Goal: Feedback & Contribution: Submit feedback/report problem

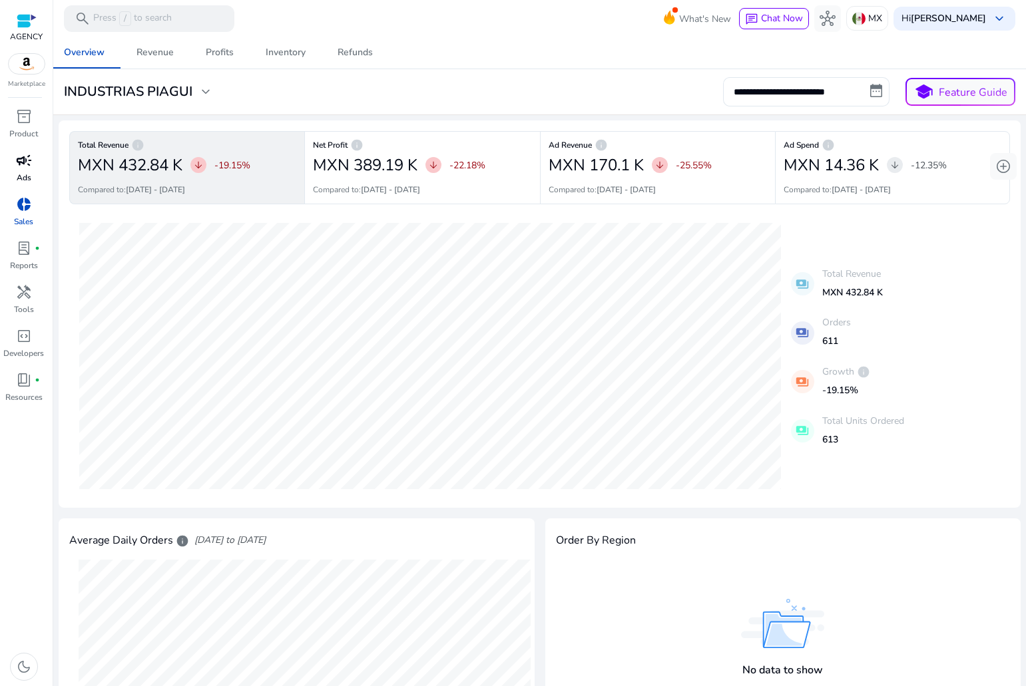
click at [27, 158] on span "campaign" at bounding box center [24, 160] width 16 height 16
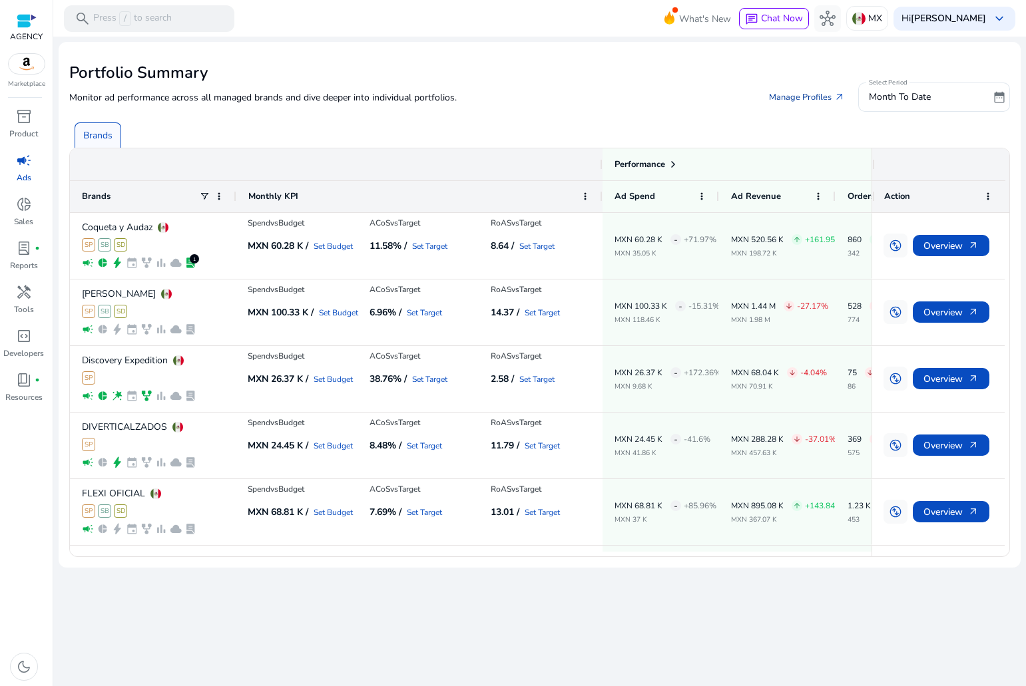
click at [827, 92] on link "Manage Profiles arrow_outward" at bounding box center [806, 97] width 97 height 24
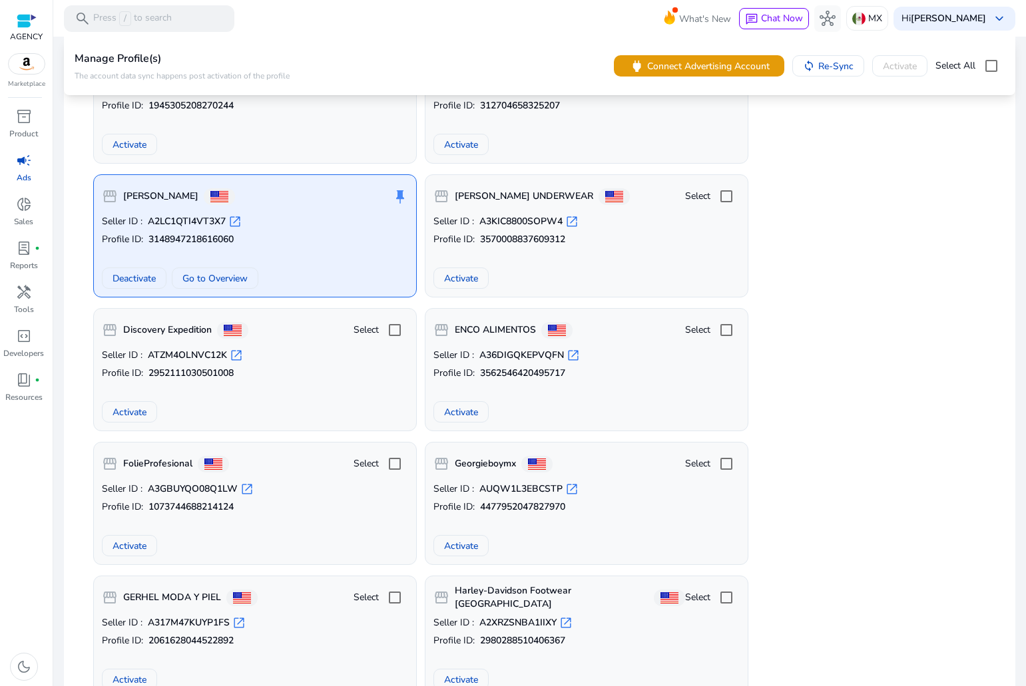
scroll to position [4760, 0]
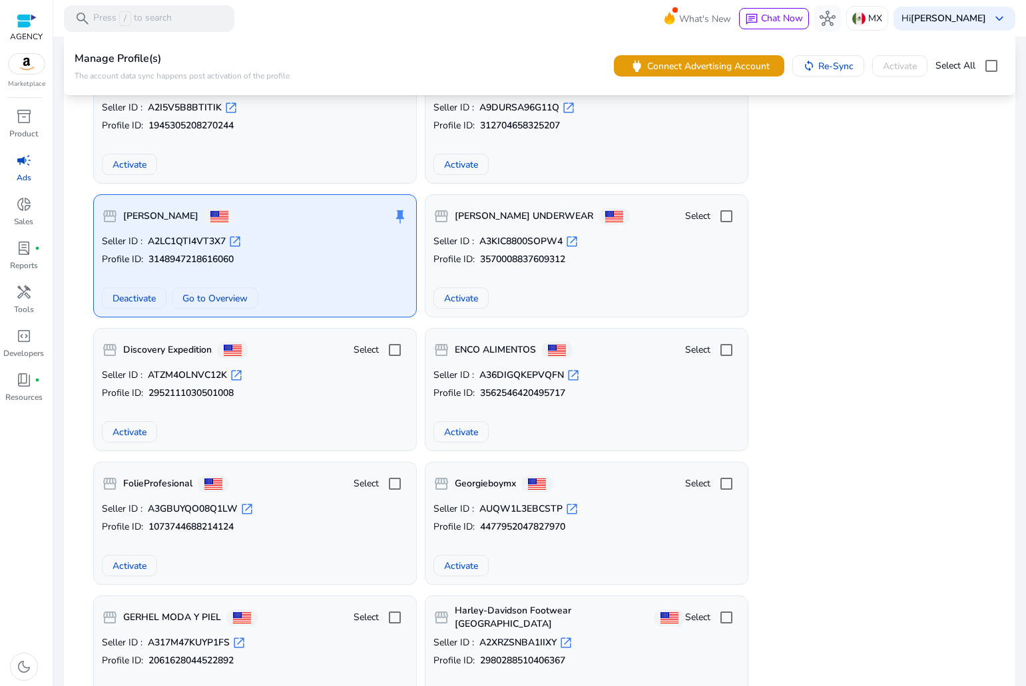
click at [670, 370] on p "Seller ID : A36DIGQKEPVQFN open_in_new" at bounding box center [586, 375] width 306 height 13
click at [683, 67] on span "Connect Advertising Account" at bounding box center [708, 66] width 122 height 14
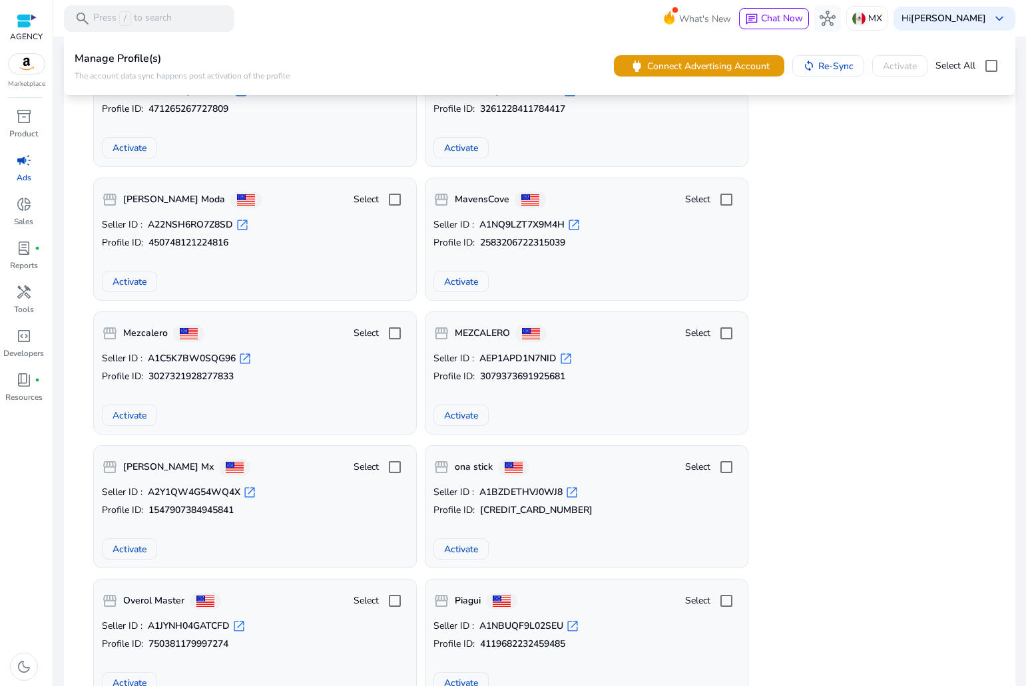
drag, startPoint x: 863, startPoint y: 321, endPoint x: 787, endPoint y: 717, distance: 403.7
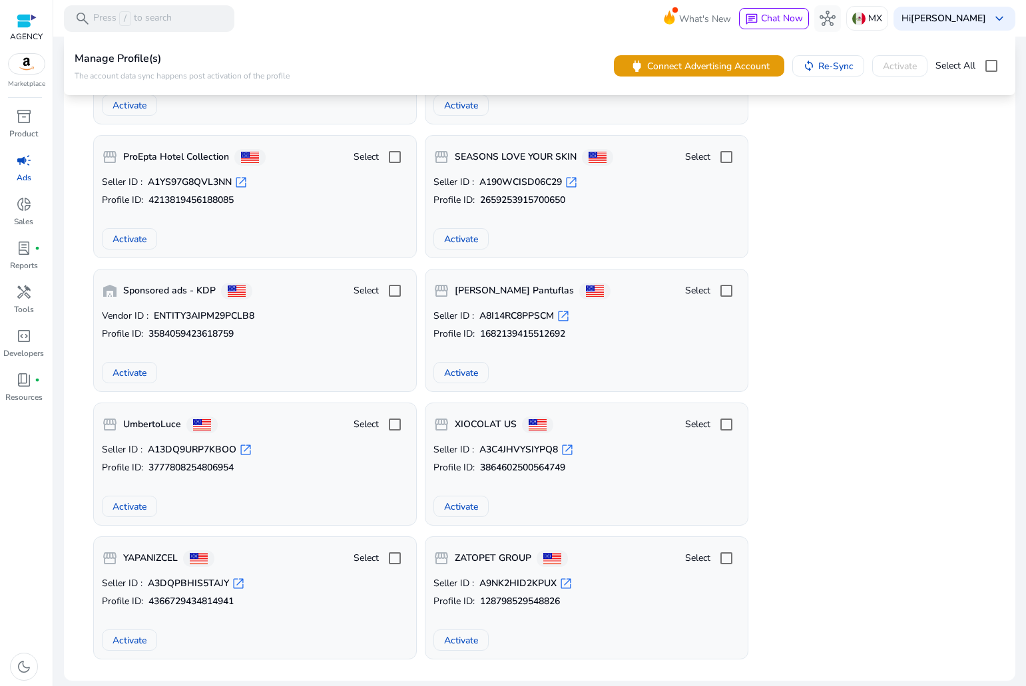
drag, startPoint x: 925, startPoint y: 106, endPoint x: 864, endPoint y: 551, distance: 448.7
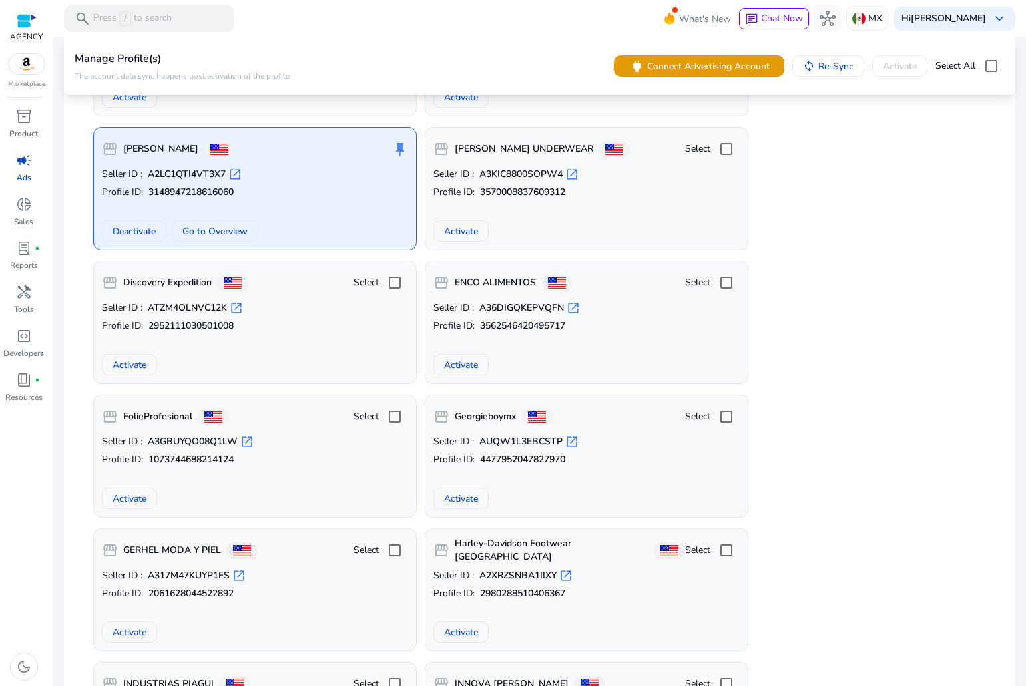
scroll to position [4827, 0]
click at [576, 347] on div "Seller ID : A36DIGQKEPVQFN open_in_new Profile ID: 3562546420495717 Activate" at bounding box center [586, 339] width 306 height 74
click at [475, 370] on span "Activate" at bounding box center [461, 366] width 34 height 14
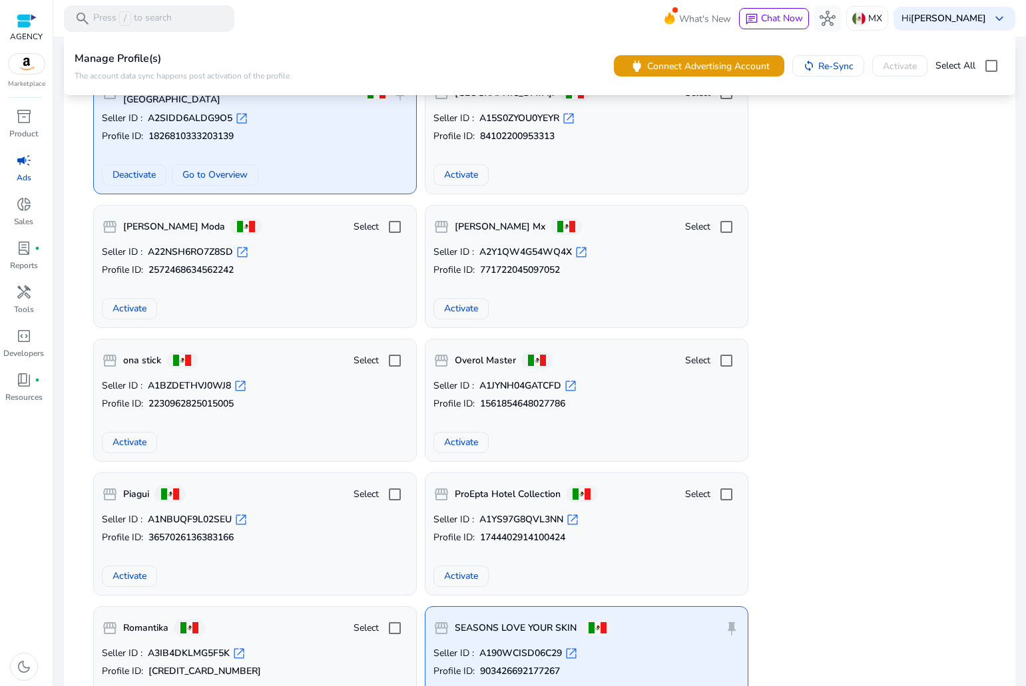
scroll to position [1566, 0]
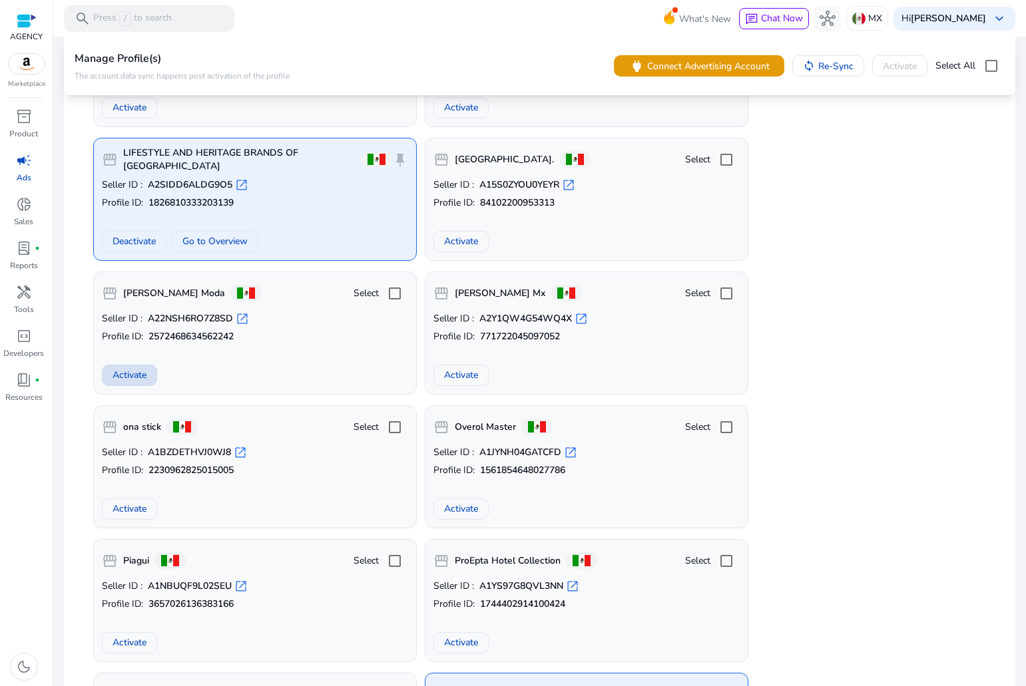
click at [112, 379] on span "Activate" at bounding box center [129, 375] width 34 height 14
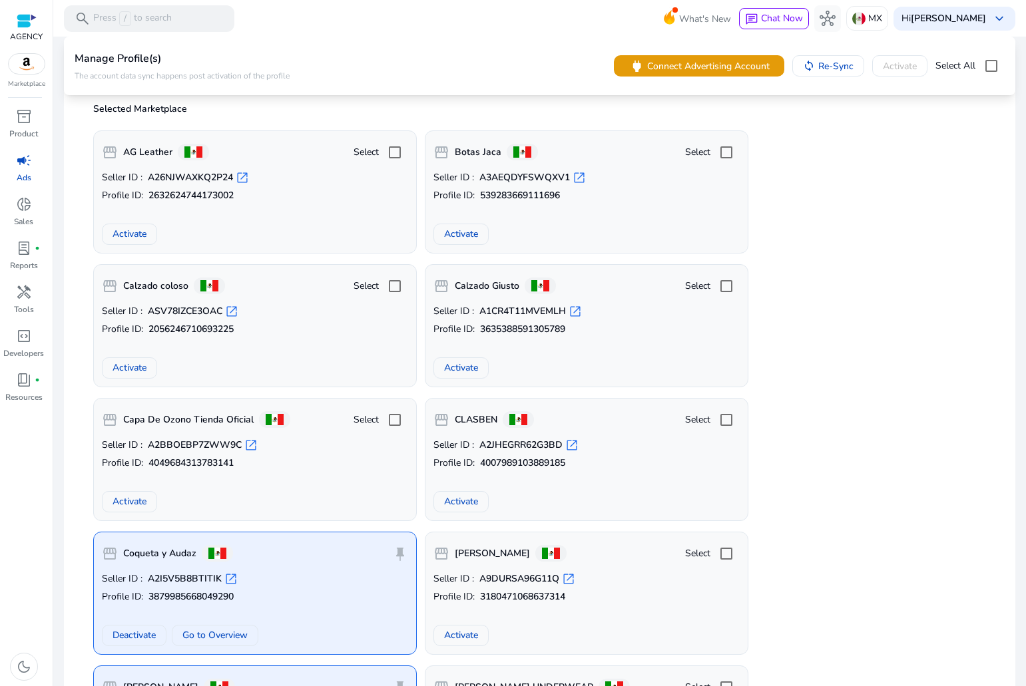
scroll to position [35, 0]
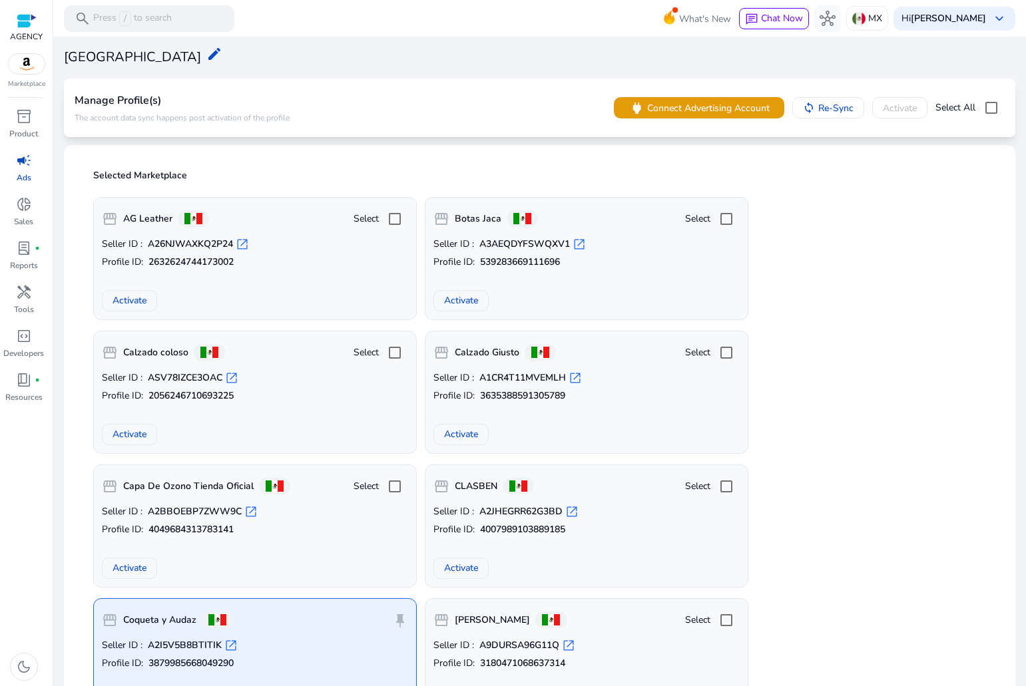
click at [21, 158] on span "campaign" at bounding box center [24, 160] width 16 height 16
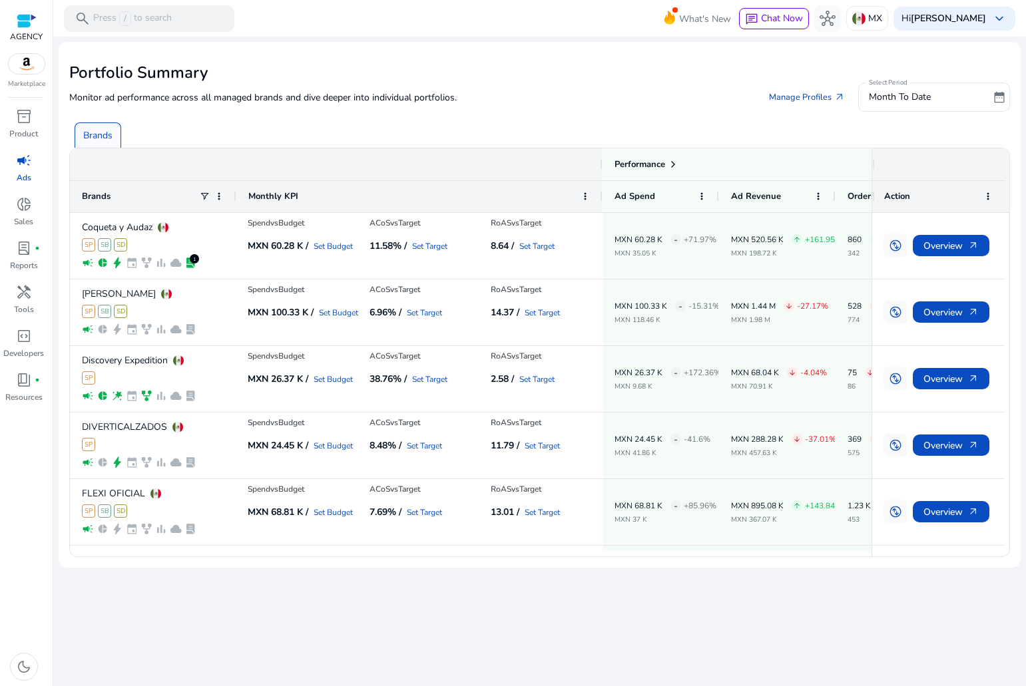
click at [792, 91] on link "Manage Profiles arrow_outward" at bounding box center [806, 97] width 97 height 24
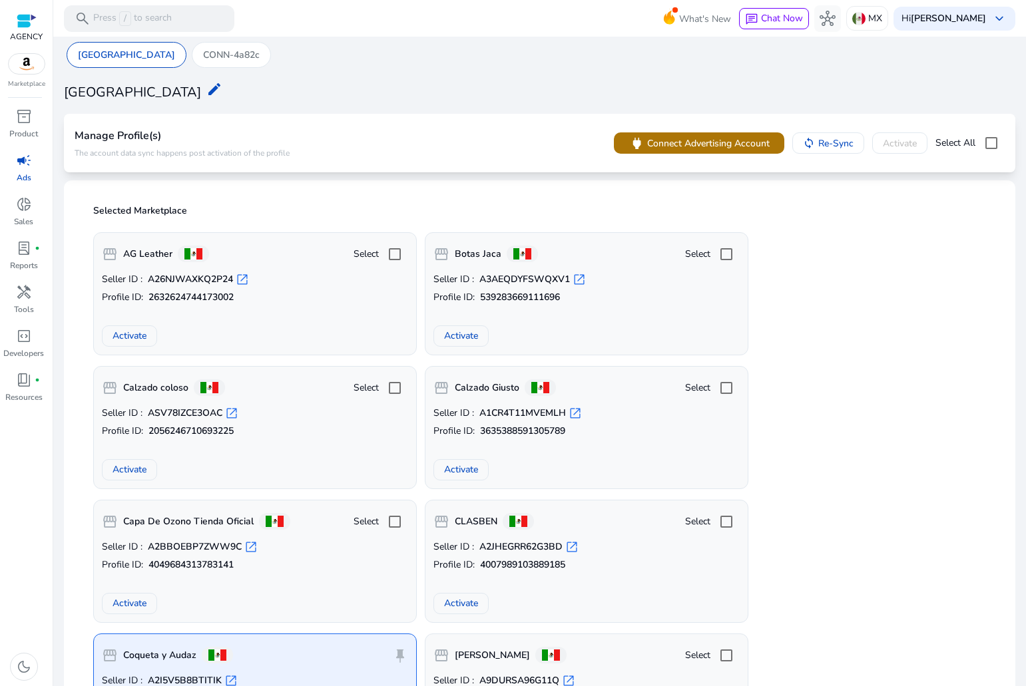
click at [681, 143] on span "Connect Advertising Account" at bounding box center [708, 143] width 122 height 14
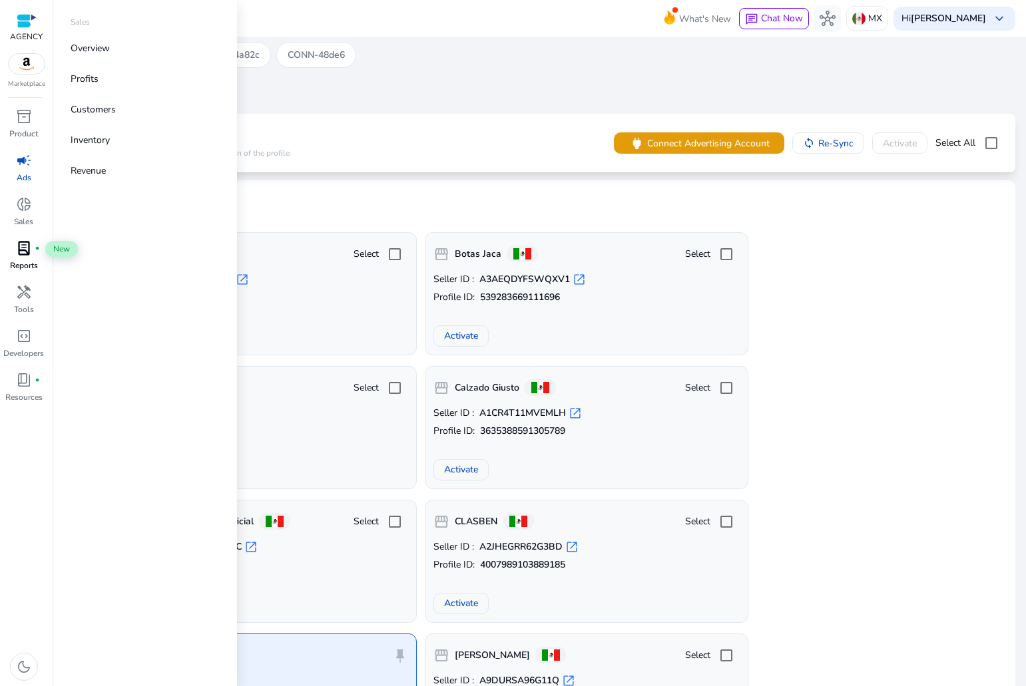
click at [25, 250] on span "lab_profile" at bounding box center [24, 248] width 16 height 16
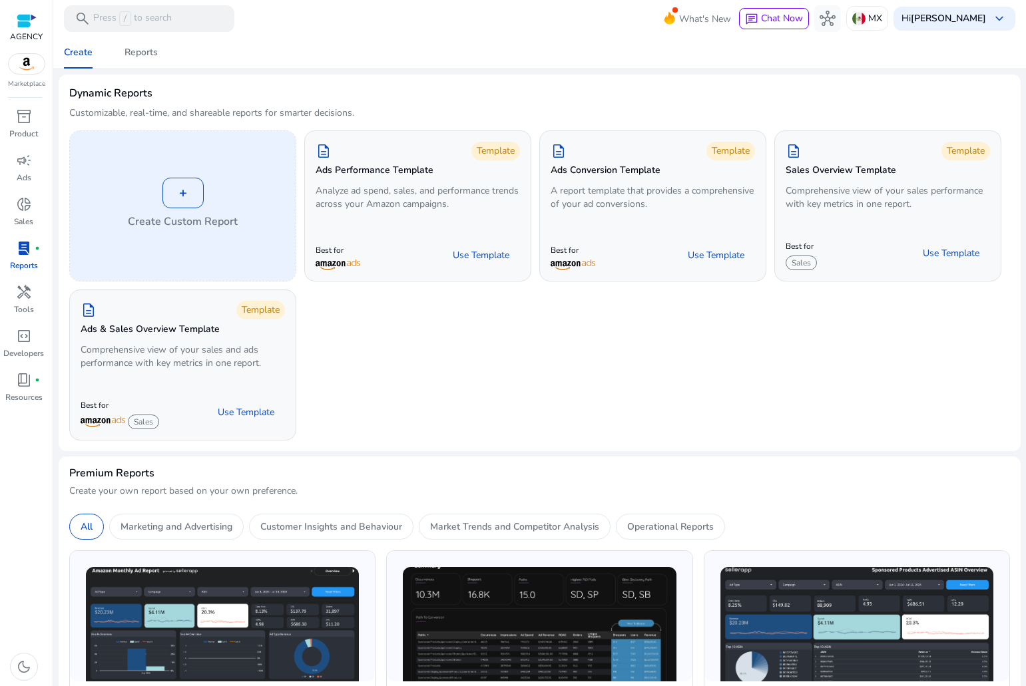
click at [220, 170] on div "+ Create Custom Report" at bounding box center [183, 206] width 226 height 150
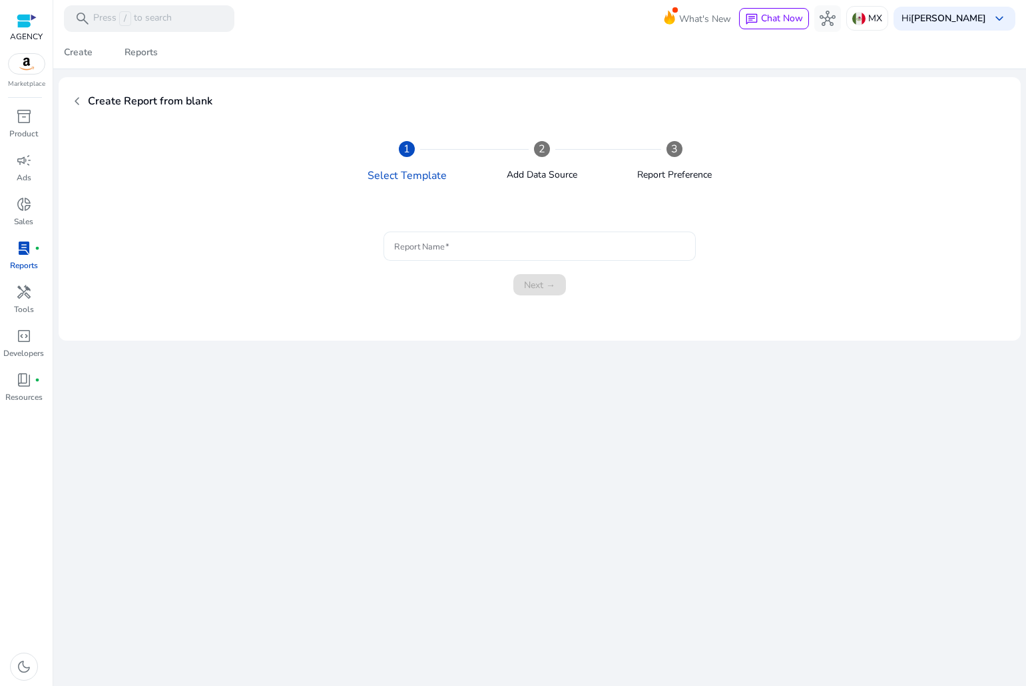
click at [461, 251] on input "Report Name" at bounding box center [539, 246] width 291 height 15
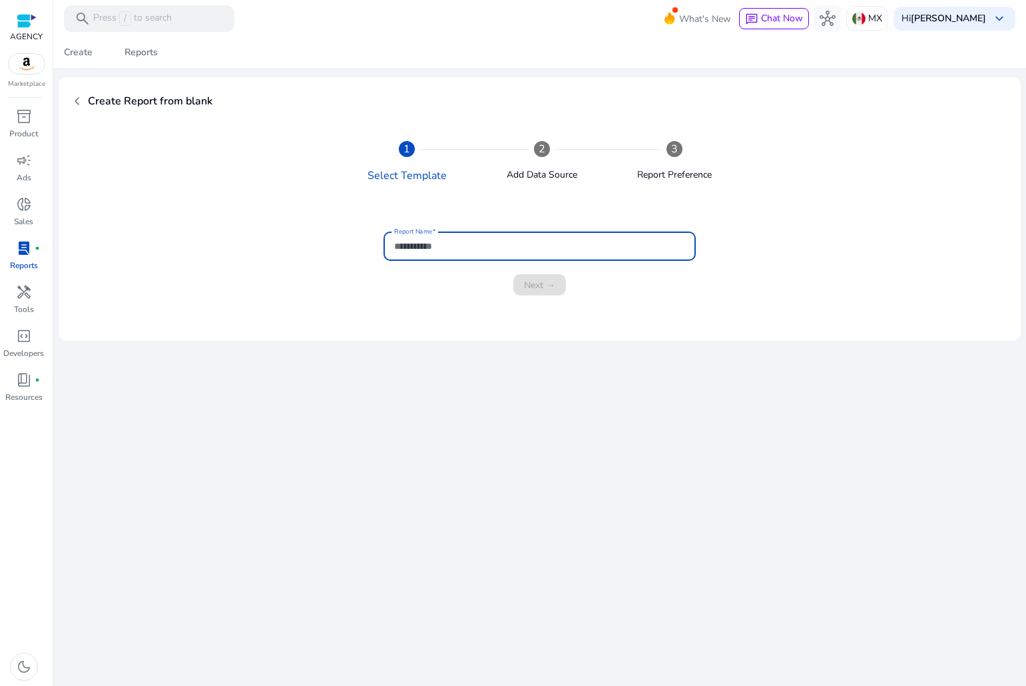
type input "*"
type input "**********"
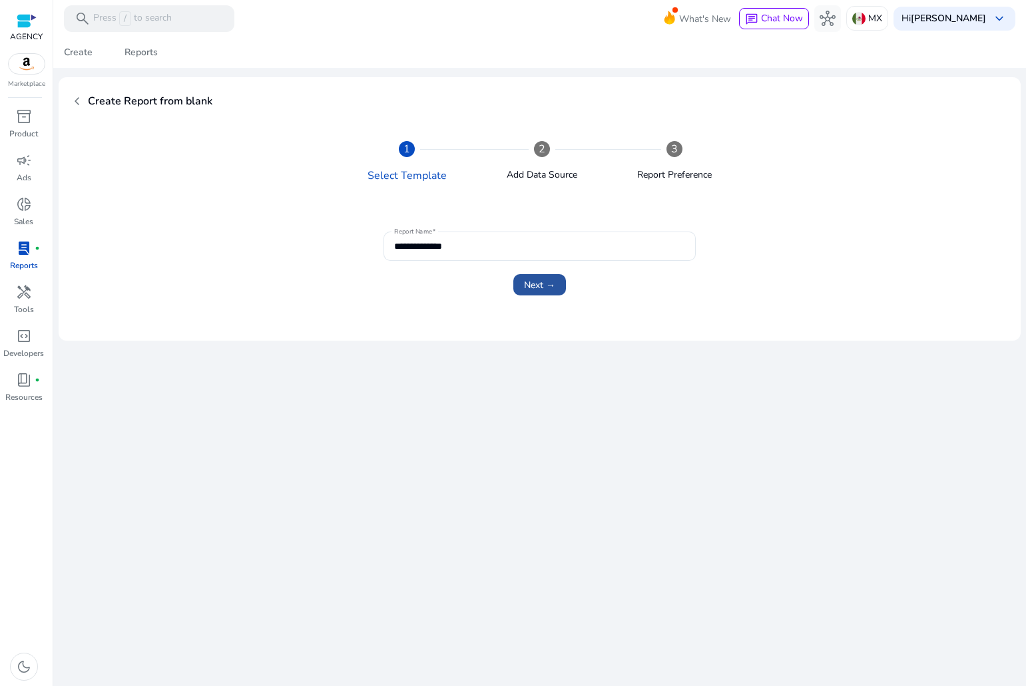
click at [553, 280] on span "Next →" at bounding box center [539, 285] width 31 height 14
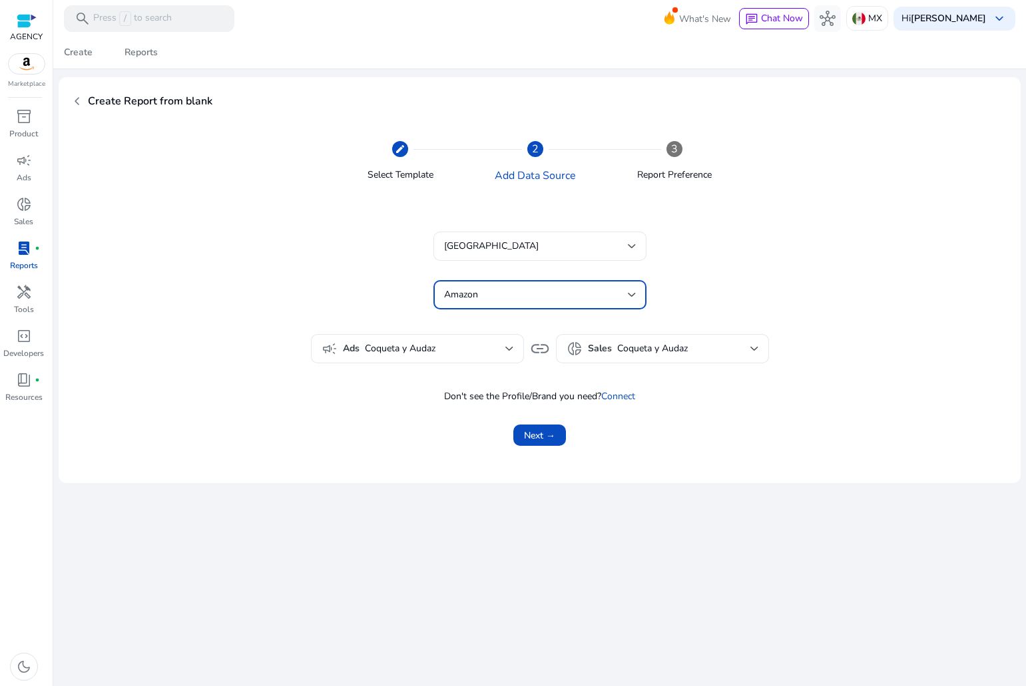
click at [510, 297] on div "Amazon" at bounding box center [536, 295] width 184 height 15
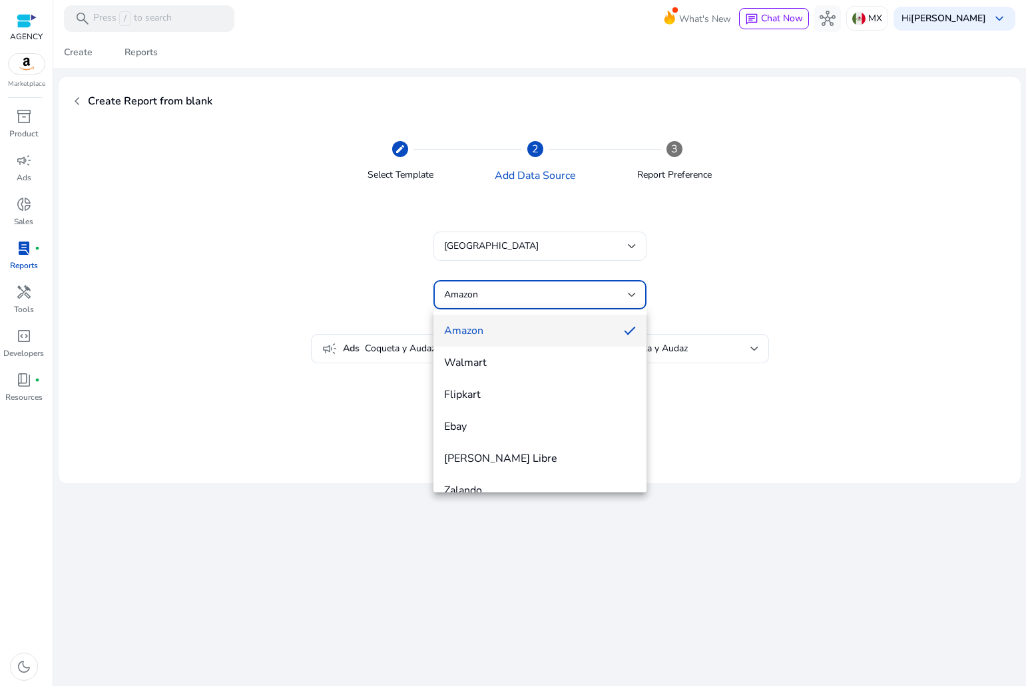
click at [510, 297] on div at bounding box center [513, 343] width 1026 height 686
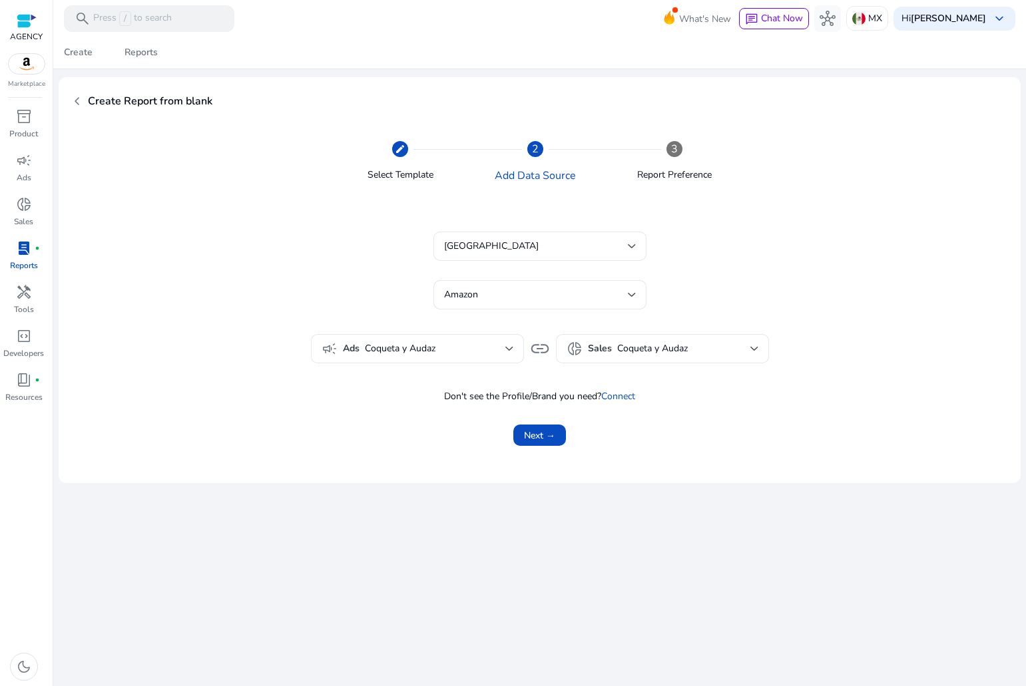
drag, startPoint x: 540, startPoint y: 429, endPoint x: 725, endPoint y: 437, distance: 184.5
click at [725, 437] on div "Next →" at bounding box center [539, 435] width 908 height 21
click at [545, 435] on span "Next →" at bounding box center [539, 436] width 31 height 14
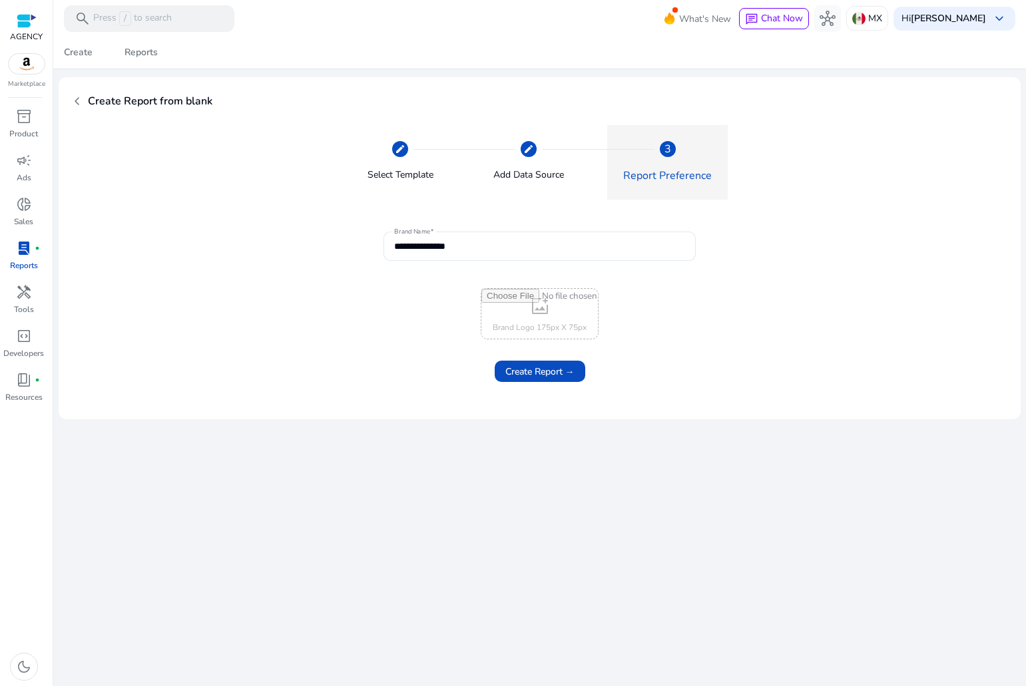
click at [525, 297] on input "file" at bounding box center [539, 314] width 116 height 50
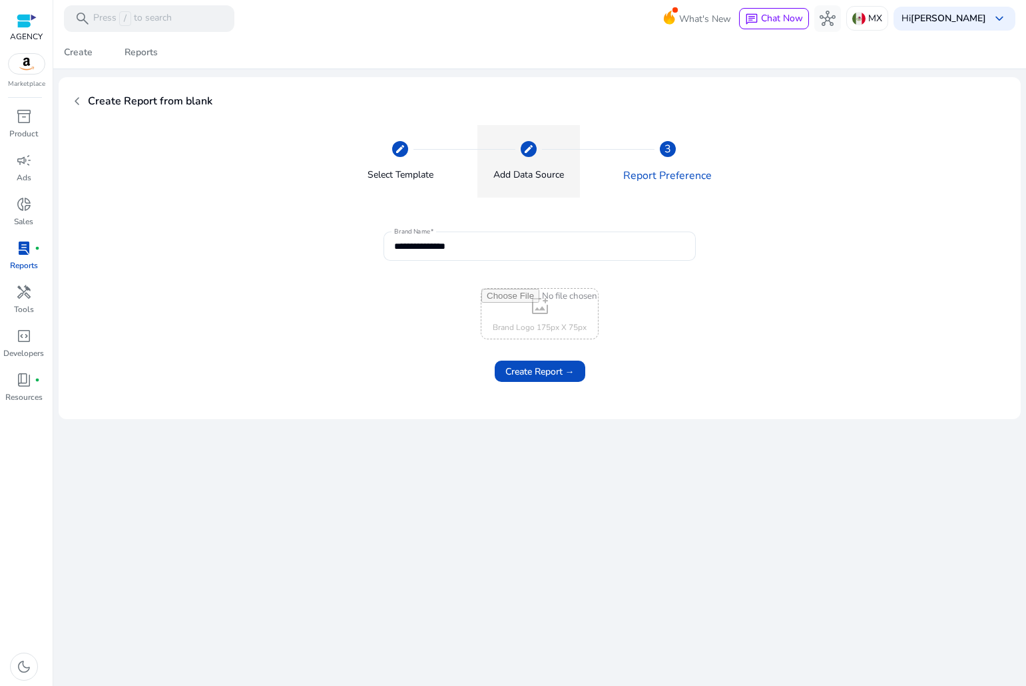
click at [534, 152] on mat-icon "create" at bounding box center [528, 149] width 11 height 11
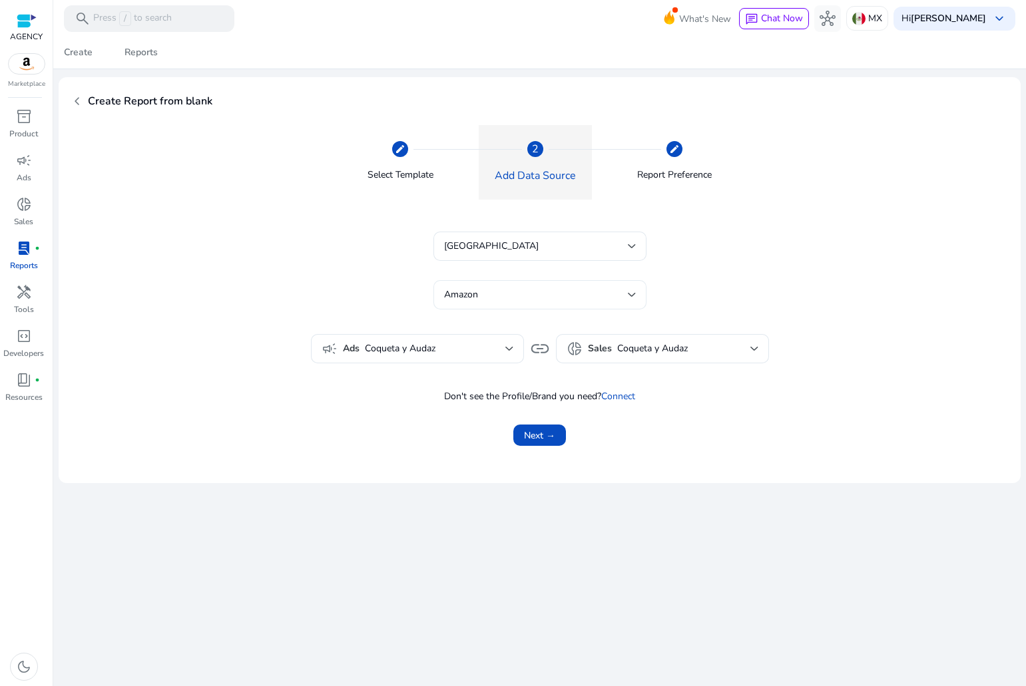
click at [533, 305] on div "Amazon" at bounding box center [540, 294] width 192 height 29
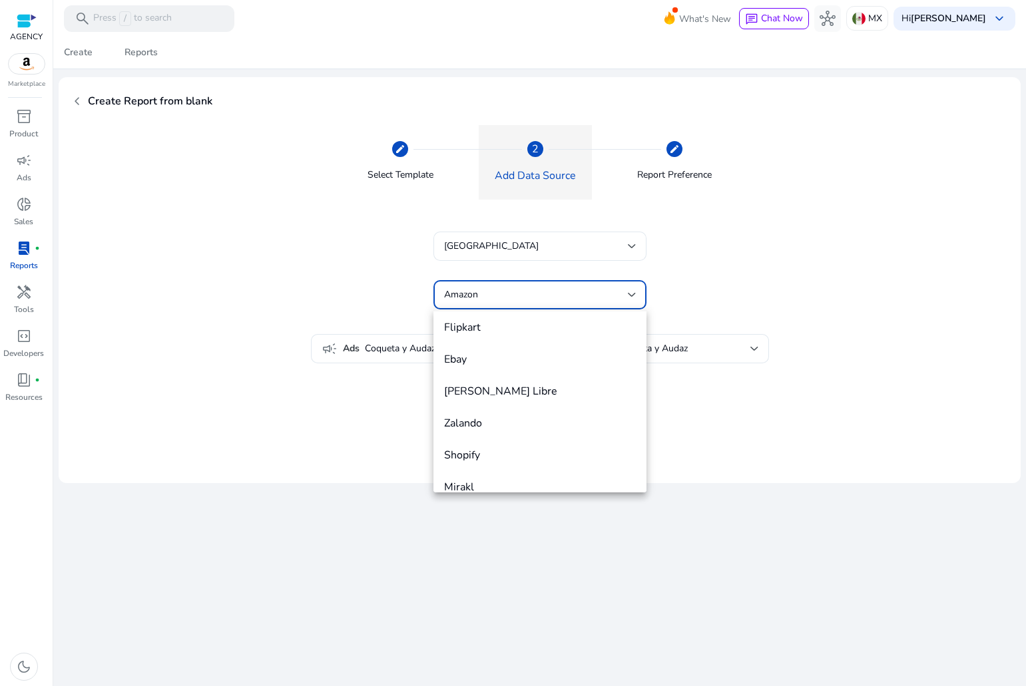
scroll to position [115, 0]
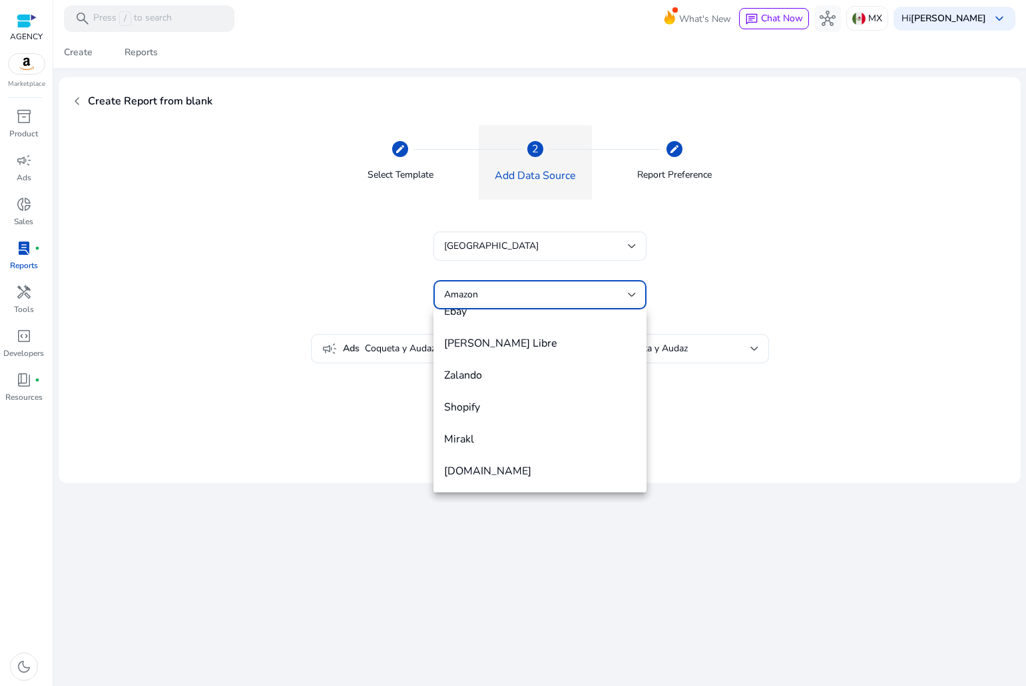
click at [809, 397] on div at bounding box center [513, 343] width 1026 height 686
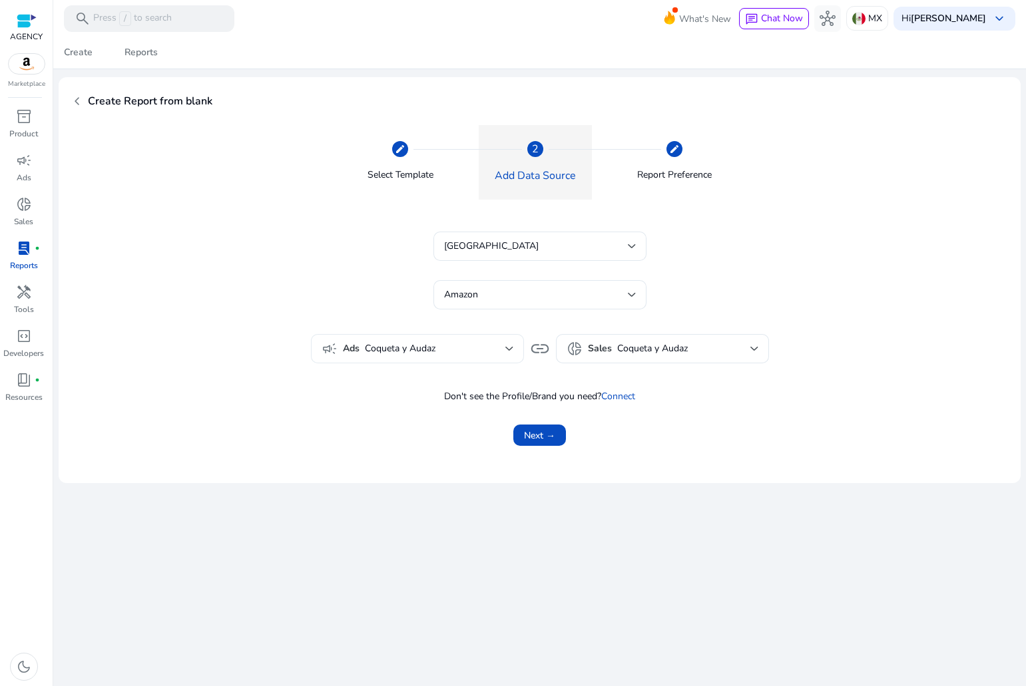
click at [386, 344] on span "Coqueta y Audaz" at bounding box center [435, 348] width 140 height 15
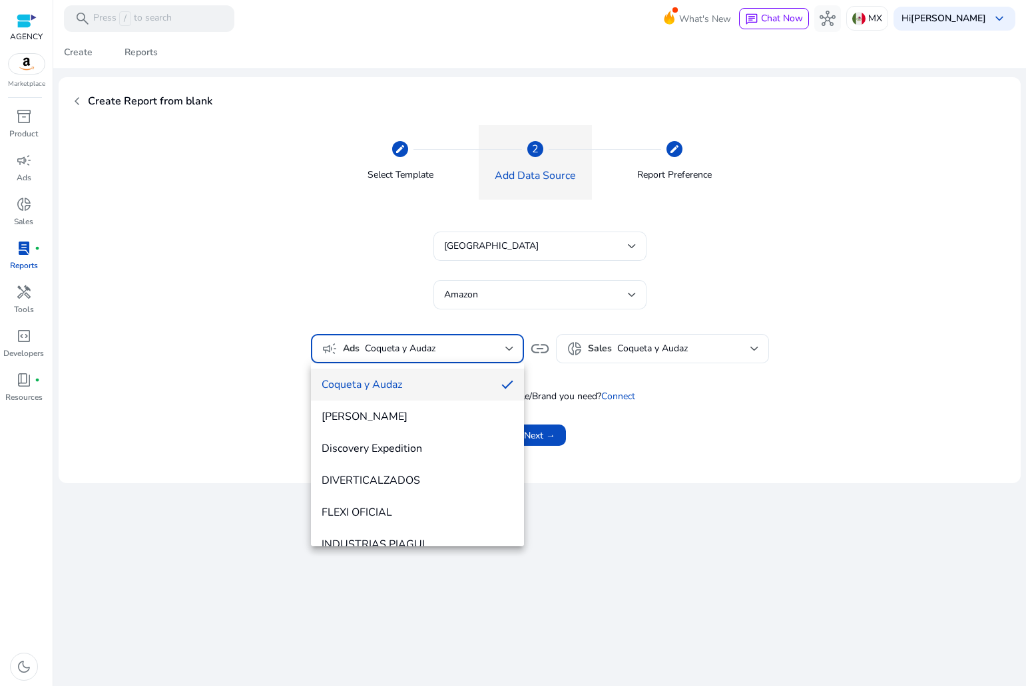
click at [386, 344] on div at bounding box center [513, 343] width 1026 height 686
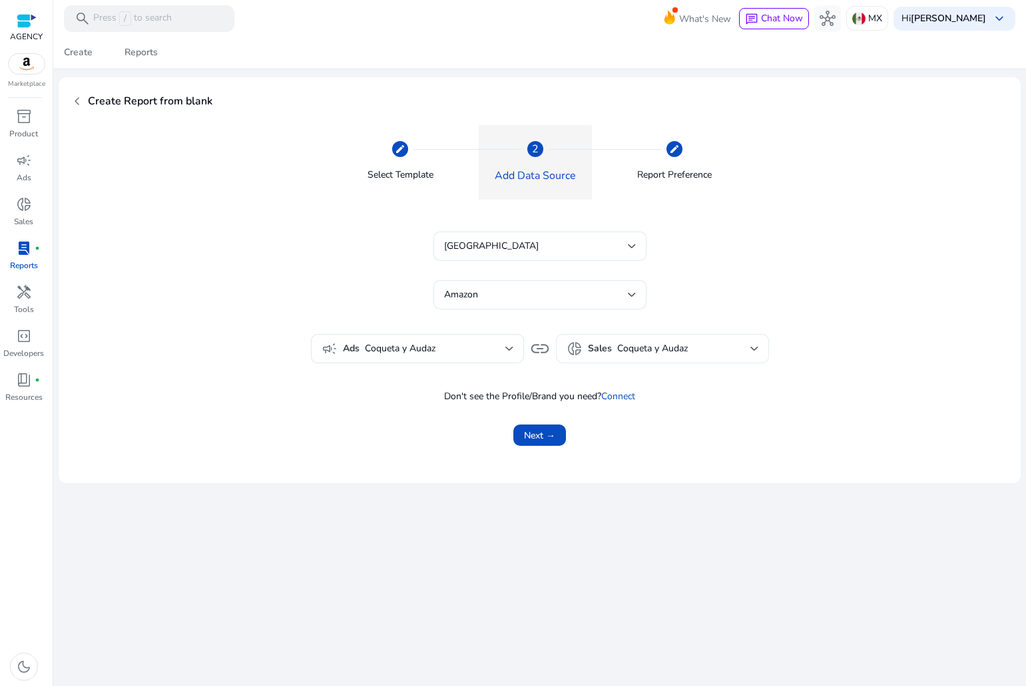
click at [681, 341] on div "Coqueta y Audaz" at bounding box center [683, 348] width 133 height 15
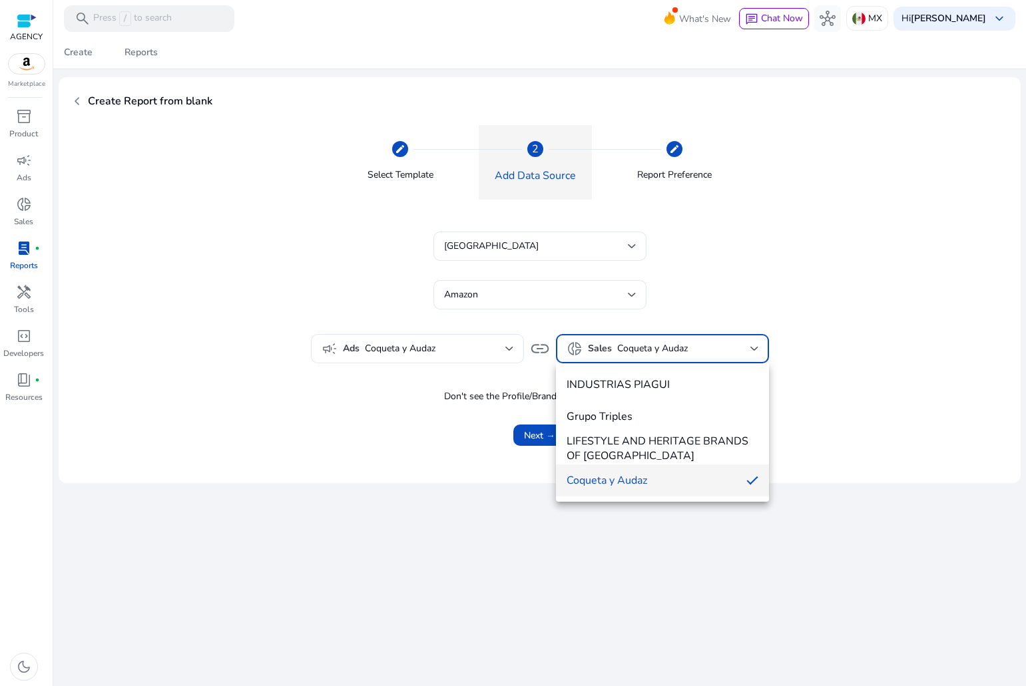
click at [681, 341] on div at bounding box center [513, 343] width 1026 height 686
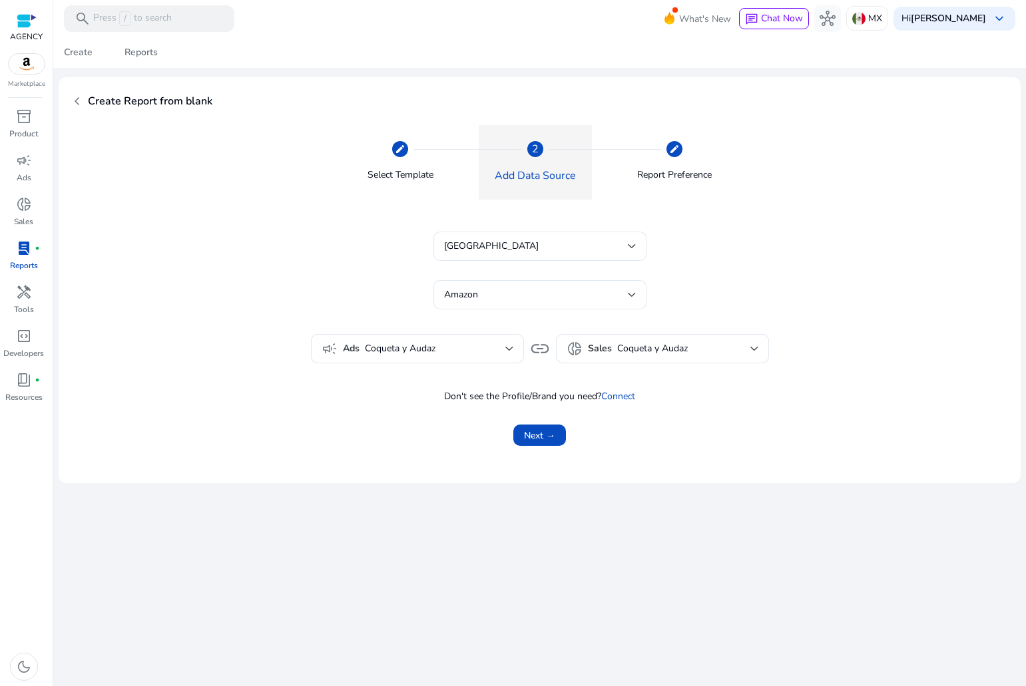
click at [545, 435] on span "Next →" at bounding box center [539, 436] width 31 height 14
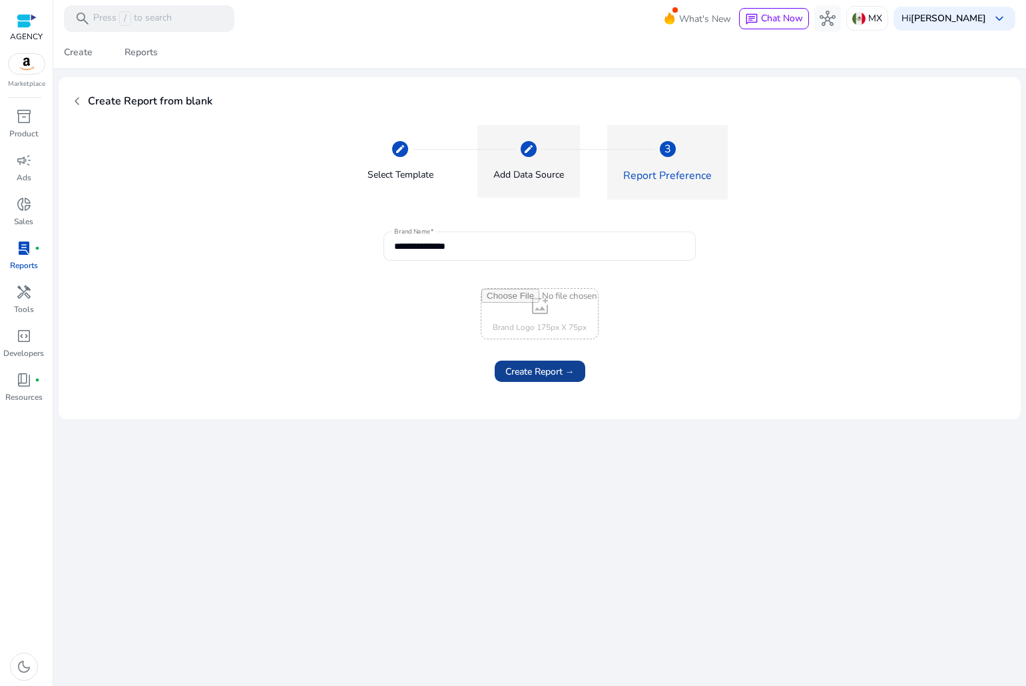
click at [527, 369] on span "Create Report →" at bounding box center [539, 372] width 69 height 14
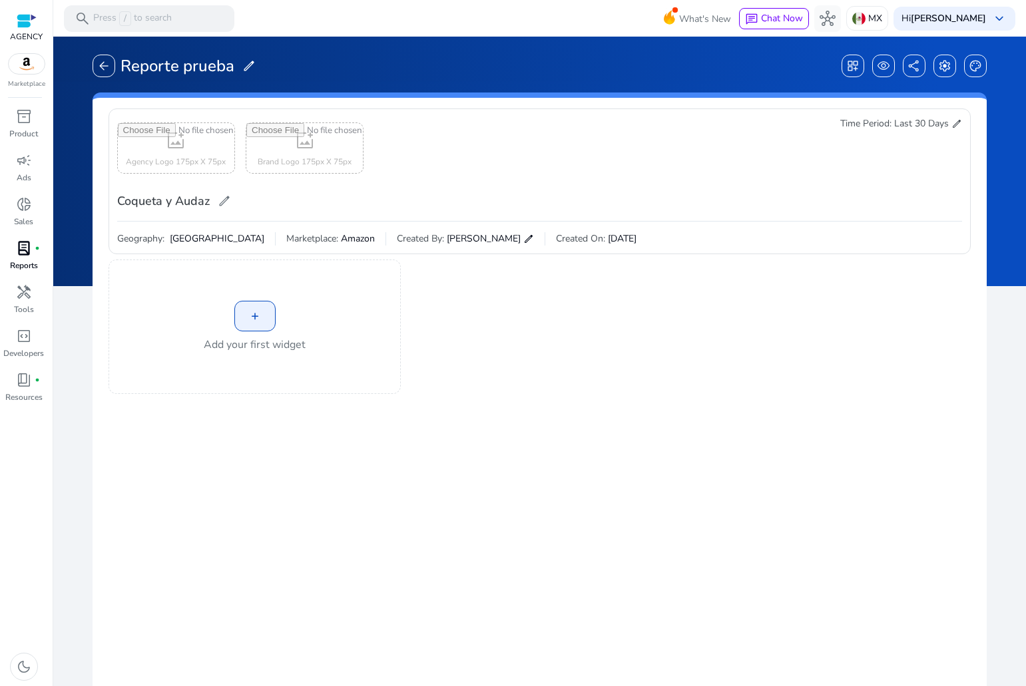
click at [250, 320] on div "+" at bounding box center [254, 316] width 41 height 31
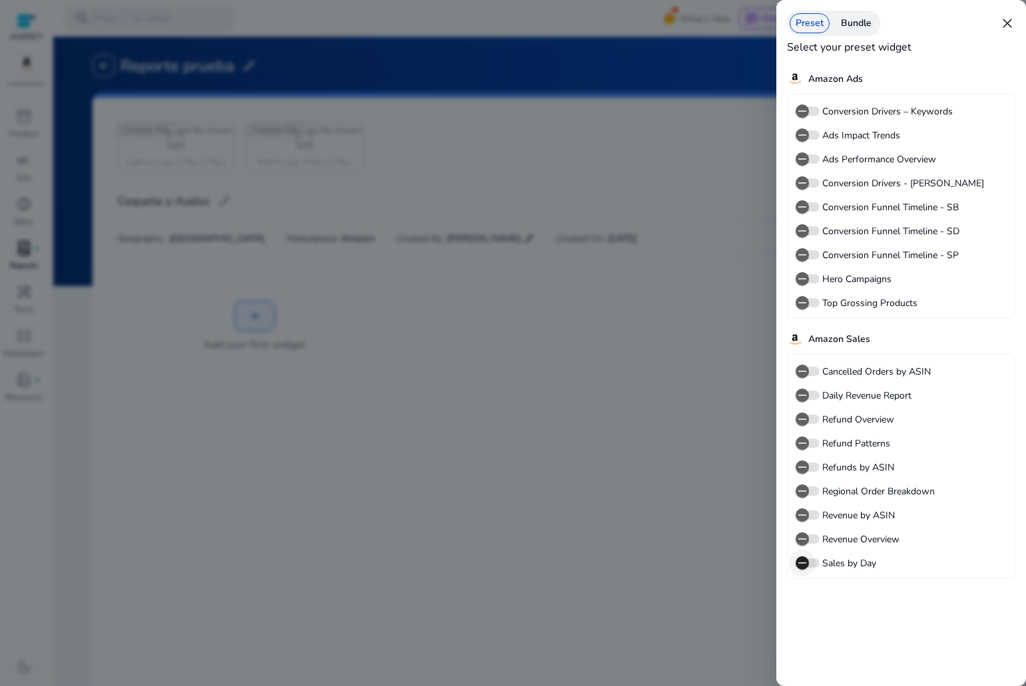
click at [802, 565] on icon "button" at bounding box center [802, 563] width 12 height 12
click at [747, 552] on div at bounding box center [513, 343] width 1026 height 686
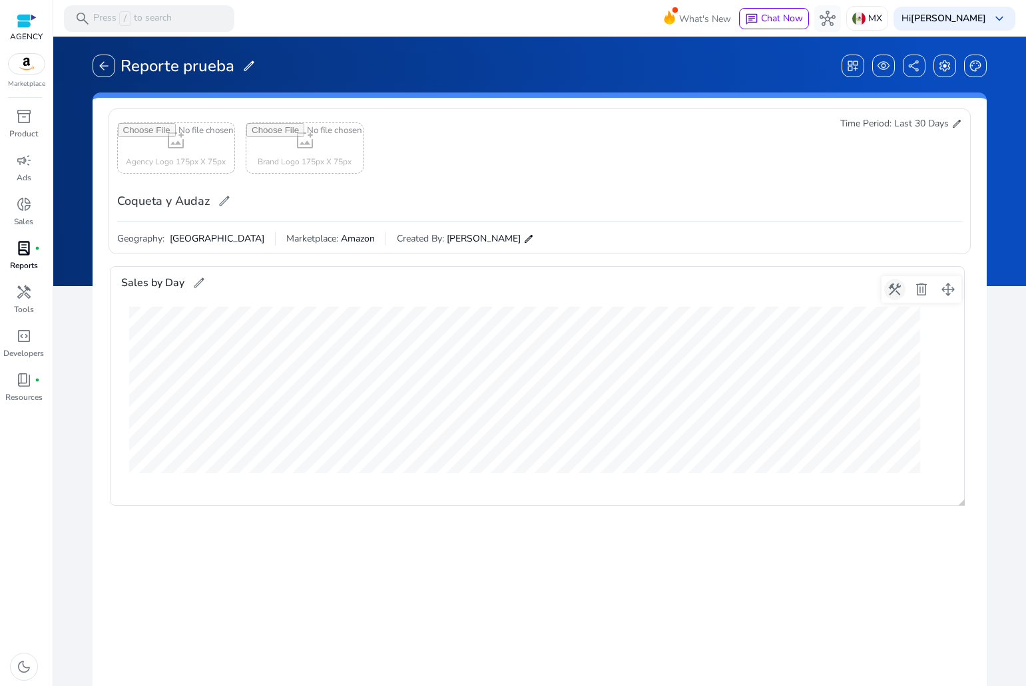
click at [900, 278] on span at bounding box center [894, 290] width 32 height 32
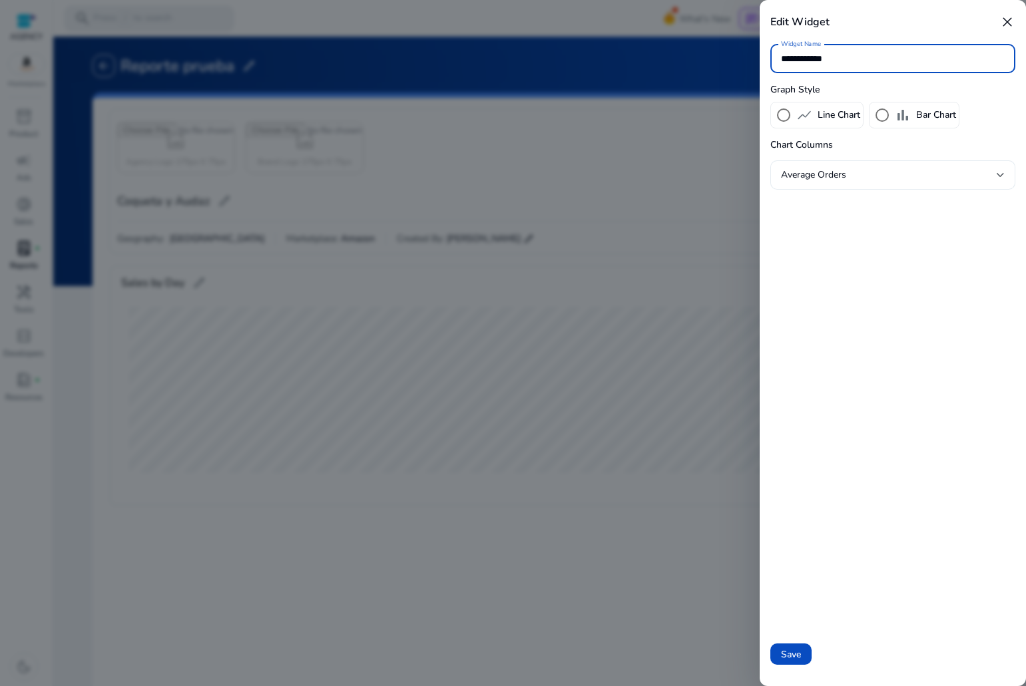
click at [904, 170] on div "Average Orders" at bounding box center [889, 175] width 216 height 15
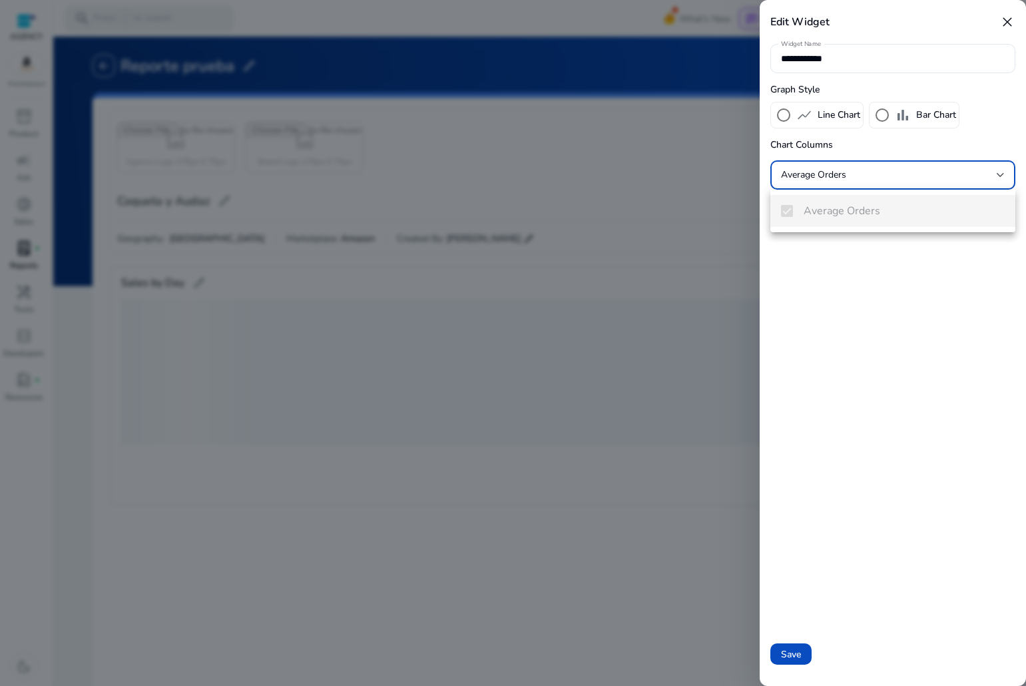
click at [900, 174] on div at bounding box center [513, 343] width 1026 height 686
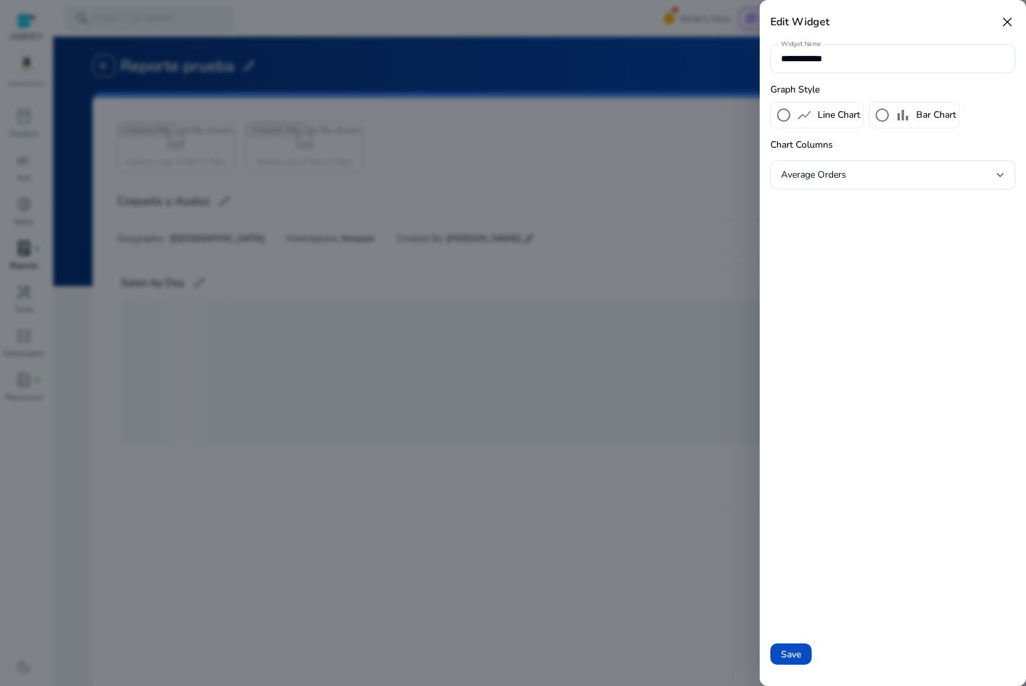
click at [890, 102] on div "bar_chart Bar Chart" at bounding box center [913, 115] width 91 height 27
click at [616, 312] on div at bounding box center [513, 343] width 1026 height 686
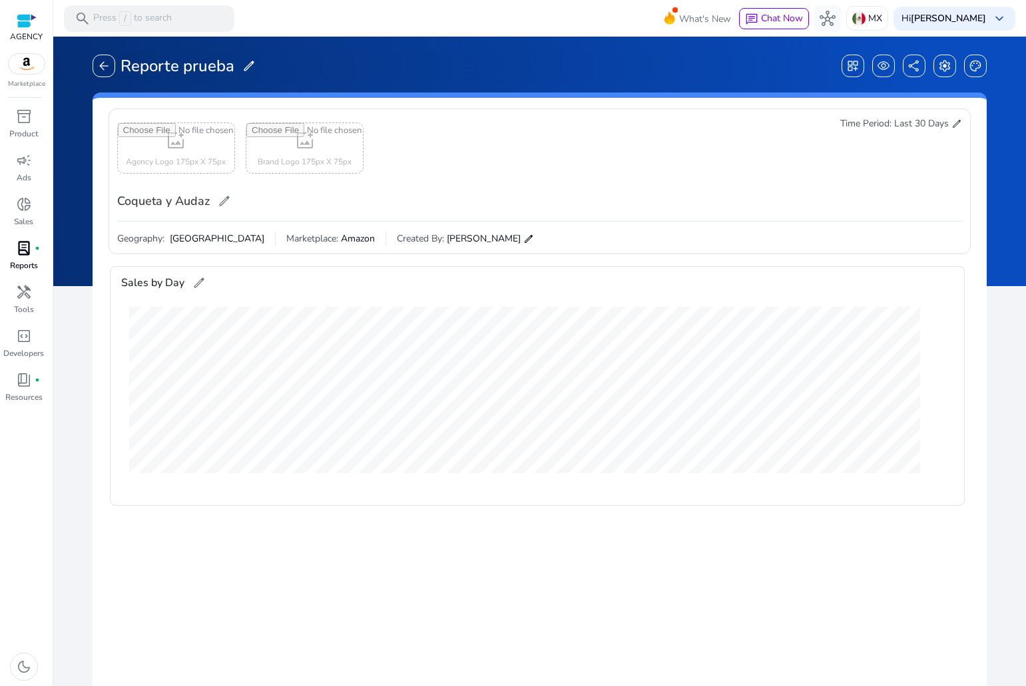
click at [936, 120] on span "Last 30 Days" at bounding box center [921, 123] width 55 height 13
click at [951, 125] on span "edit" at bounding box center [956, 123] width 11 height 11
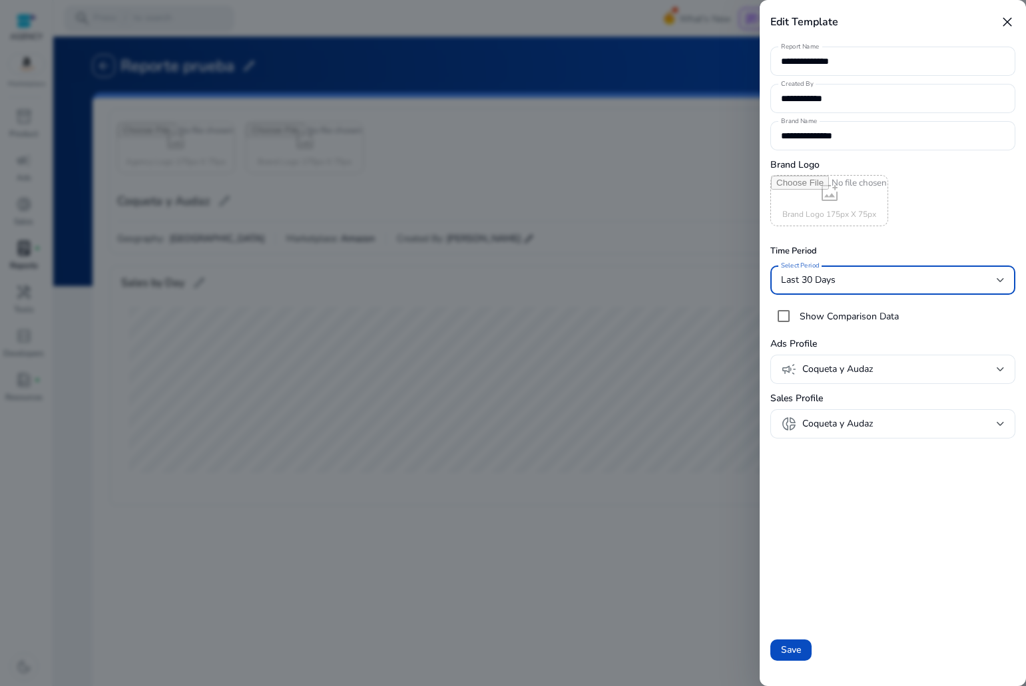
click at [861, 276] on div "Last 30 Days" at bounding box center [889, 280] width 216 height 15
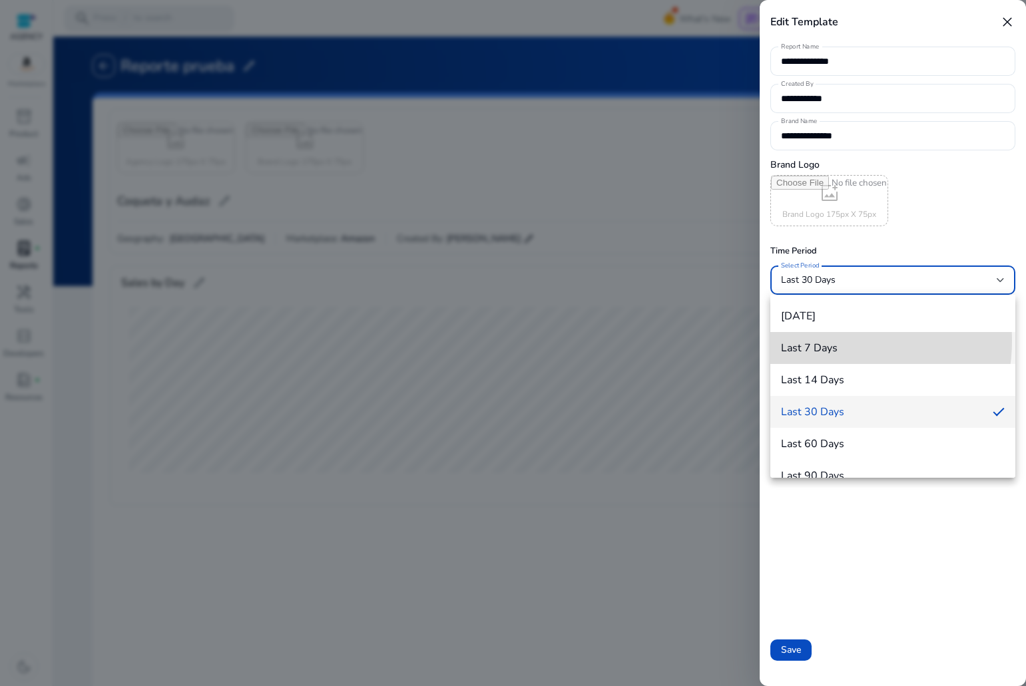
click at [827, 342] on h4 "Last 7 Days" at bounding box center [809, 348] width 57 height 13
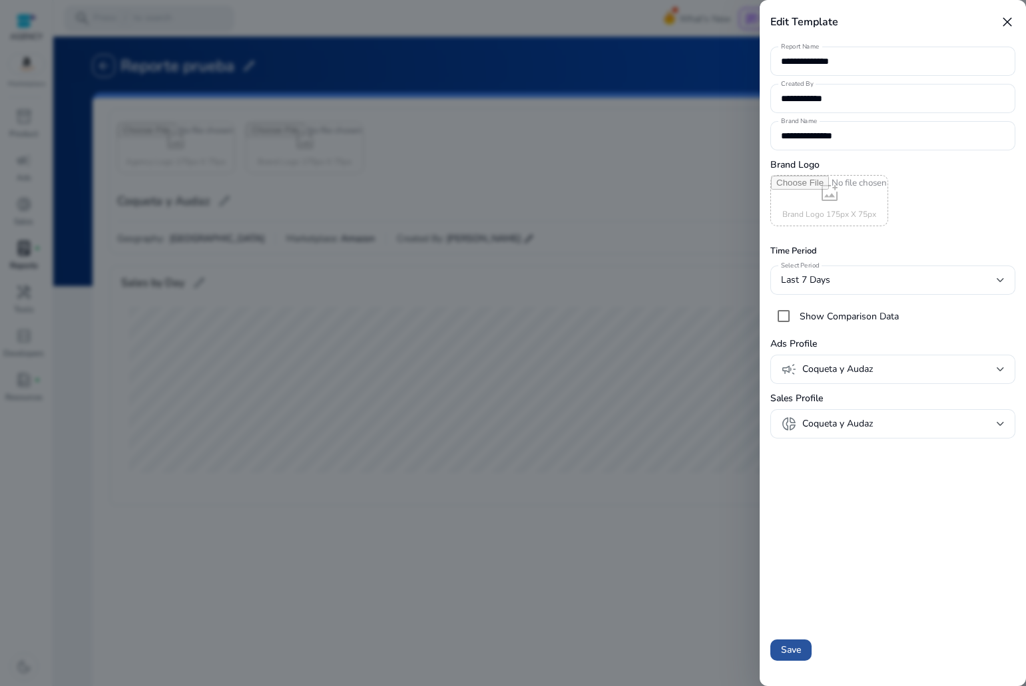
click at [788, 647] on span "Save" at bounding box center [791, 650] width 20 height 14
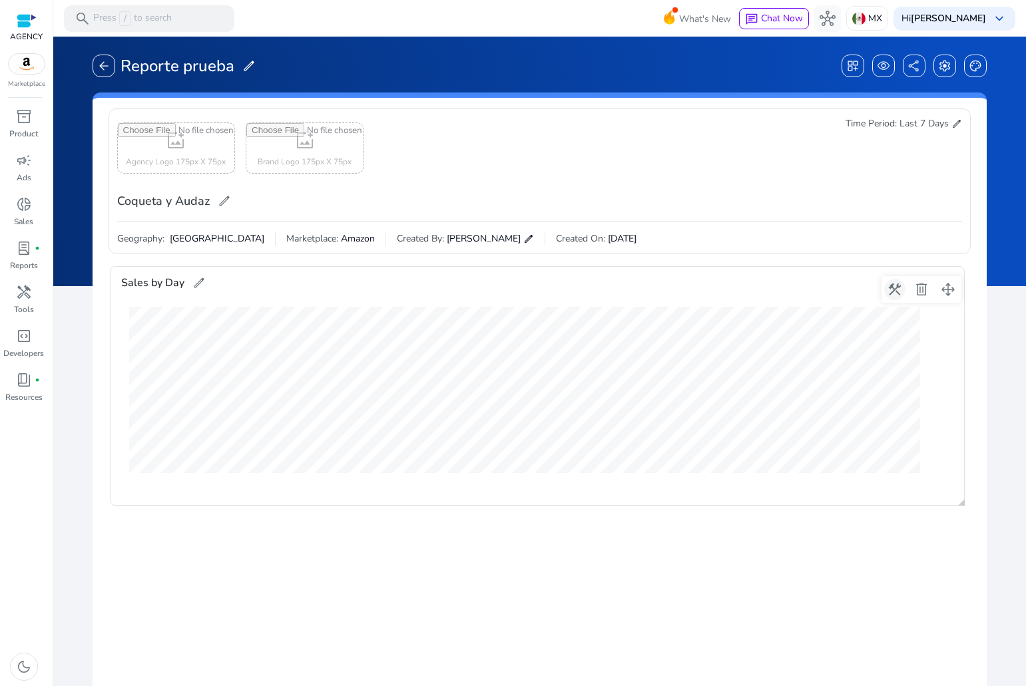
click at [894, 291] on span at bounding box center [894, 290] width 32 height 32
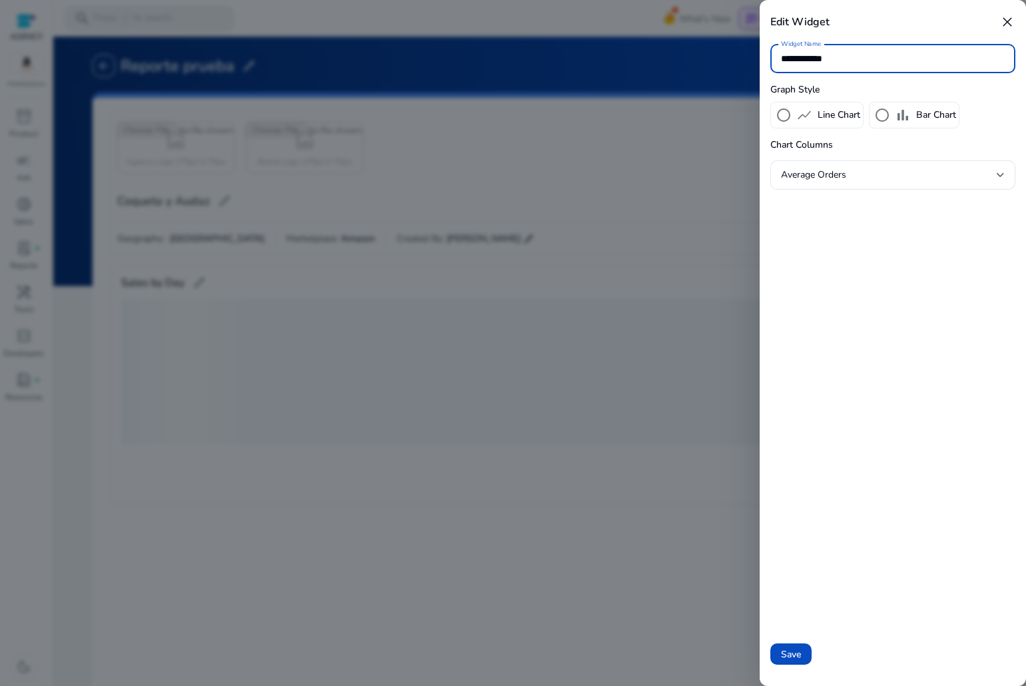
click at [656, 223] on div at bounding box center [513, 343] width 1026 height 686
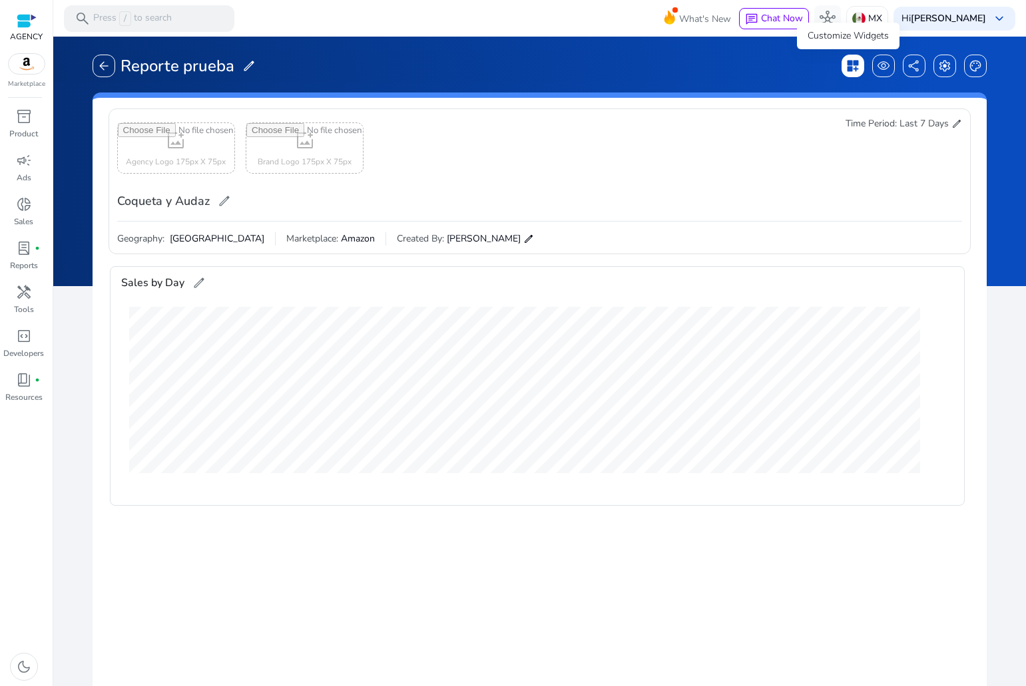
click at [851, 67] on span "dashboard_customize" at bounding box center [852, 65] width 13 height 13
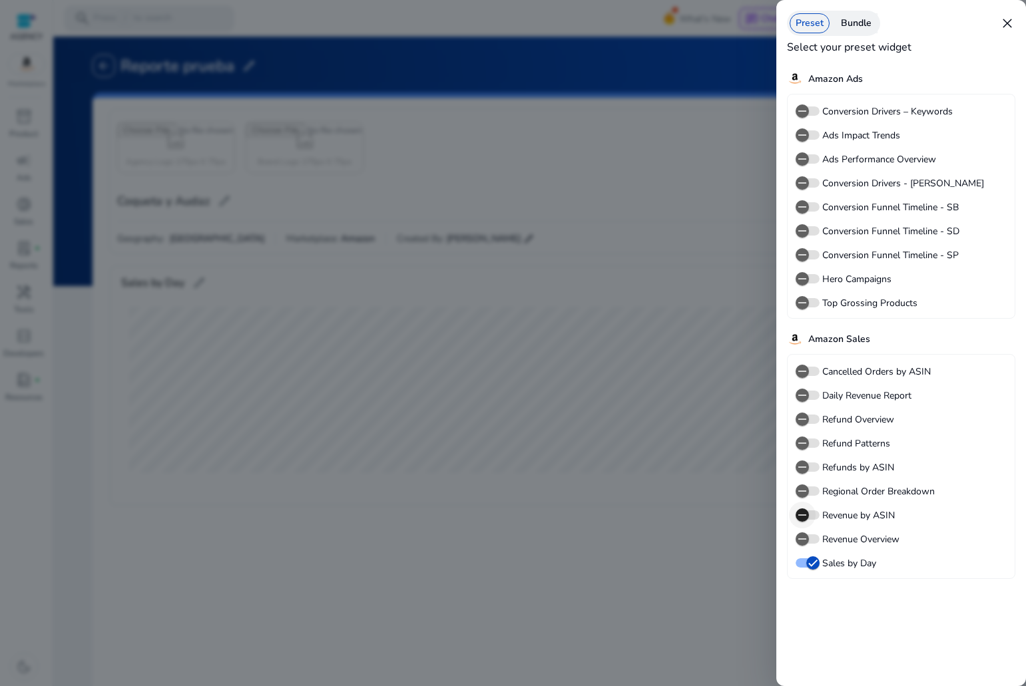
click at [805, 521] on icon "button" at bounding box center [802, 515] width 12 height 12
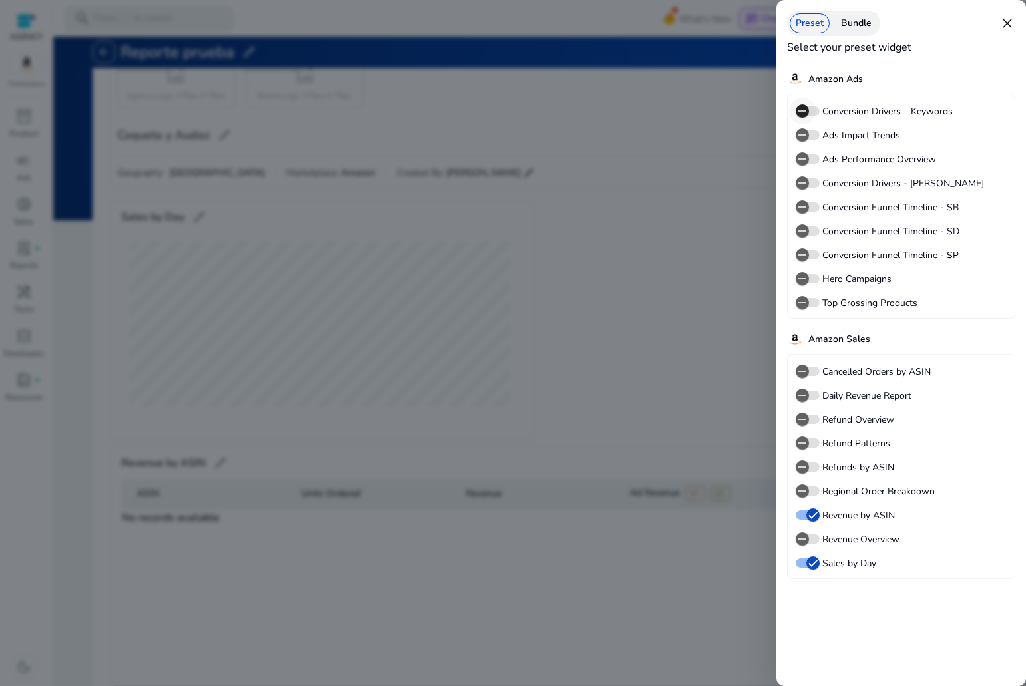
click at [805, 114] on icon "button" at bounding box center [802, 111] width 12 height 12
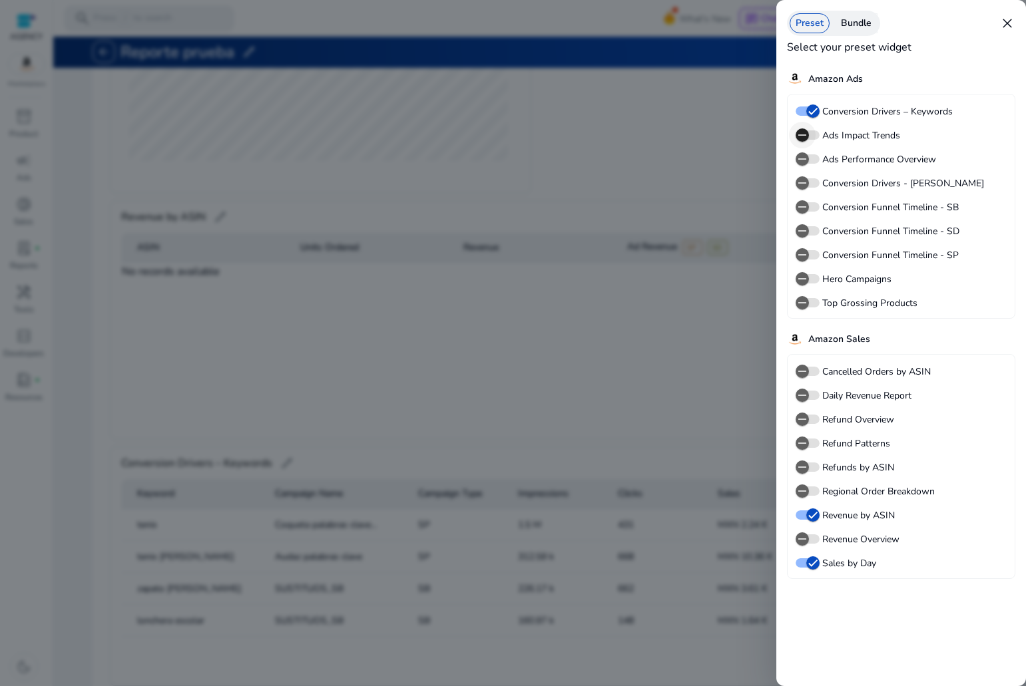
click at [806, 134] on icon "button" at bounding box center [802, 135] width 12 height 12
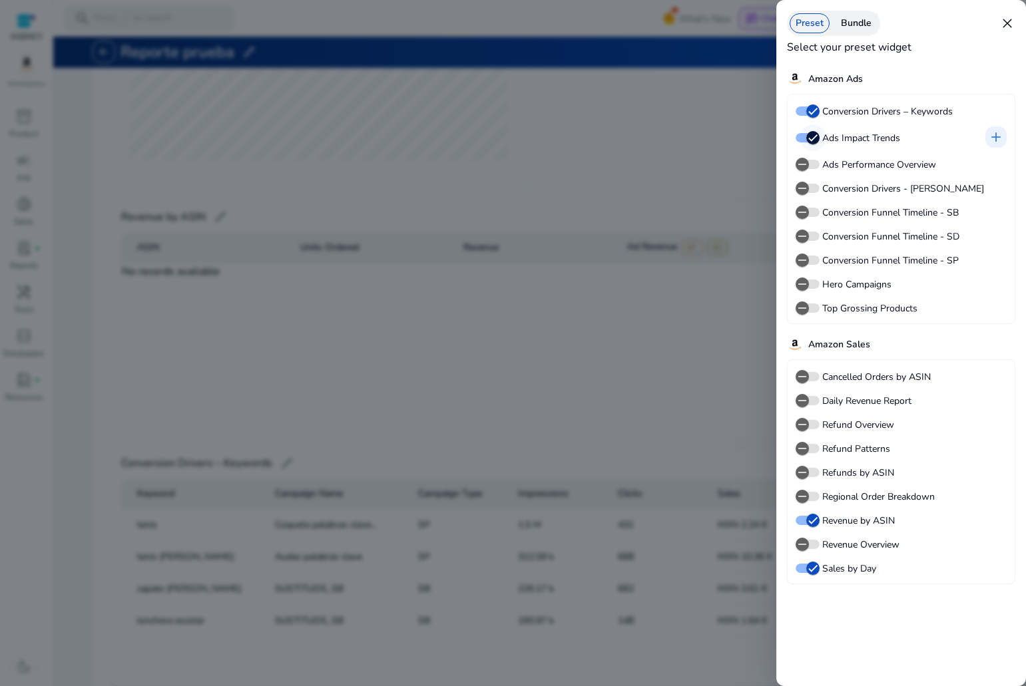
scroll to position [299, 0]
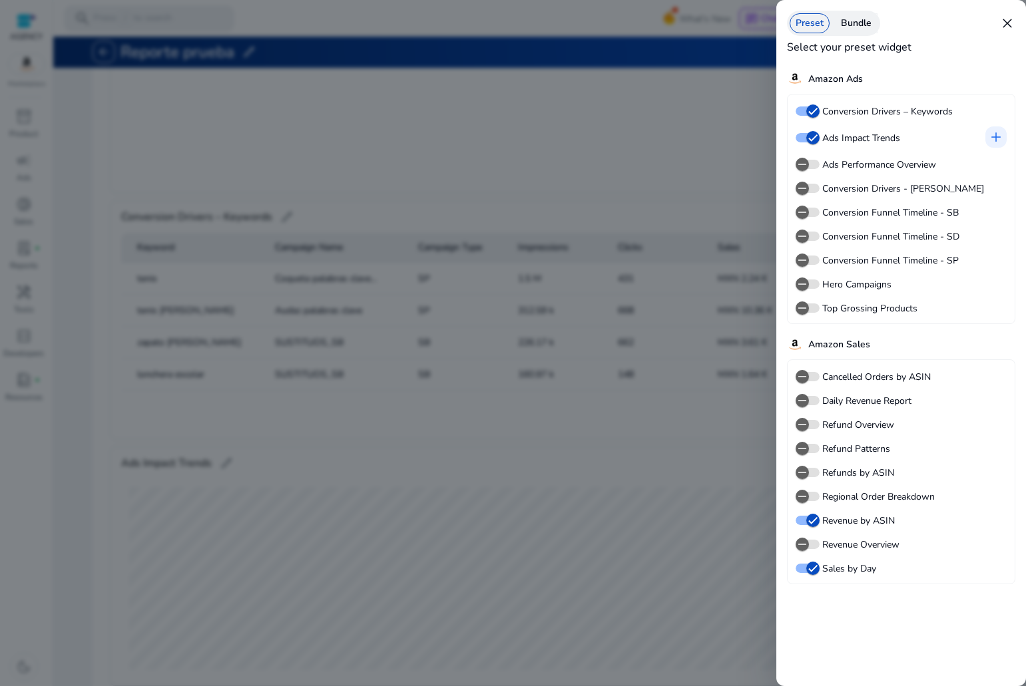
click at [586, 258] on div at bounding box center [513, 343] width 1026 height 686
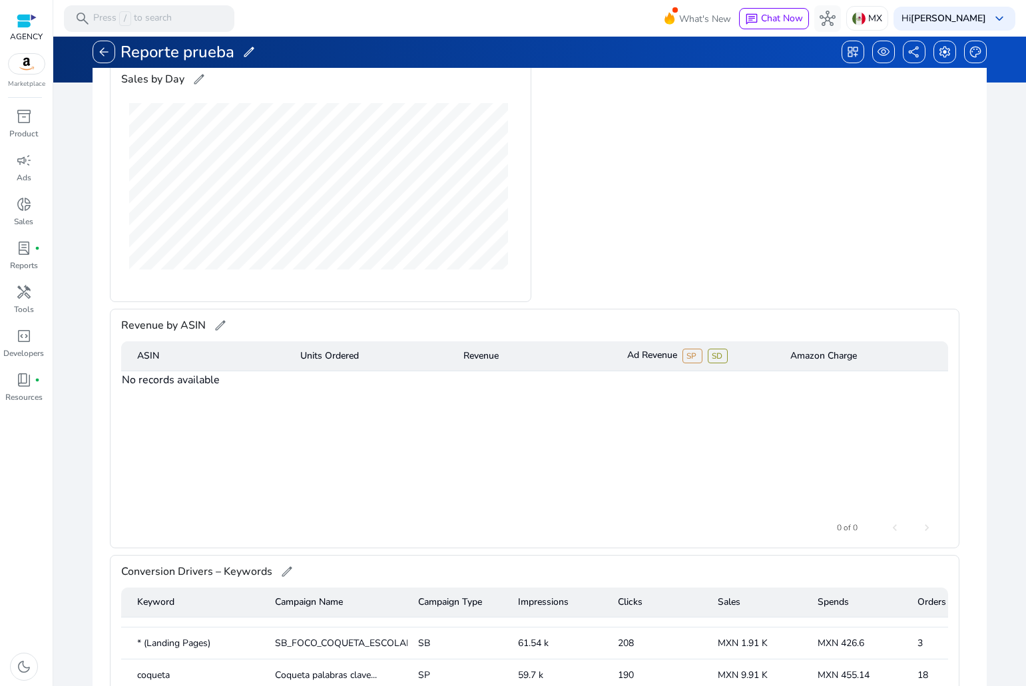
scroll to position [0, 0]
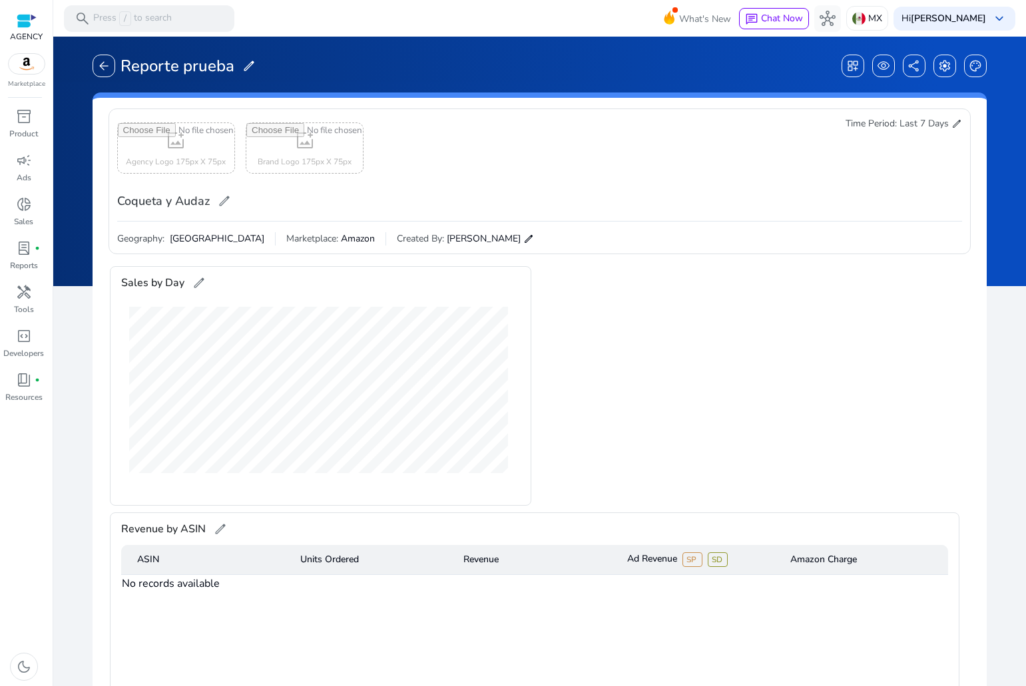
click at [956, 115] on div "add_photo_alternate Agency Logo 175px X 75px add_photo_alternate Brand Logo 175…" at bounding box center [539, 181] width 862 height 146
click at [956, 116] on div "add_photo_alternate Agency Logo 175px X 75px add_photo_alternate Brand Logo 175…" at bounding box center [539, 181] width 862 height 146
click at [954, 122] on span "edit" at bounding box center [956, 123] width 11 height 11
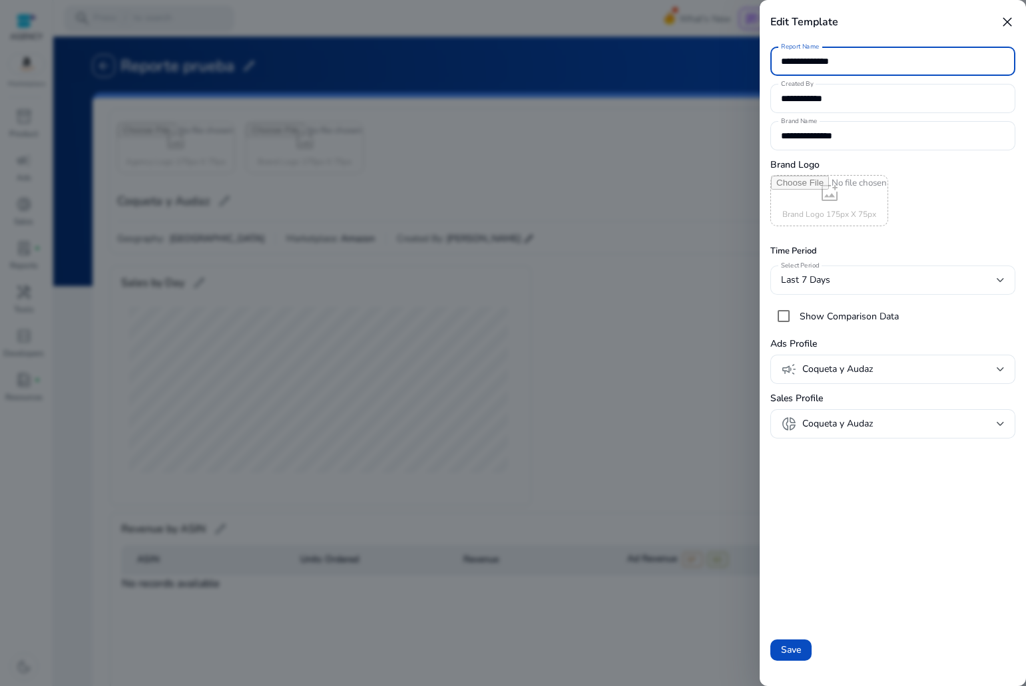
click at [888, 274] on div "Last 7 Days" at bounding box center [889, 280] width 216 height 15
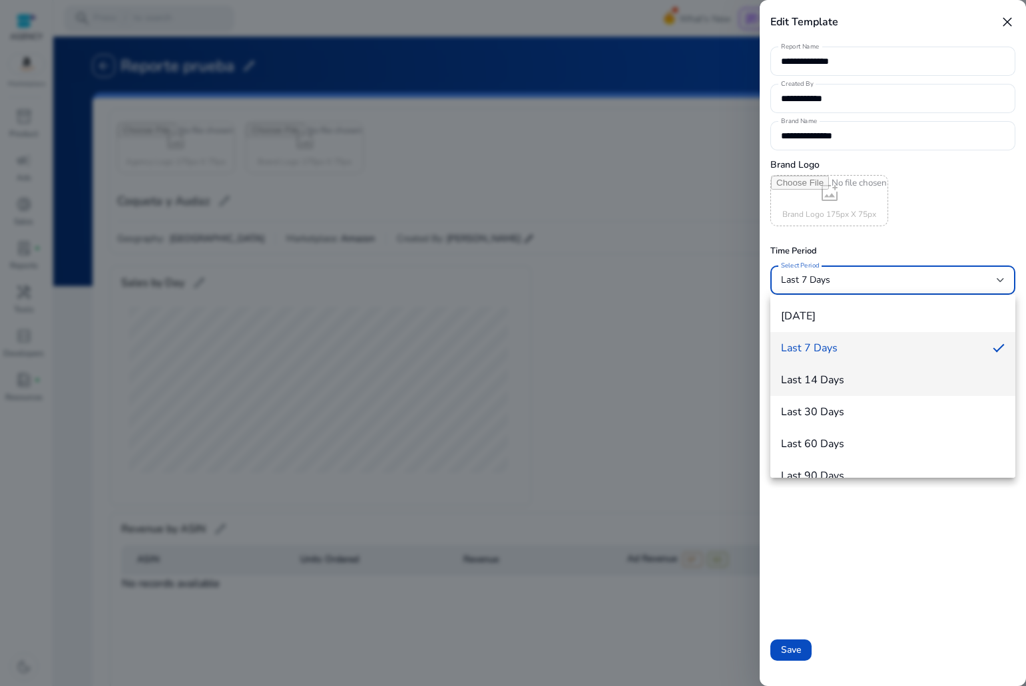
click at [843, 385] on span "Last 14 Days" at bounding box center [893, 380] width 224 height 13
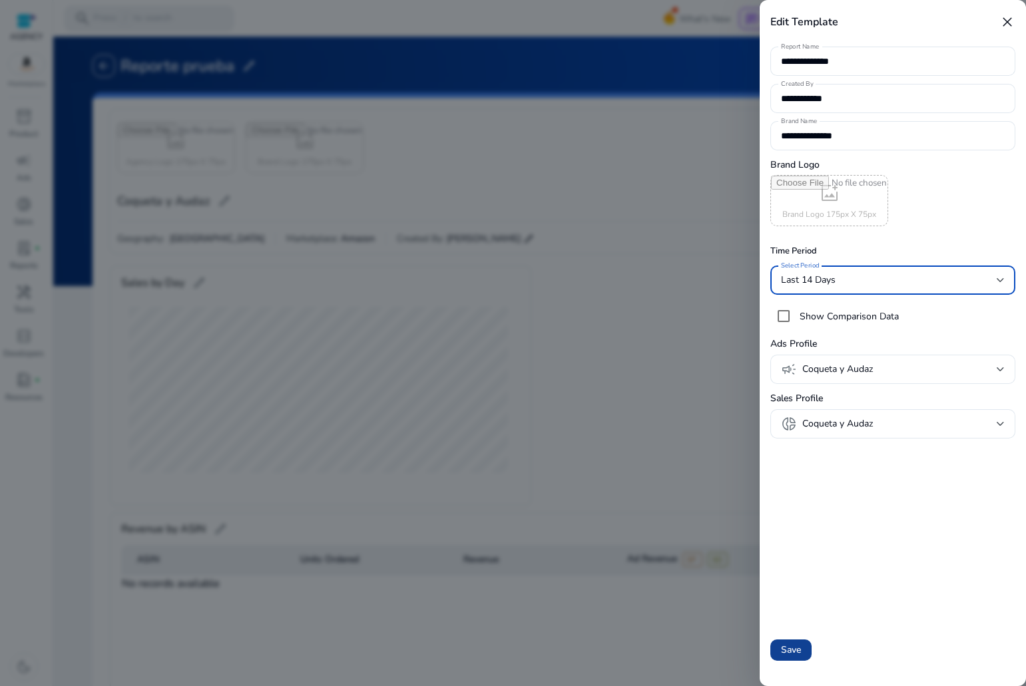
click at [792, 640] on span at bounding box center [790, 650] width 41 height 32
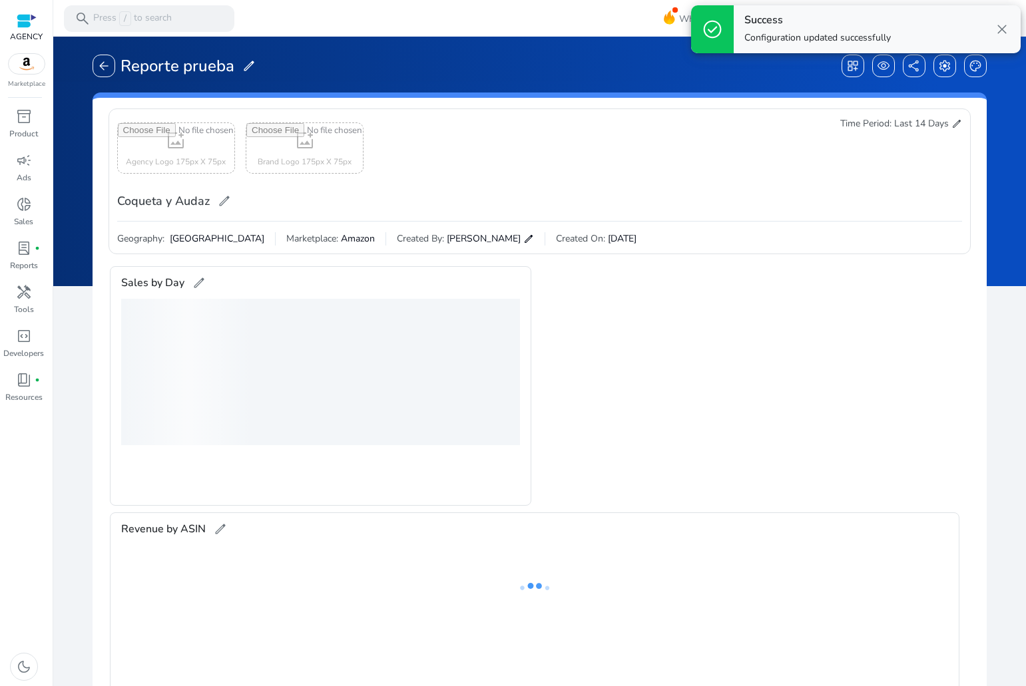
click at [1000, 27] on span "close" at bounding box center [1002, 29] width 16 height 16
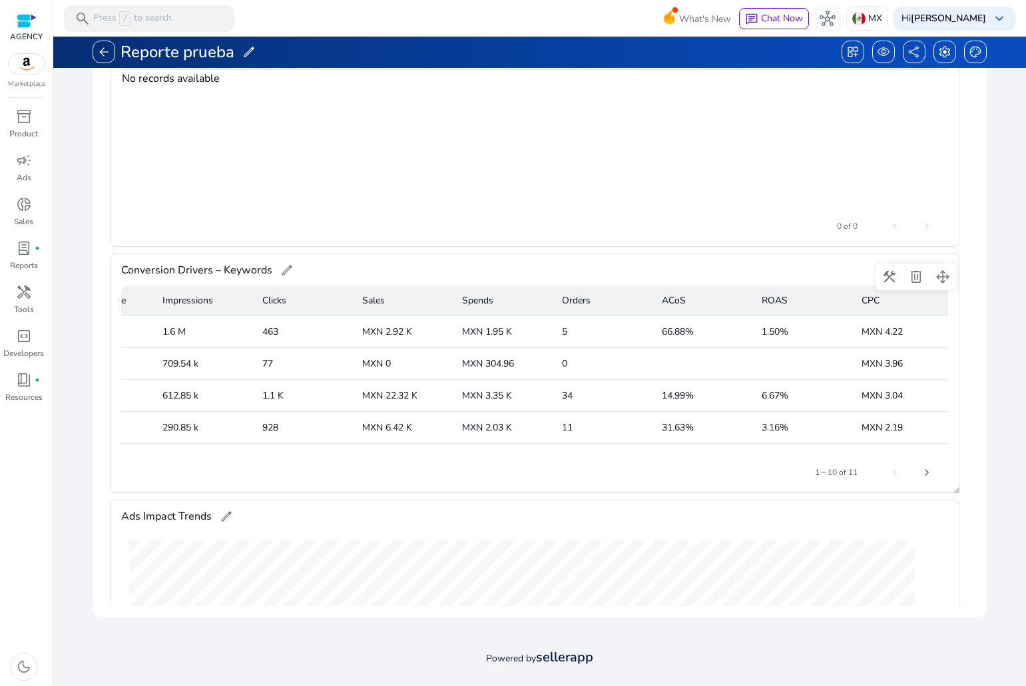
scroll to position [0, 363]
click at [590, 301] on mat-header-cell "Orders" at bounding box center [598, 301] width 100 height 30
click at [566, 307] on mat-header-cell "Orders" at bounding box center [598, 301] width 100 height 30
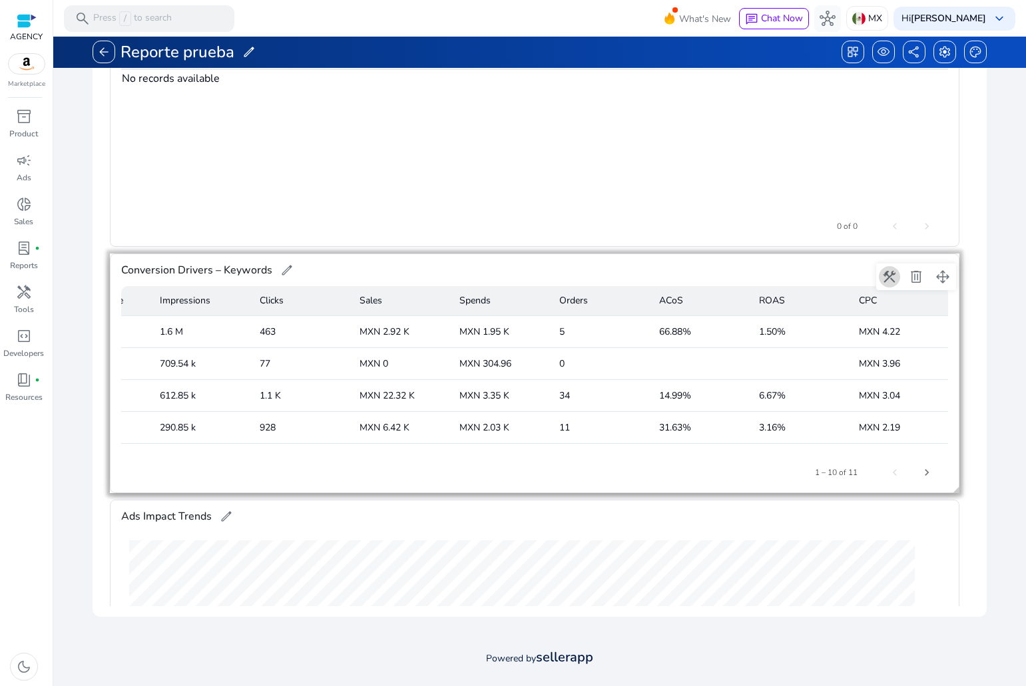
click at [883, 285] on span at bounding box center [889, 277] width 32 height 32
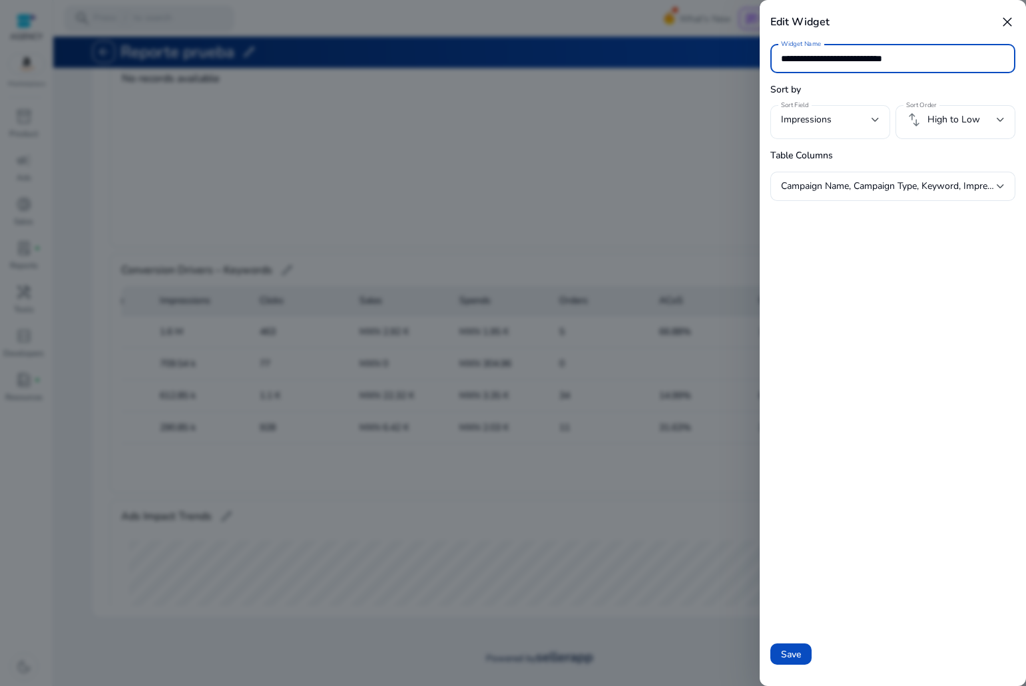
click at [864, 130] on div "Impressions" at bounding box center [830, 119] width 98 height 29
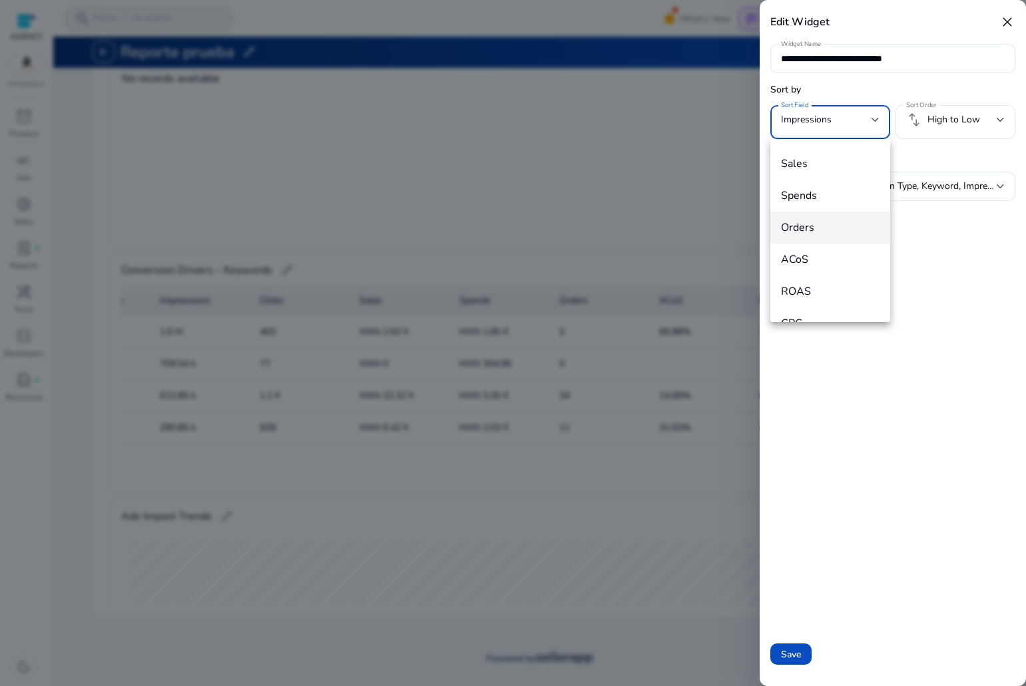
scroll to position [179, 0]
click at [833, 208] on span "Orders" at bounding box center [830, 205] width 98 height 15
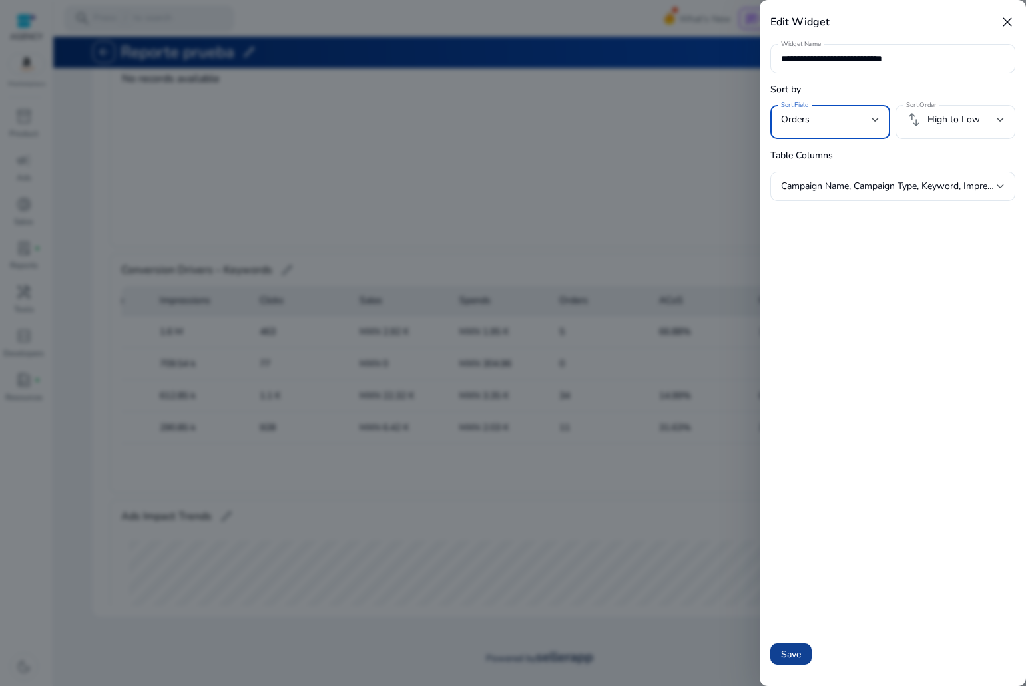
click at [791, 654] on span "Save" at bounding box center [791, 655] width 20 height 14
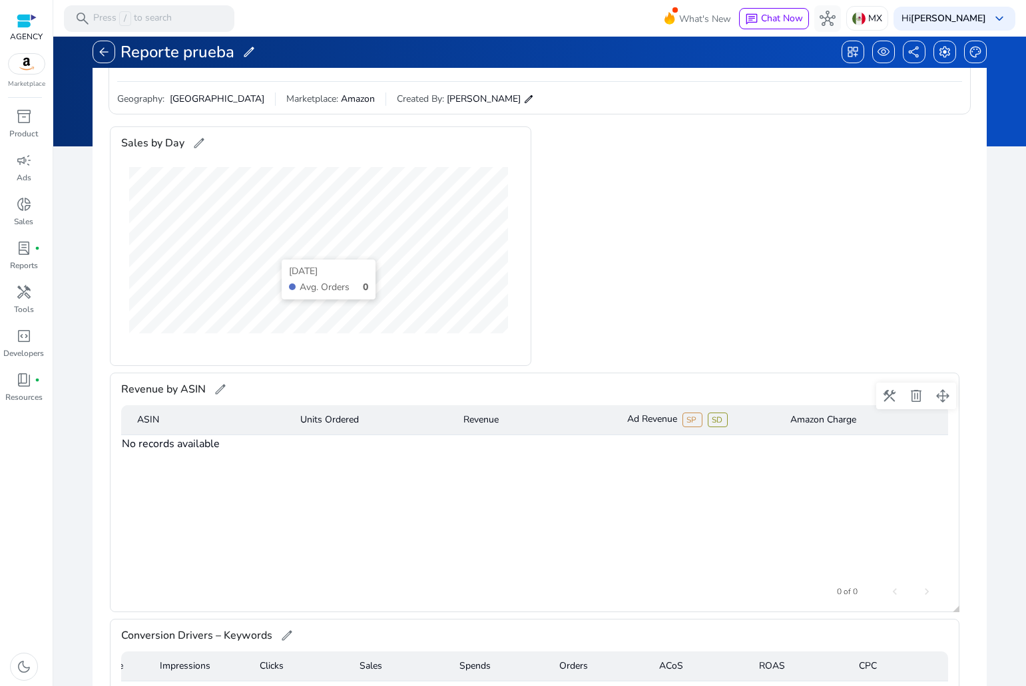
scroll to position [0, 0]
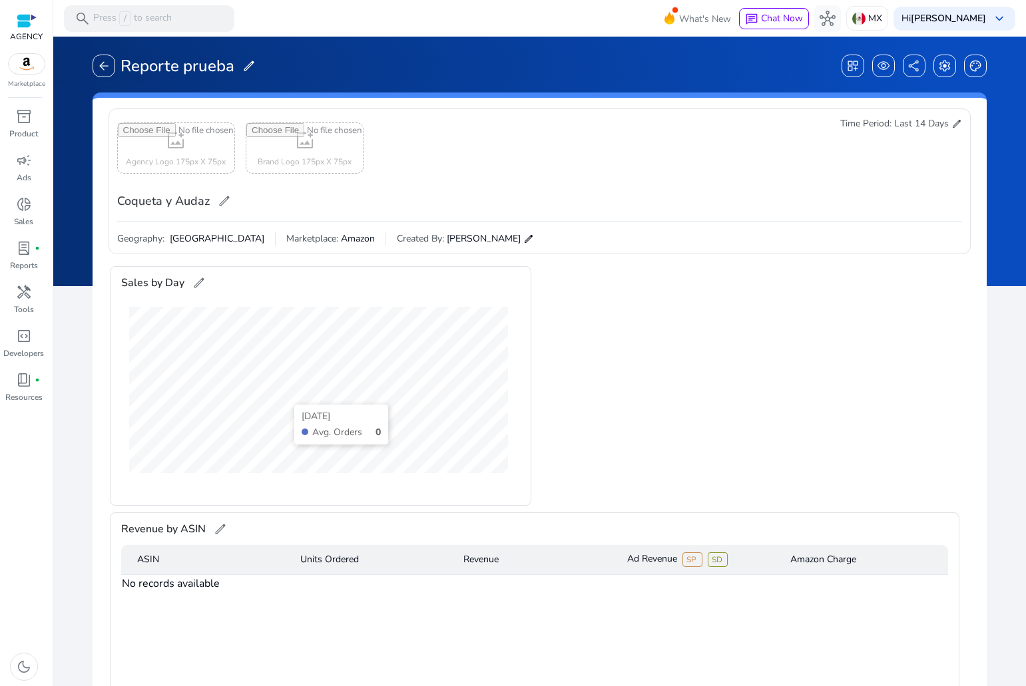
scroll to position [187, 363]
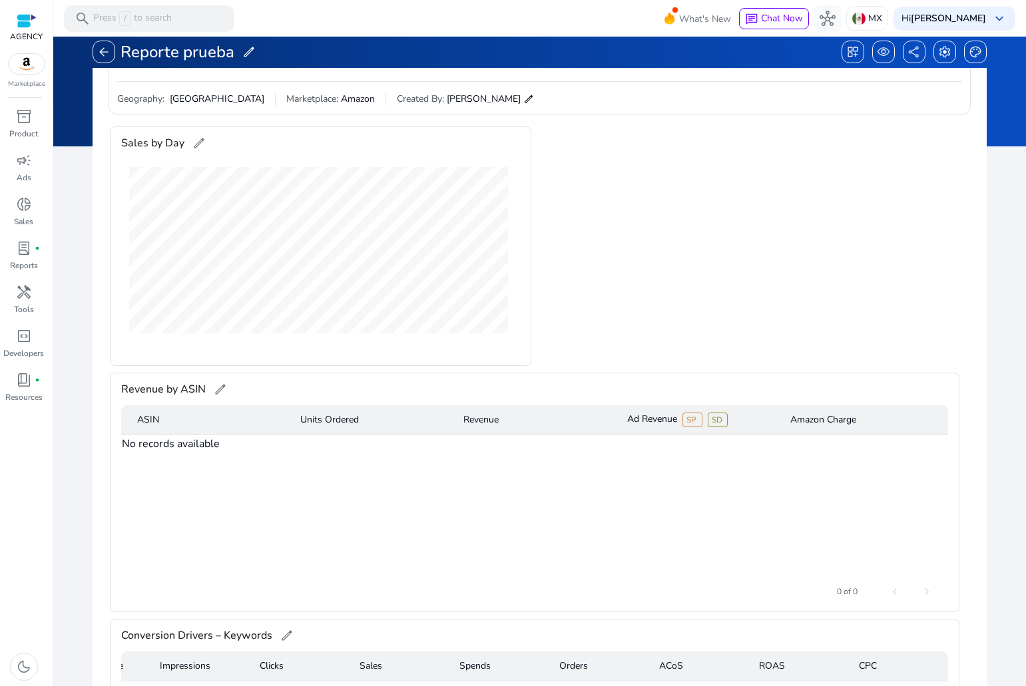
click at [250, 54] on span "edit" at bounding box center [248, 51] width 13 height 13
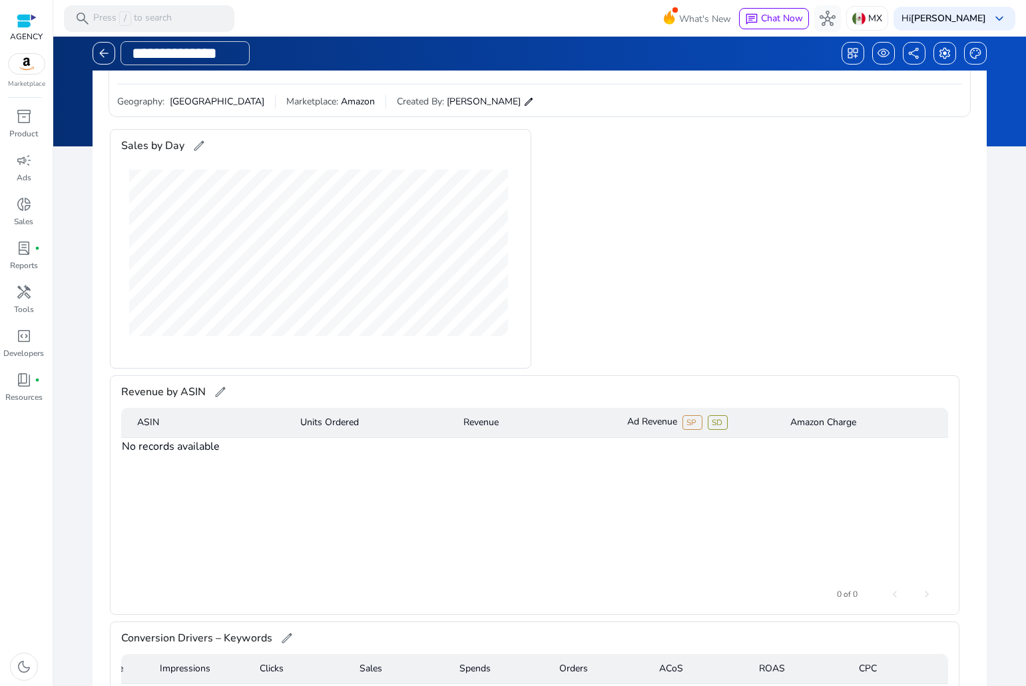
scroll to position [0, 0]
type input "*"
type input "**********"
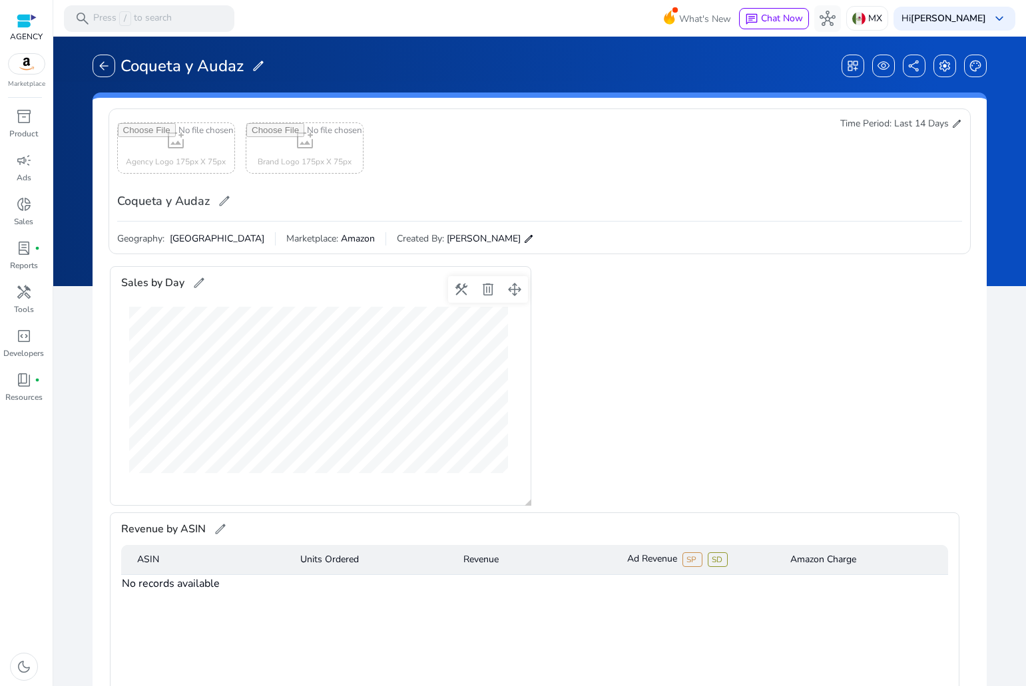
click at [192, 278] on span "edit" at bounding box center [198, 282] width 13 height 13
click at [815, 340] on gridster "**********" at bounding box center [539, 603] width 872 height 686
click at [848, 70] on span "dashboard_customize" at bounding box center [852, 65] width 13 height 13
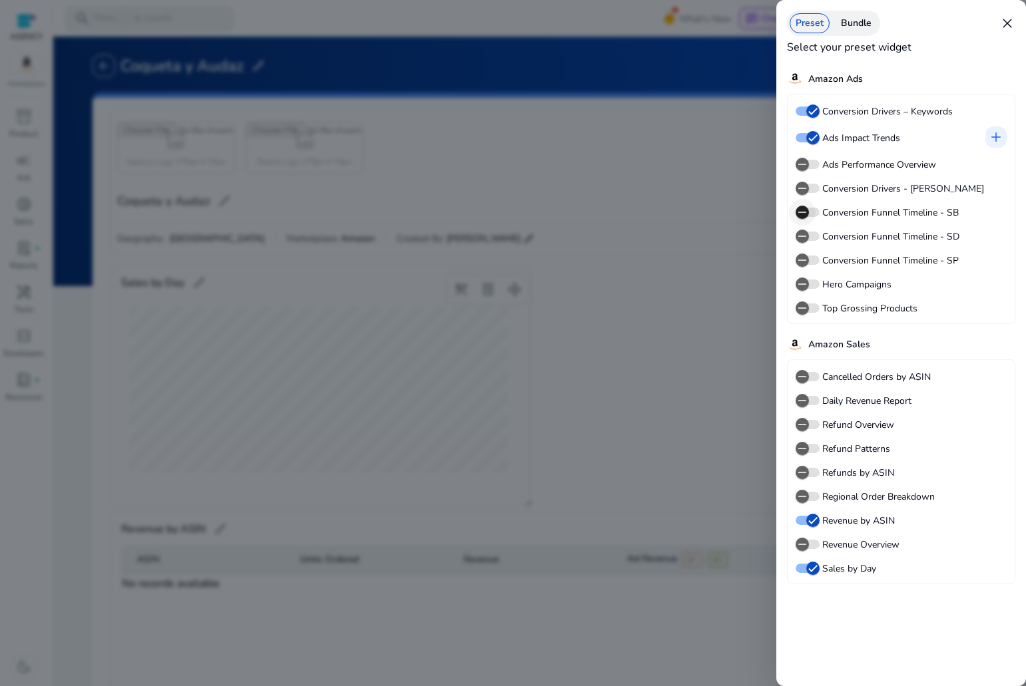
click at [801, 210] on icon "button" at bounding box center [802, 212] width 12 height 12
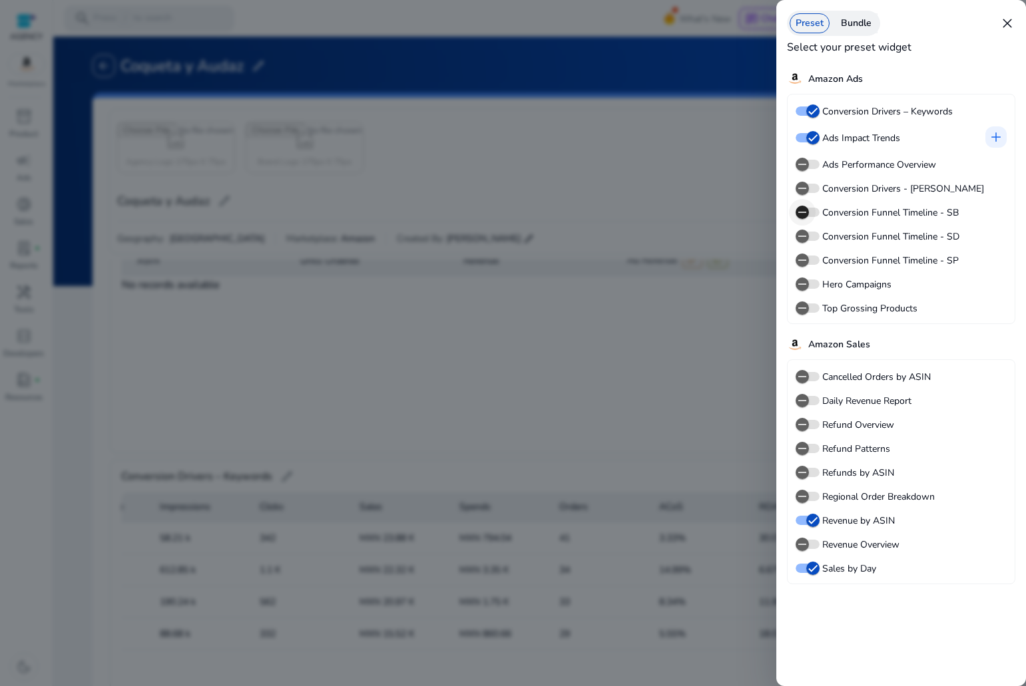
scroll to position [260, 0]
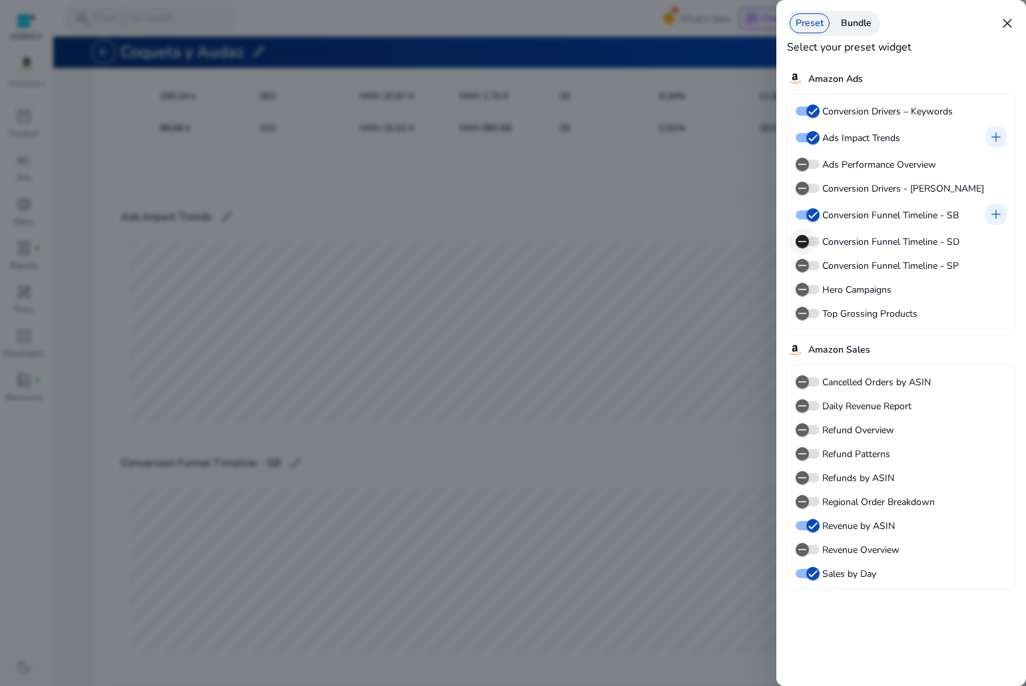
click at [806, 242] on icon "button" at bounding box center [802, 241] width 8 height 1
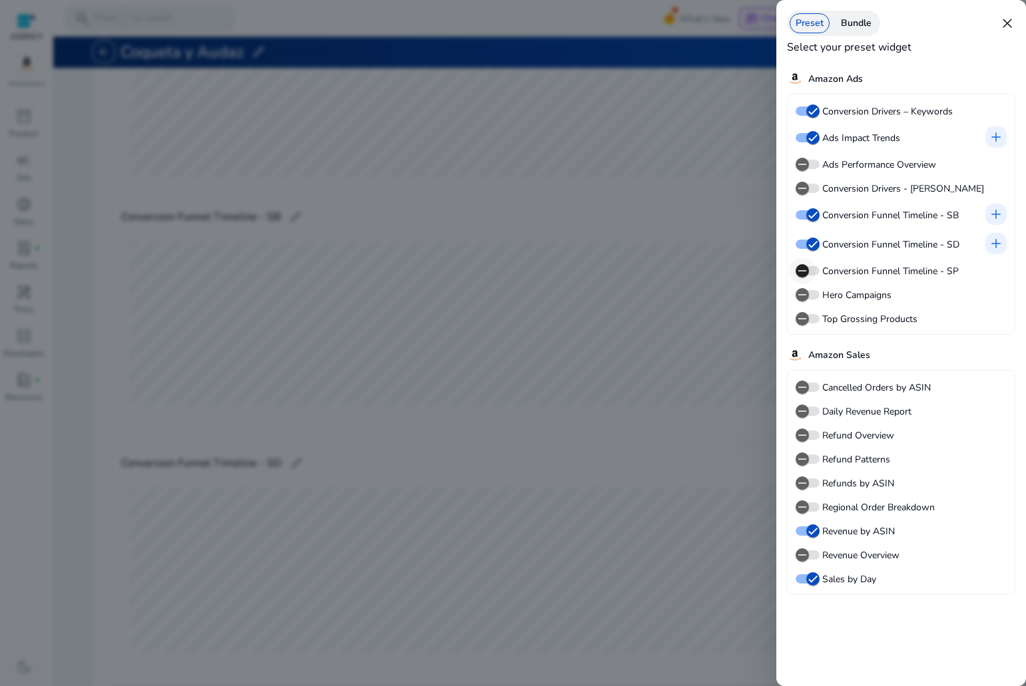
click at [813, 270] on span "button" at bounding box center [802, 271] width 27 height 27
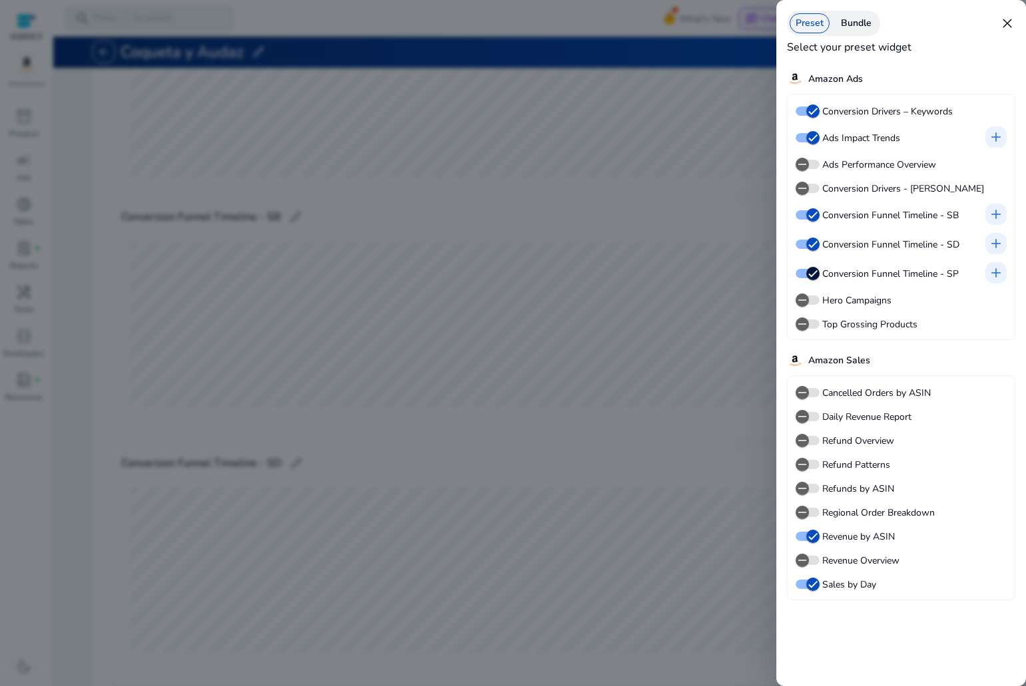
scroll to position [1038, 0]
click at [801, 301] on icon "button" at bounding box center [802, 300] width 12 height 12
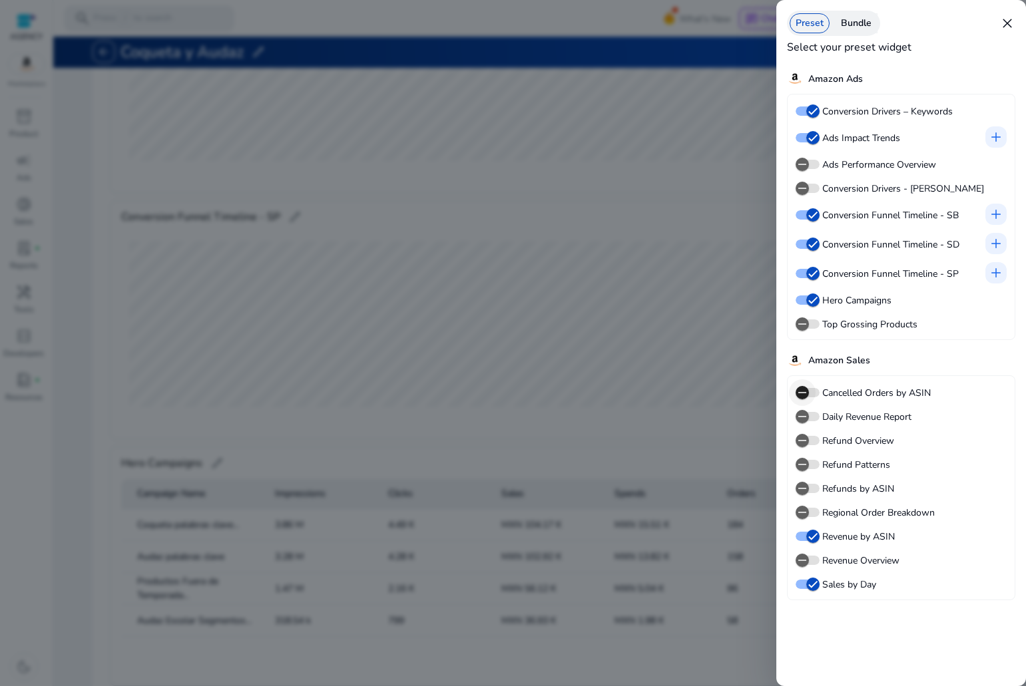
click at [809, 395] on span "button" at bounding box center [802, 392] width 27 height 27
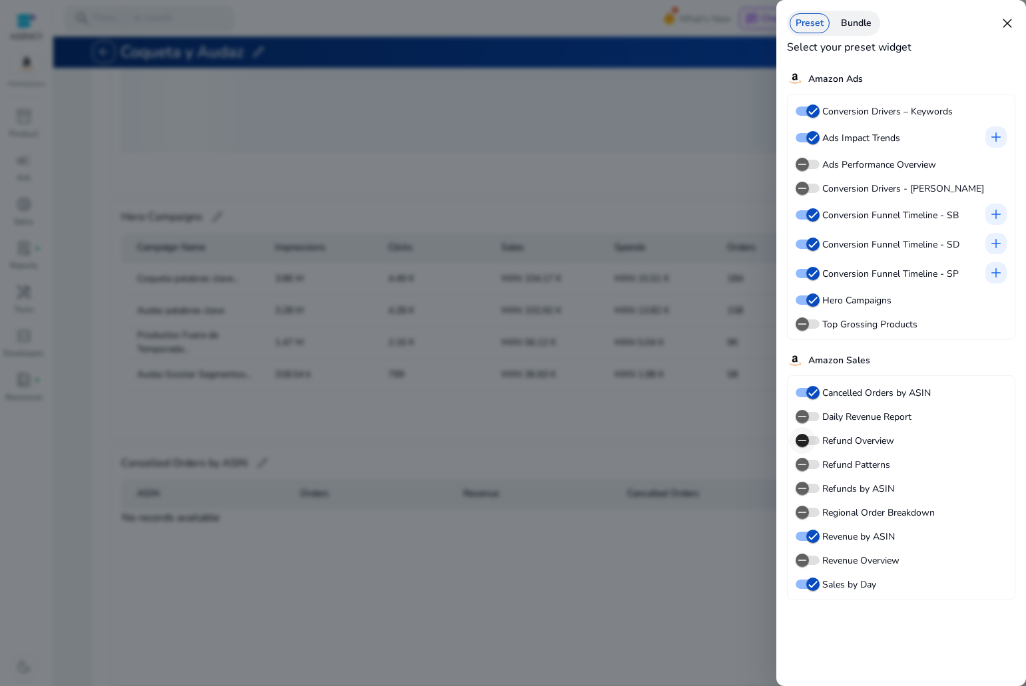
click at [807, 437] on icon "button" at bounding box center [802, 441] width 12 height 12
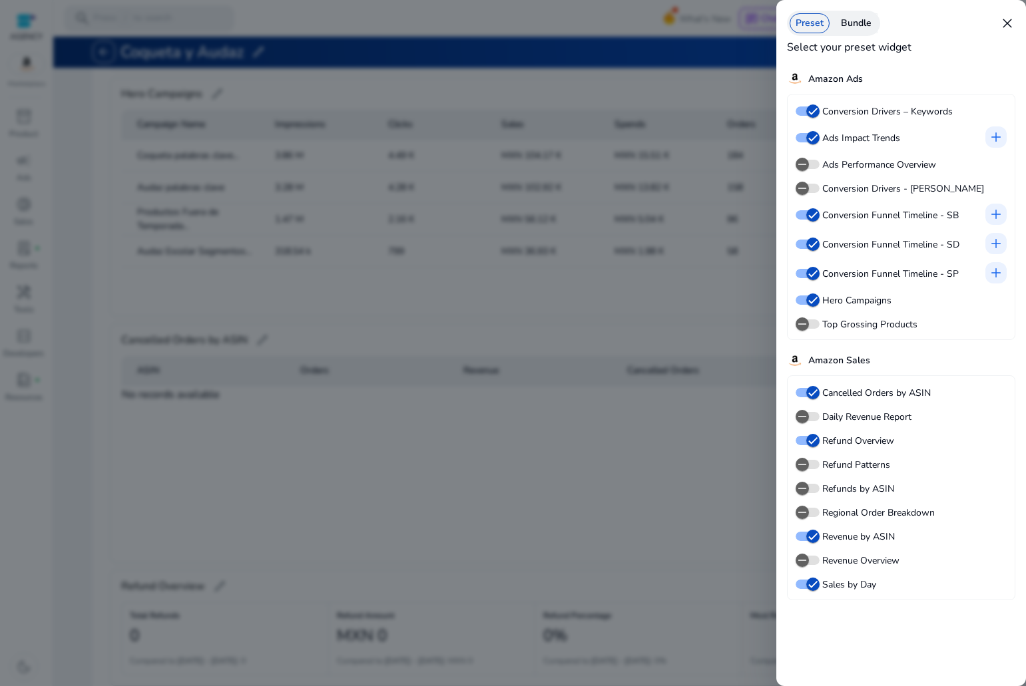
click at [849, 27] on div "Bundle" at bounding box center [856, 23] width 43 height 20
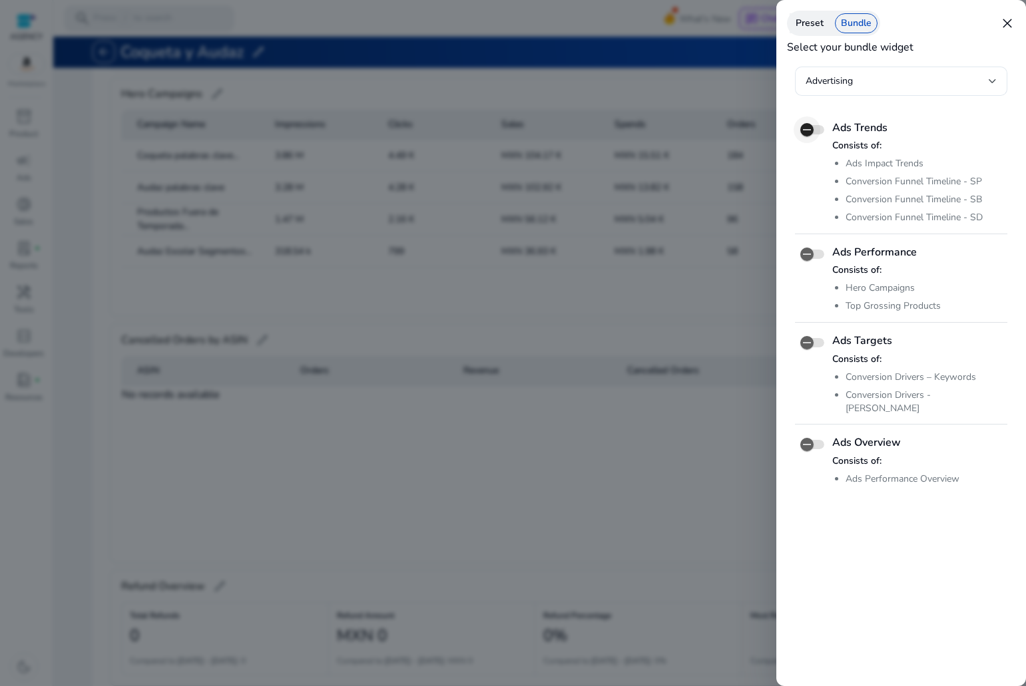
click at [821, 131] on span "button" at bounding box center [812, 129] width 24 height 9
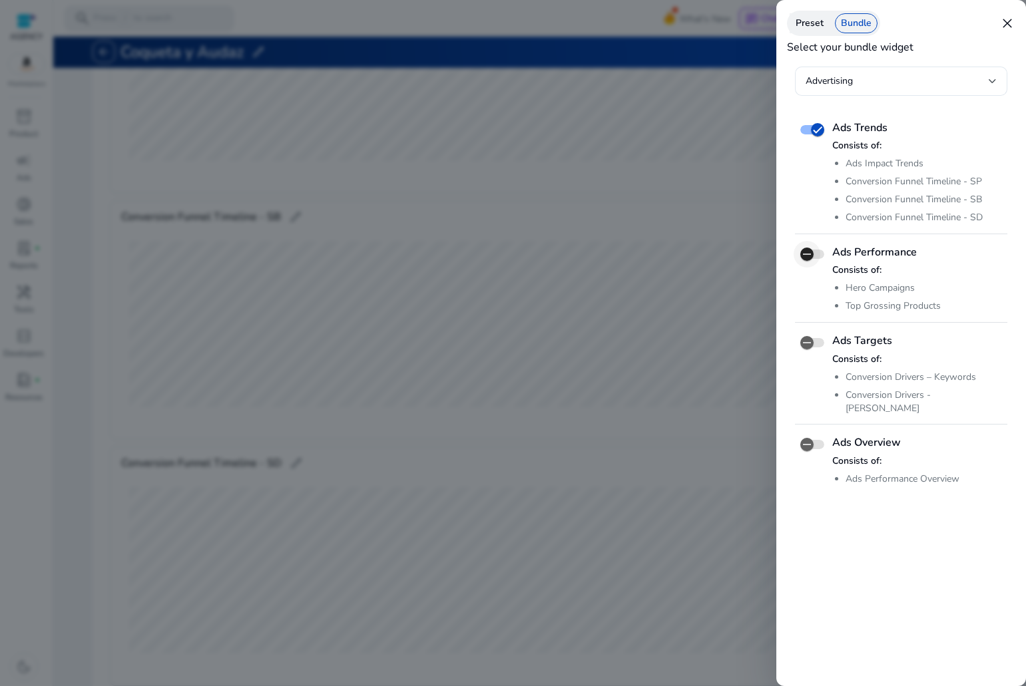
click at [817, 258] on span "button" at bounding box center [806, 254] width 27 height 27
click at [811, 342] on icon "button" at bounding box center [807, 343] width 12 height 12
click at [809, 439] on icon "button" at bounding box center [807, 445] width 12 height 12
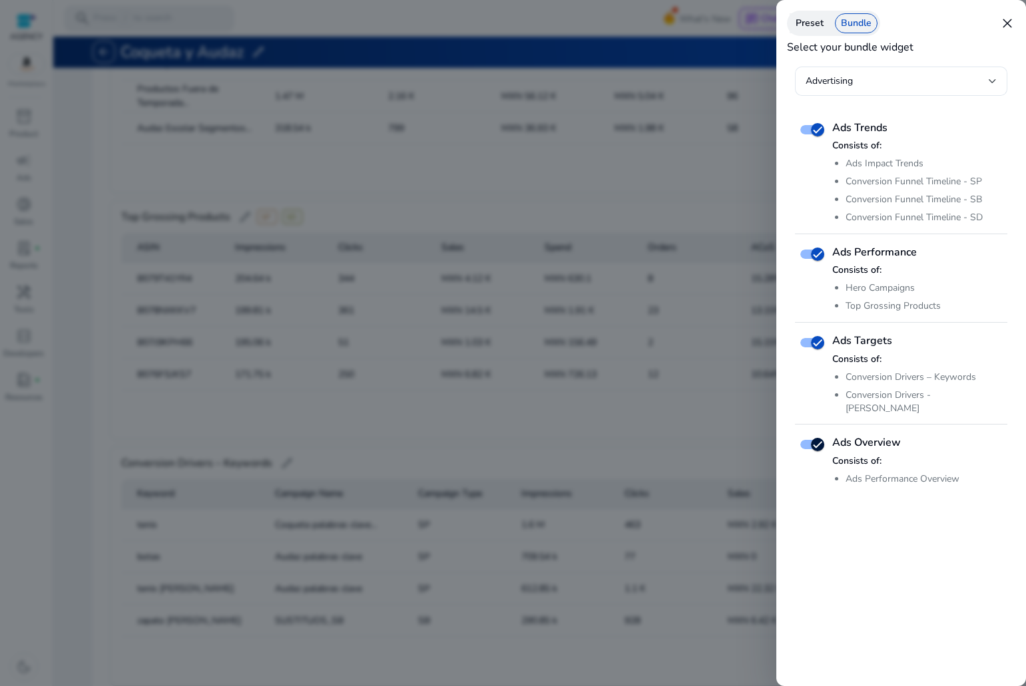
scroll to position [3746, 0]
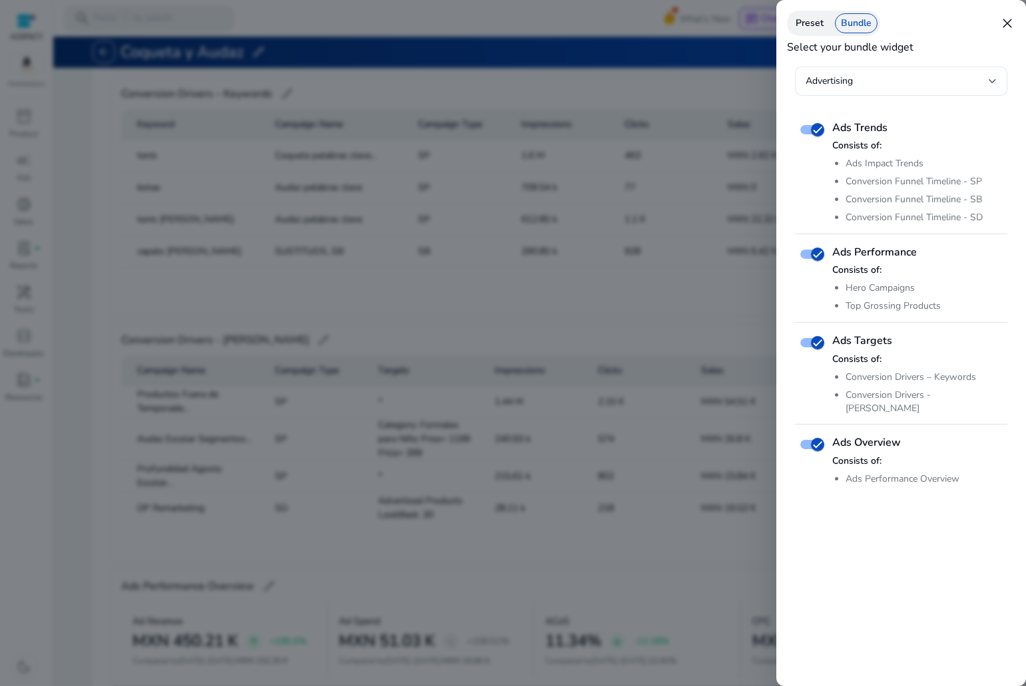
click at [733, 198] on div at bounding box center [513, 343] width 1026 height 686
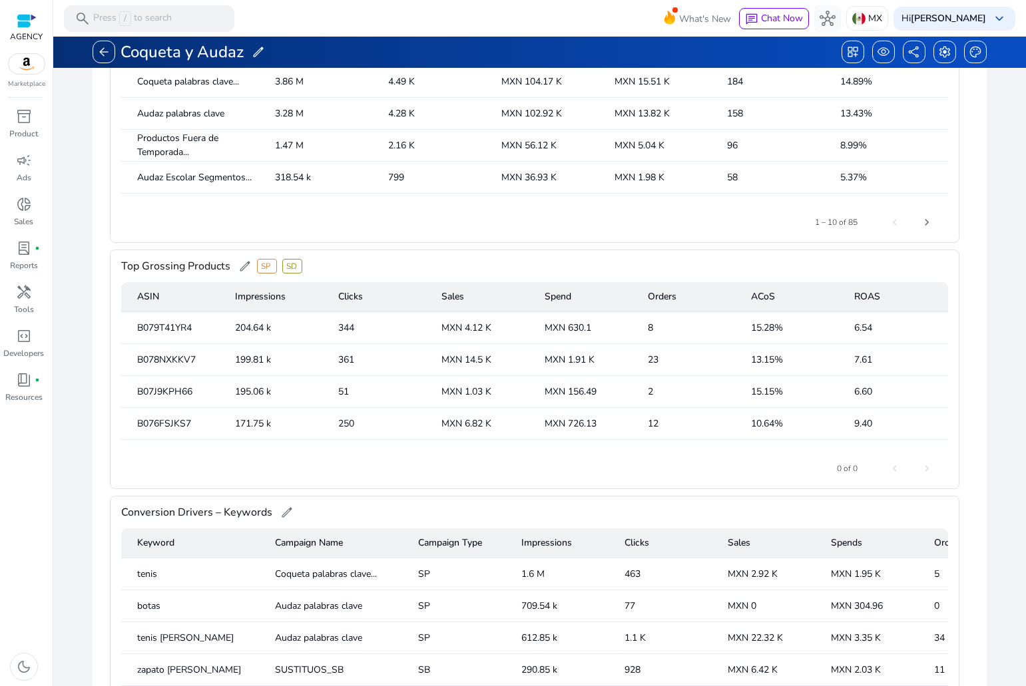
scroll to position [3061, 0]
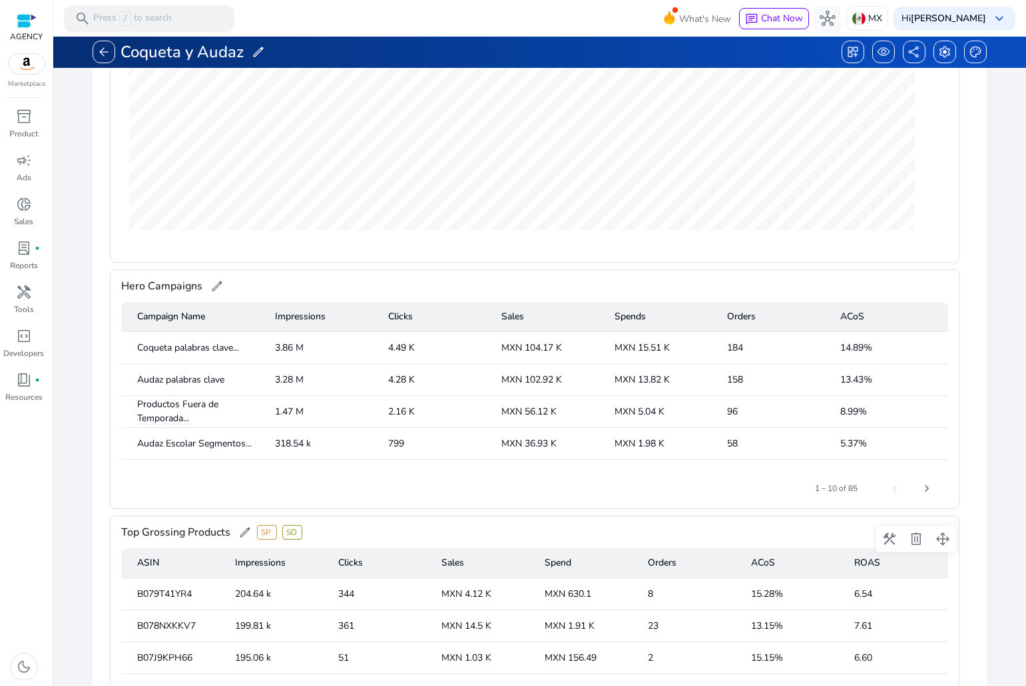
click at [174, 530] on span "Top Grossing Products" at bounding box center [175, 532] width 109 height 21
copy span "Top Grossing Products"
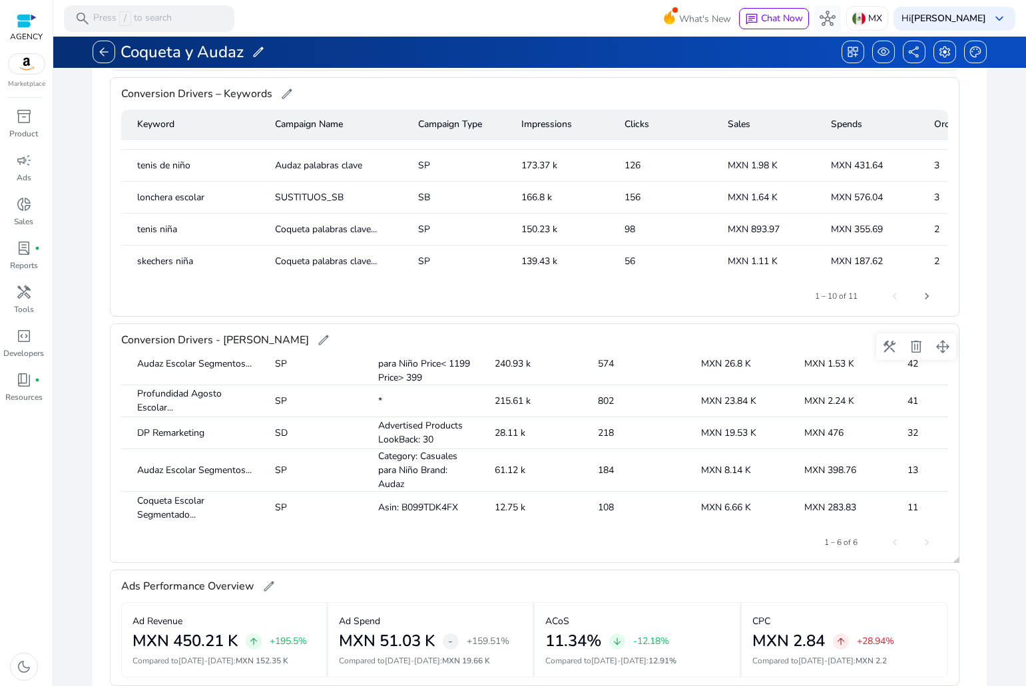
scroll to position [7, 0]
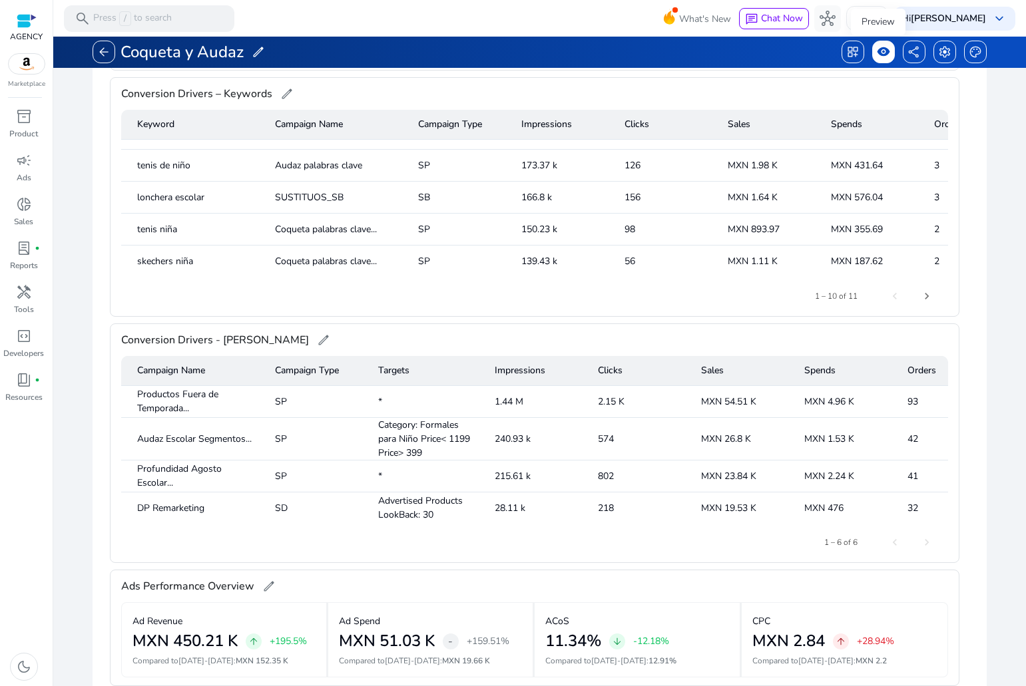
click at [876, 51] on span "visibility" at bounding box center [882, 51] width 13 height 13
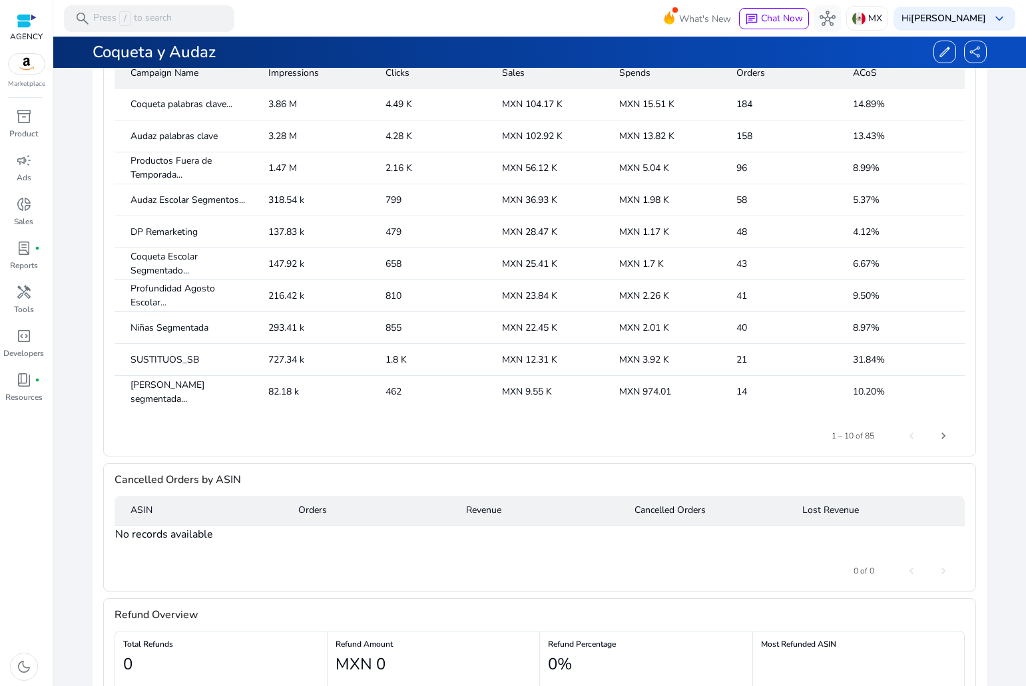
scroll to position [684, 0]
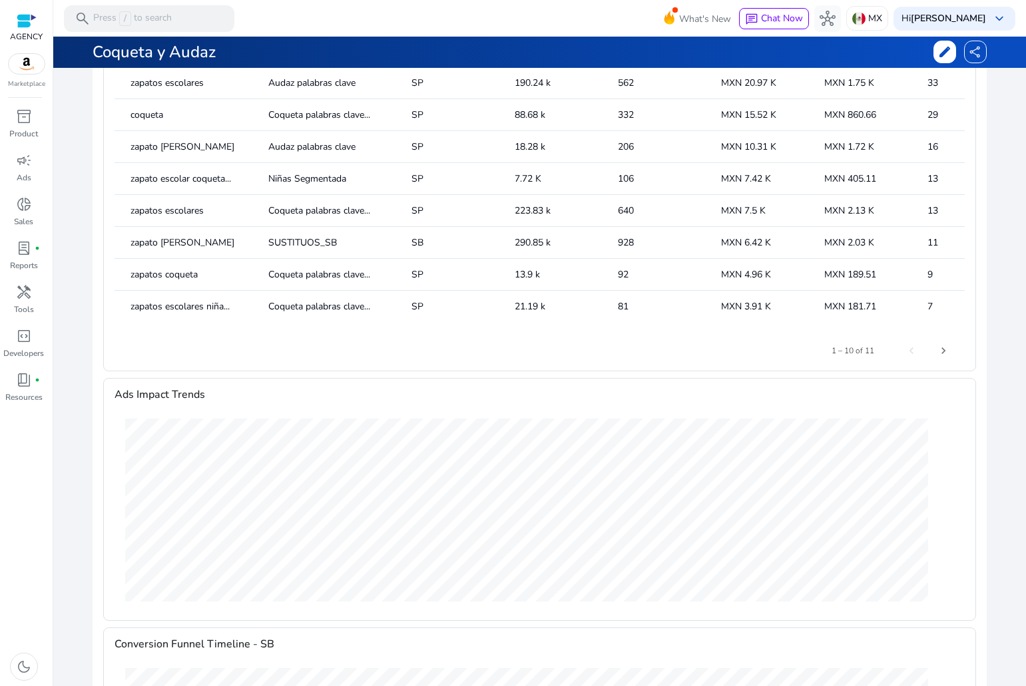
drag, startPoint x: 952, startPoint y: 348, endPoint x: 947, endPoint y: 73, distance: 274.9
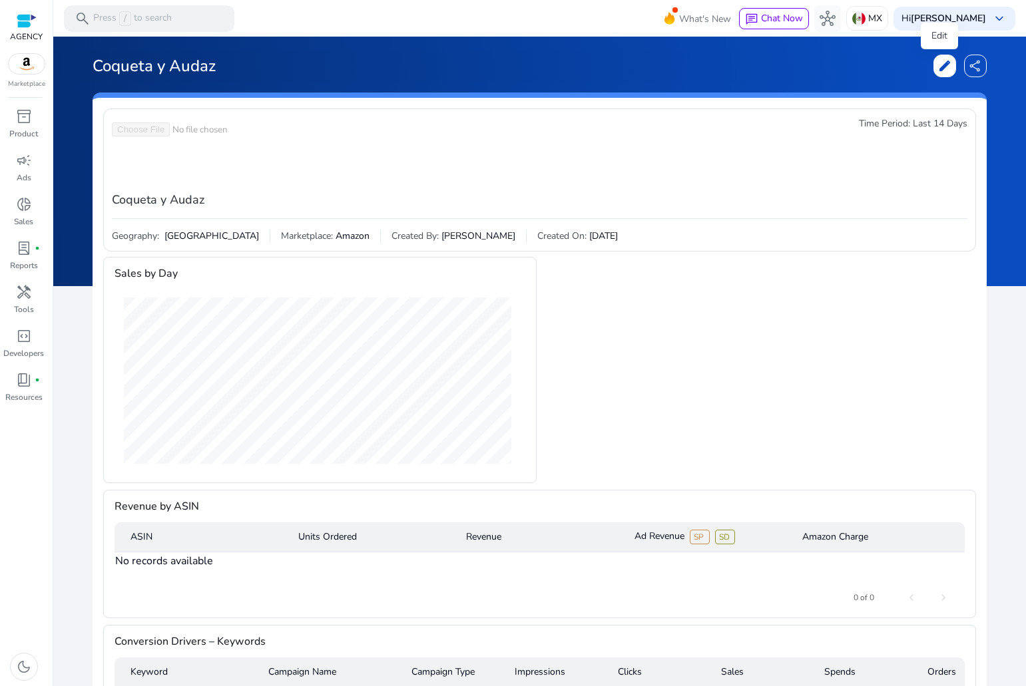
click at [942, 62] on span "edit" at bounding box center [944, 65] width 13 height 13
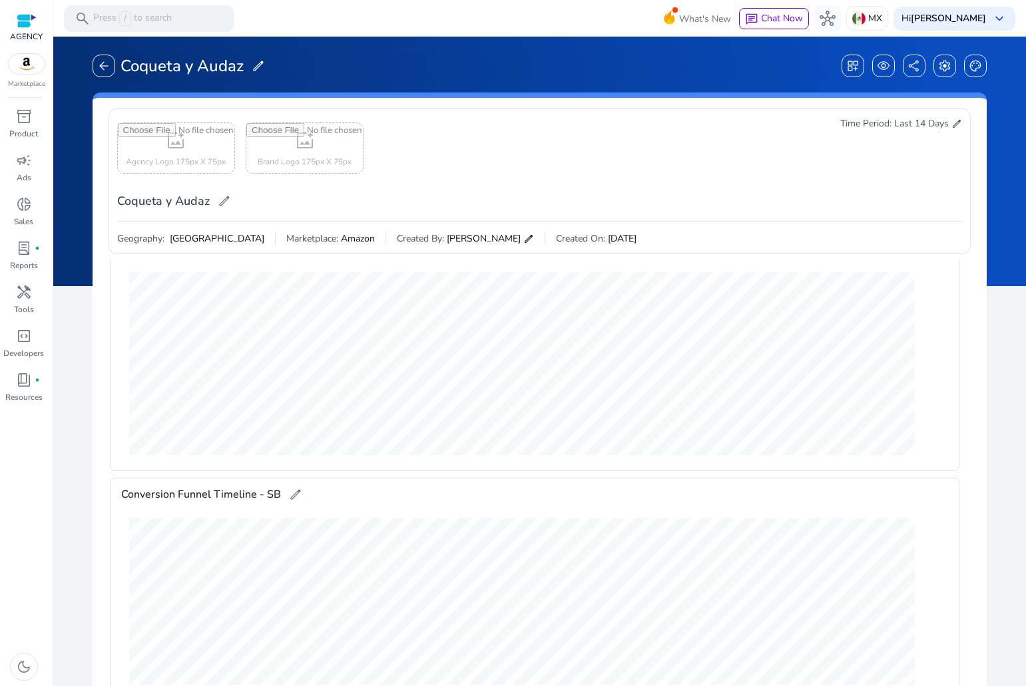
scroll to position [799, 0]
click at [853, 65] on span "dashboard_customize" at bounding box center [852, 65] width 13 height 13
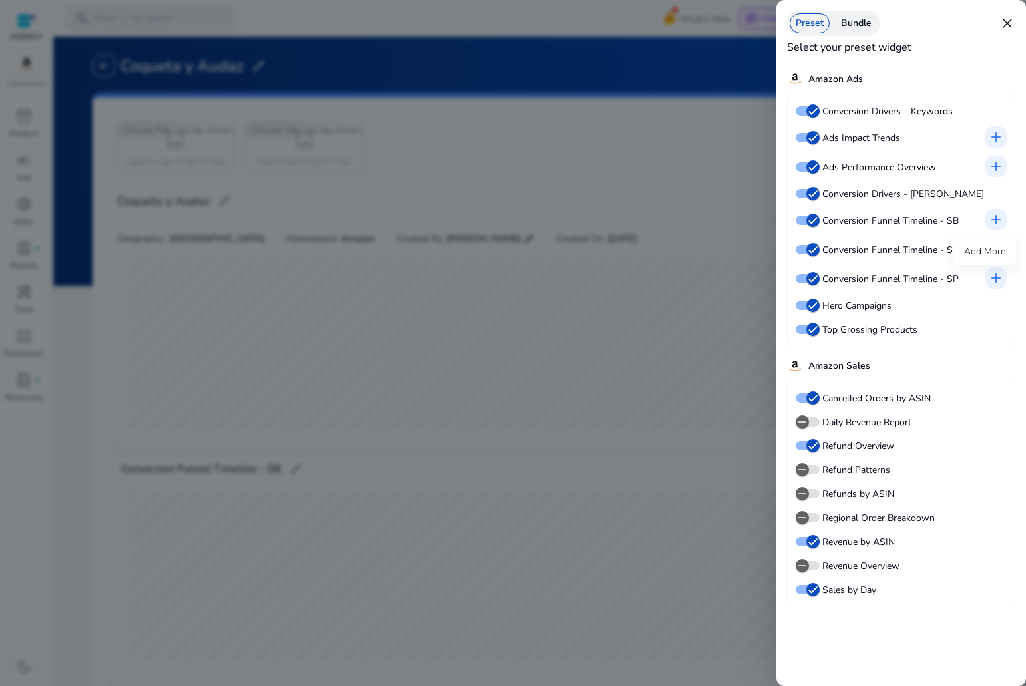
click at [999, 273] on span "add" at bounding box center [996, 278] width 16 height 16
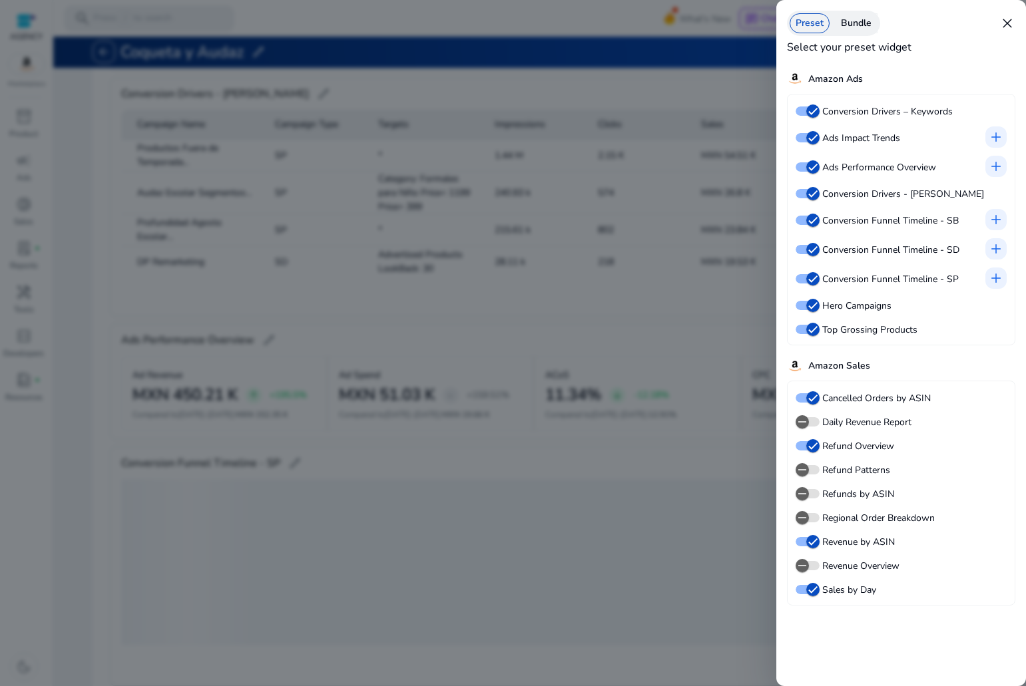
click at [646, 292] on div at bounding box center [513, 343] width 1026 height 686
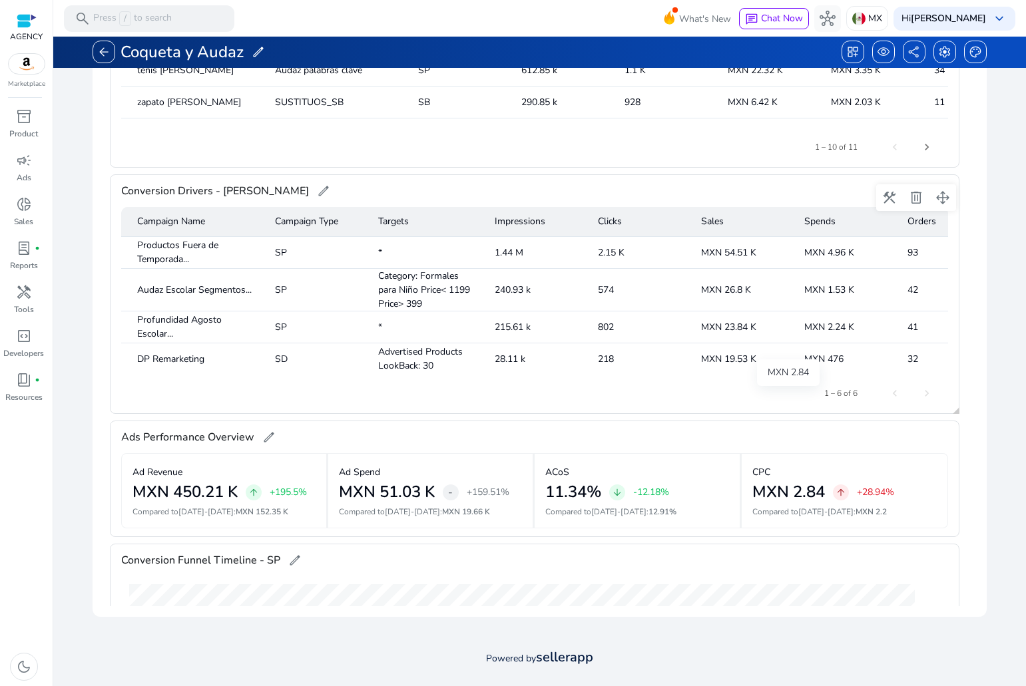
scroll to position [3726, 0]
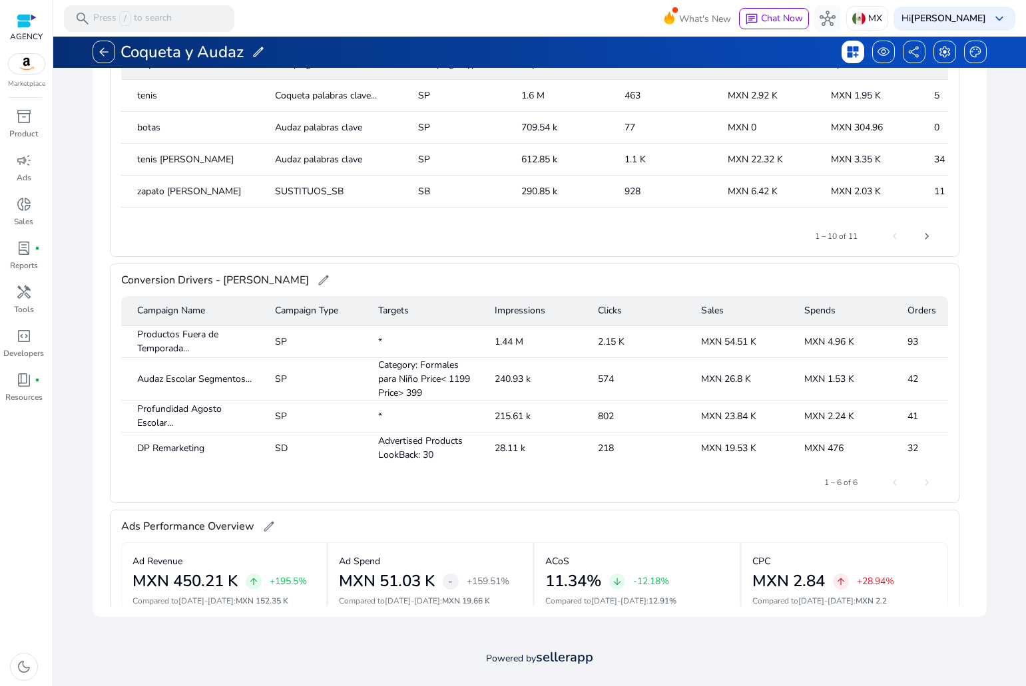
click at [851, 53] on span "dashboard_customize" at bounding box center [852, 51] width 13 height 13
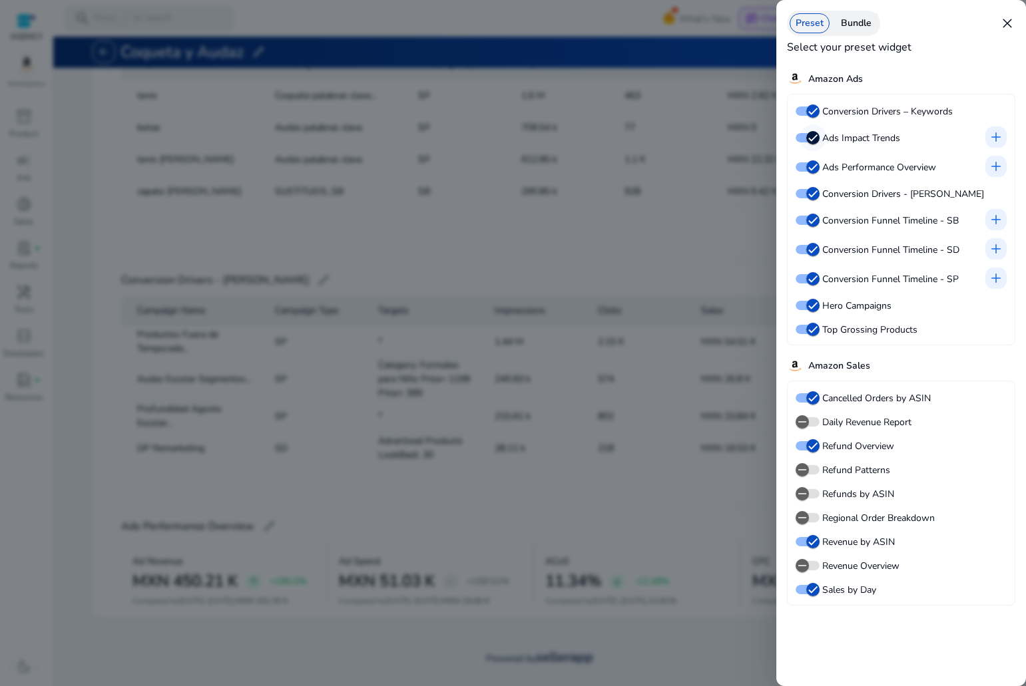
click at [807, 136] on icon "button" at bounding box center [813, 138] width 12 height 12
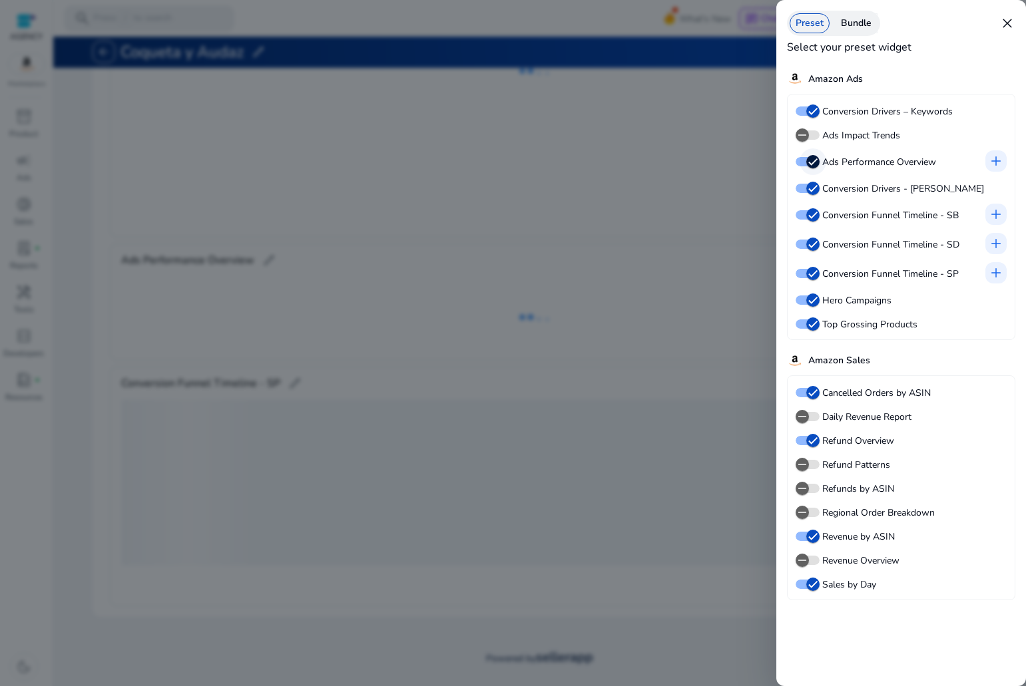
click at [802, 172] on span "button" at bounding box center [812, 161] width 27 height 27
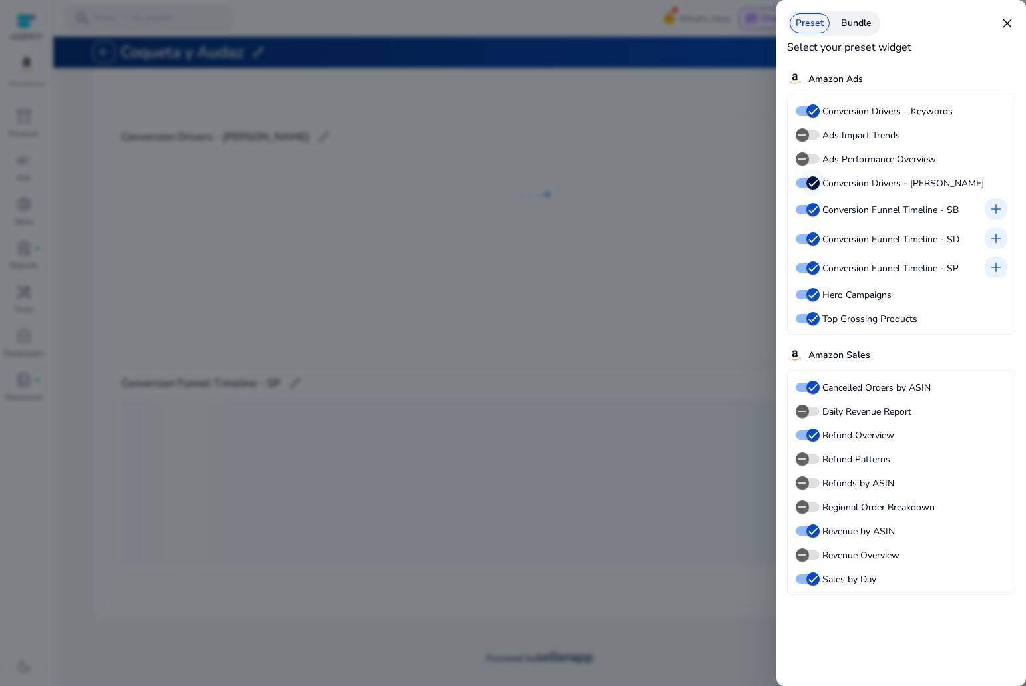
click at [810, 188] on icon "button" at bounding box center [813, 183] width 12 height 12
click at [809, 215] on icon "button" at bounding box center [813, 210] width 12 height 12
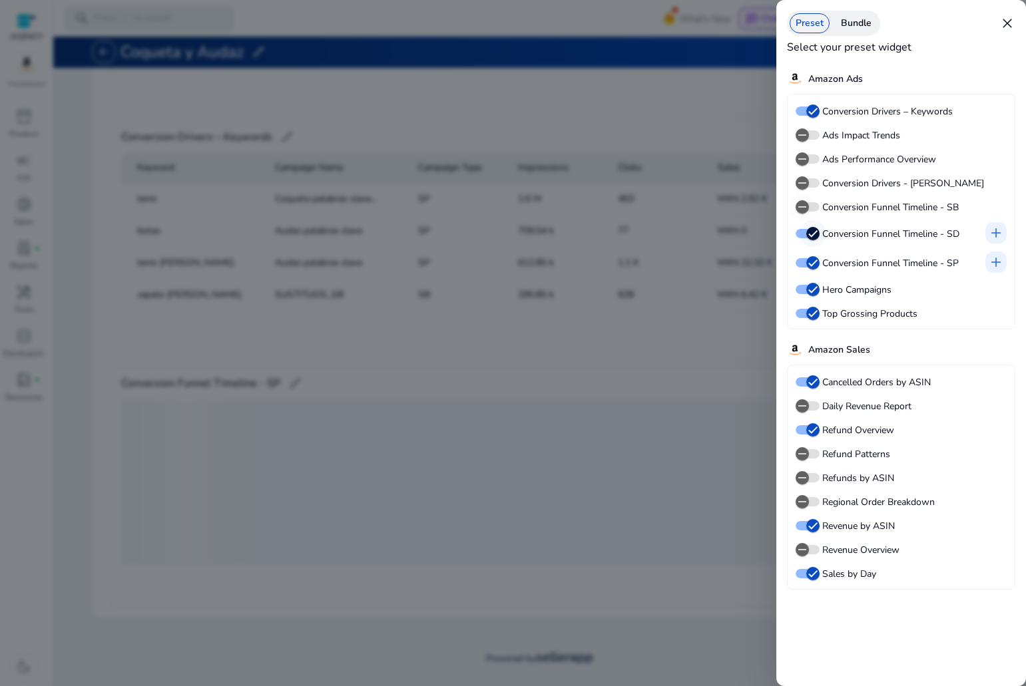
click at [806, 238] on span "button" at bounding box center [812, 233] width 13 height 13
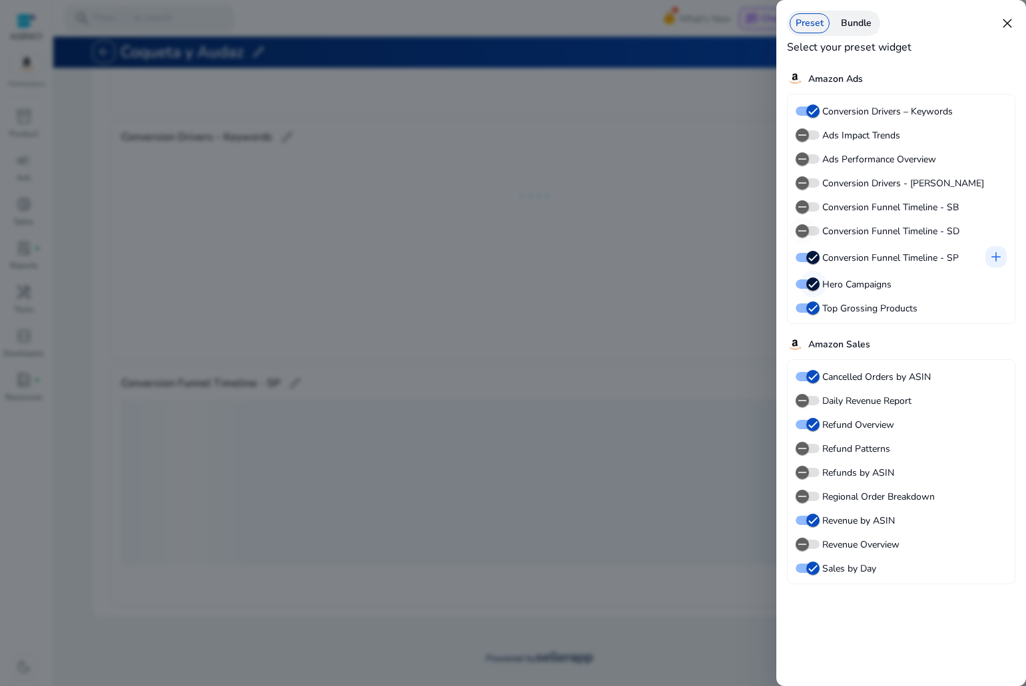
click at [807, 263] on icon "button" at bounding box center [813, 258] width 12 height 12
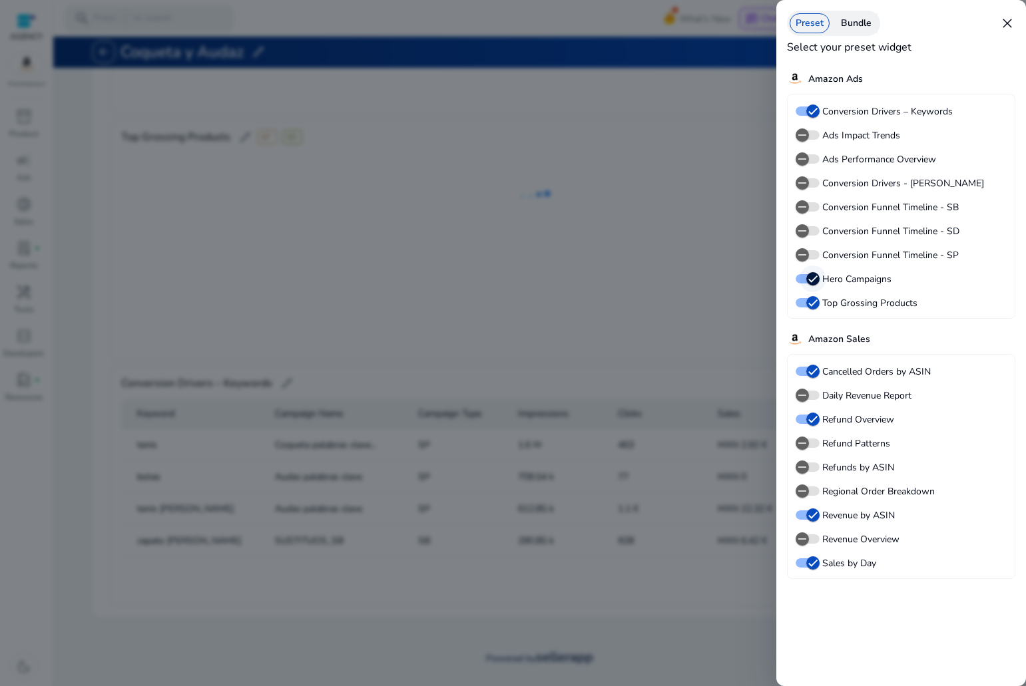
click at [805, 285] on span "button" at bounding box center [812, 279] width 27 height 27
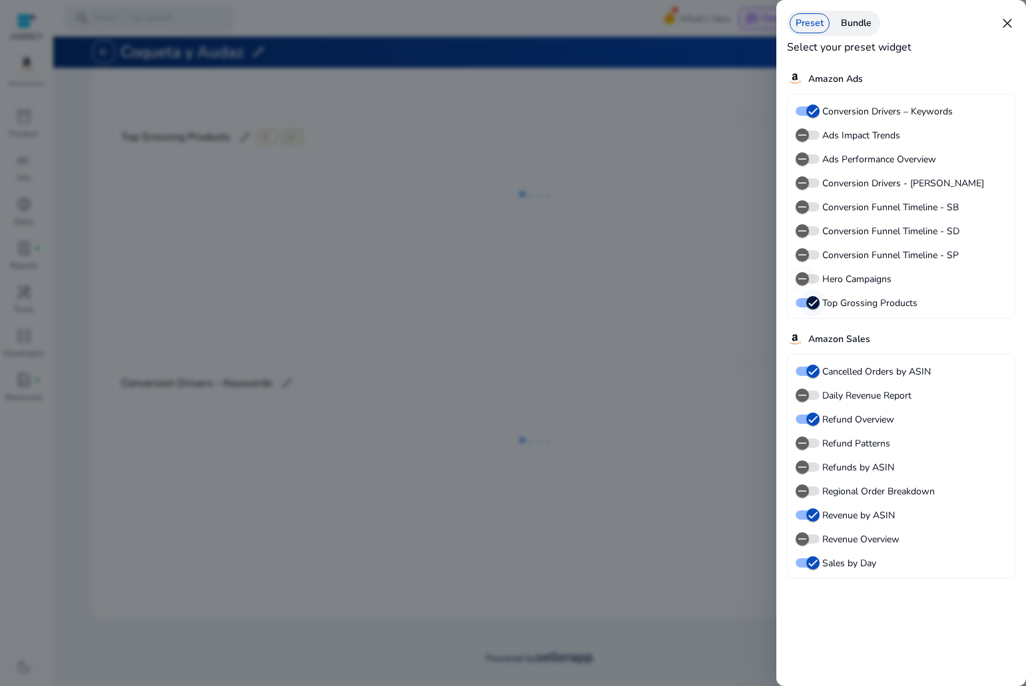
click at [807, 301] on icon "button" at bounding box center [813, 303] width 12 height 12
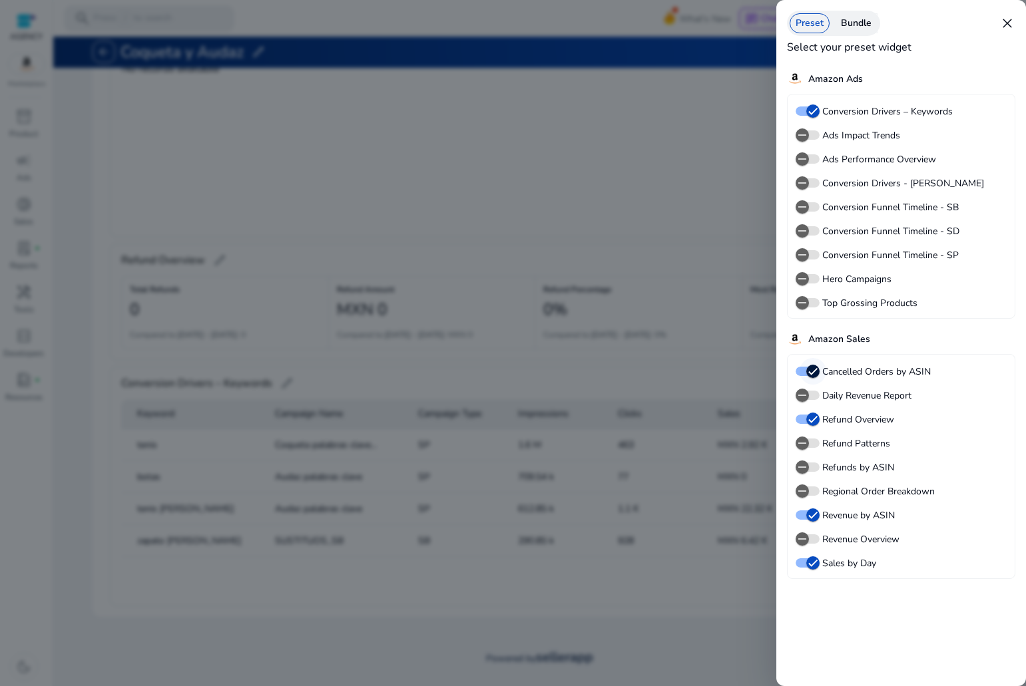
click at [805, 370] on span "button" at bounding box center [812, 371] width 27 height 27
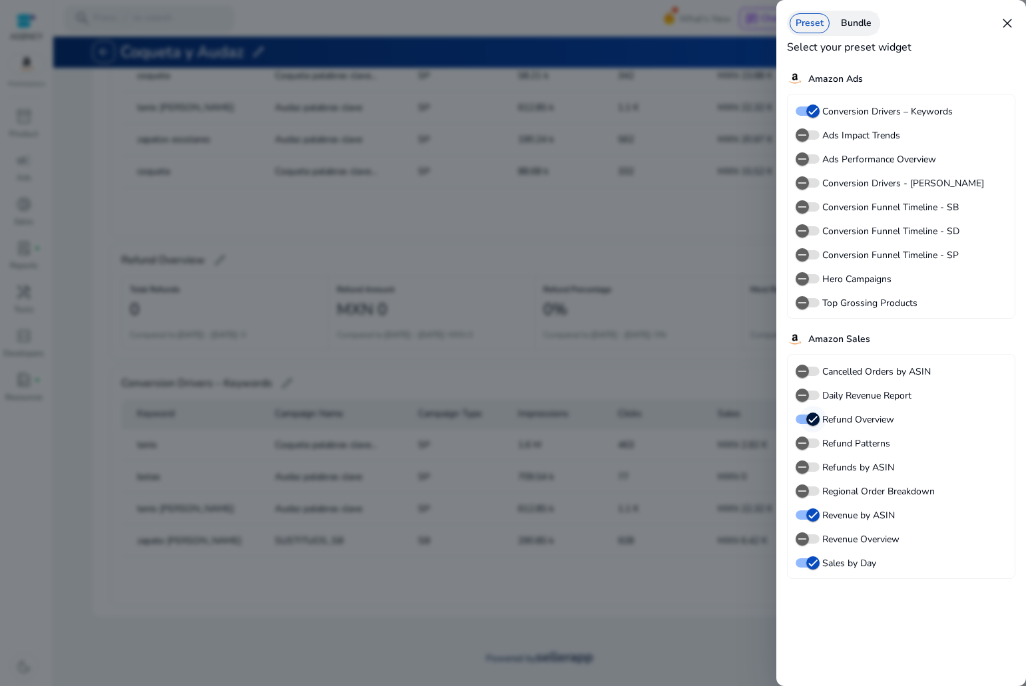
click at [809, 414] on icon "button" at bounding box center [813, 419] width 12 height 12
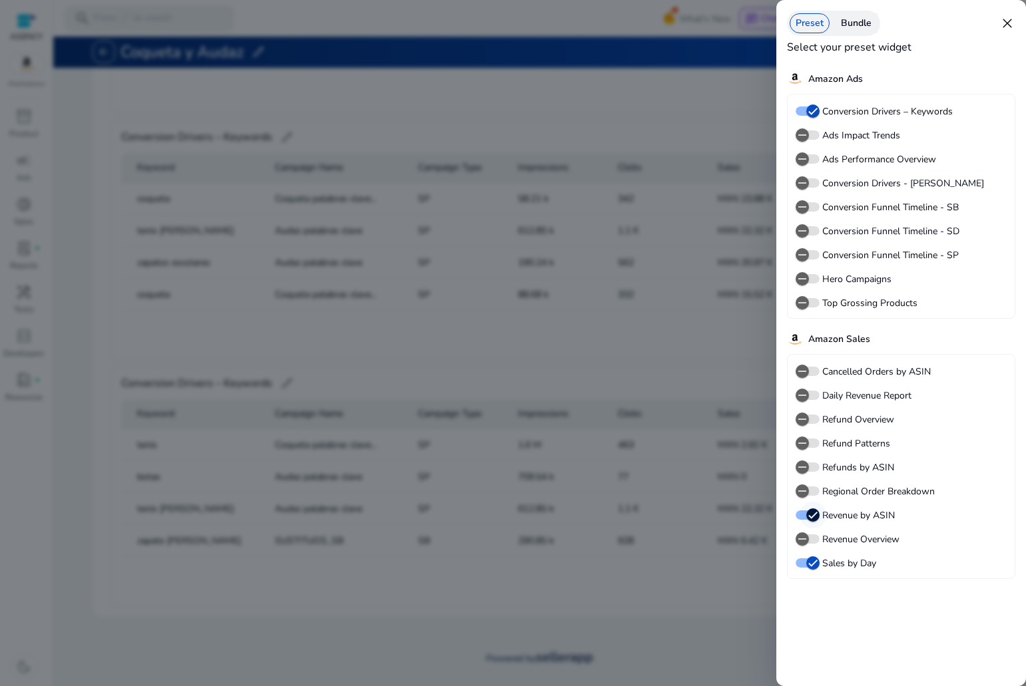
click at [814, 518] on icon "button" at bounding box center [813, 515] width 12 height 12
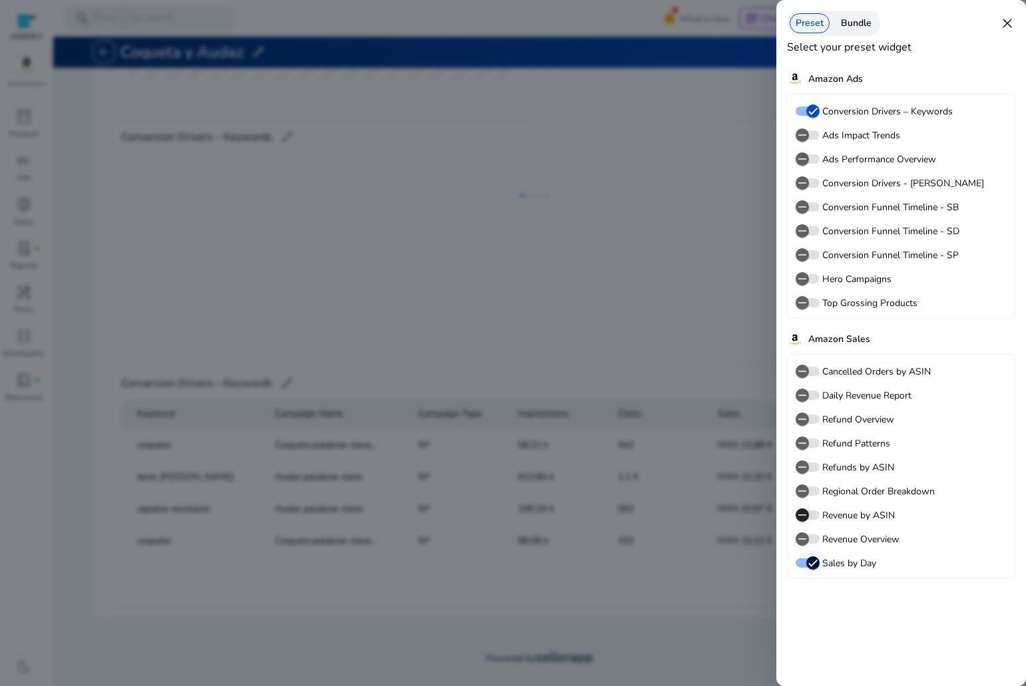
scroll to position [53, 0]
click at [811, 562] on icon "button" at bounding box center [813, 563] width 12 height 12
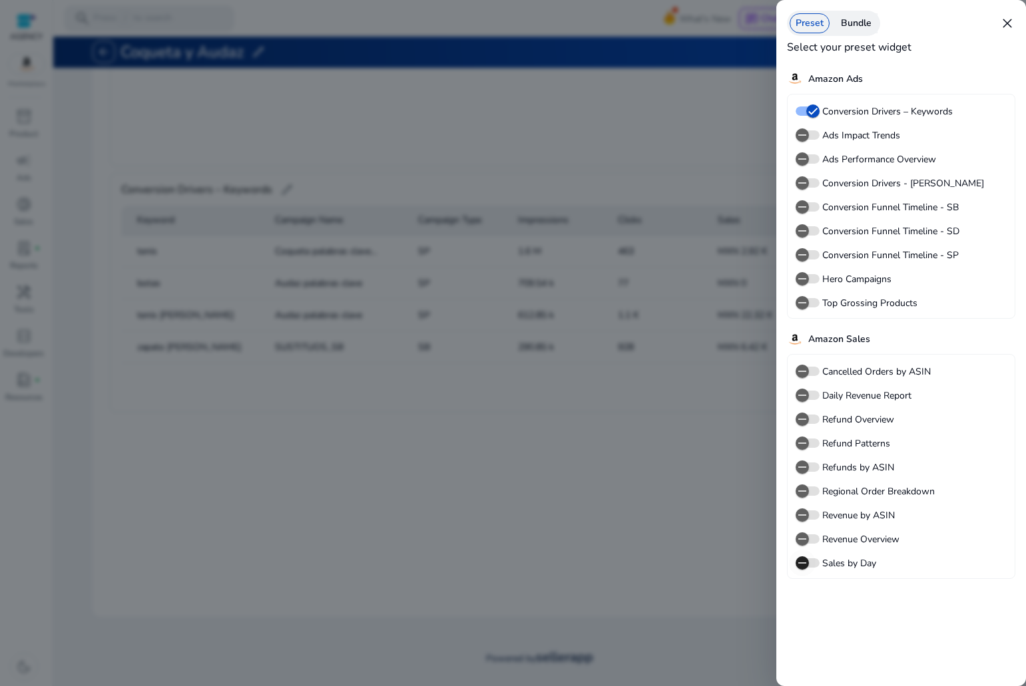
scroll to position [0, 0]
click at [800, 131] on icon "button" at bounding box center [802, 135] width 12 height 12
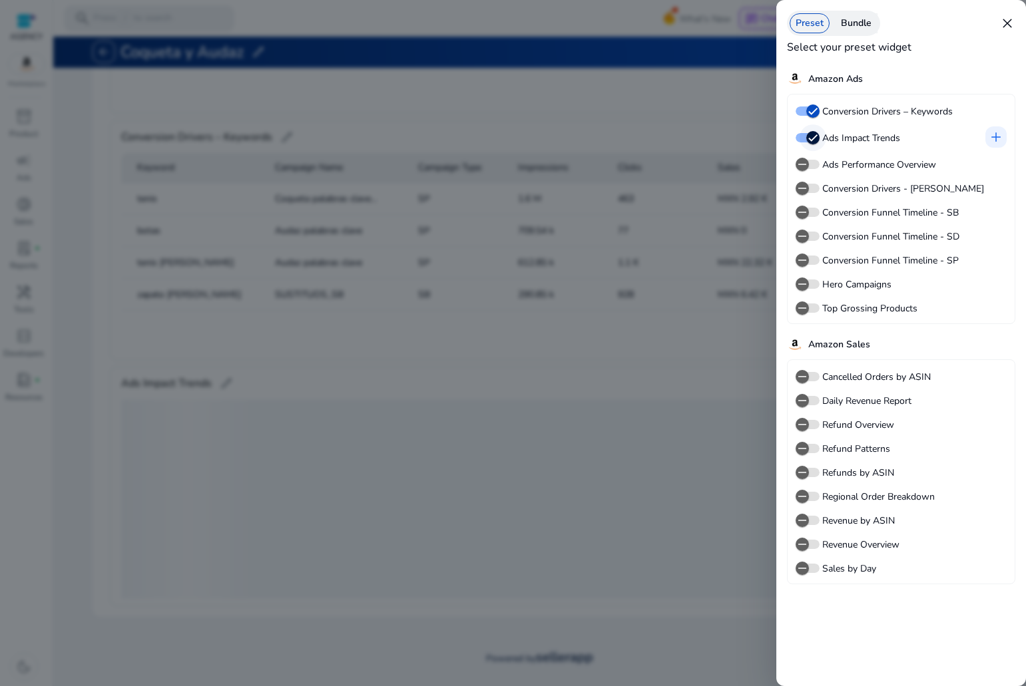
scroll to position [260, 0]
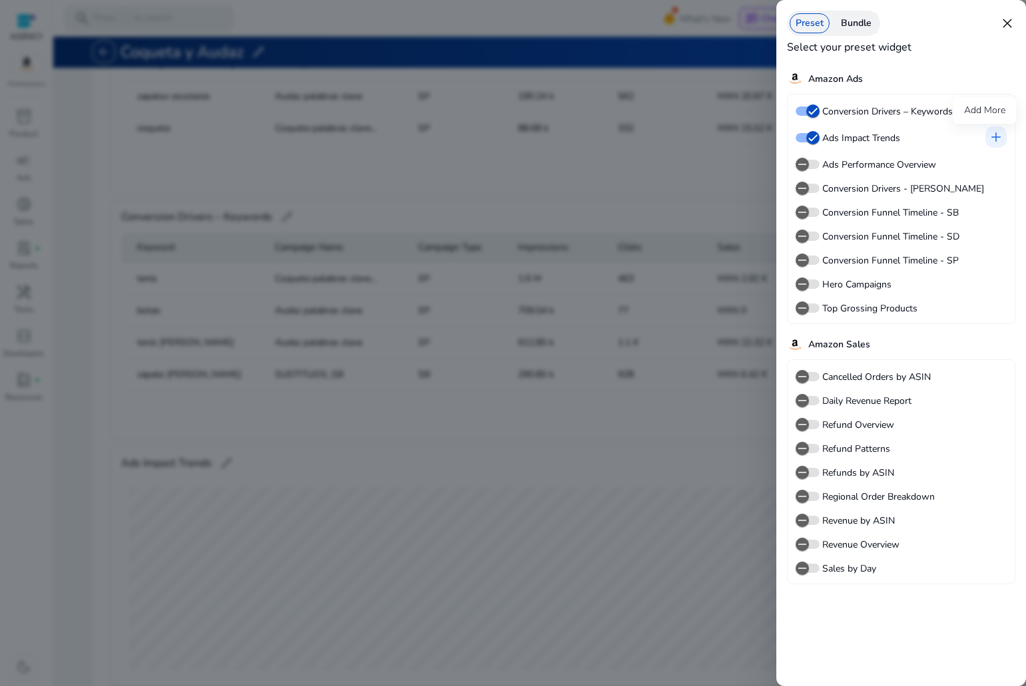
click at [994, 139] on span "add" at bounding box center [996, 137] width 16 height 16
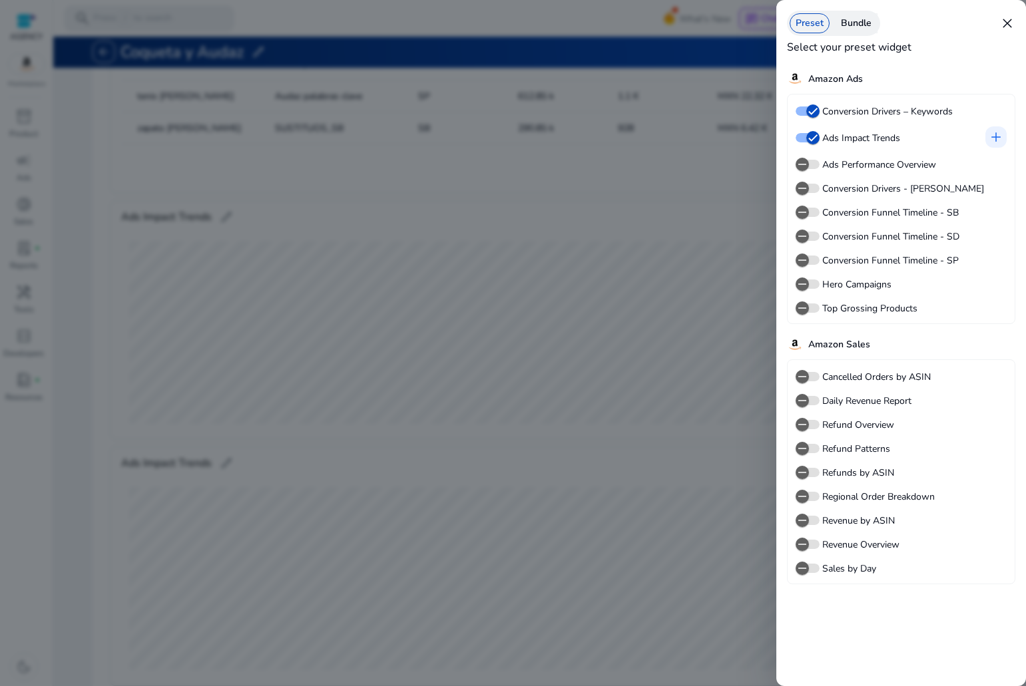
click at [994, 139] on span "add" at bounding box center [996, 137] width 16 height 16
click at [606, 238] on div at bounding box center [513, 343] width 1026 height 686
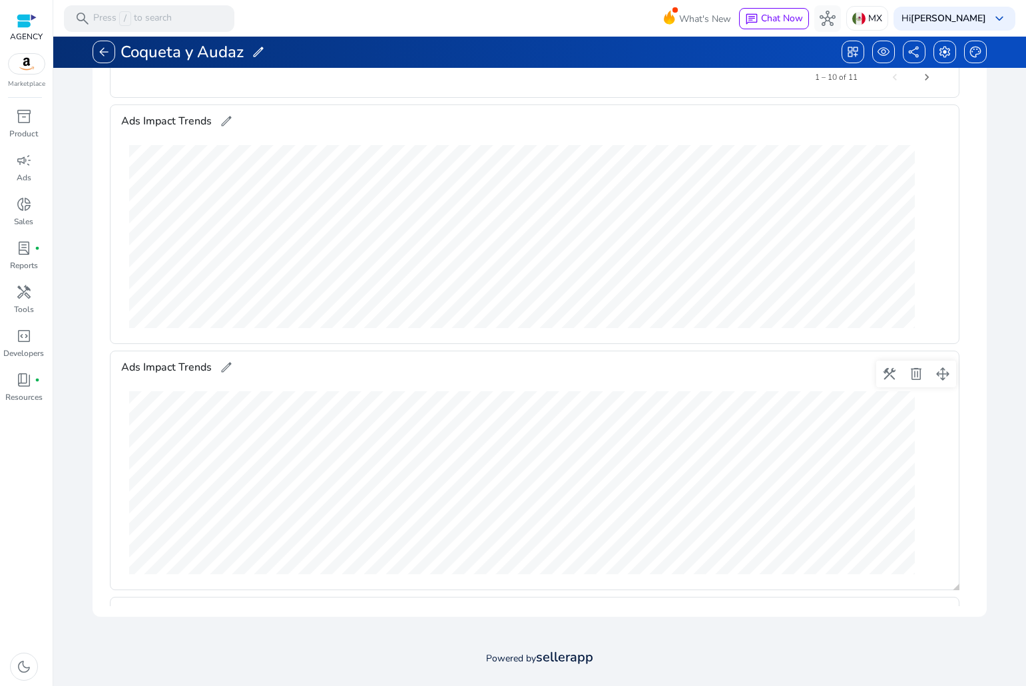
scroll to position [345, 0]
click at [884, 102] on span at bounding box center [889, 97] width 32 height 32
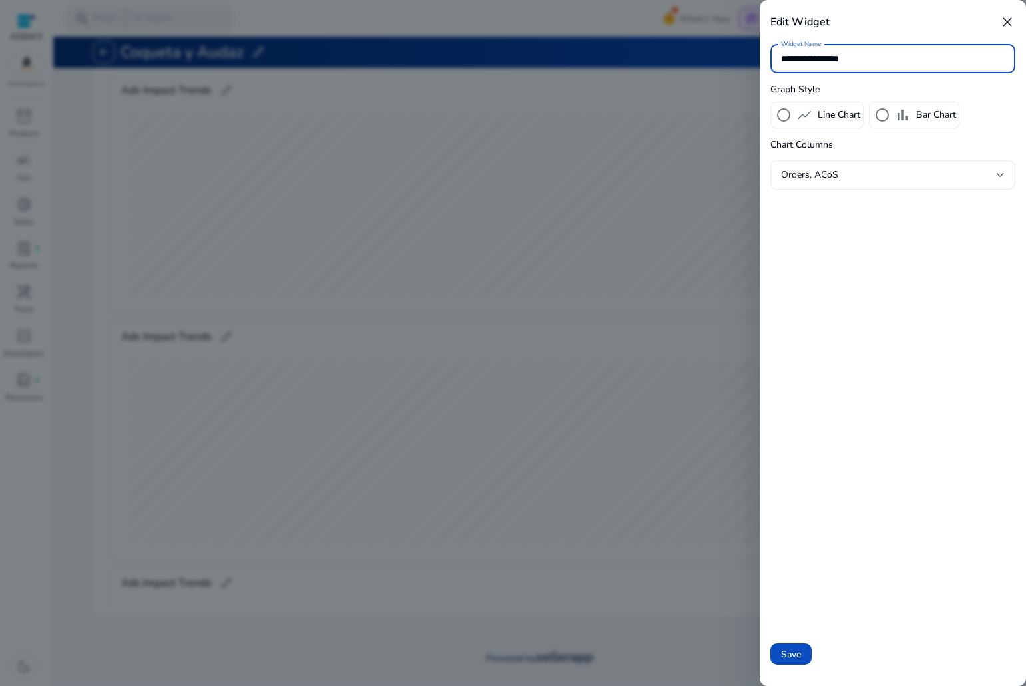
click at [851, 170] on div "Orders, ACoS" at bounding box center [889, 175] width 216 height 15
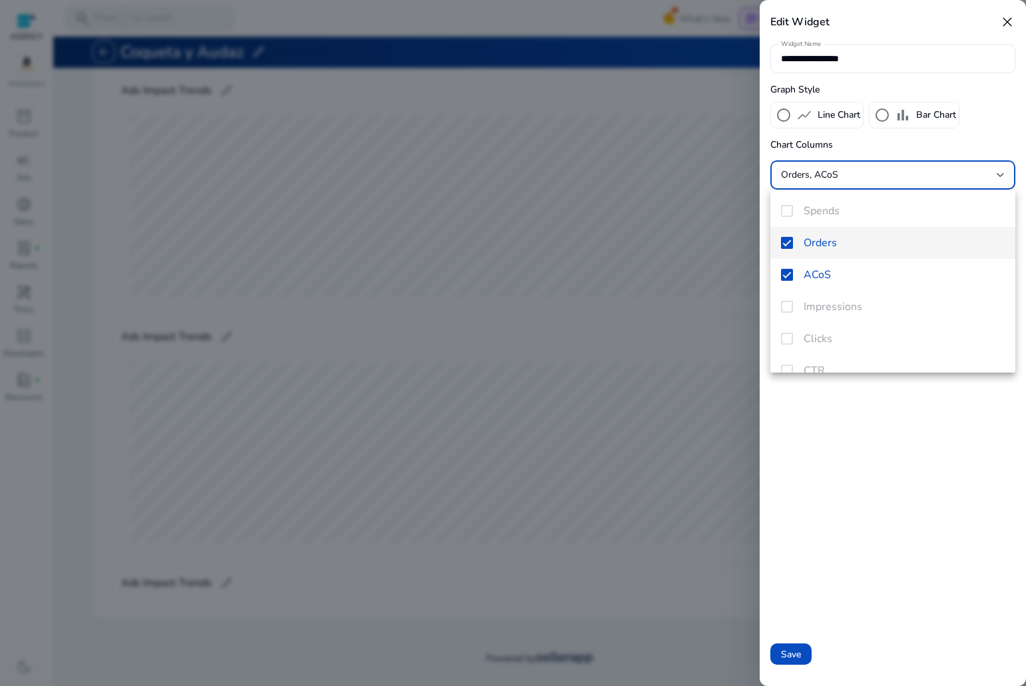
click at [892, 119] on div at bounding box center [513, 343] width 1026 height 686
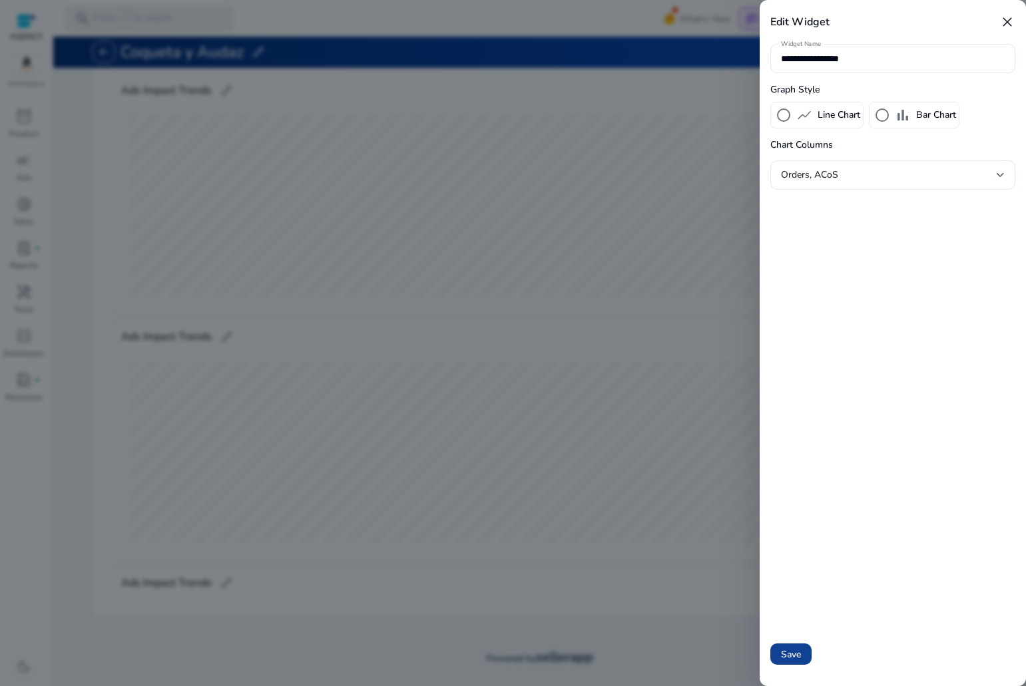
click at [804, 658] on span at bounding box center [790, 654] width 41 height 32
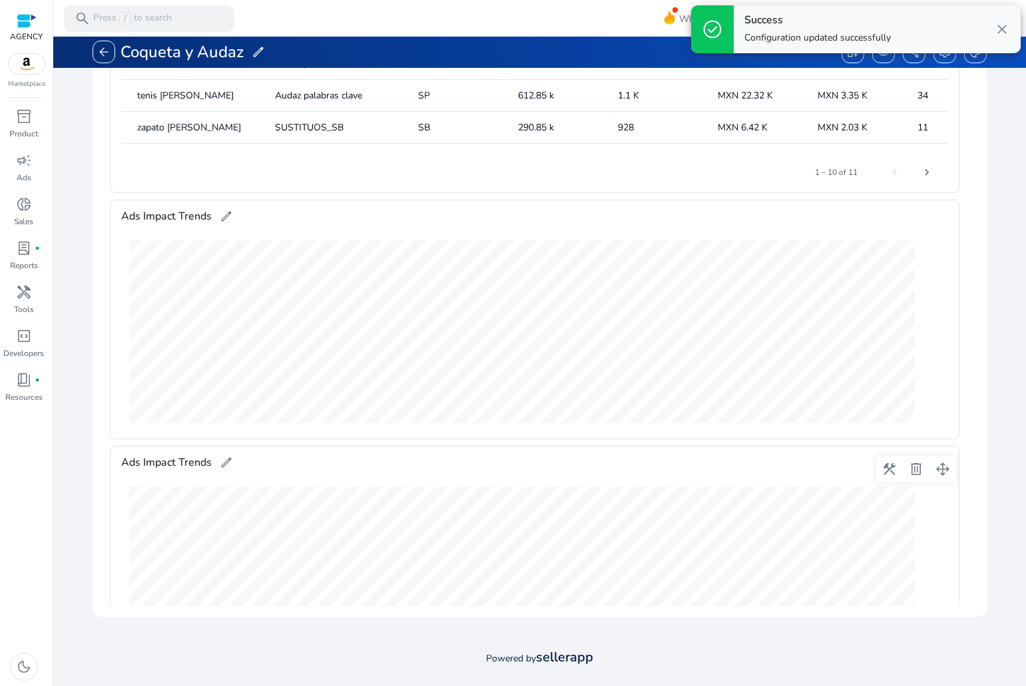
scroll to position [212, 0]
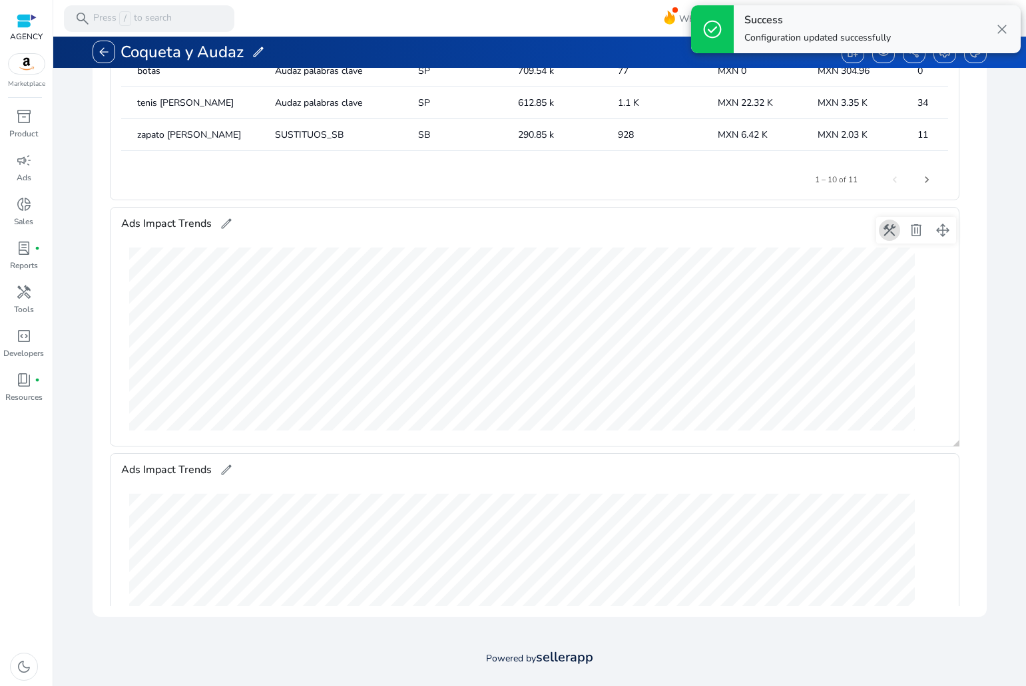
click at [887, 233] on span at bounding box center [889, 230] width 32 height 32
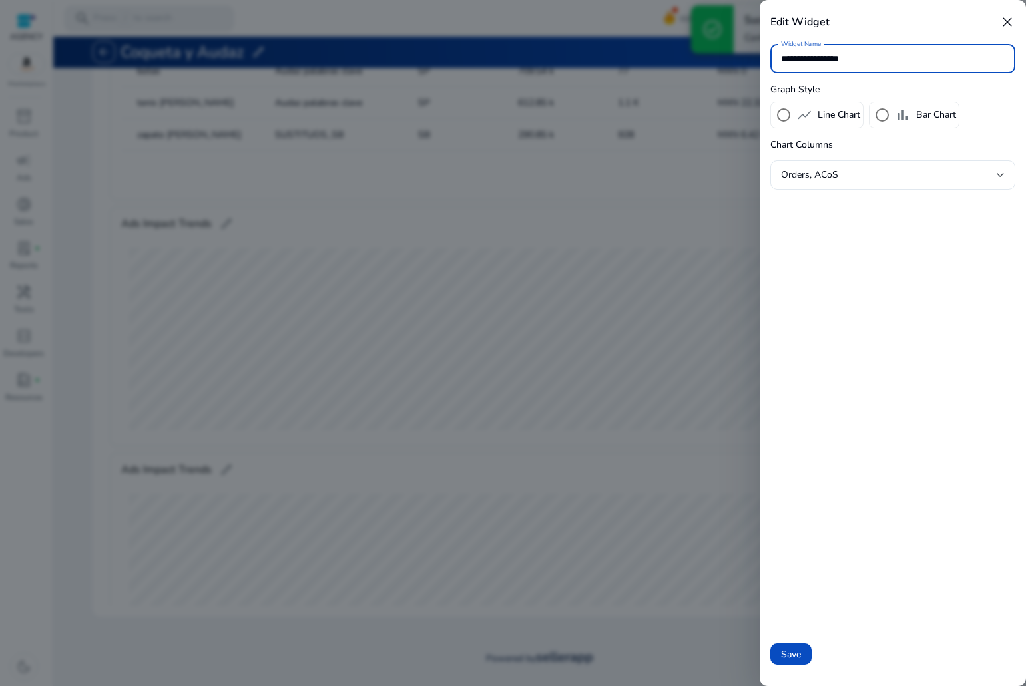
click at [829, 122] on div "show_chart Line Chart" at bounding box center [816, 115] width 87 height 20
click at [894, 187] on div "Orders, ACoS" at bounding box center [893, 174] width 224 height 29
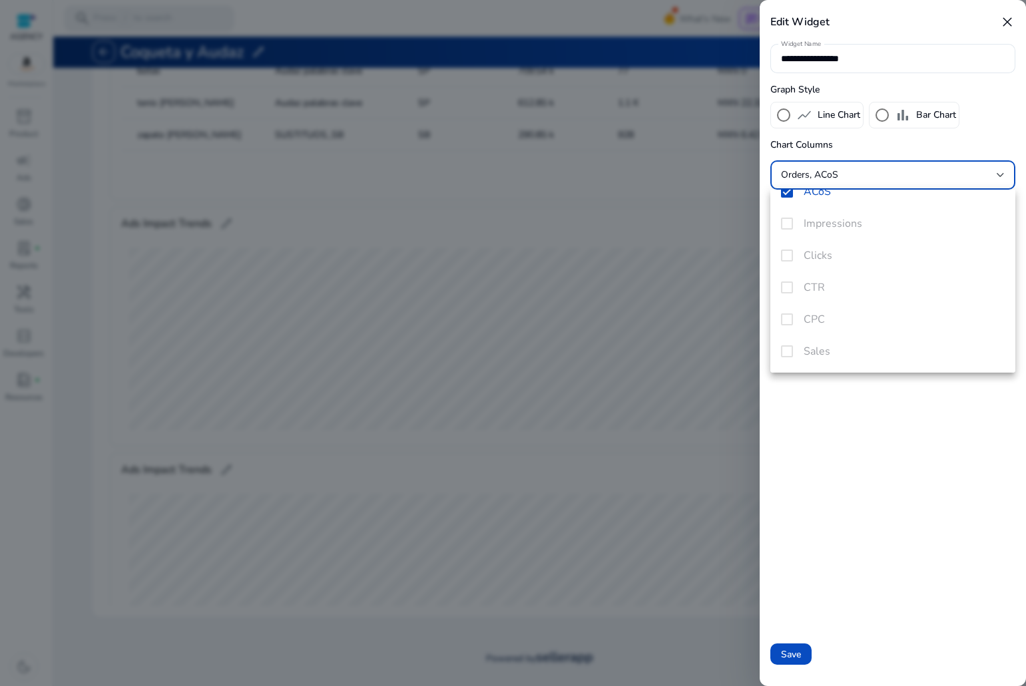
scroll to position [0, 0]
click at [783, 240] on mat-pseudo-checkbox at bounding box center [787, 243] width 12 height 12
click at [783, 349] on mat-pseudo-checkbox at bounding box center [787, 351] width 12 height 12
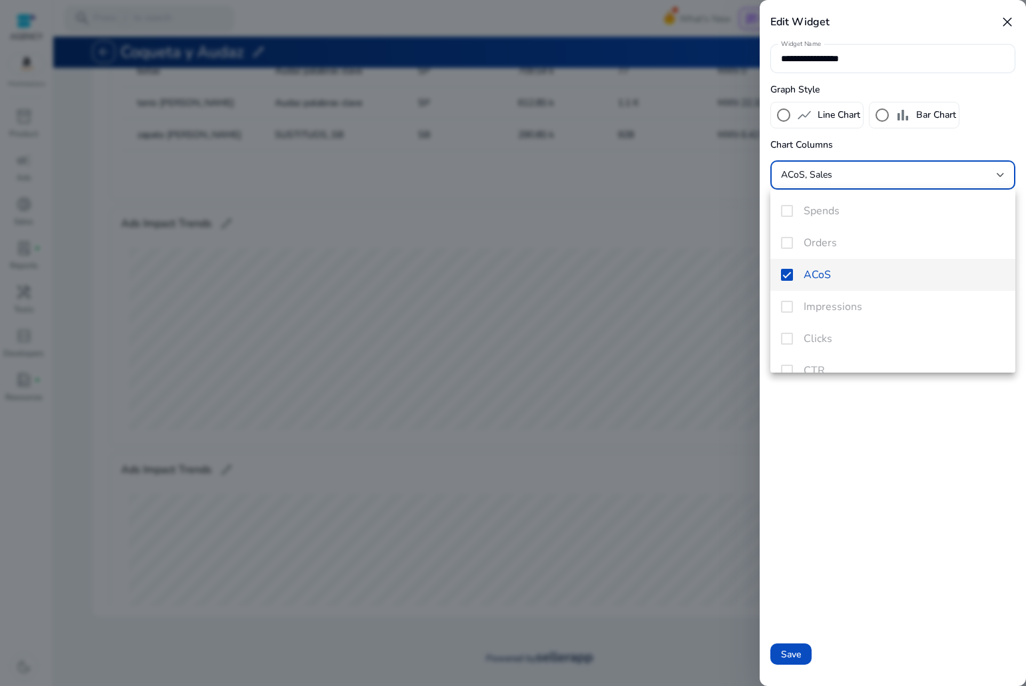
click at [791, 275] on mat-pseudo-checkbox at bounding box center [787, 275] width 12 height 12
click at [802, 206] on mat-option "Spends" at bounding box center [892, 211] width 245 height 32
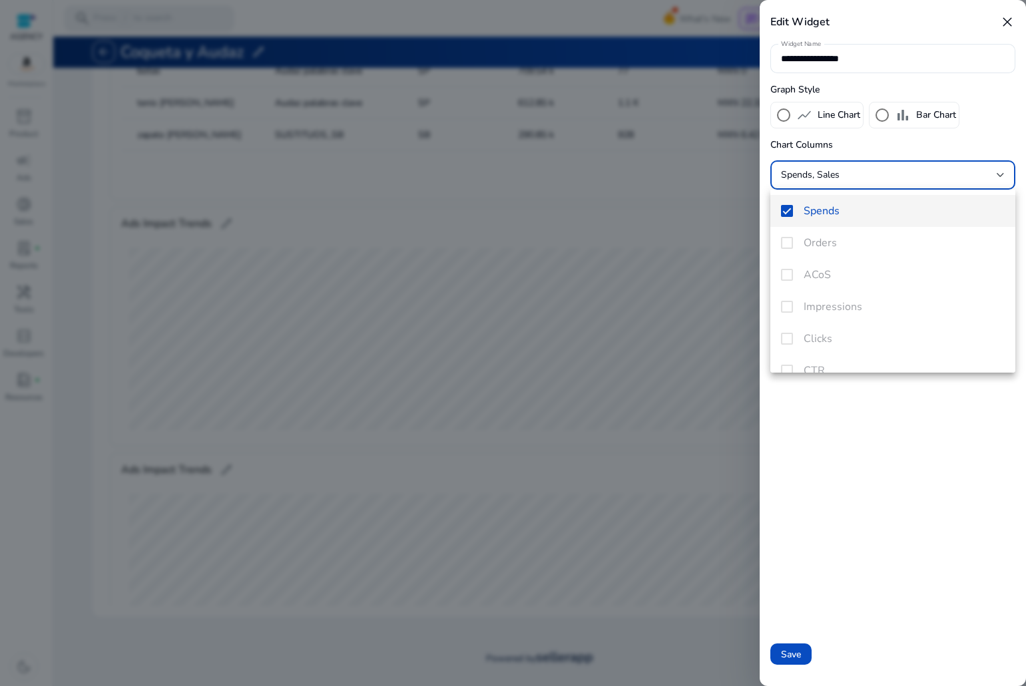
click at [805, 653] on div at bounding box center [513, 343] width 1026 height 686
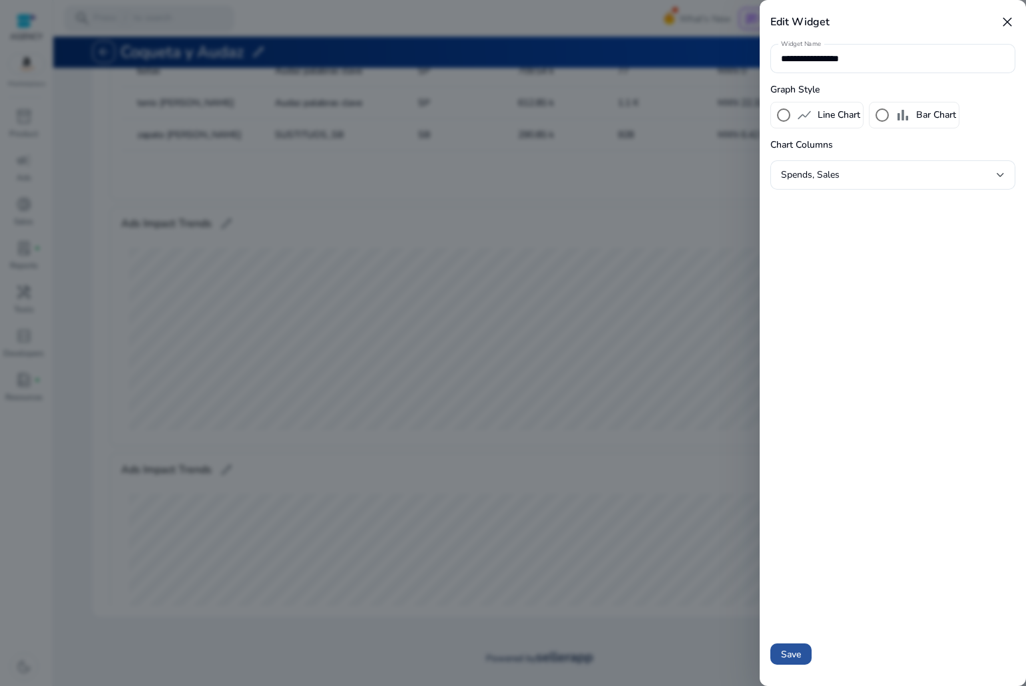
click at [785, 648] on span "Save" at bounding box center [791, 655] width 20 height 14
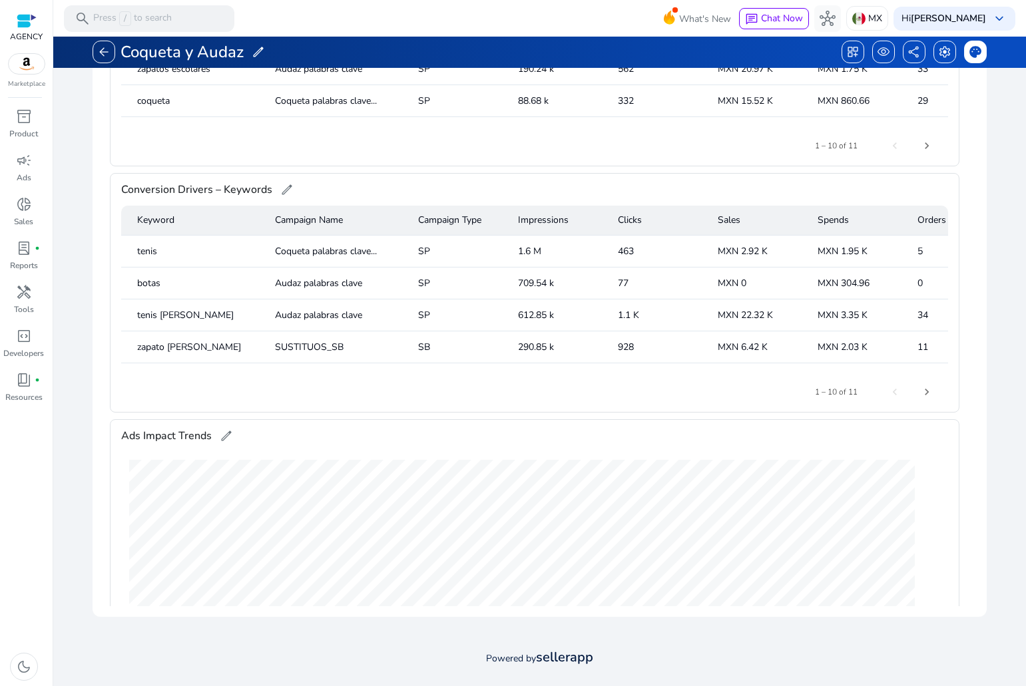
click at [972, 62] on div "palette" at bounding box center [975, 52] width 23 height 23
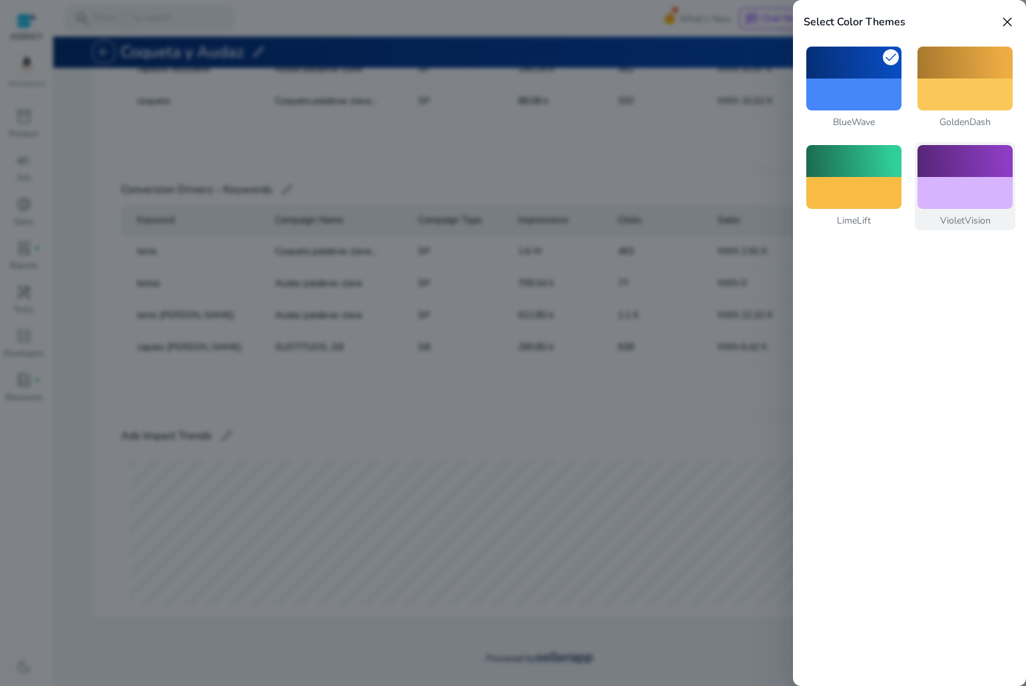
click at [943, 168] on div at bounding box center [964, 161] width 95 height 32
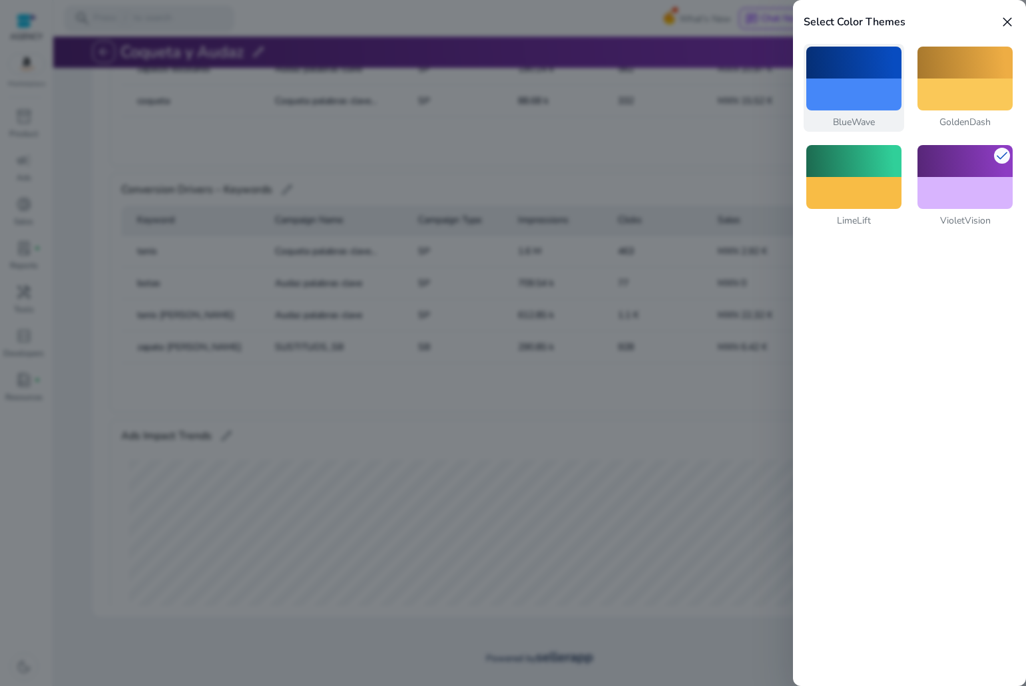
click at [853, 97] on div at bounding box center [853, 95] width 95 height 32
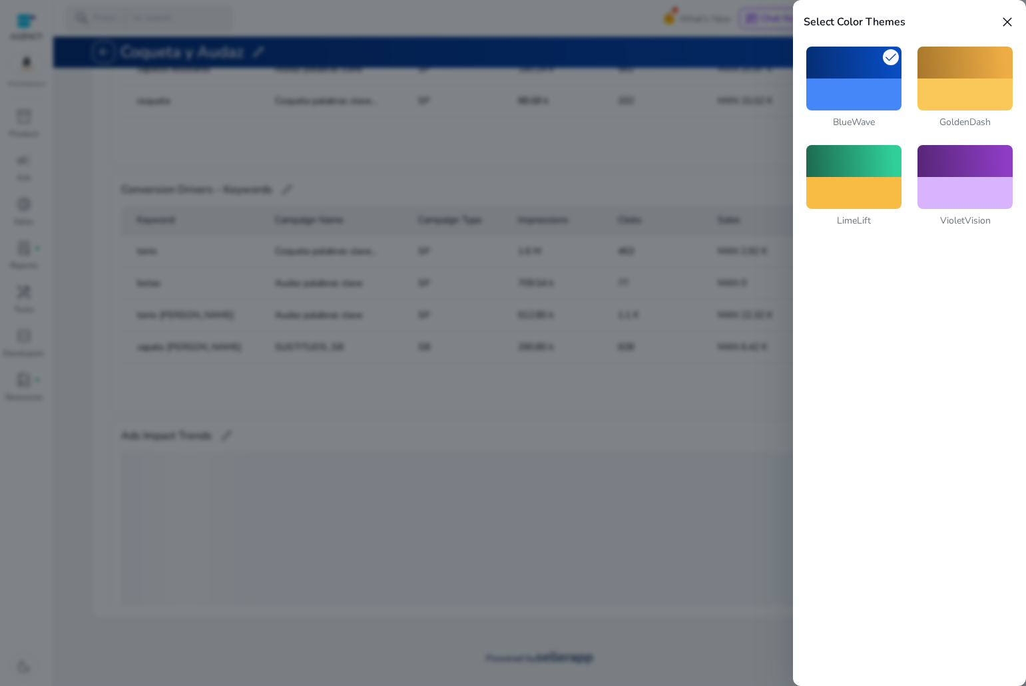
click at [735, 232] on div at bounding box center [513, 343] width 1026 height 686
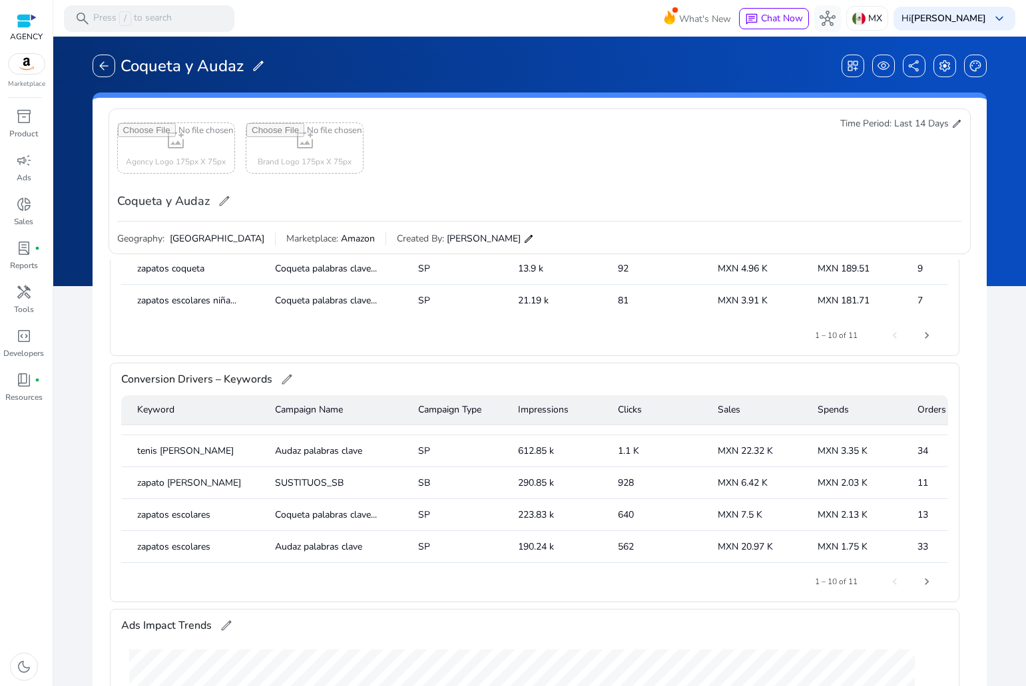
scroll to position [67, 0]
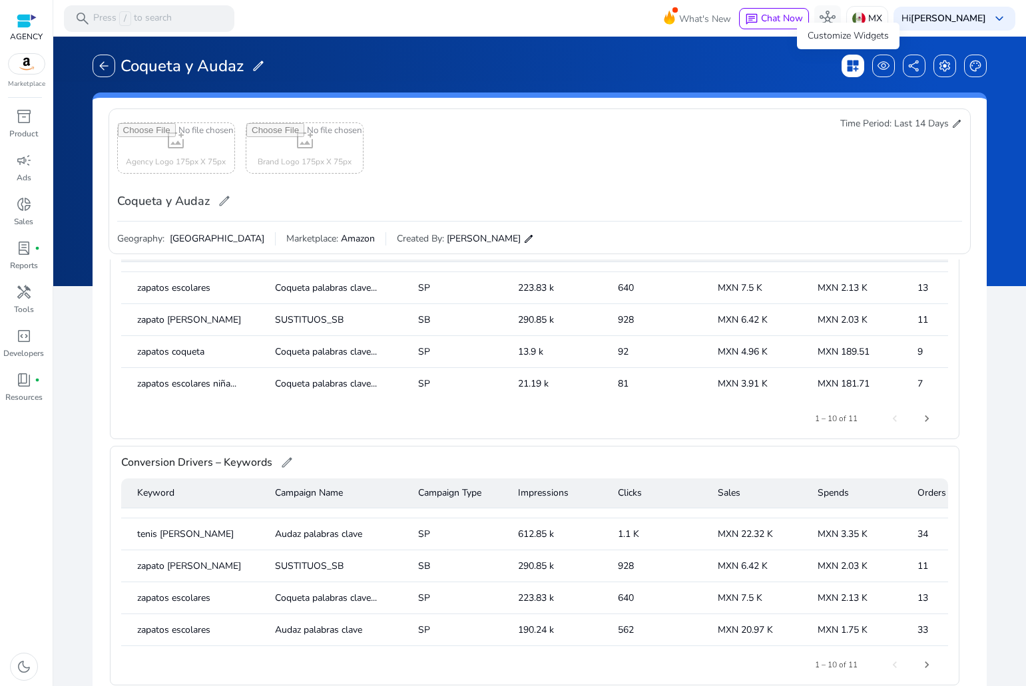
click at [850, 70] on span "dashboard_customize" at bounding box center [852, 65] width 13 height 13
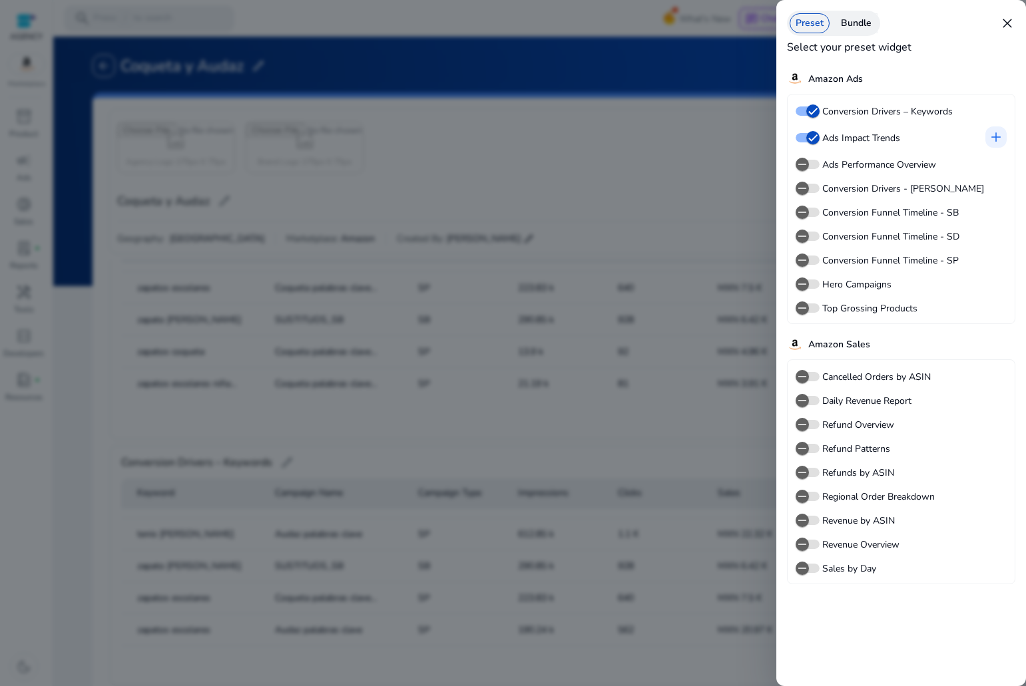
click at [512, 399] on div at bounding box center [513, 343] width 1026 height 686
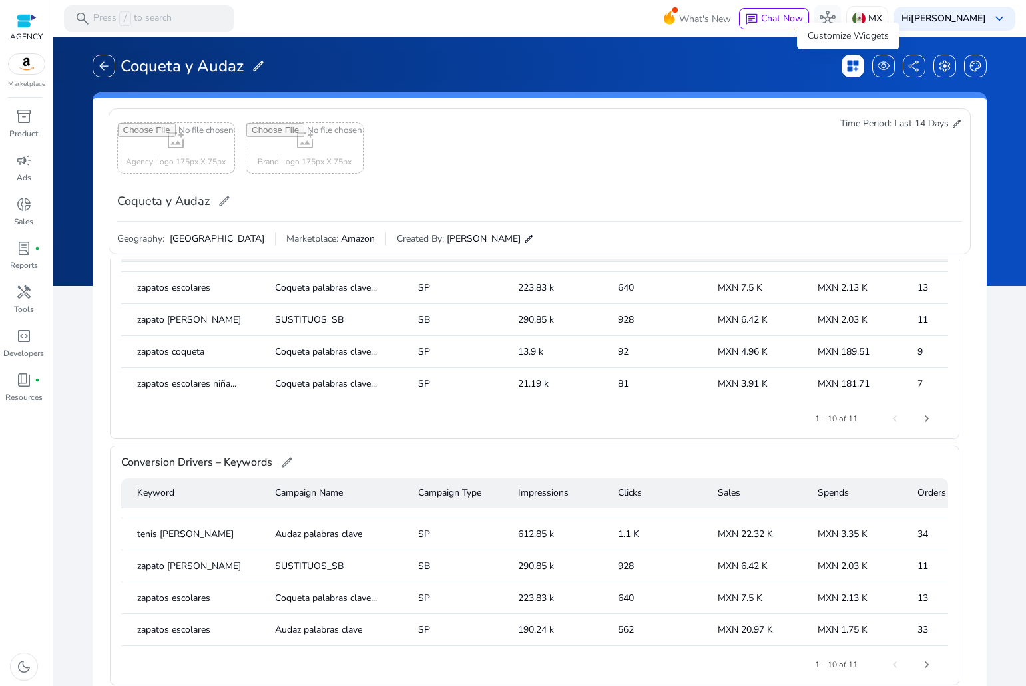
click at [847, 69] on span "dashboard_customize" at bounding box center [852, 65] width 13 height 13
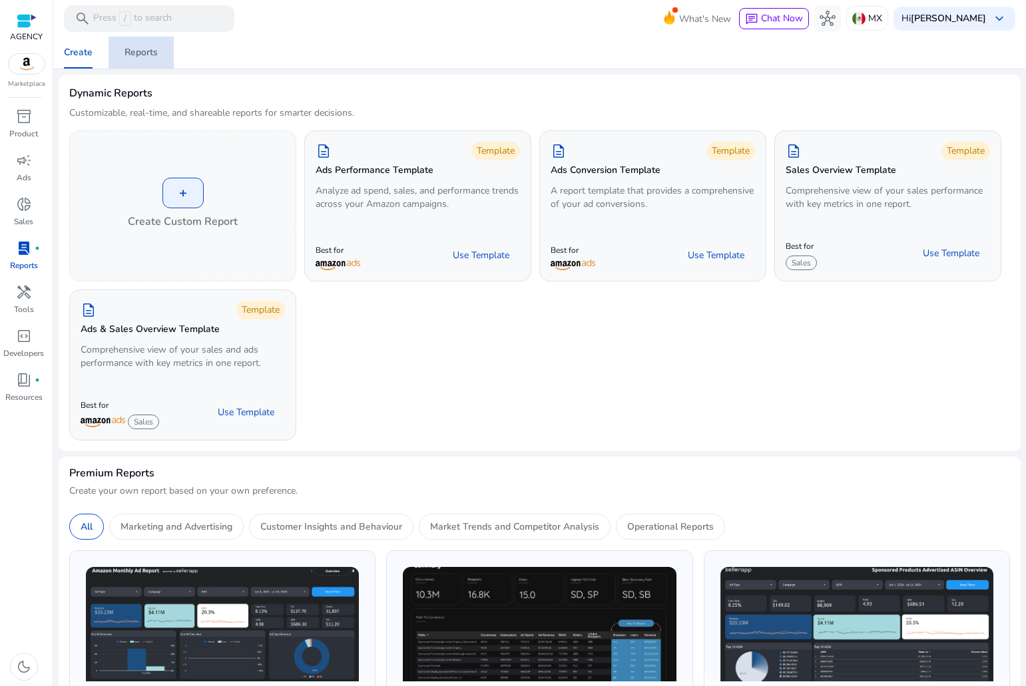
click at [150, 53] on div "Reports" at bounding box center [140, 52] width 33 height 9
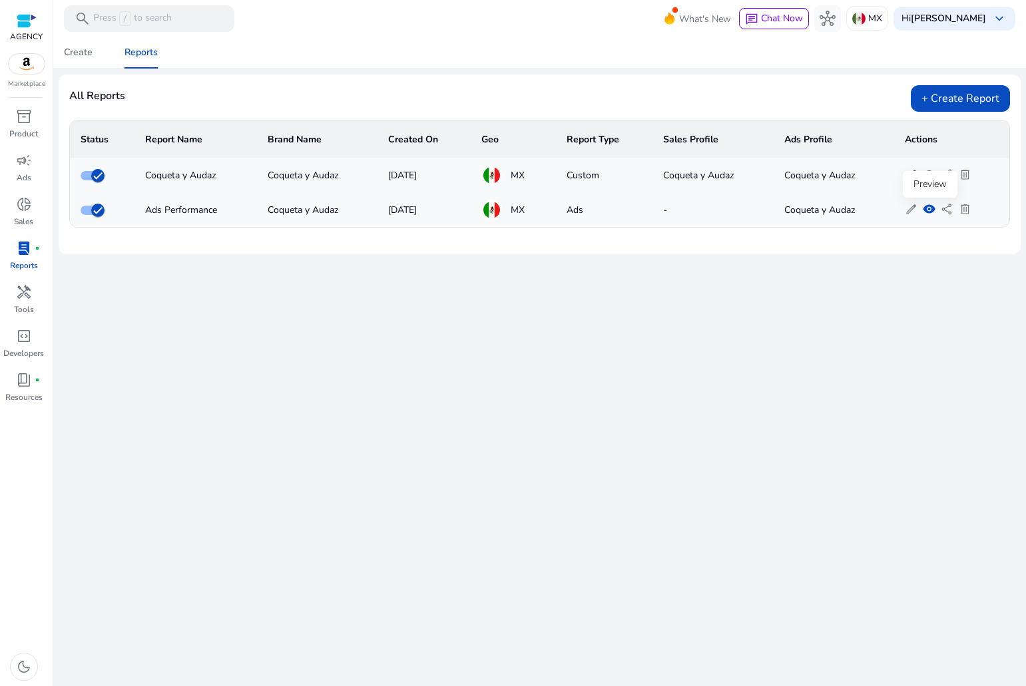
click at [930, 214] on span "visibility" at bounding box center [928, 209] width 13 height 13
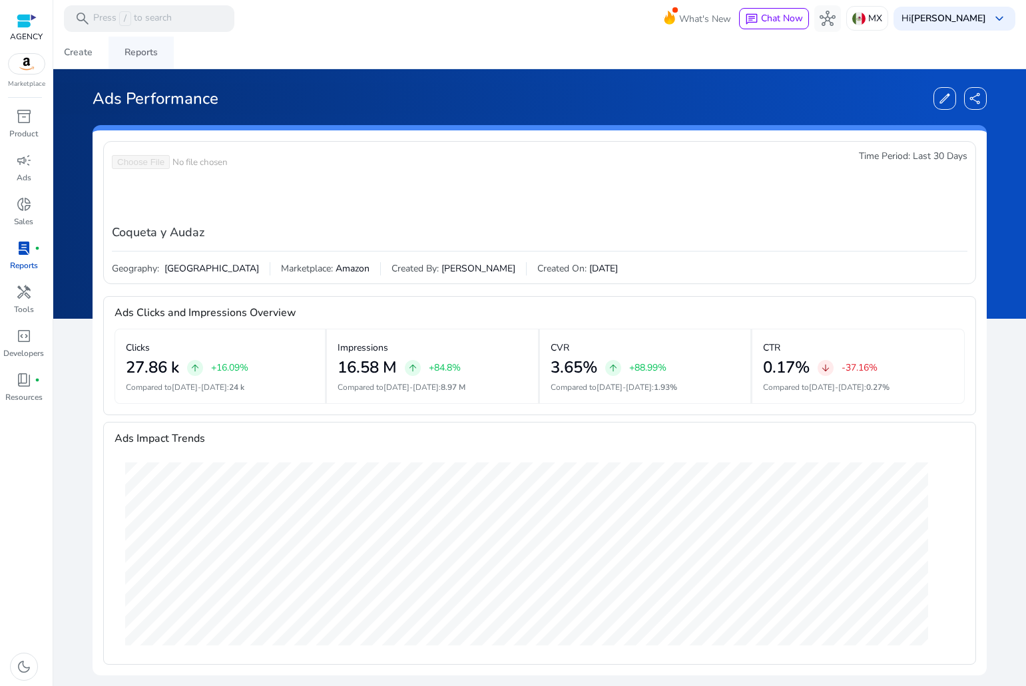
click at [152, 48] on div "Reports" at bounding box center [140, 52] width 33 height 9
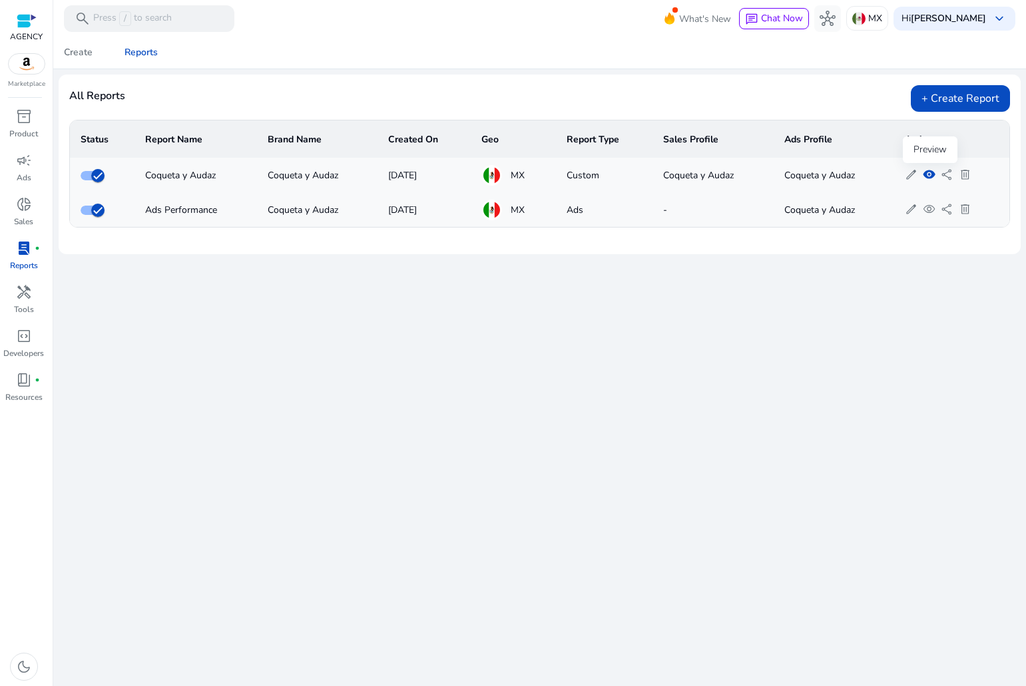
click at [926, 180] on span "visibility" at bounding box center [928, 174] width 13 height 13
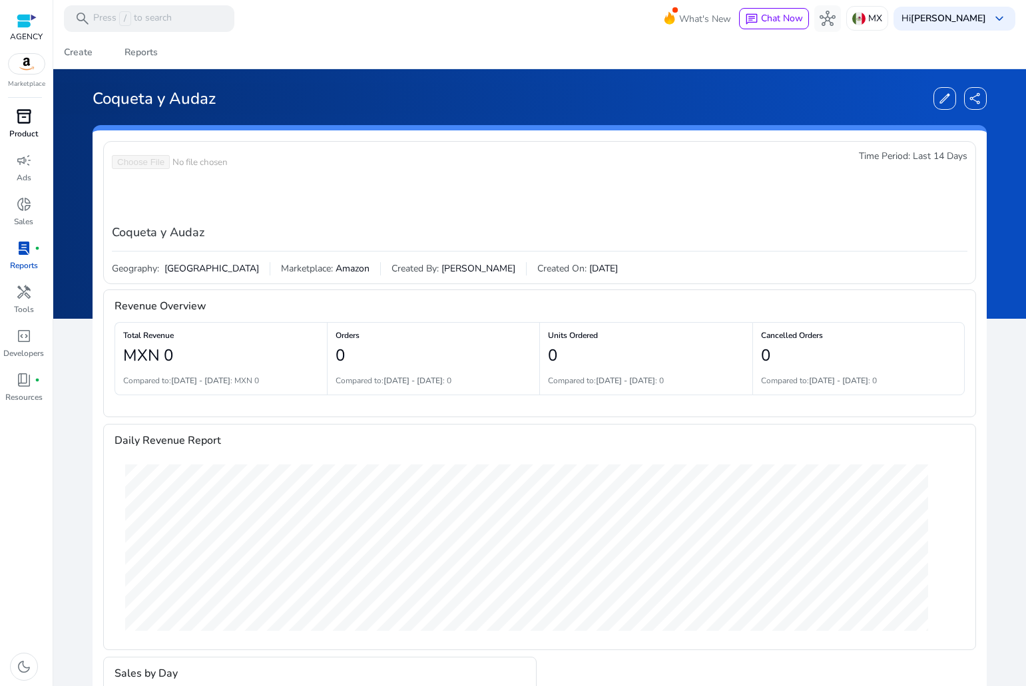
click at [19, 128] on p "Product" at bounding box center [23, 134] width 29 height 12
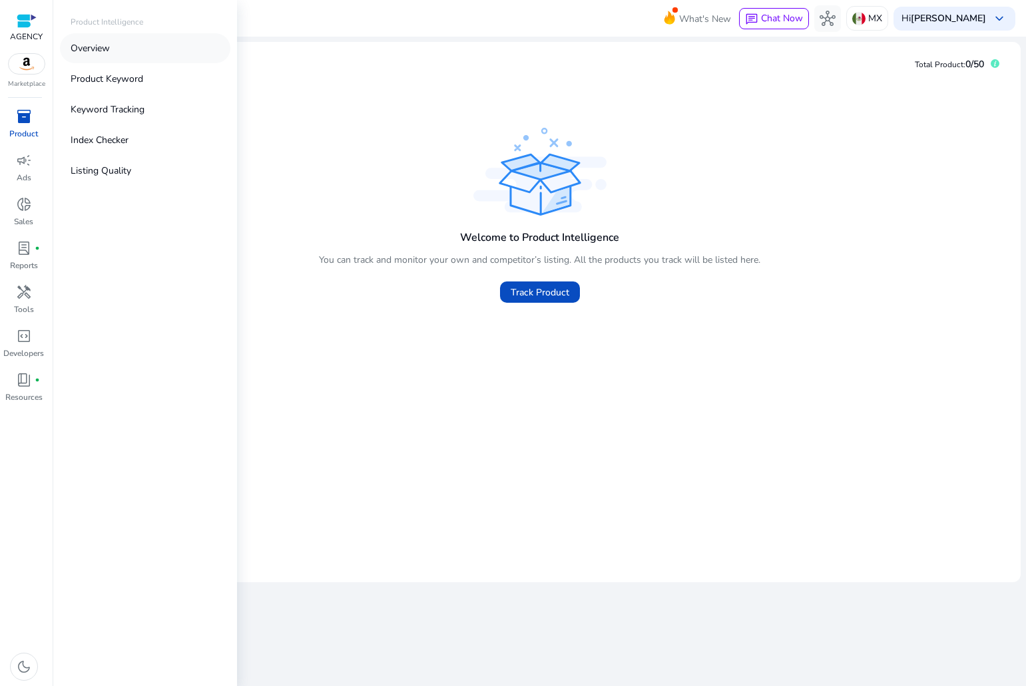
click at [91, 49] on p "Overview" at bounding box center [90, 48] width 39 height 14
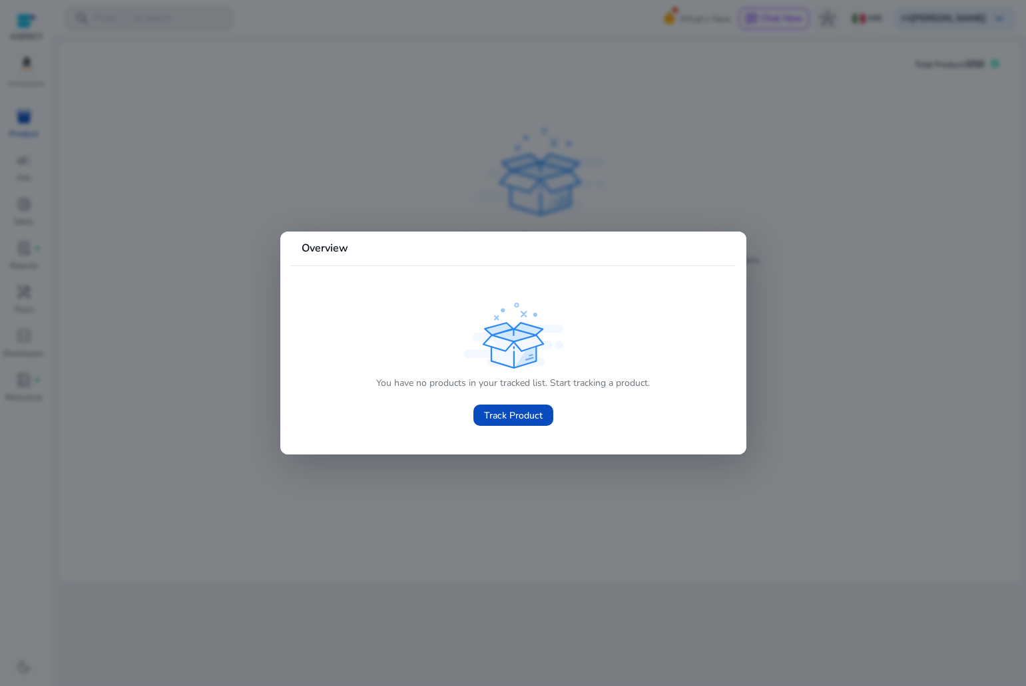
click at [300, 303] on mat-card-content "You have no products in your tracked list. Start tracking a product. Track Prod…" at bounding box center [513, 355] width 445 height 178
click at [191, 353] on div at bounding box center [513, 343] width 1026 height 686
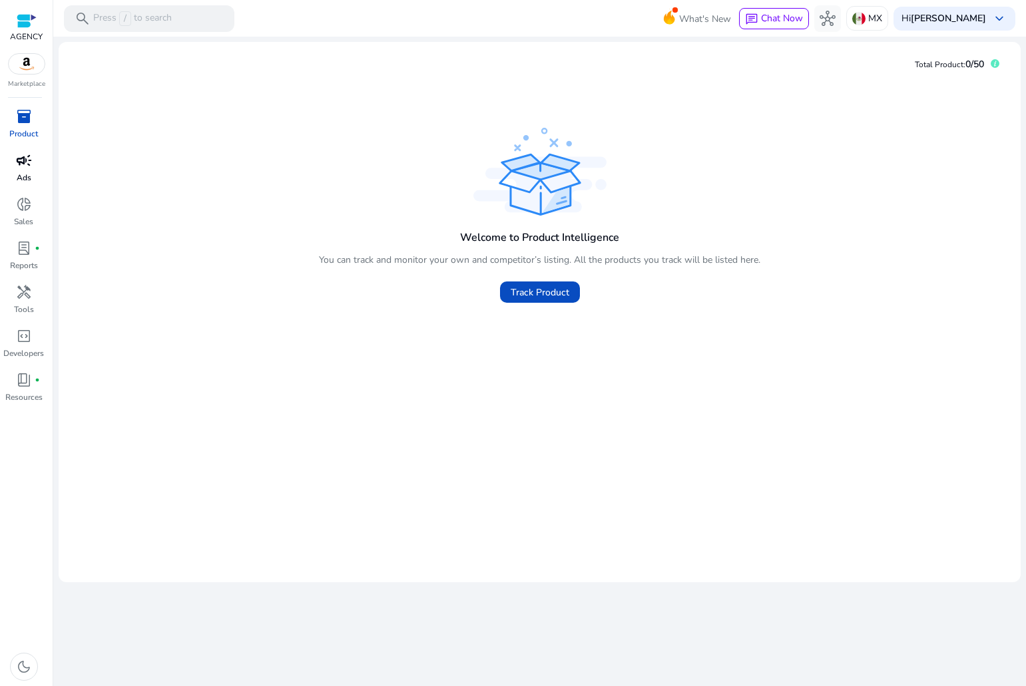
click at [17, 160] on span "campaign" at bounding box center [24, 160] width 16 height 16
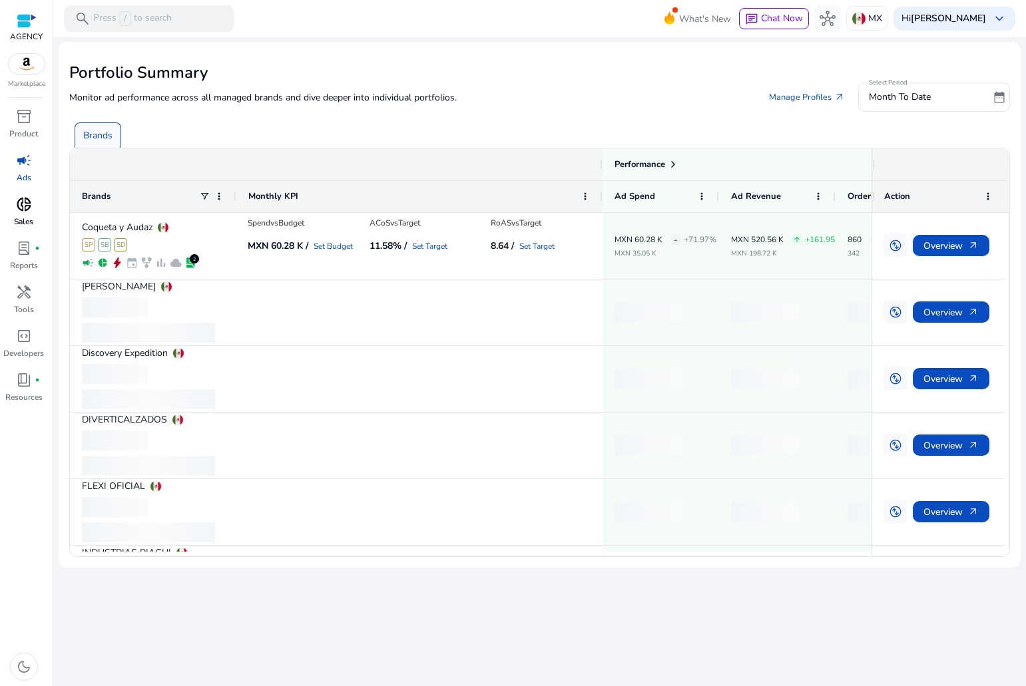
click at [27, 202] on span "donut_small" at bounding box center [24, 204] width 16 height 16
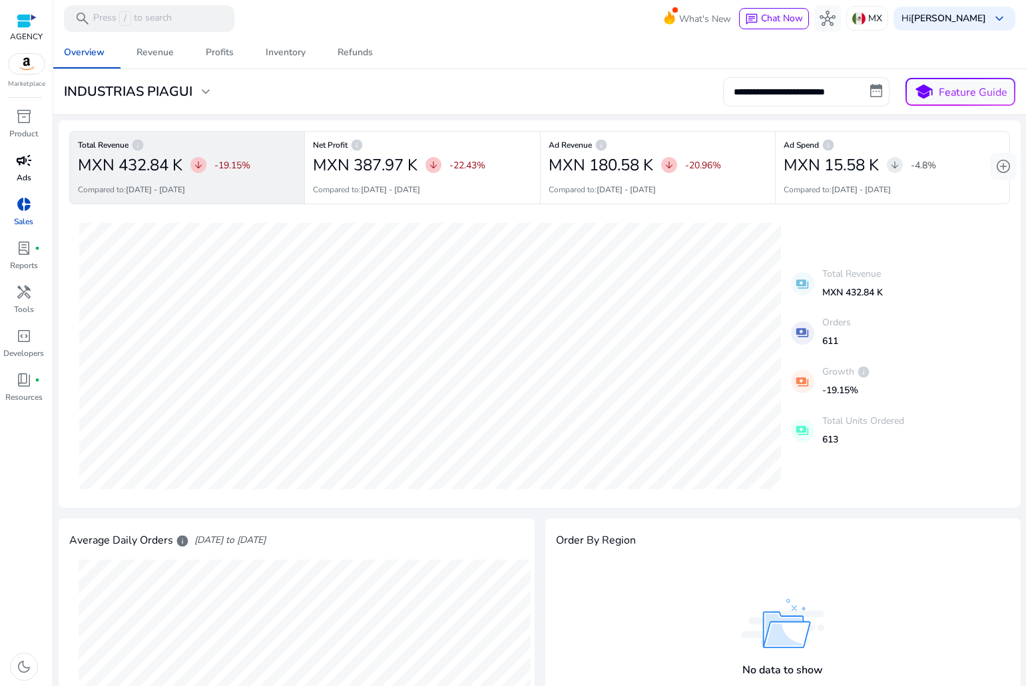
click at [188, 96] on h3 "INDUSTRIAS PIAGUI" at bounding box center [128, 92] width 128 height 16
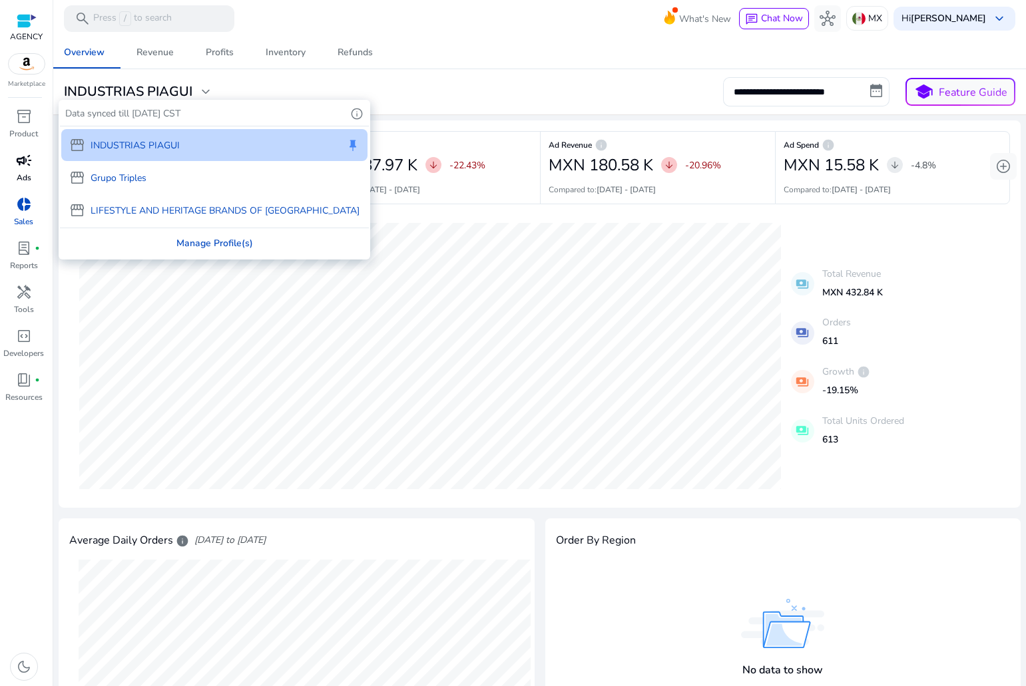
click at [188, 243] on div "Manage Profile(s)" at bounding box center [214, 243] width 309 height 30
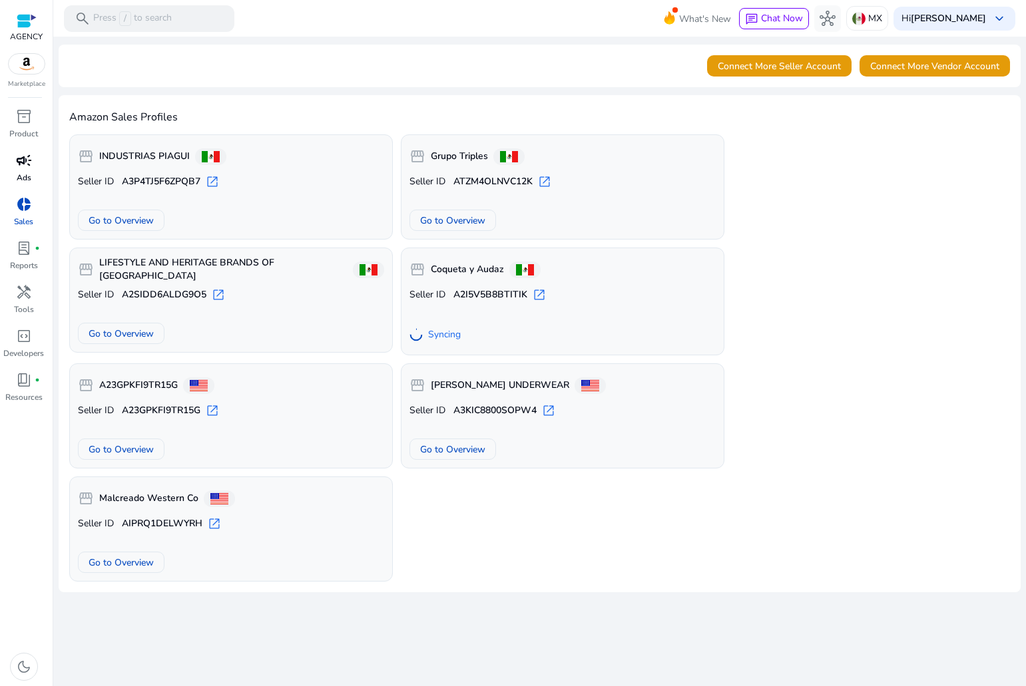
click at [907, 366] on div "storefront INDUSTRIAS PIAGUI Seller ID A3P4TJ5F6ZPQB7 open_in_new Go to Overvie…" at bounding box center [539, 357] width 940 height 447
click at [31, 255] on span "lab_profile" at bounding box center [24, 248] width 16 height 16
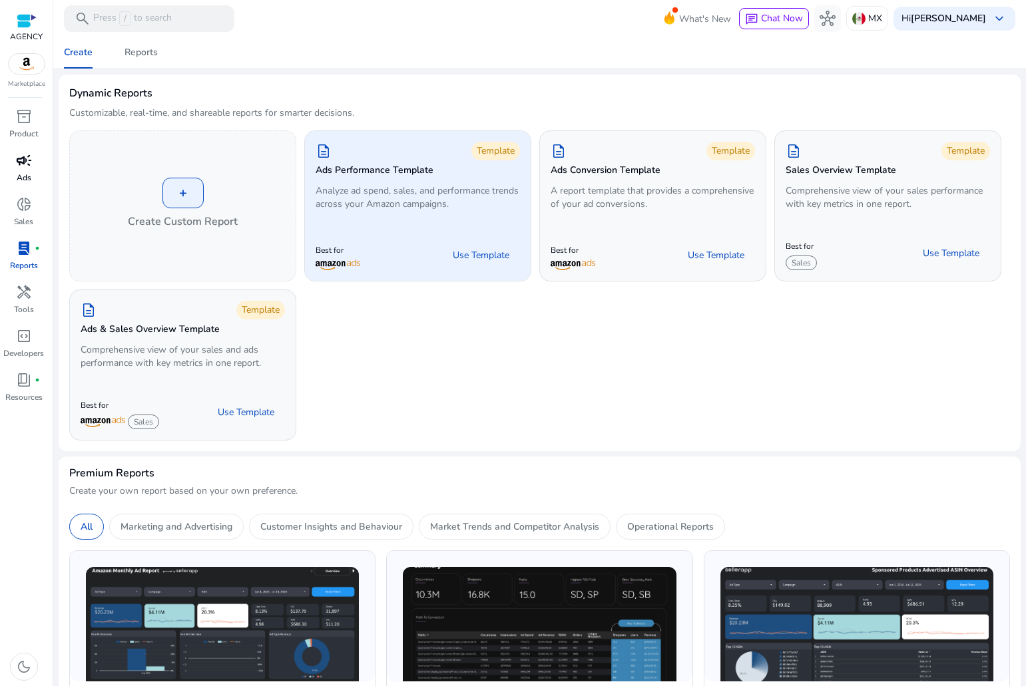
click at [454, 210] on p "Analyze ad spend, sales, and performance trends across your Amazon campaigns." at bounding box center [417, 197] width 204 height 27
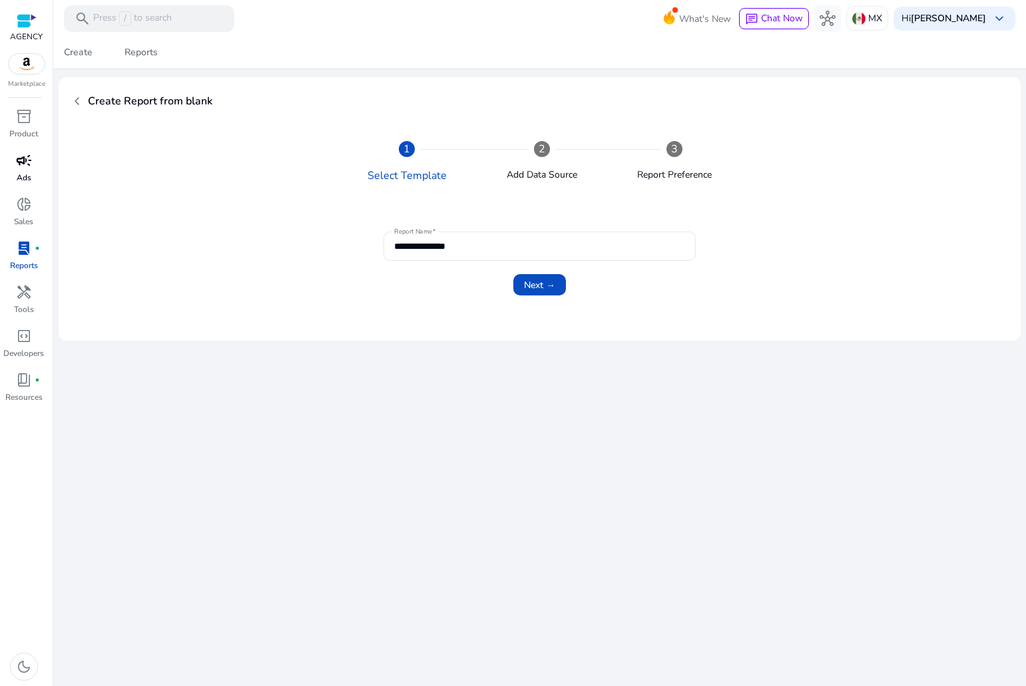
click at [72, 104] on span "chevron_left" at bounding box center [77, 101] width 16 height 16
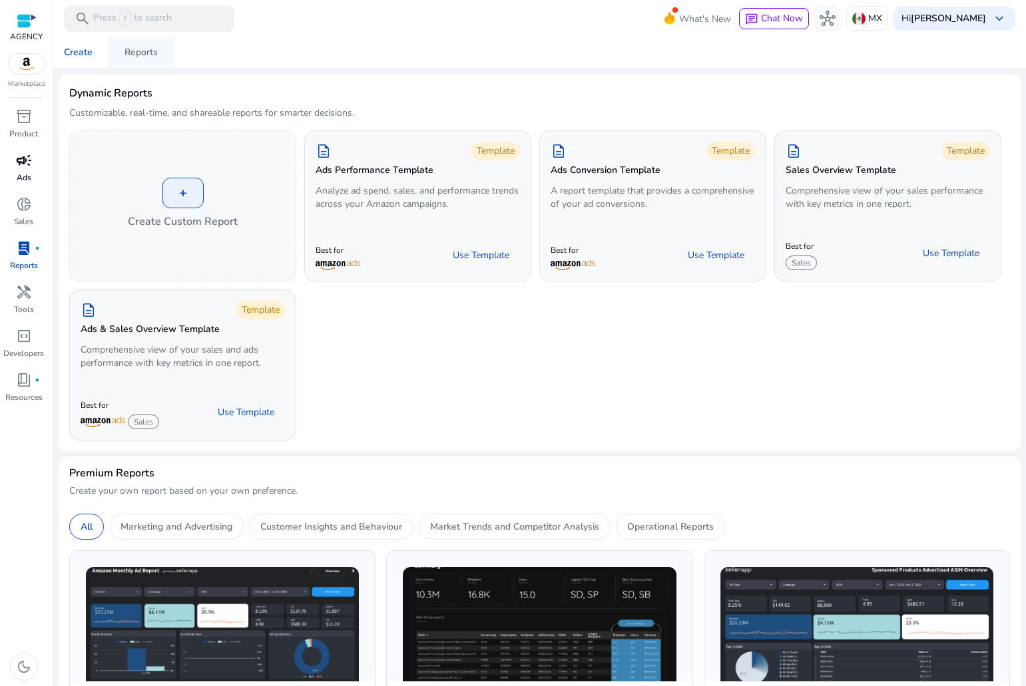
click at [140, 61] on span "Reports" at bounding box center [140, 53] width 33 height 32
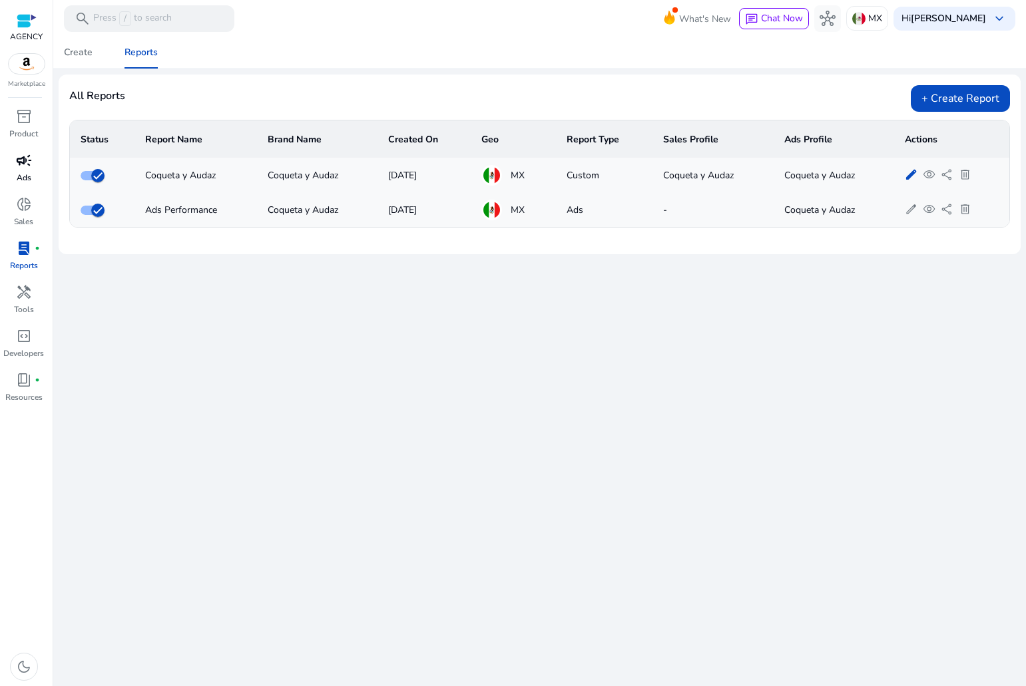
click at [916, 172] on span "edit" at bounding box center [910, 174] width 13 height 13
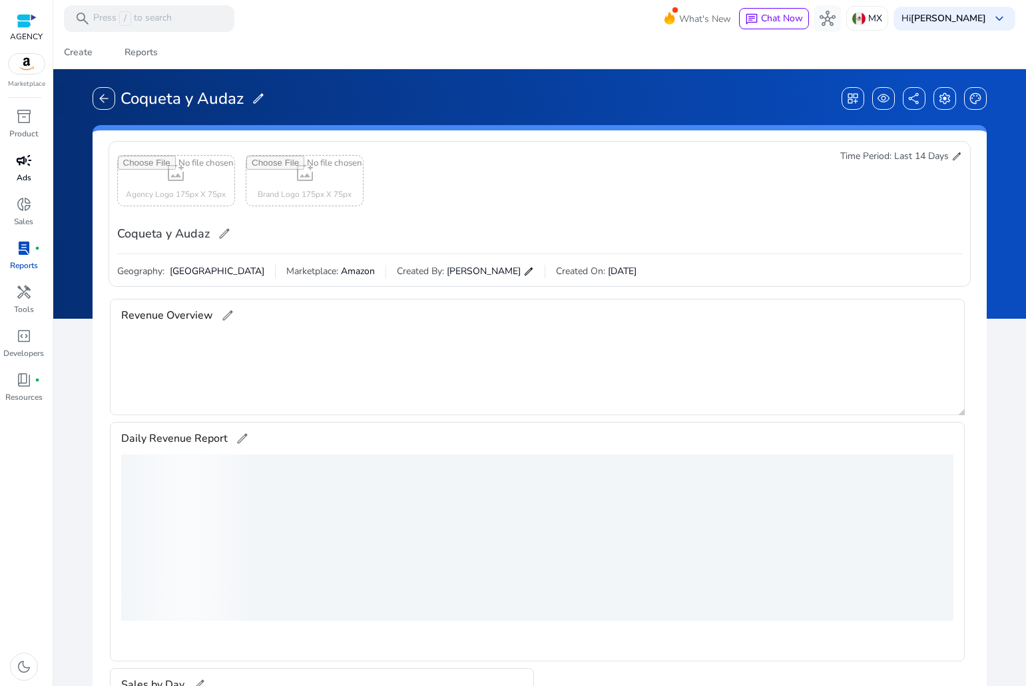
scroll to position [215, 0]
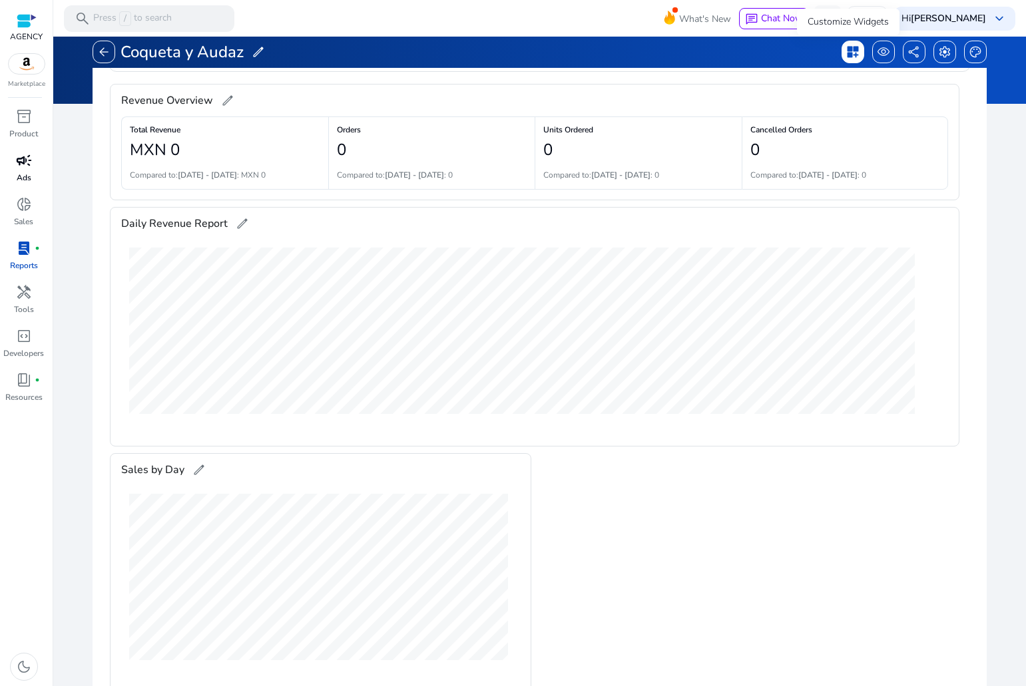
click at [846, 55] on span "dashboard_customize" at bounding box center [852, 51] width 13 height 13
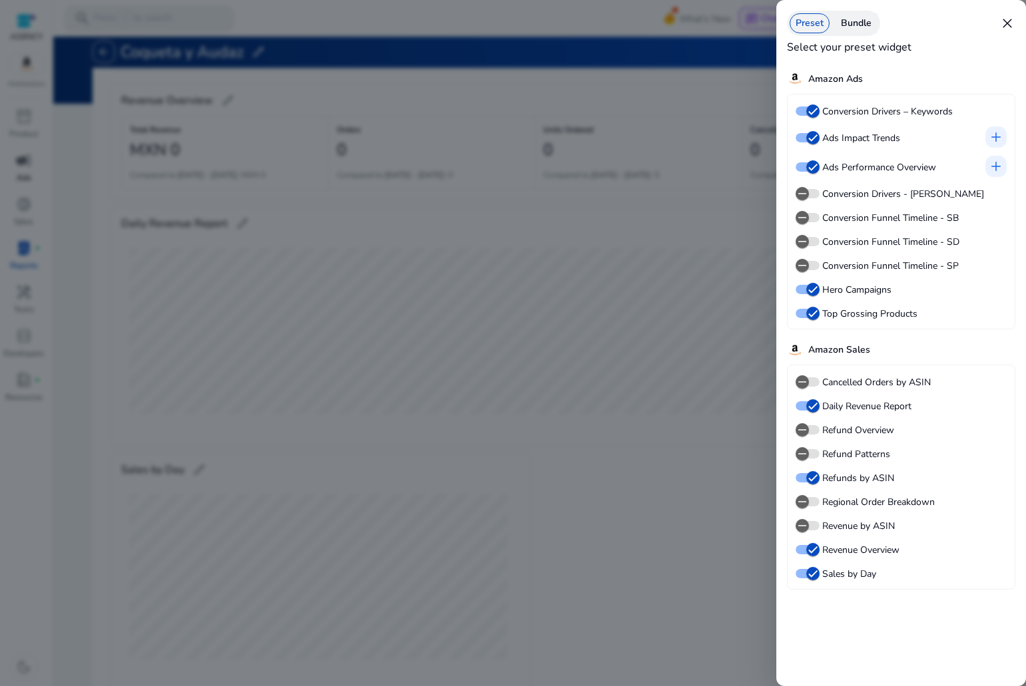
click at [858, 35] on div "Preset Bundle" at bounding box center [833, 23] width 93 height 25
click at [855, 28] on div "Bundle" at bounding box center [856, 23] width 43 height 20
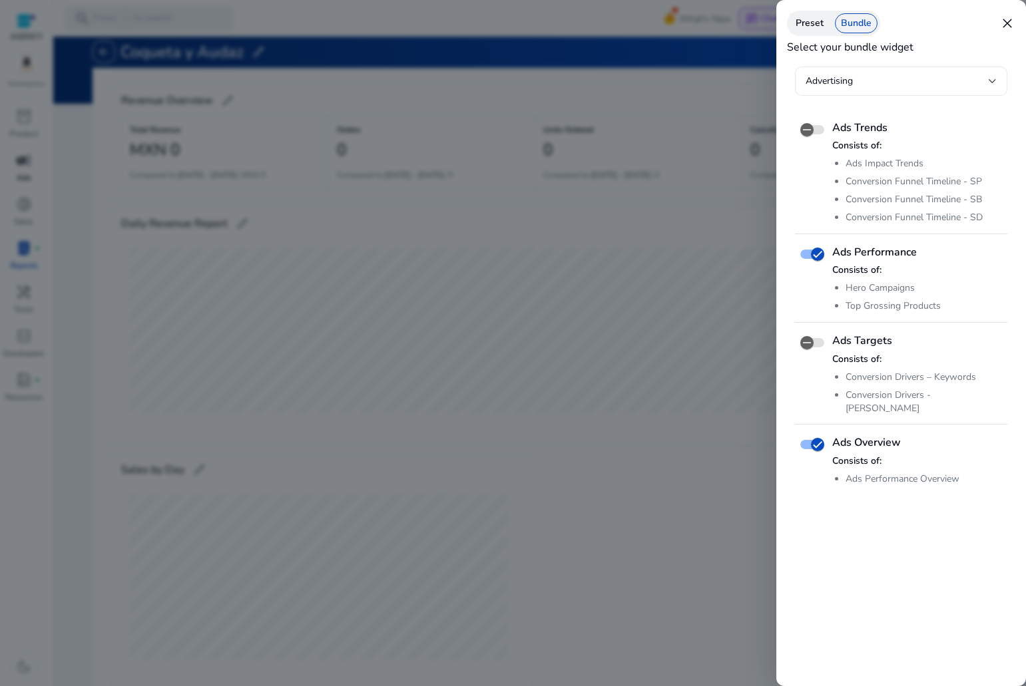
click at [857, 77] on div "Advertising" at bounding box center [896, 81] width 183 height 15
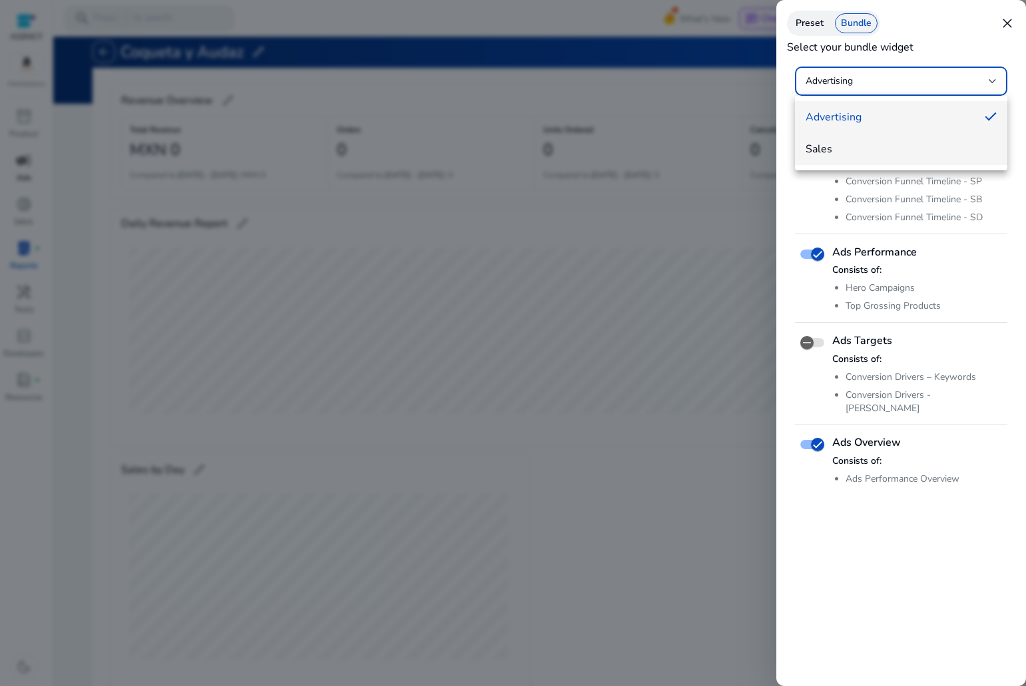
click at [863, 142] on span "Sales" at bounding box center [900, 149] width 191 height 15
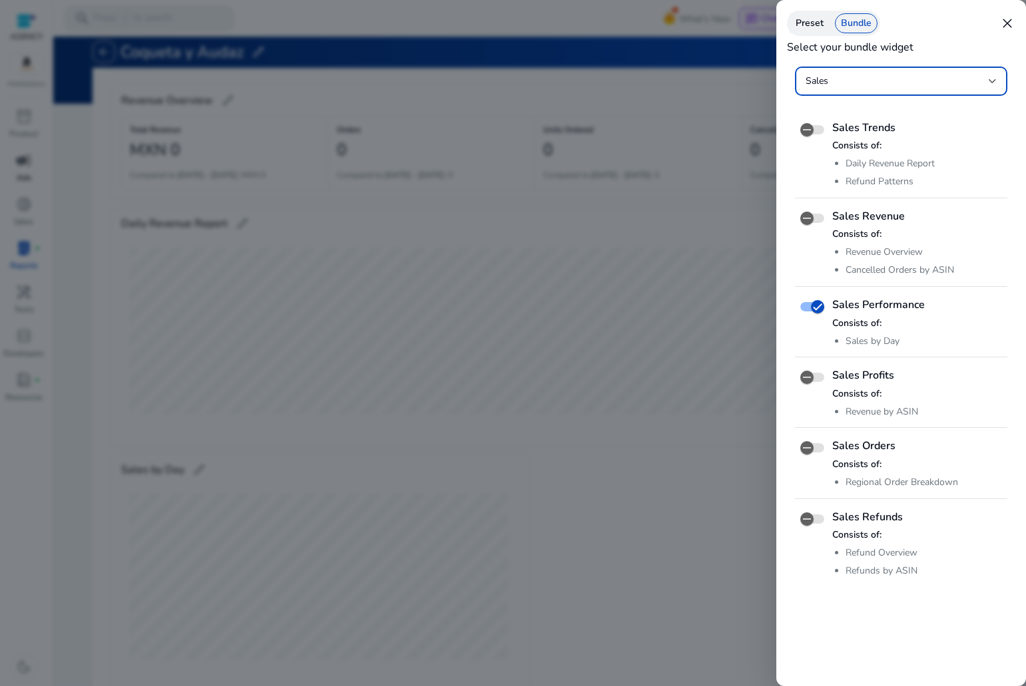
click at [823, 35] on div "Preset Bundle" at bounding box center [833, 23] width 93 height 25
click at [811, 34] on div "Preset Bundle" at bounding box center [833, 23] width 93 height 25
click at [808, 29] on div "Preset" at bounding box center [809, 23] width 40 height 20
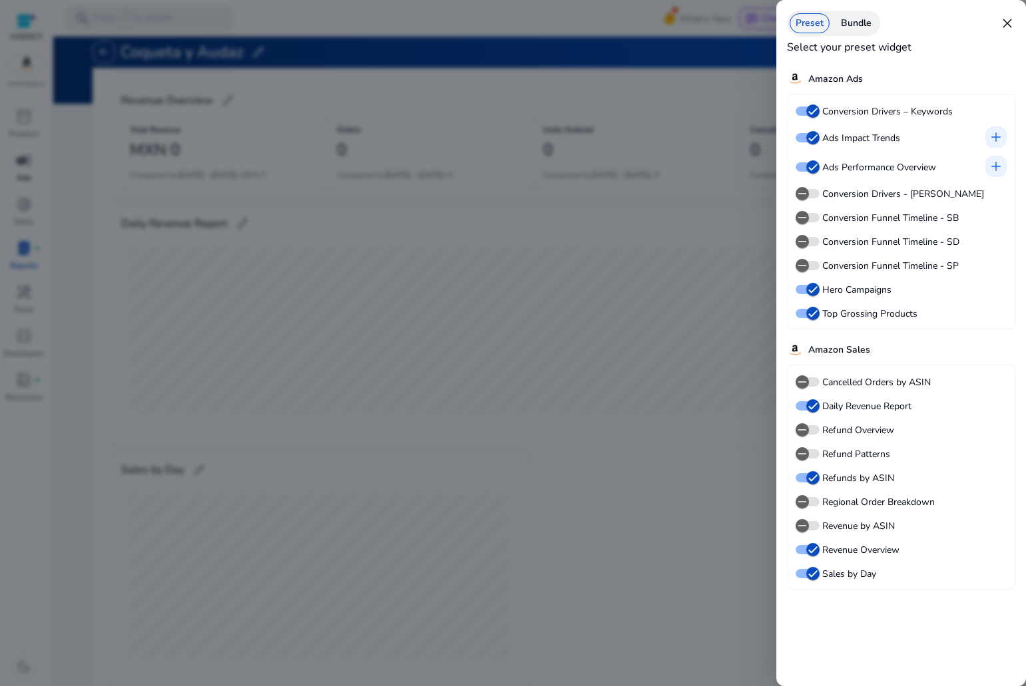
click at [1002, 25] on span "close" at bounding box center [1007, 23] width 16 height 16
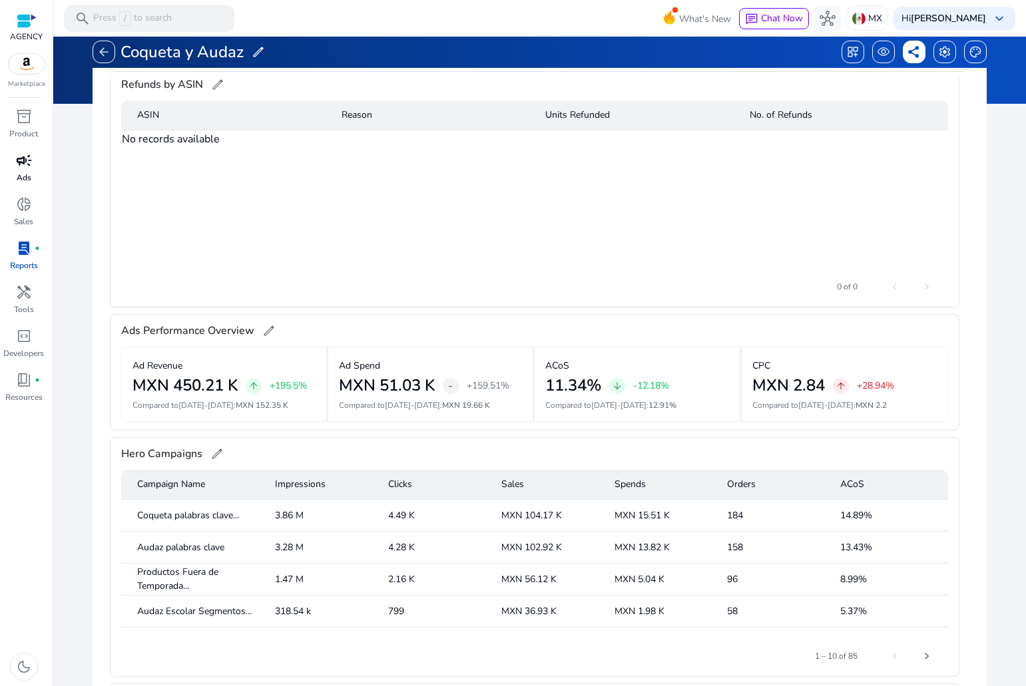
scroll to position [599, 0]
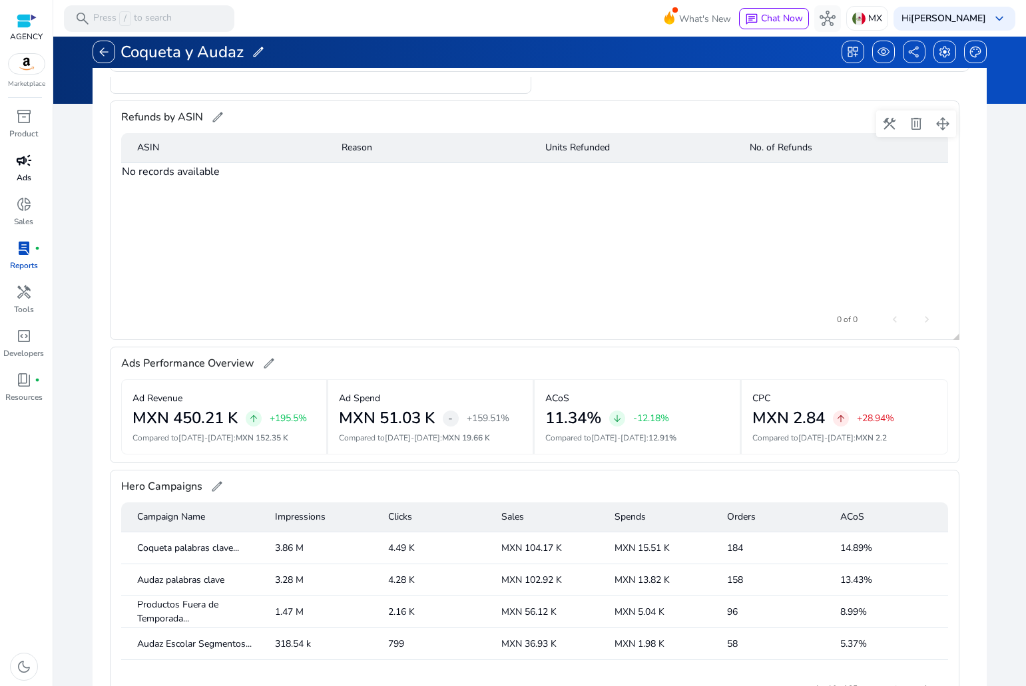
drag, startPoint x: 882, startPoint y: 49, endPoint x: 835, endPoint y: 272, distance: 227.8
click at [835, 272] on div "arrow_back Coqueta y Audaz edit dashboard_customize visibility share settings p…" at bounding box center [539, 321] width 975 height 906
click at [845, 259] on div "ASIN Reason Units Refunded No. of Refunds No records available" at bounding box center [534, 217] width 827 height 168
click at [938, 54] on span "settings" at bounding box center [944, 51] width 13 height 13
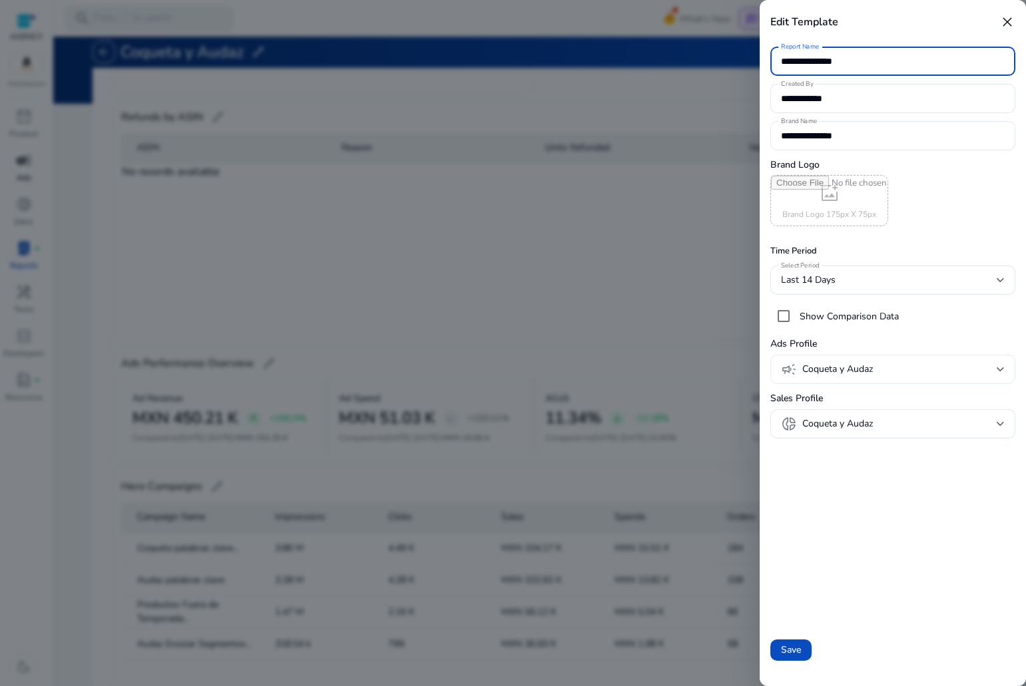
click at [811, 364] on span "Coqueta y Audaz" at bounding box center [899, 369] width 194 height 15
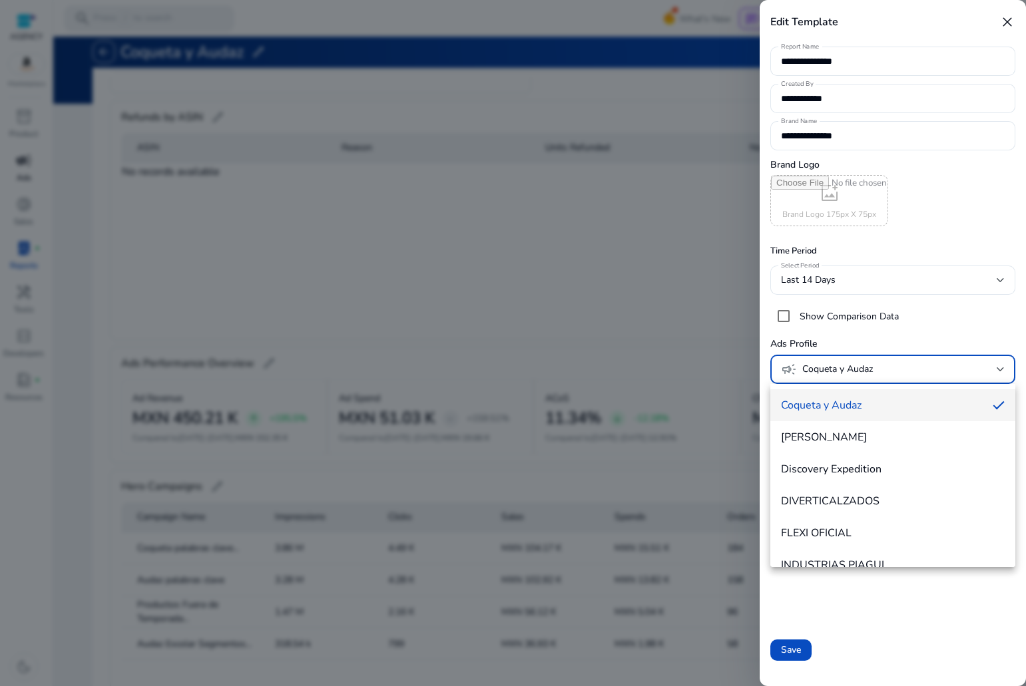
click at [811, 364] on div at bounding box center [513, 343] width 1026 height 686
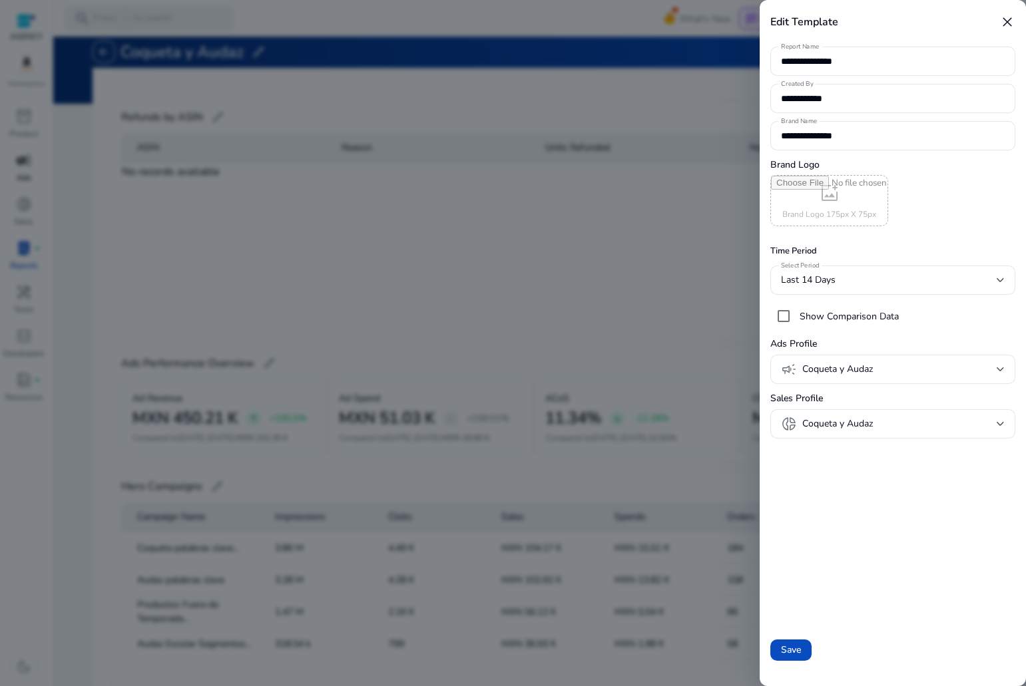
click at [696, 314] on div at bounding box center [513, 343] width 1026 height 686
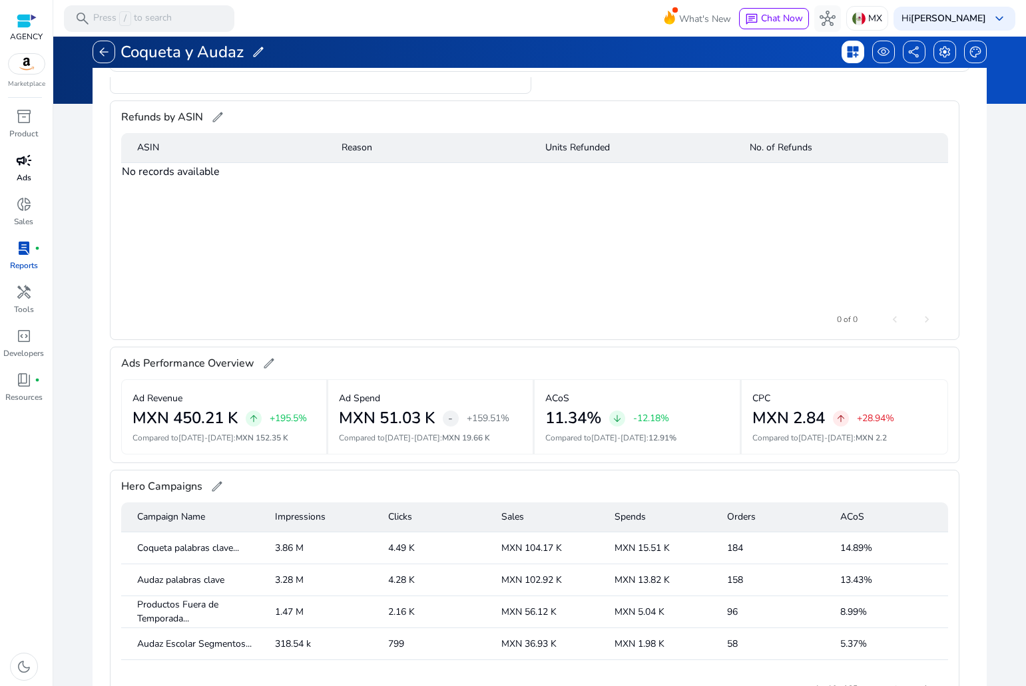
click at [846, 49] on span "dashboard_customize" at bounding box center [852, 51] width 13 height 13
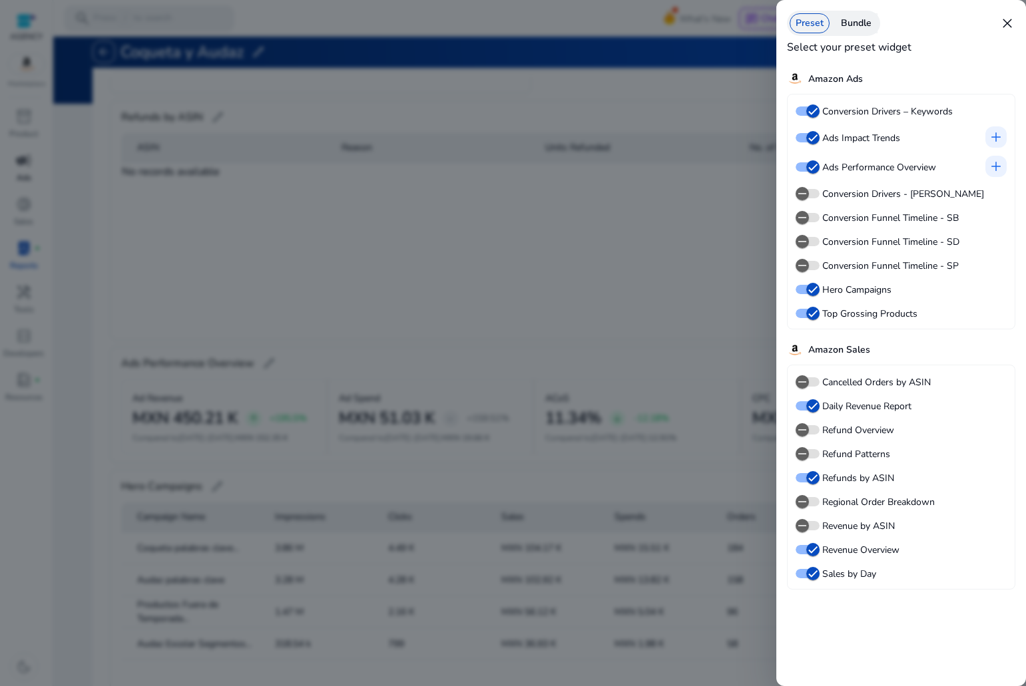
click at [1021, 25] on div "Preset Bundle close Select your preset widget Amazon Ads Conversion Drivers – K…" at bounding box center [901, 343] width 250 height 686
click at [1012, 26] on span "close" at bounding box center [1007, 23] width 16 height 16
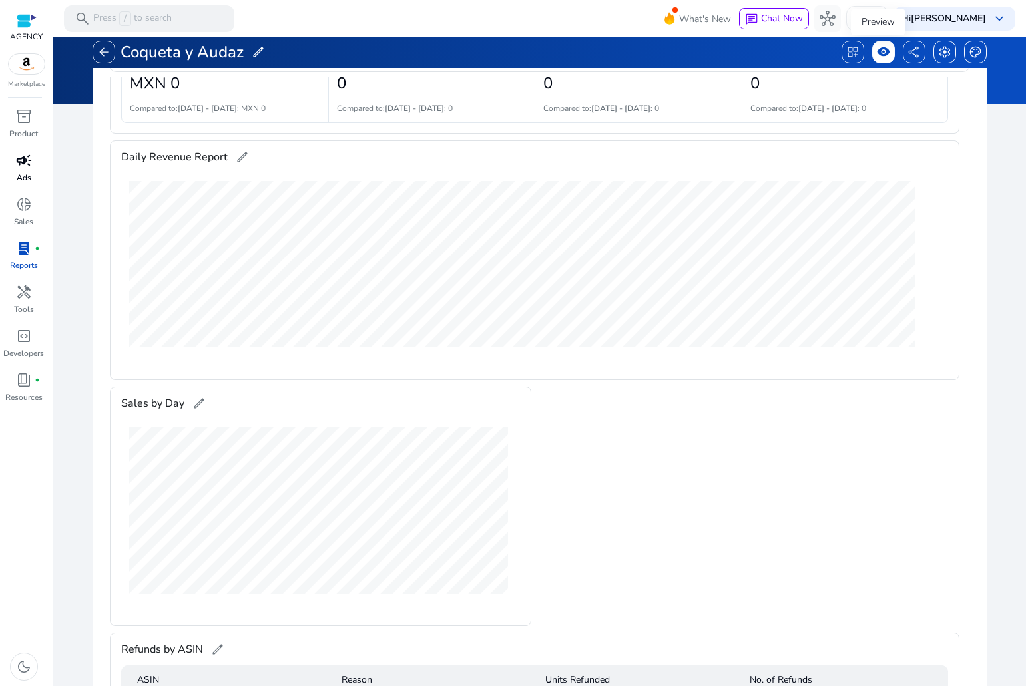
scroll to position [148, 0]
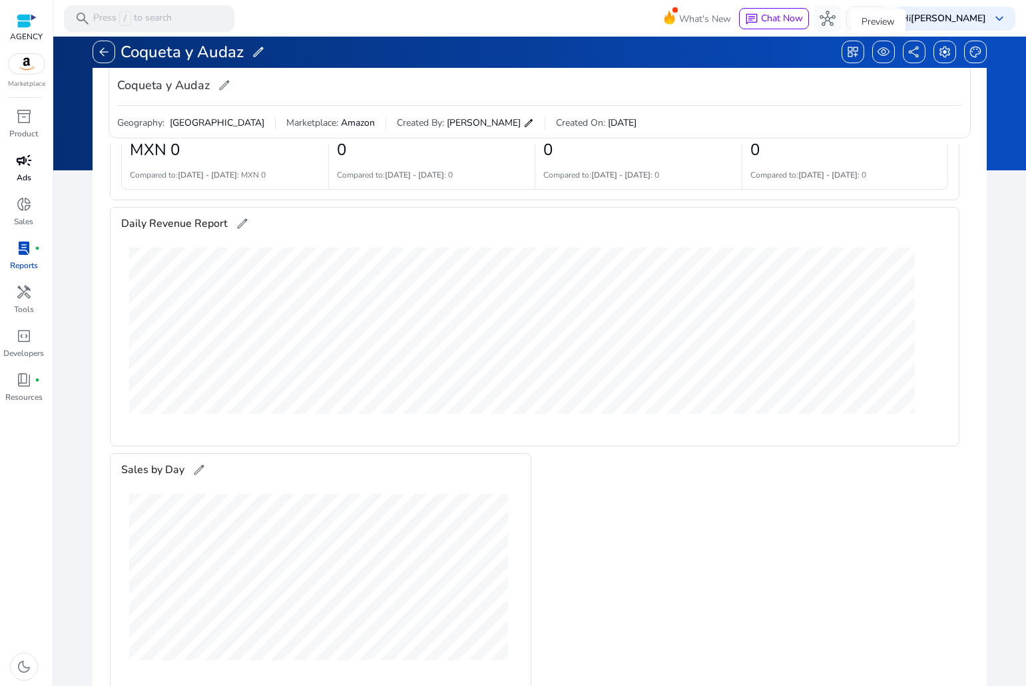
click at [888, 25] on div "Preview" at bounding box center [878, 22] width 55 height 27
click at [882, 20] on div "Preview" at bounding box center [878, 22] width 55 height 27
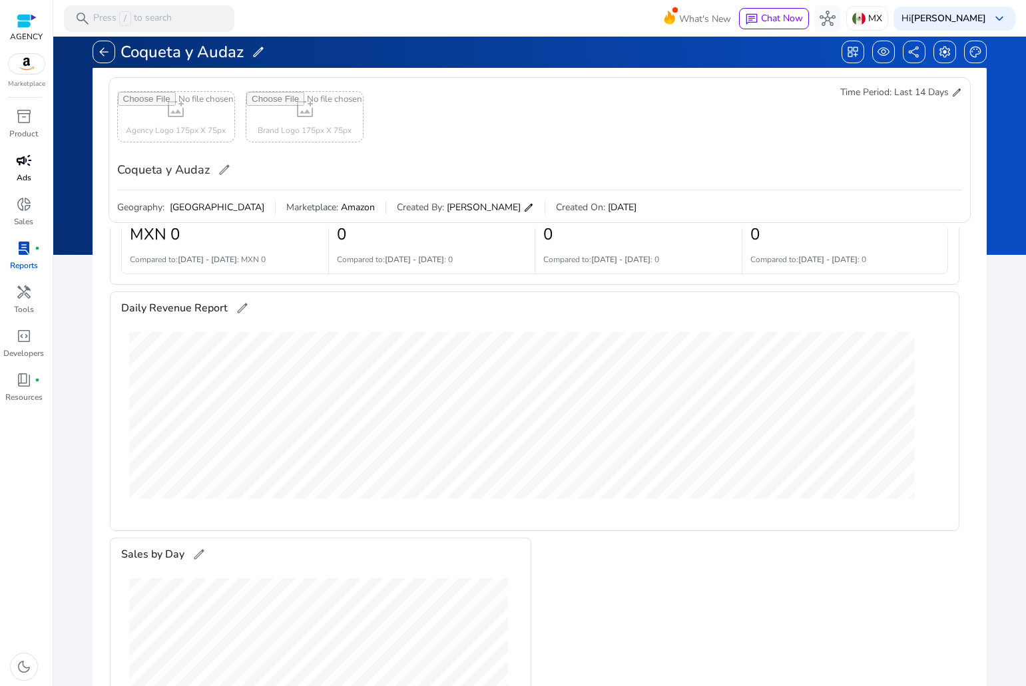
scroll to position [0, 0]
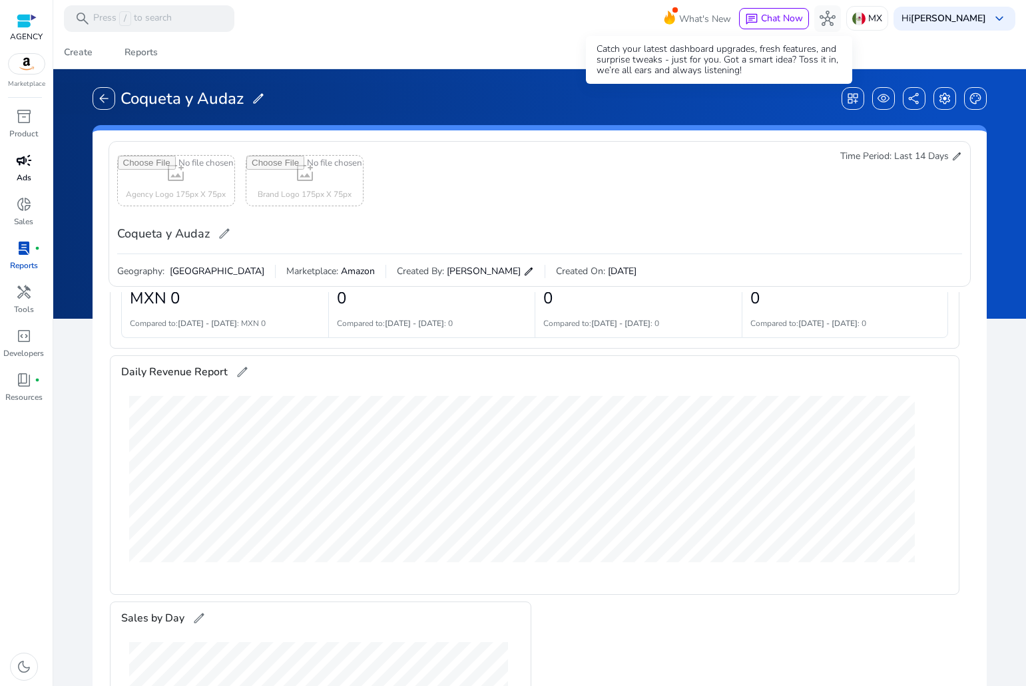
click at [706, 23] on span "What's New" at bounding box center [705, 18] width 52 height 23
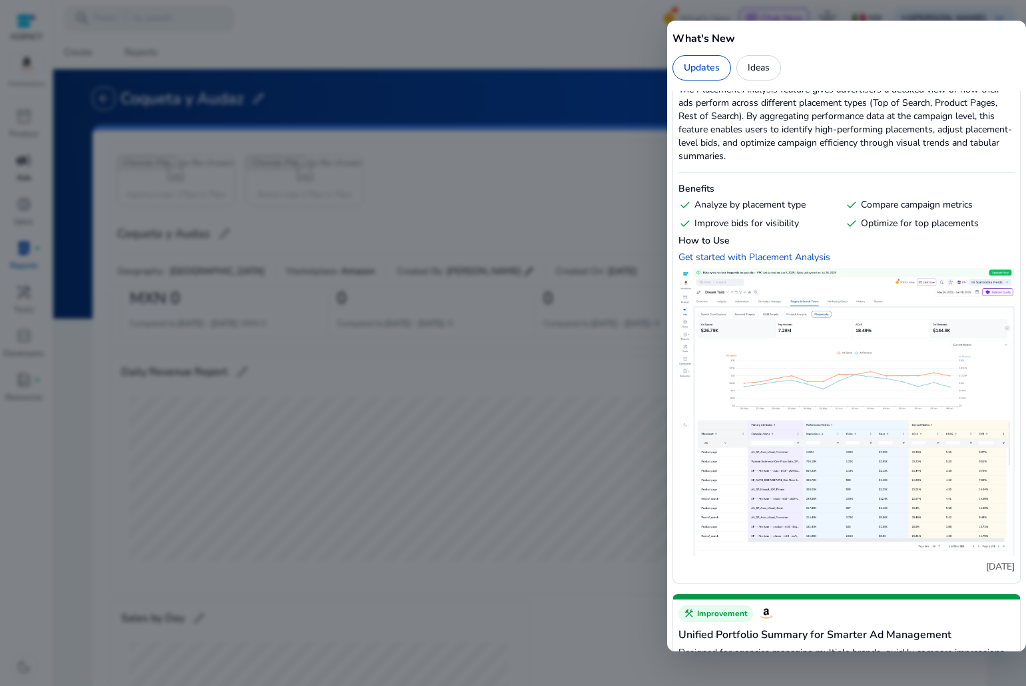
scroll to position [67, 0]
click at [516, 146] on div at bounding box center [513, 343] width 1026 height 686
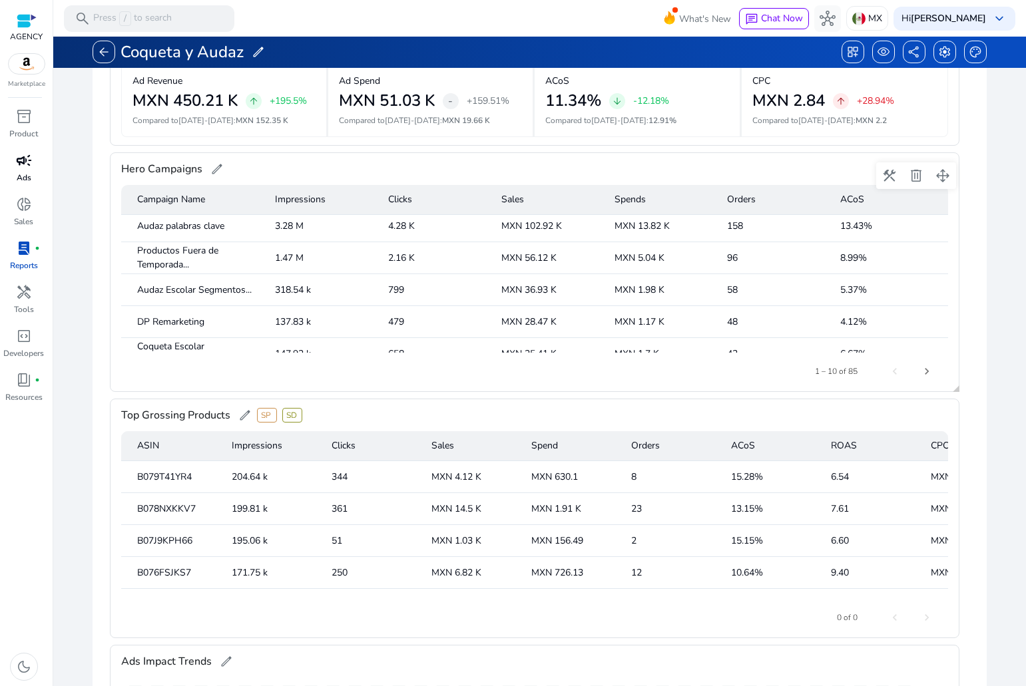
scroll to position [133, 0]
click at [907, 57] on span "share" at bounding box center [913, 51] width 13 height 13
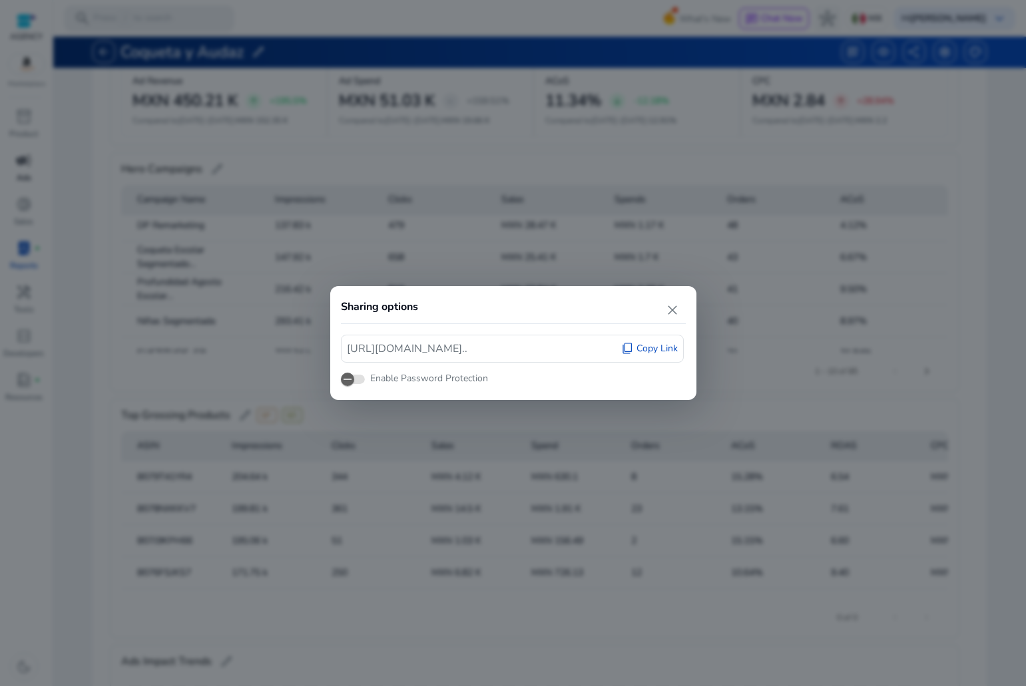
click at [644, 338] on div "https://reportcentral.co/external/report?id=12de869f... content_copy Copy Link" at bounding box center [512, 349] width 343 height 28
click at [642, 346] on span "Copy Link" at bounding box center [656, 348] width 41 height 13
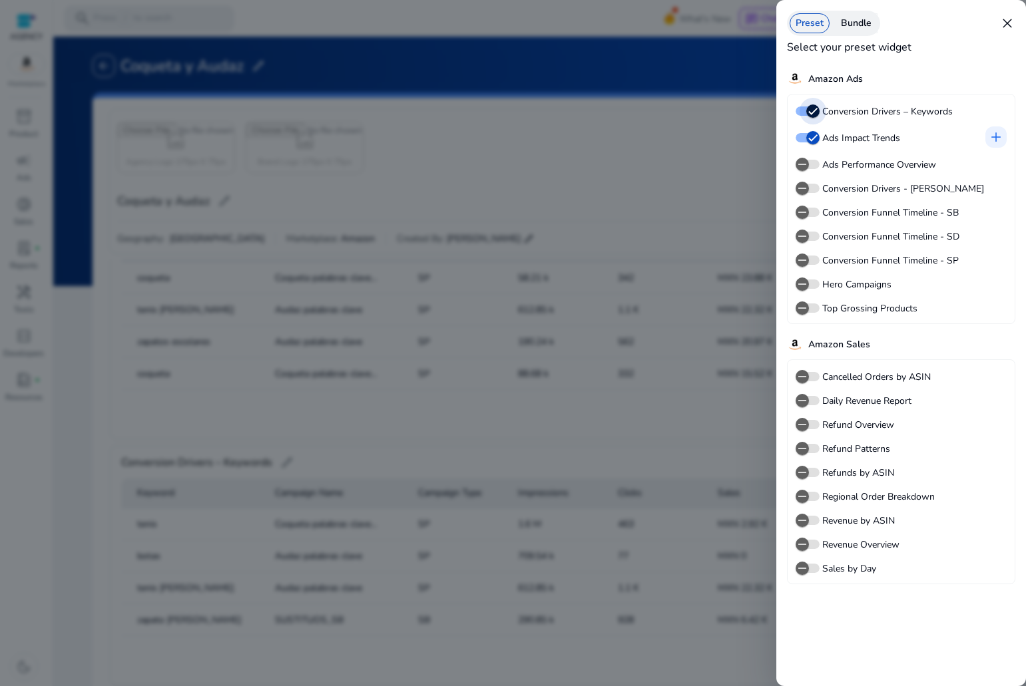
scroll to position [54, 0]
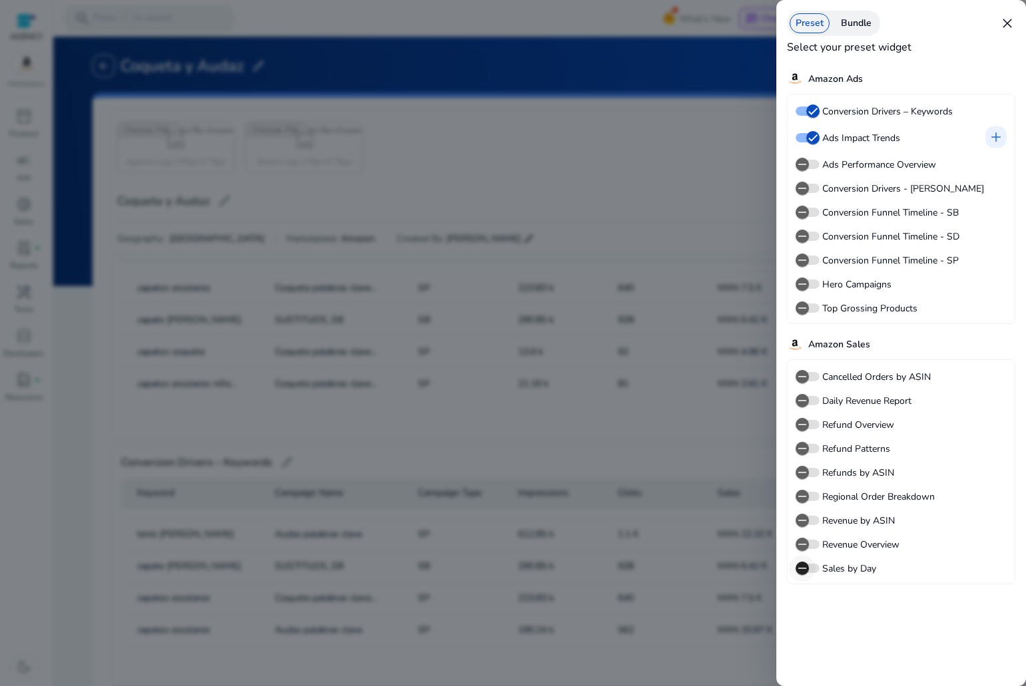
click at [811, 565] on span "button" at bounding box center [802, 568] width 27 height 27
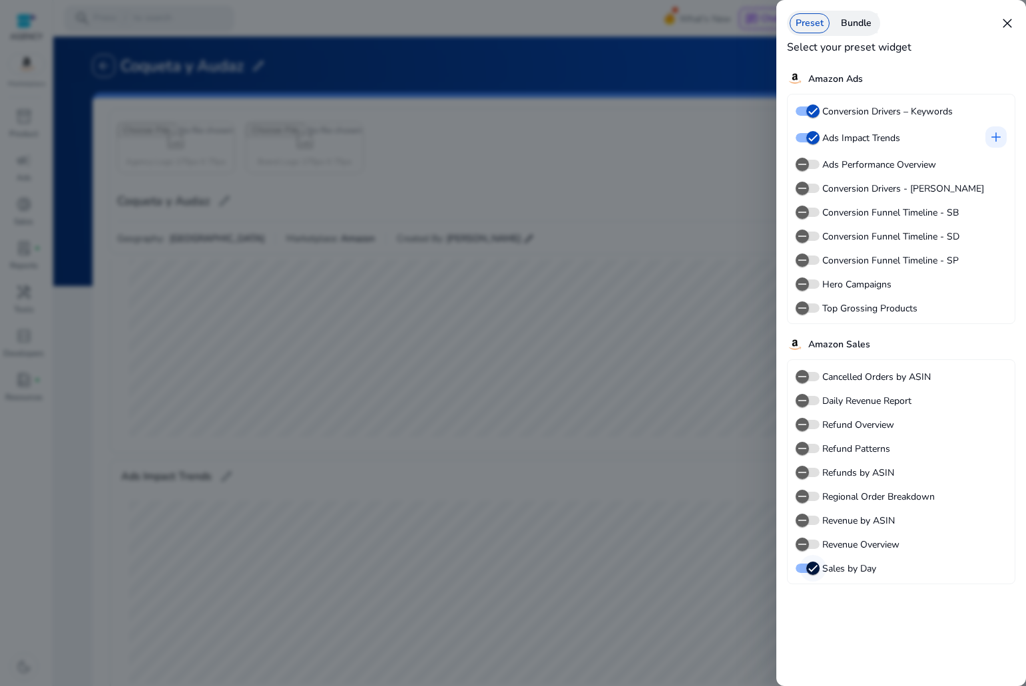
scroll to position [260, 0]
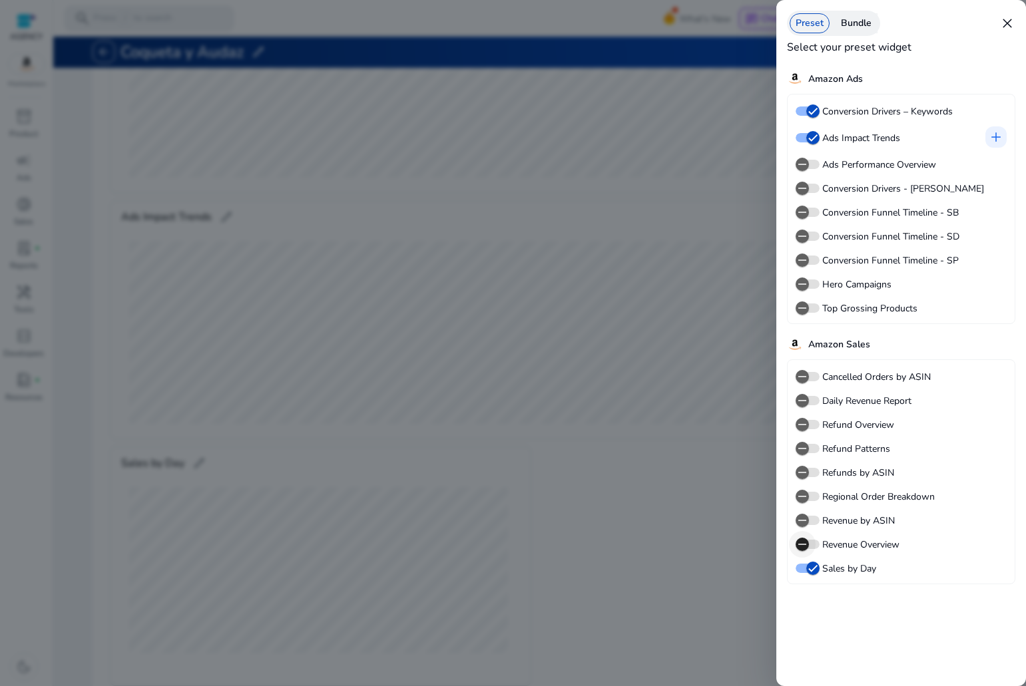
click at [809, 542] on span "button" at bounding box center [802, 544] width 27 height 27
click at [809, 518] on span "button" at bounding box center [802, 520] width 27 height 27
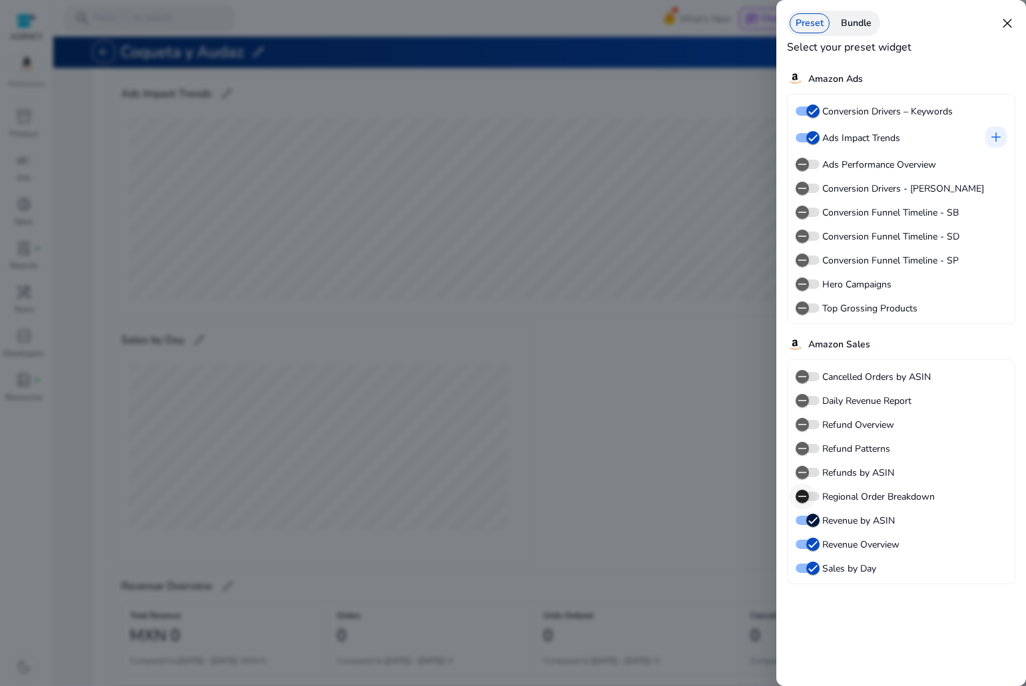
scroll to position [1161, 0]
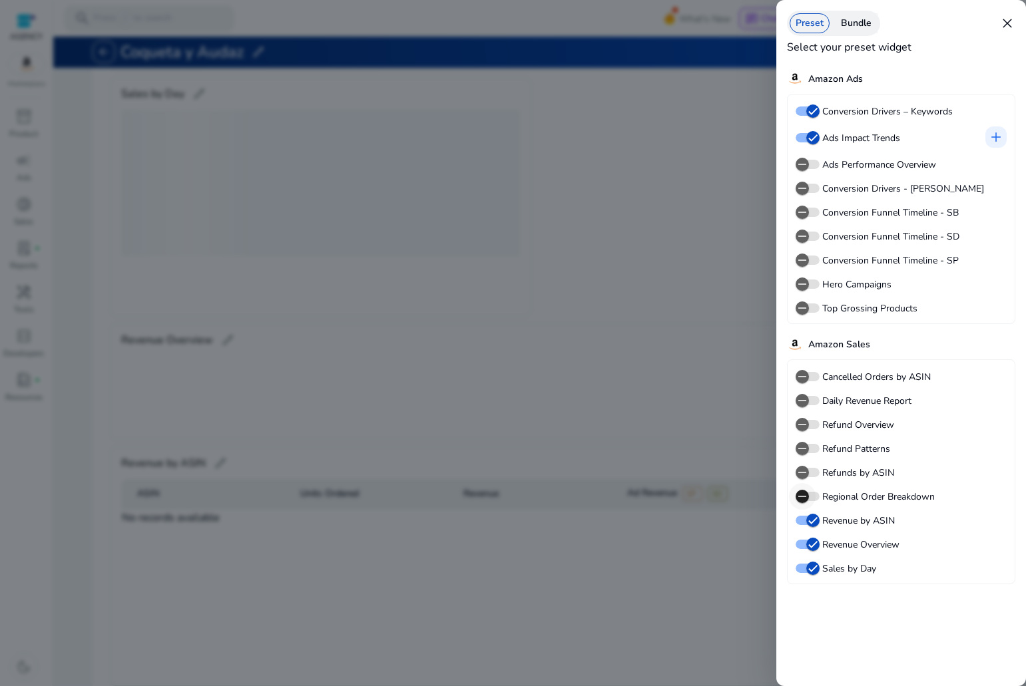
click at [802, 494] on icon "button" at bounding box center [802, 496] width 12 height 12
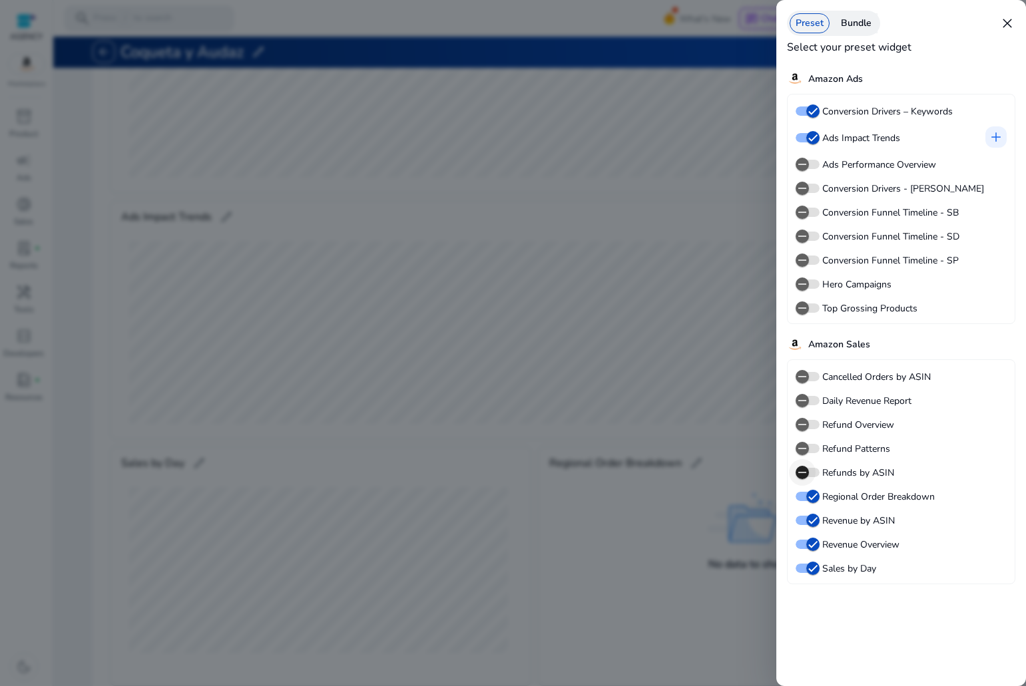
click at [806, 472] on icon "button" at bounding box center [802, 473] width 12 height 12
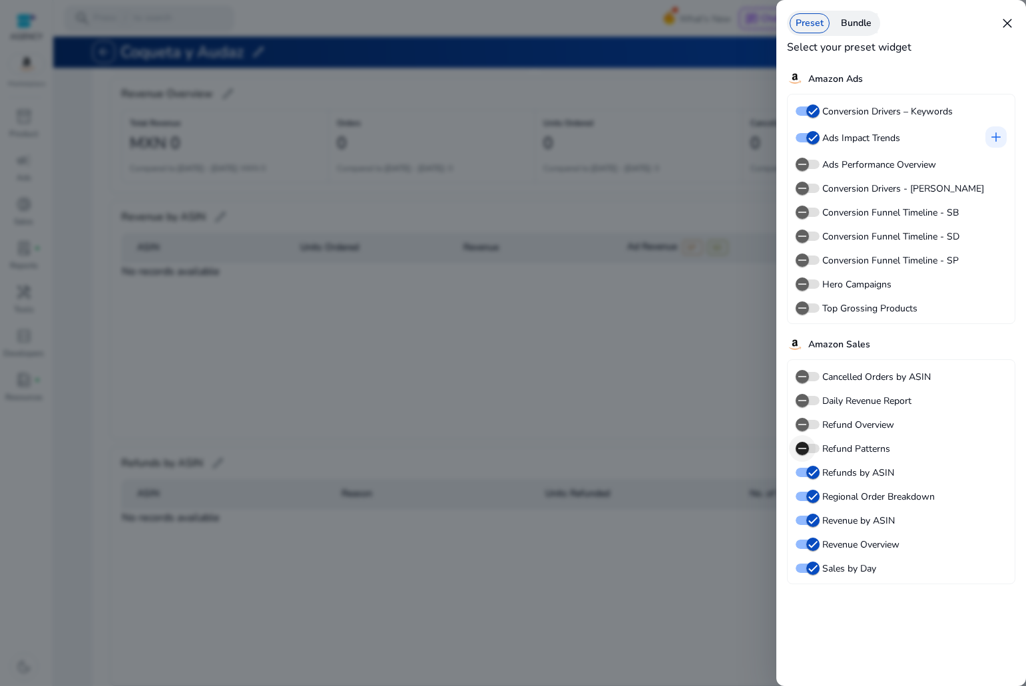
click at [805, 448] on icon "button" at bounding box center [802, 449] width 12 height 12
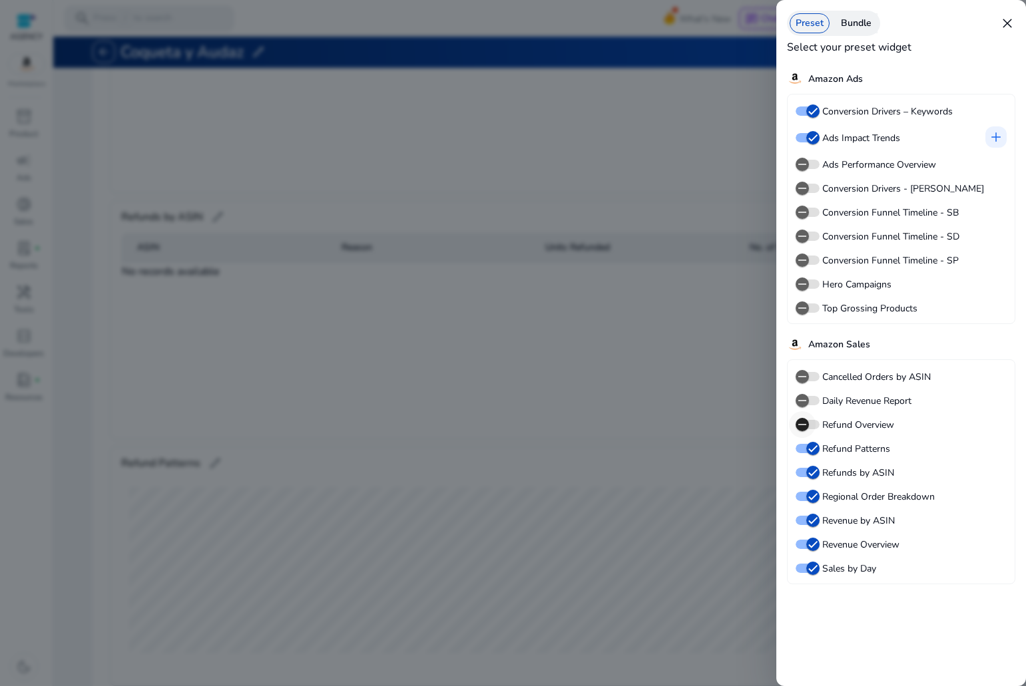
click at [807, 417] on span "button" at bounding box center [802, 424] width 27 height 27
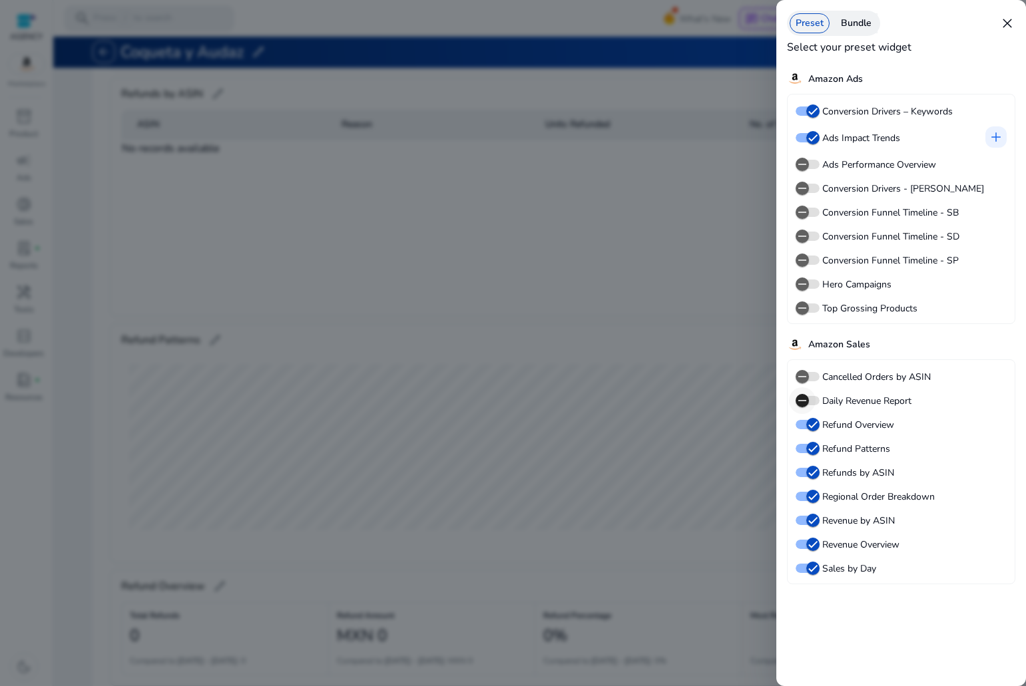
click at [809, 394] on span "button" at bounding box center [802, 400] width 27 height 27
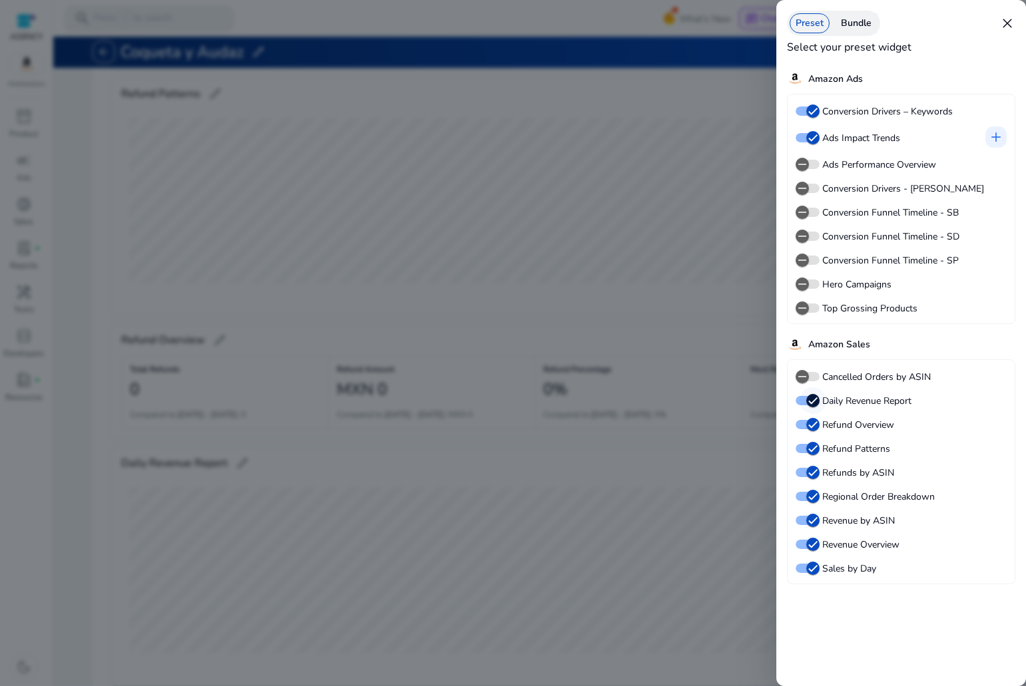
click at [809, 393] on span "button" at bounding box center [812, 400] width 27 height 27
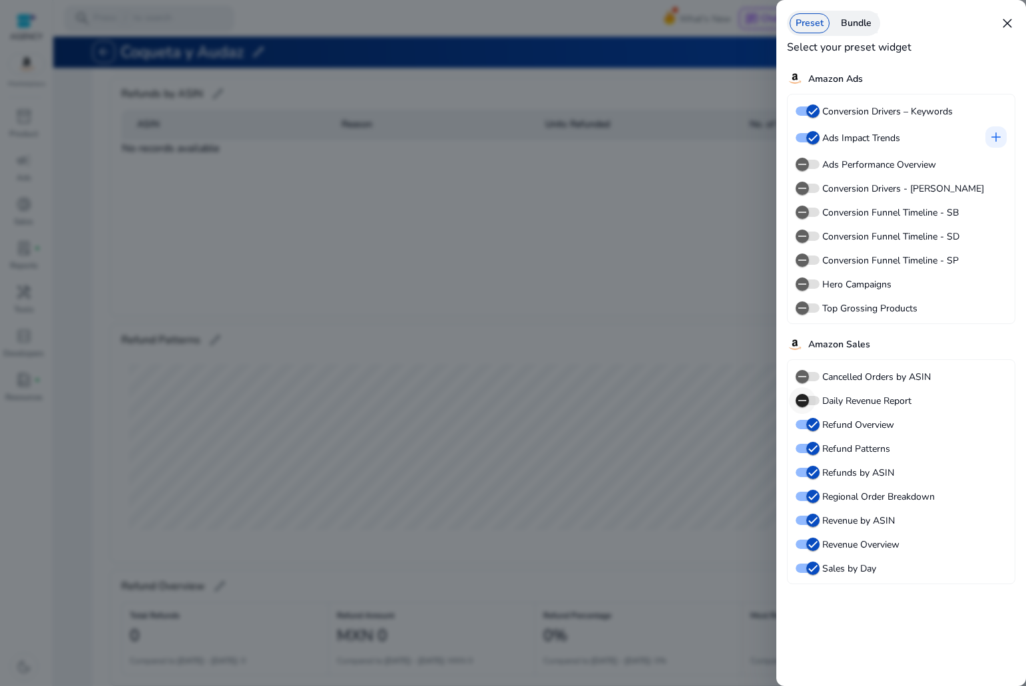
click at [810, 401] on span "button" at bounding box center [802, 400] width 27 height 27
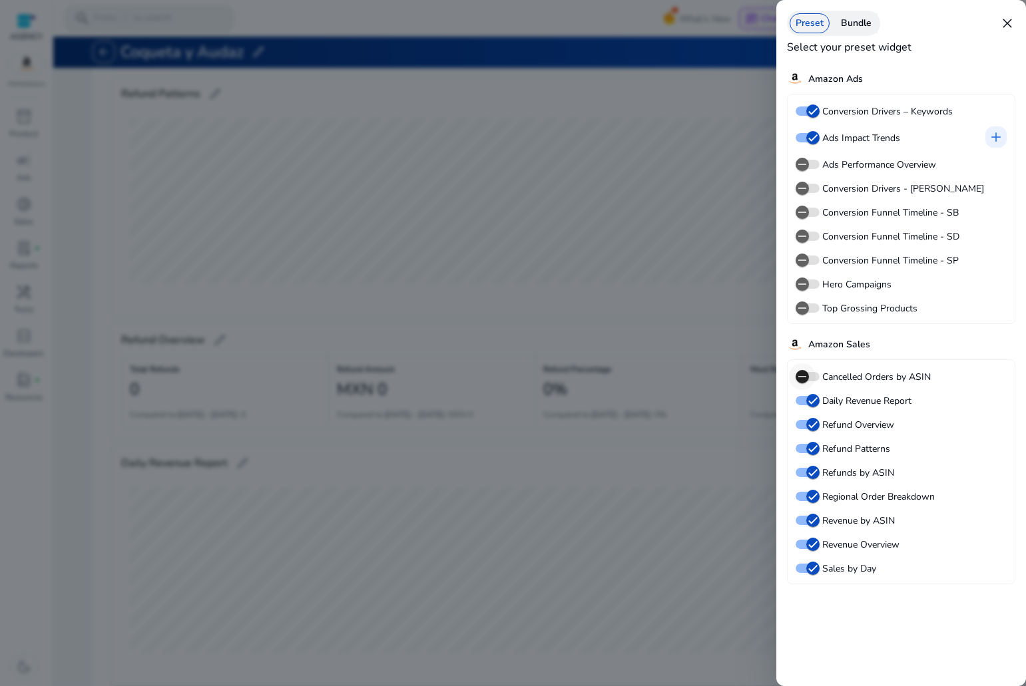
click at [811, 378] on span "button" at bounding box center [802, 376] width 27 height 27
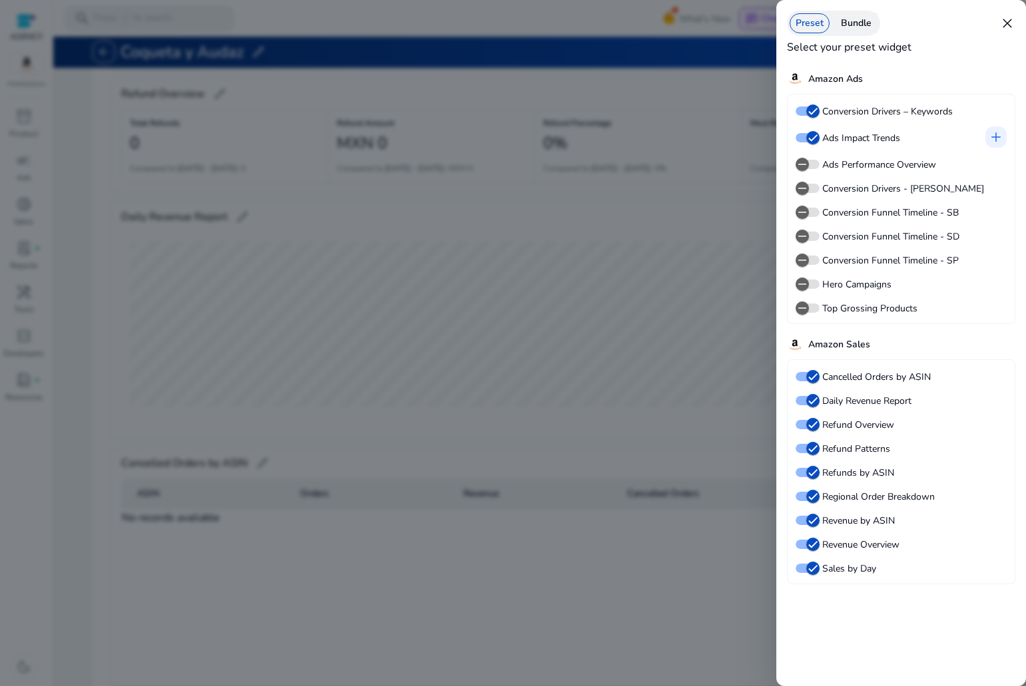
click at [728, 409] on div at bounding box center [513, 343] width 1026 height 686
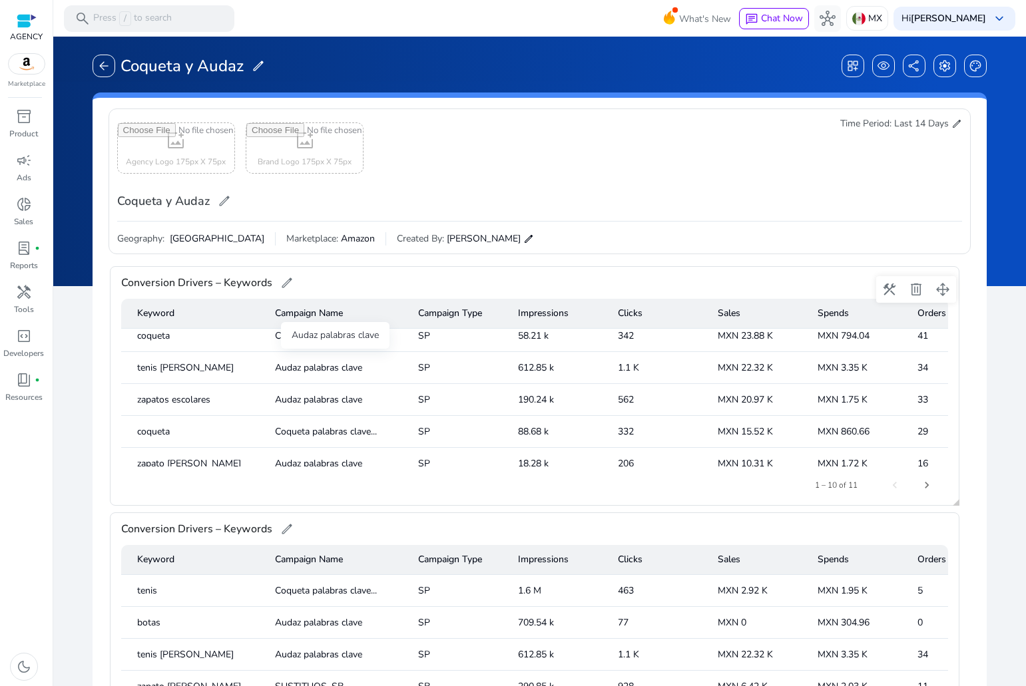
scroll to position [0, 0]
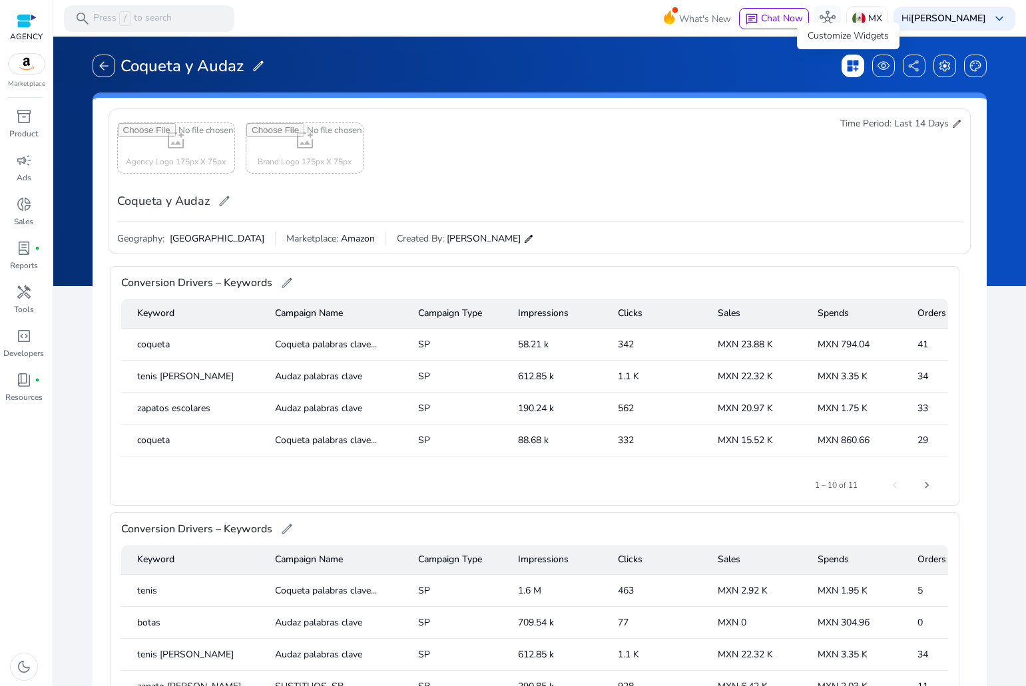
click at [848, 71] on span "dashboard_customize" at bounding box center [852, 65] width 13 height 13
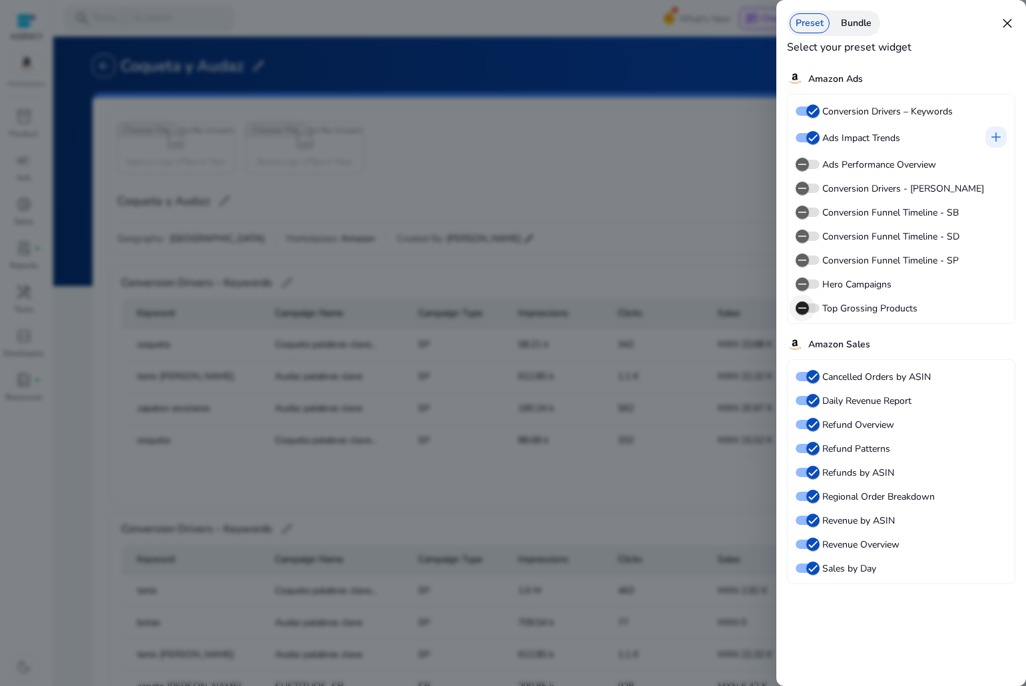
click at [813, 305] on span "button" at bounding box center [802, 308] width 27 height 27
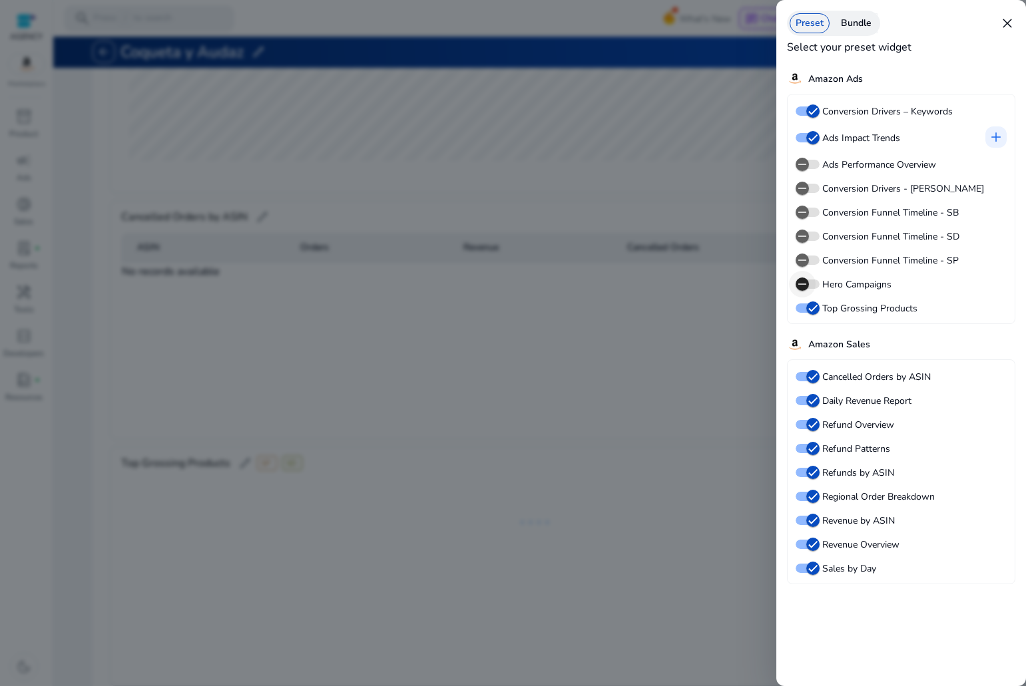
click at [807, 282] on icon "button" at bounding box center [802, 284] width 12 height 12
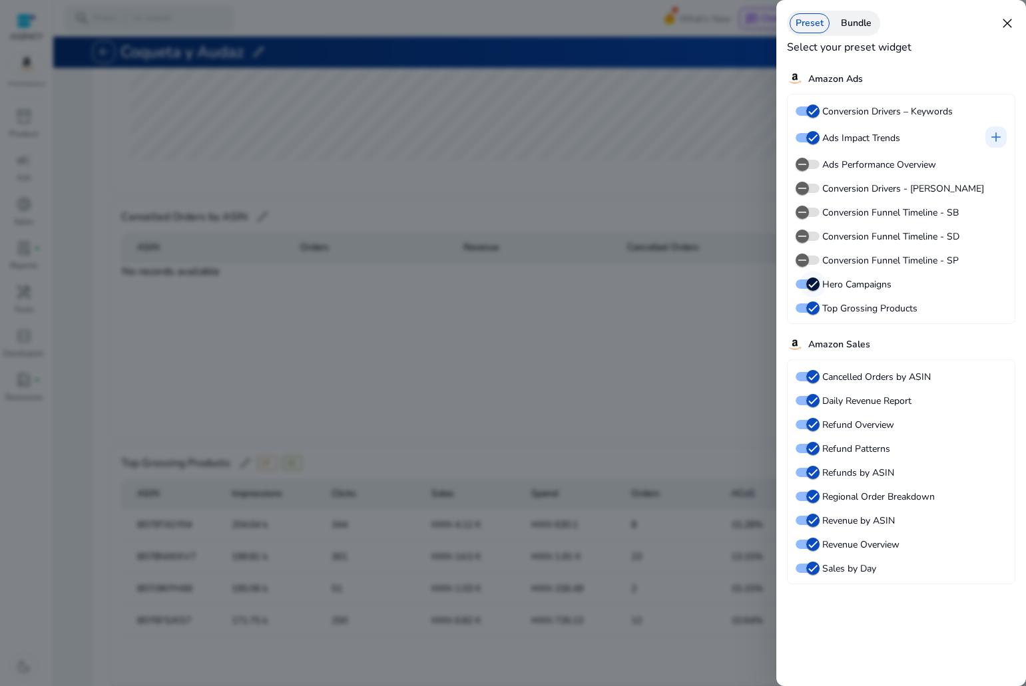
scroll to position [2761, 0]
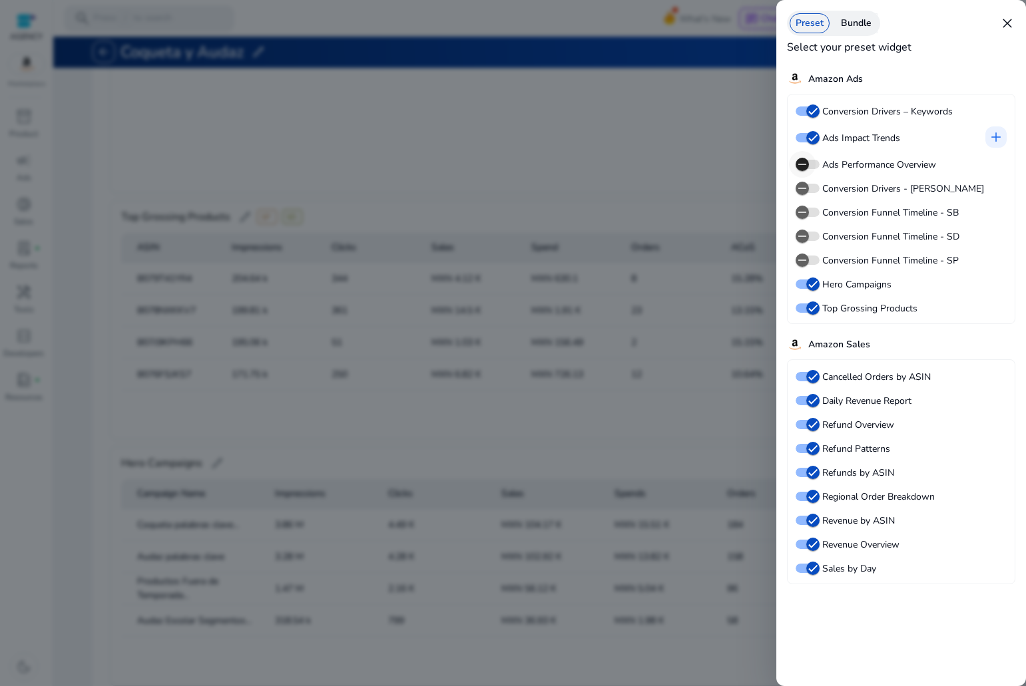
click at [812, 166] on span "button" at bounding box center [802, 164] width 27 height 27
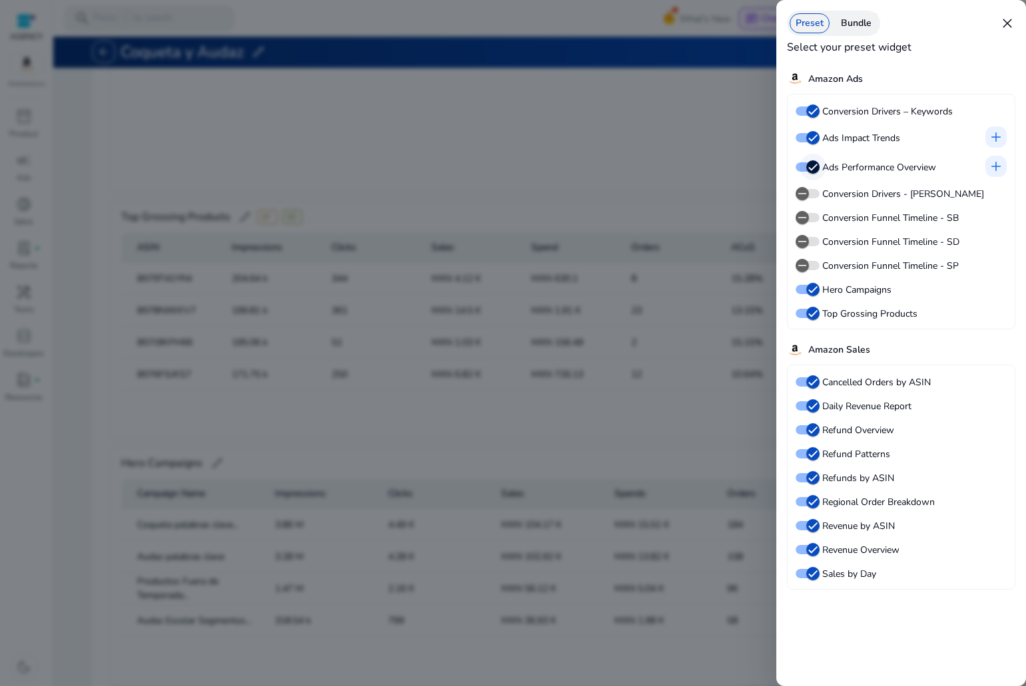
scroll to position [2884, 0]
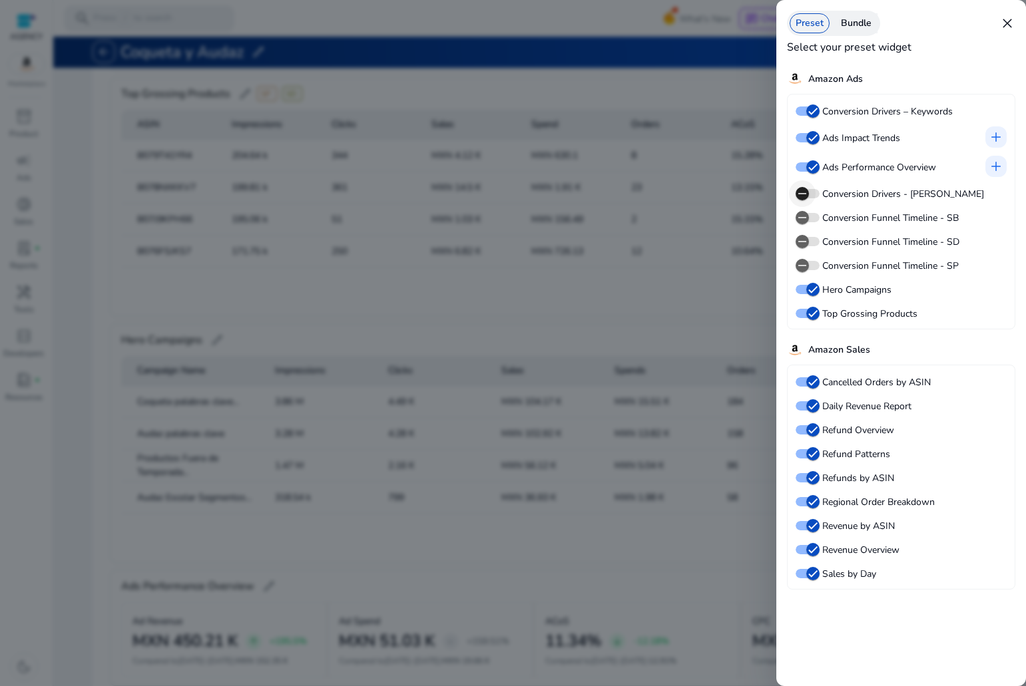
click at [804, 189] on icon "button" at bounding box center [802, 194] width 12 height 12
click at [663, 301] on div at bounding box center [513, 343] width 1026 height 686
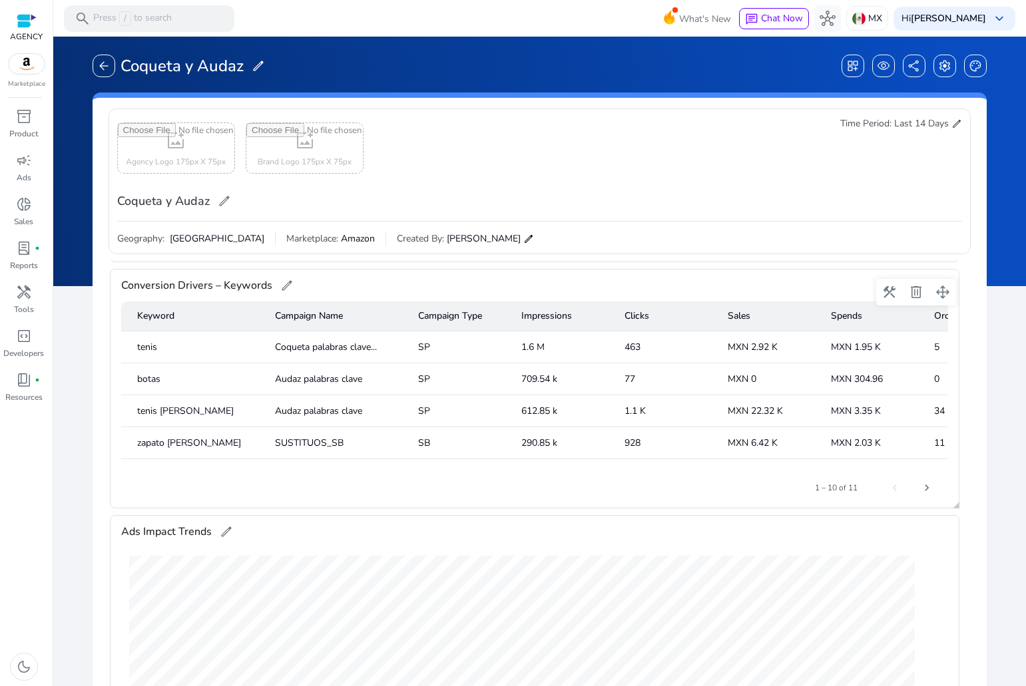
scroll to position [333, 0]
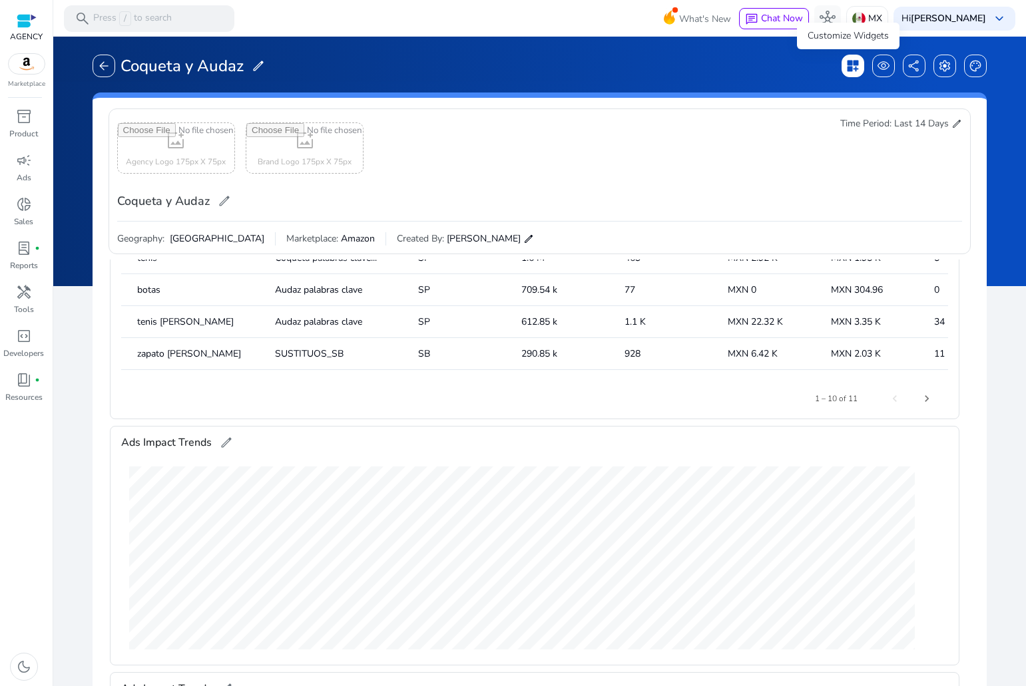
click at [848, 65] on span "dashboard_customize" at bounding box center [852, 65] width 13 height 13
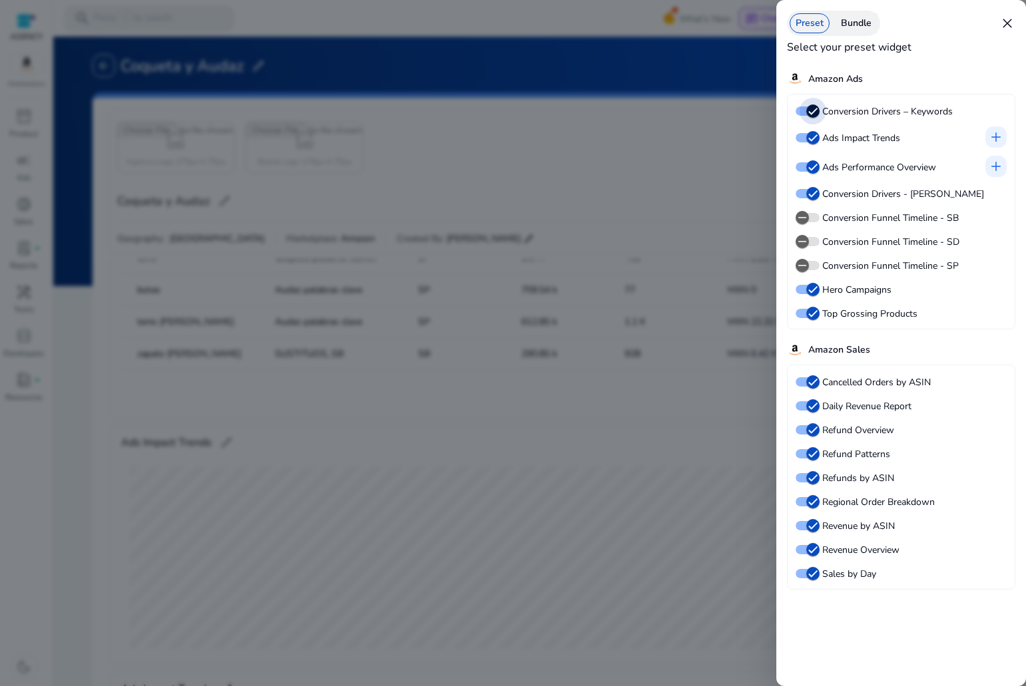
click at [813, 108] on icon "button" at bounding box center [813, 111] width 12 height 12
click at [812, 131] on span "button" at bounding box center [812, 137] width 13 height 13
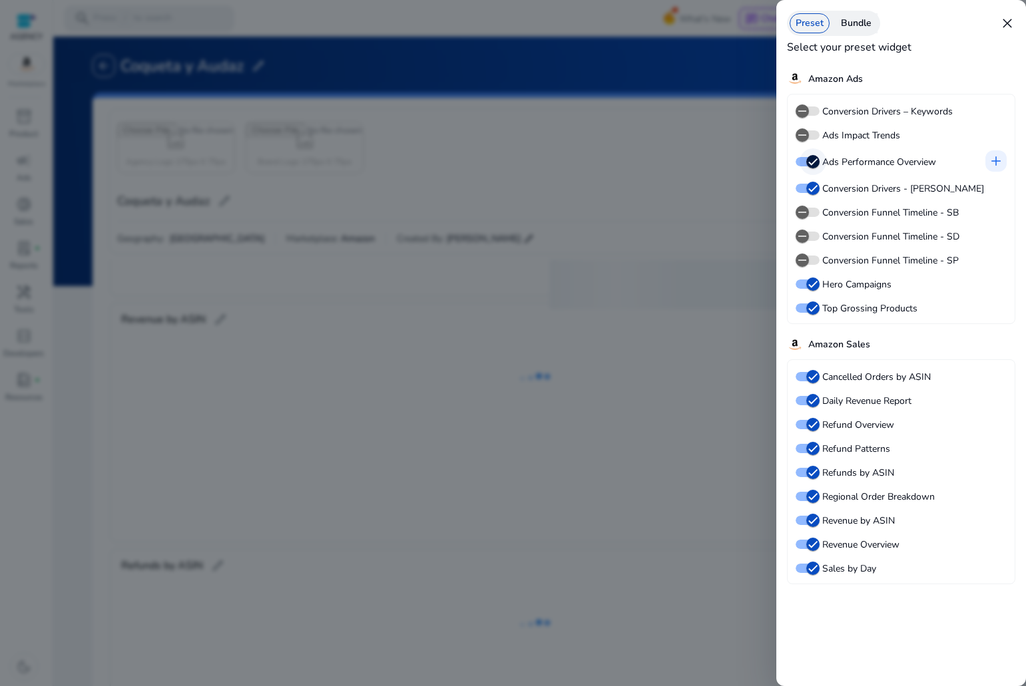
click at [810, 166] on icon "button" at bounding box center [813, 162] width 12 height 12
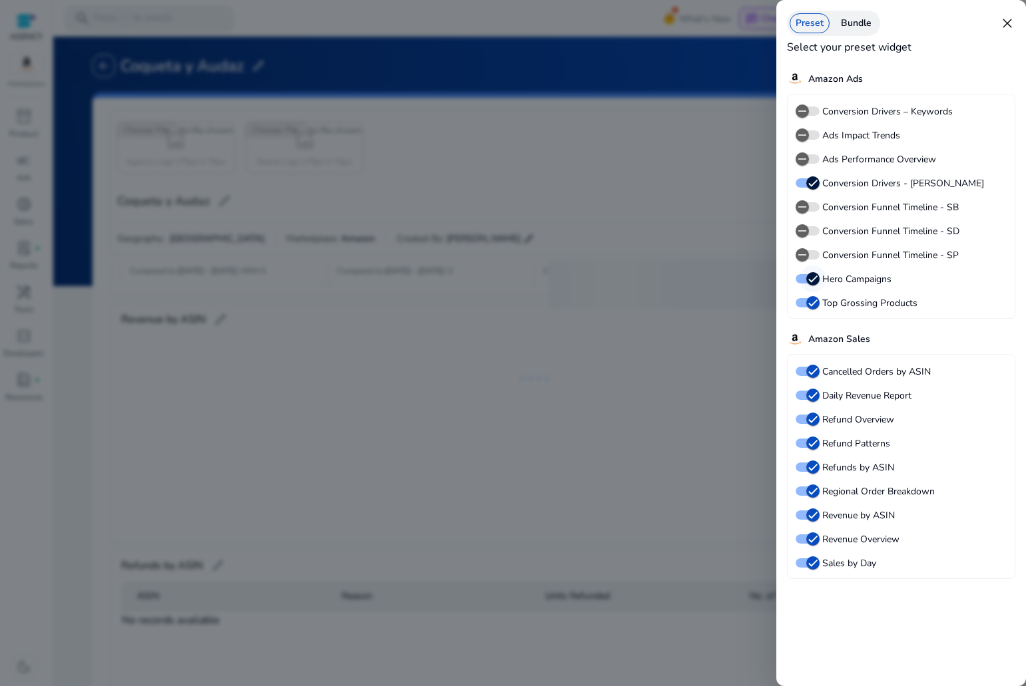
click at [812, 184] on icon "button" at bounding box center [813, 183] width 12 height 12
click at [809, 284] on icon "button" at bounding box center [813, 279] width 12 height 12
click at [810, 301] on icon "button" at bounding box center [813, 303] width 12 height 12
click at [809, 373] on icon "button" at bounding box center [813, 371] width 12 height 12
click at [811, 400] on icon "button" at bounding box center [813, 395] width 12 height 12
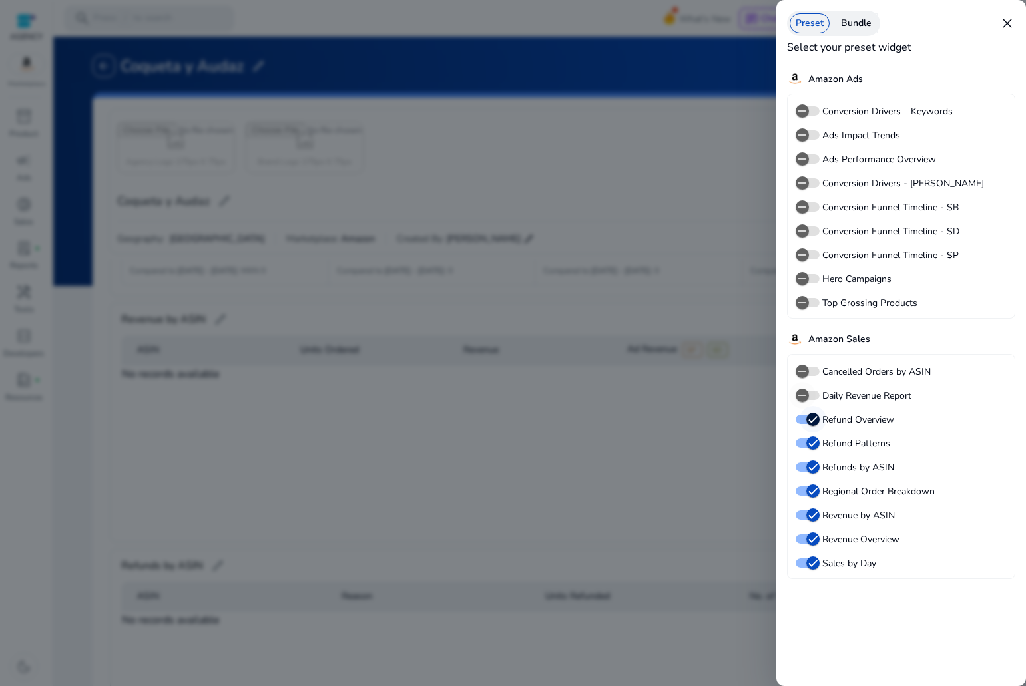
click at [811, 423] on icon "button" at bounding box center [813, 419] width 12 height 12
click at [811, 457] on span "button" at bounding box center [812, 467] width 27 height 27
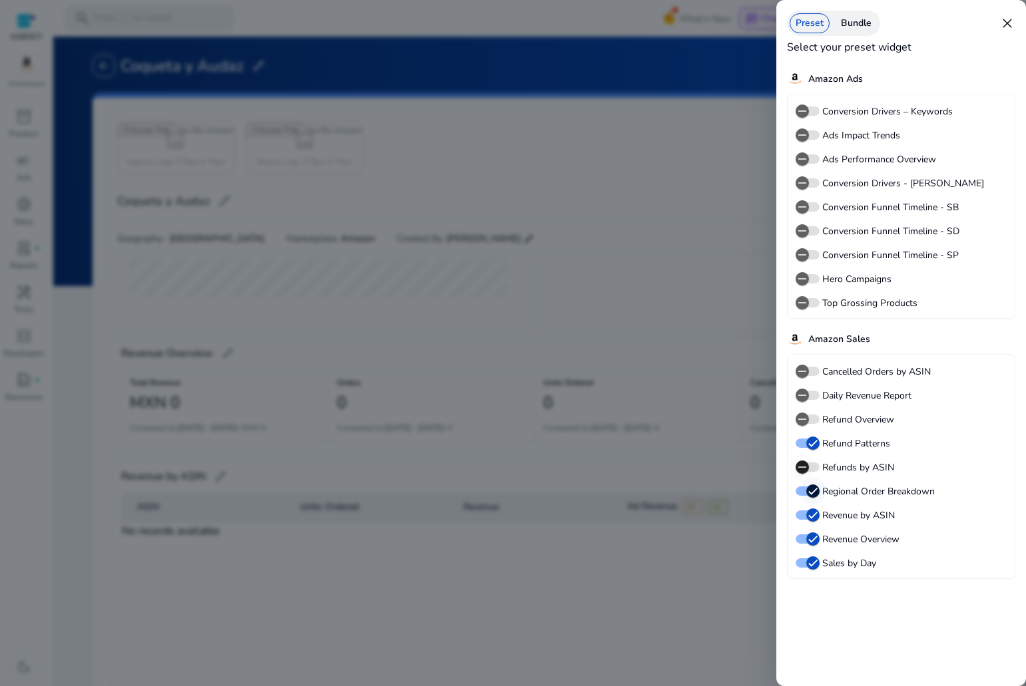
scroll to position [176, 0]
click at [809, 488] on icon "button" at bounding box center [813, 491] width 12 height 12
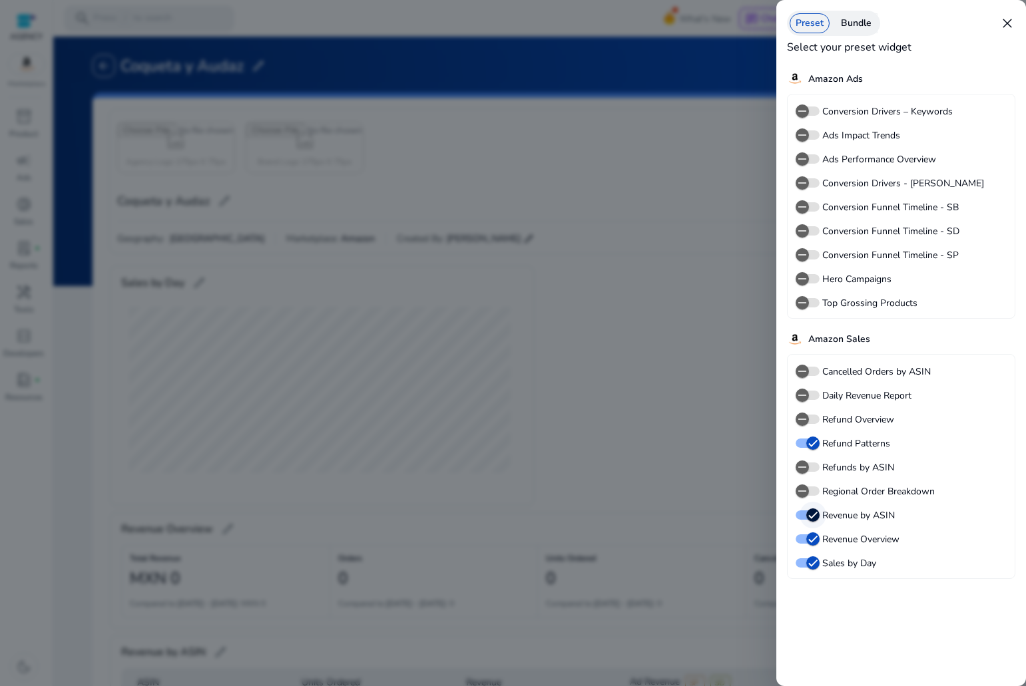
click at [808, 514] on icon "button" at bounding box center [813, 515] width 12 height 12
click at [808, 536] on icon "button" at bounding box center [813, 539] width 12 height 12
click at [812, 565] on icon "button" at bounding box center [813, 563] width 12 height 12
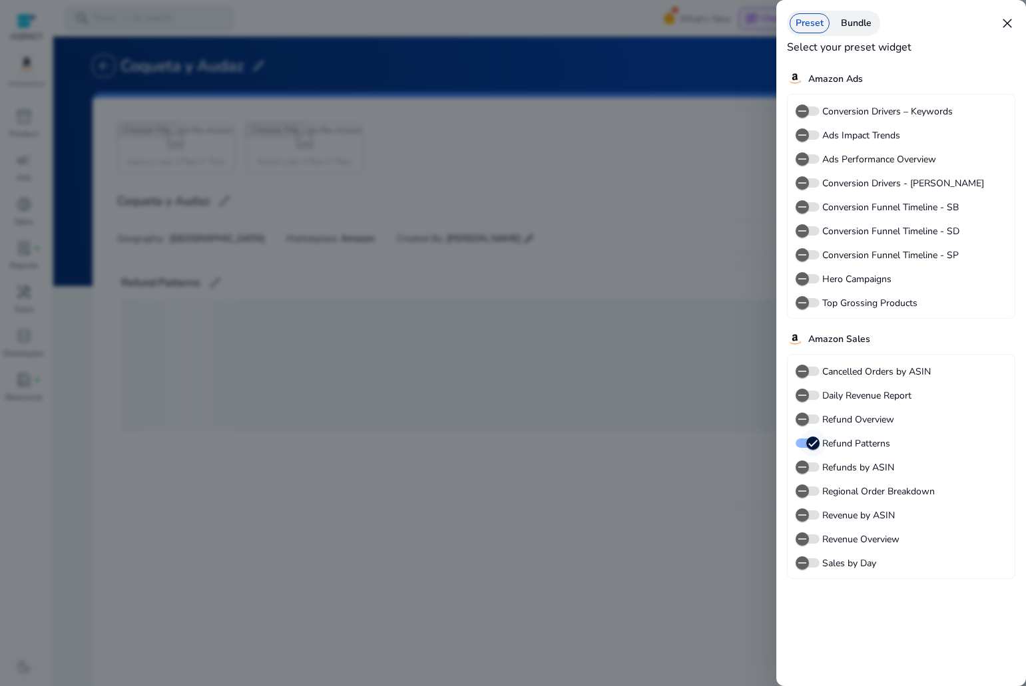
click at [806, 431] on span "button" at bounding box center [812, 443] width 27 height 27
click at [802, 569] on span "button" at bounding box center [801, 562] width 13 height 13
click at [810, 538] on span "button" at bounding box center [802, 539] width 27 height 27
click at [810, 392] on span "button" at bounding box center [802, 395] width 27 height 27
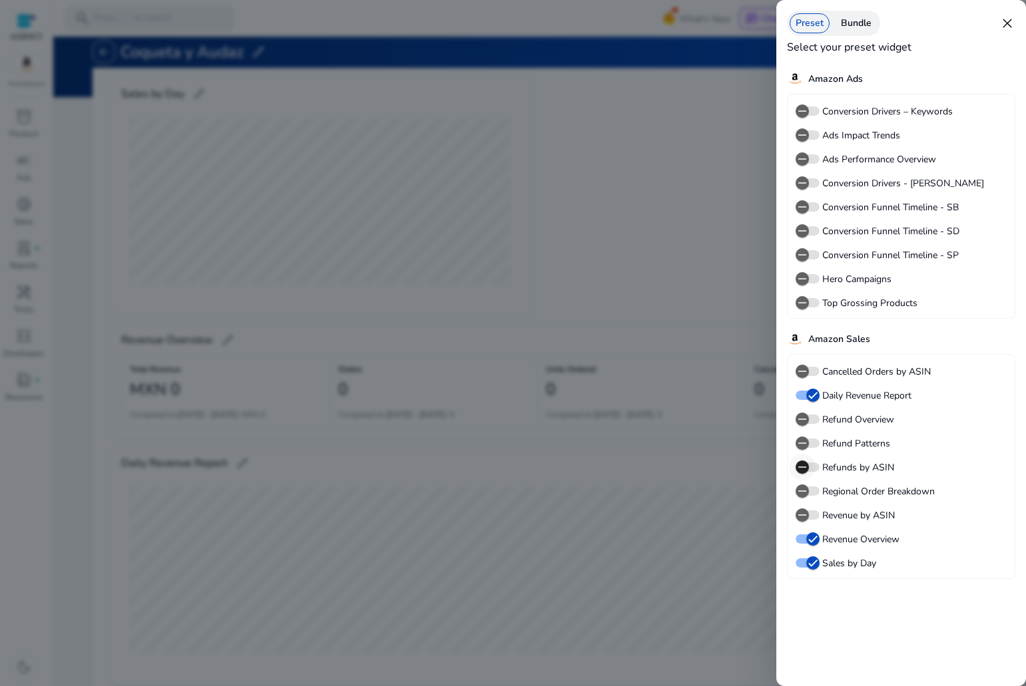
click at [801, 470] on icon "button" at bounding box center [802, 467] width 12 height 12
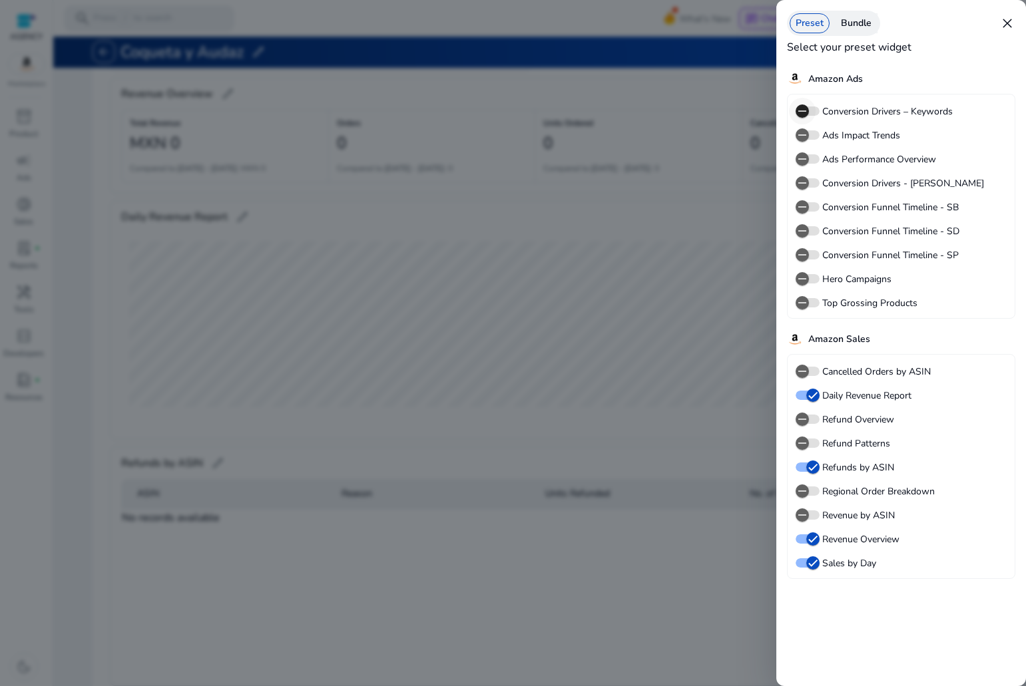
click at [806, 112] on icon "button" at bounding box center [802, 111] width 12 height 12
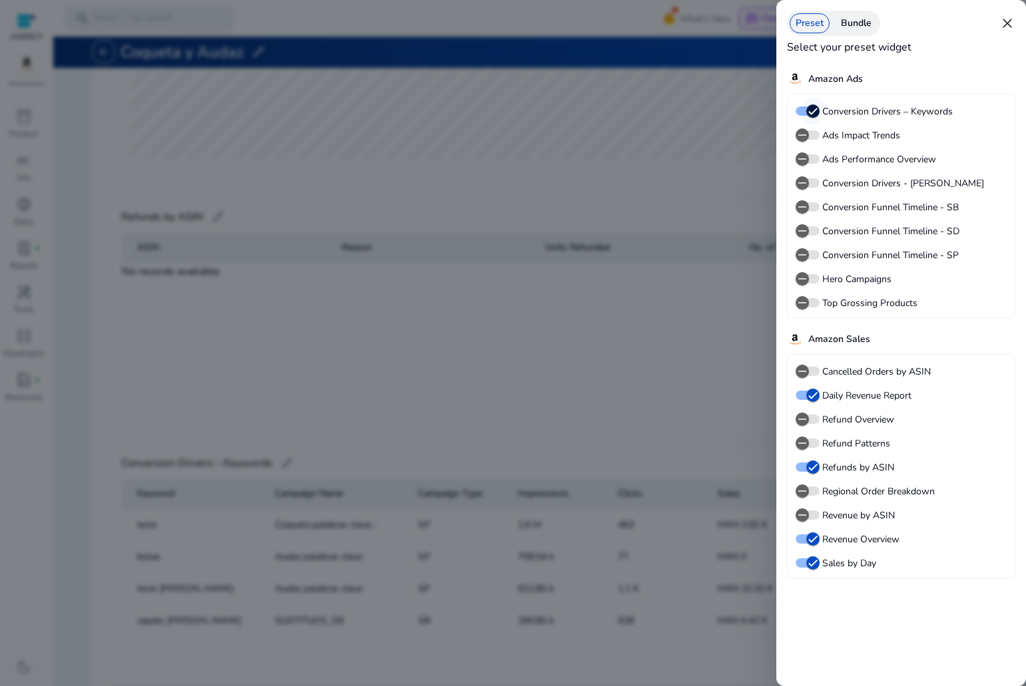
click at [806, 111] on span "button" at bounding box center [812, 110] width 13 height 13
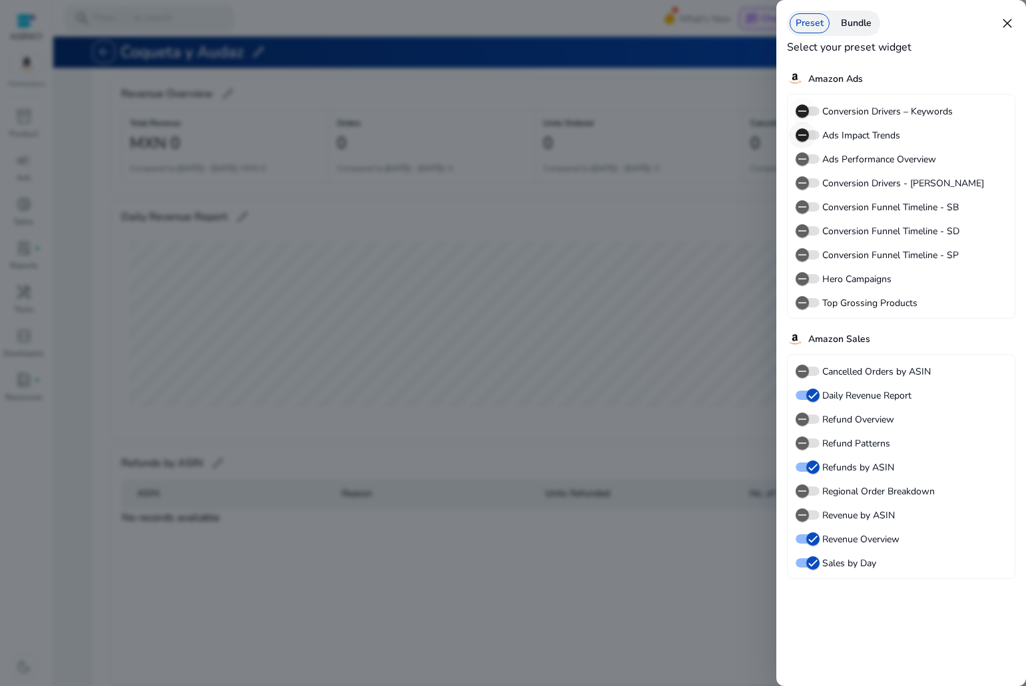
scroll to position [176, 0]
click at [811, 284] on span "button" at bounding box center [802, 279] width 27 height 27
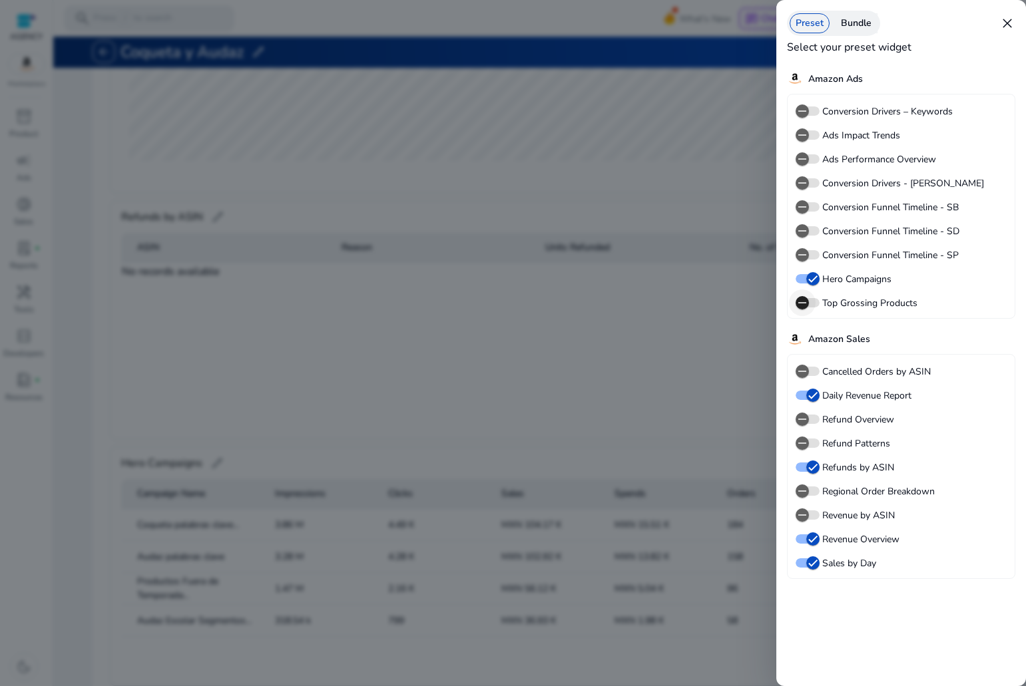
click at [811, 302] on span "button" at bounding box center [802, 302] width 27 height 27
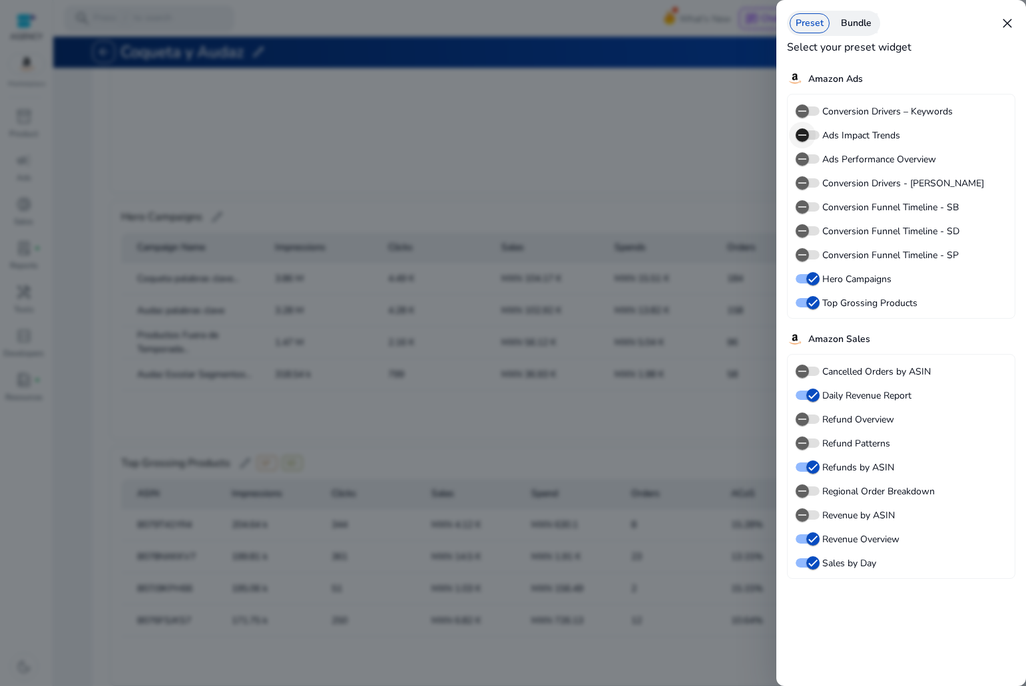
click at [807, 129] on icon "button" at bounding box center [802, 135] width 12 height 12
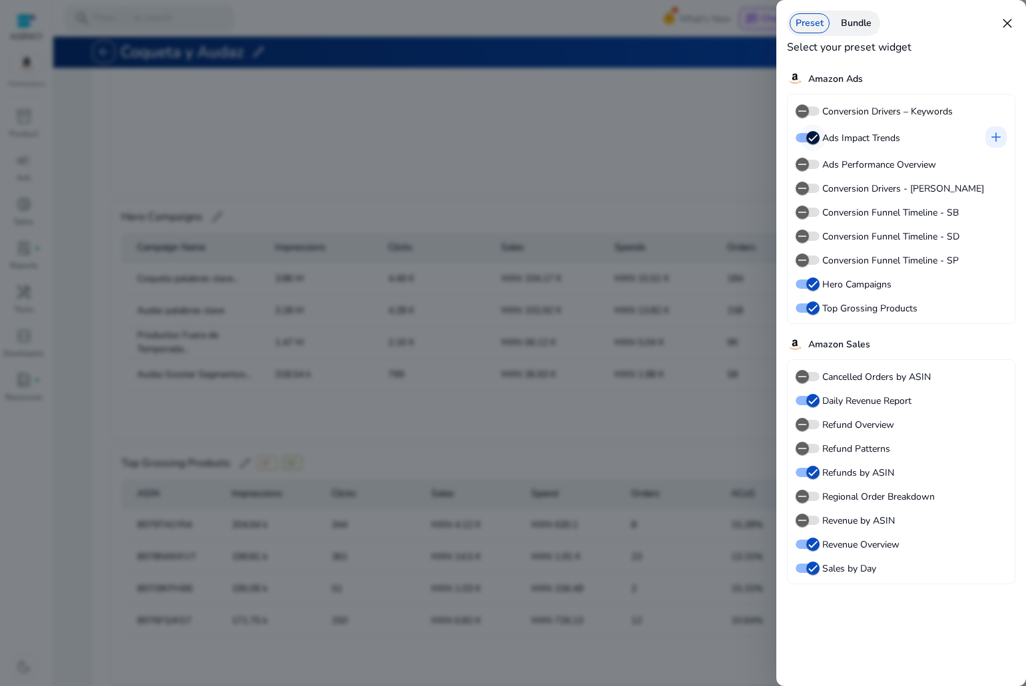
scroll to position [914, 0]
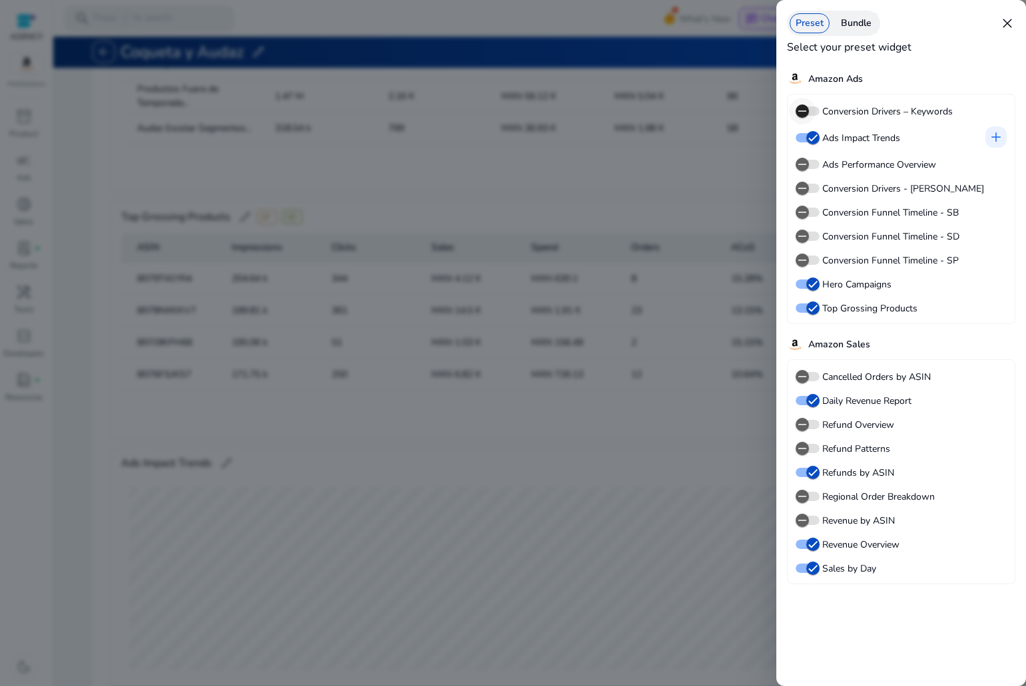
click at [808, 108] on span "button" at bounding box center [801, 110] width 13 height 13
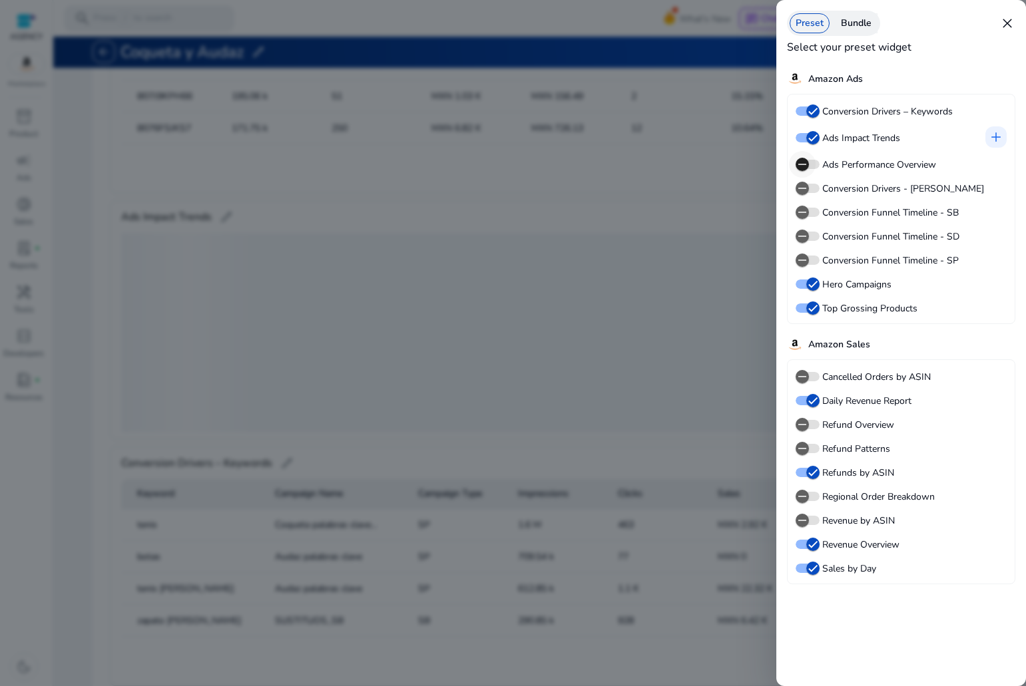
click at [803, 164] on icon "button" at bounding box center [802, 164] width 12 height 12
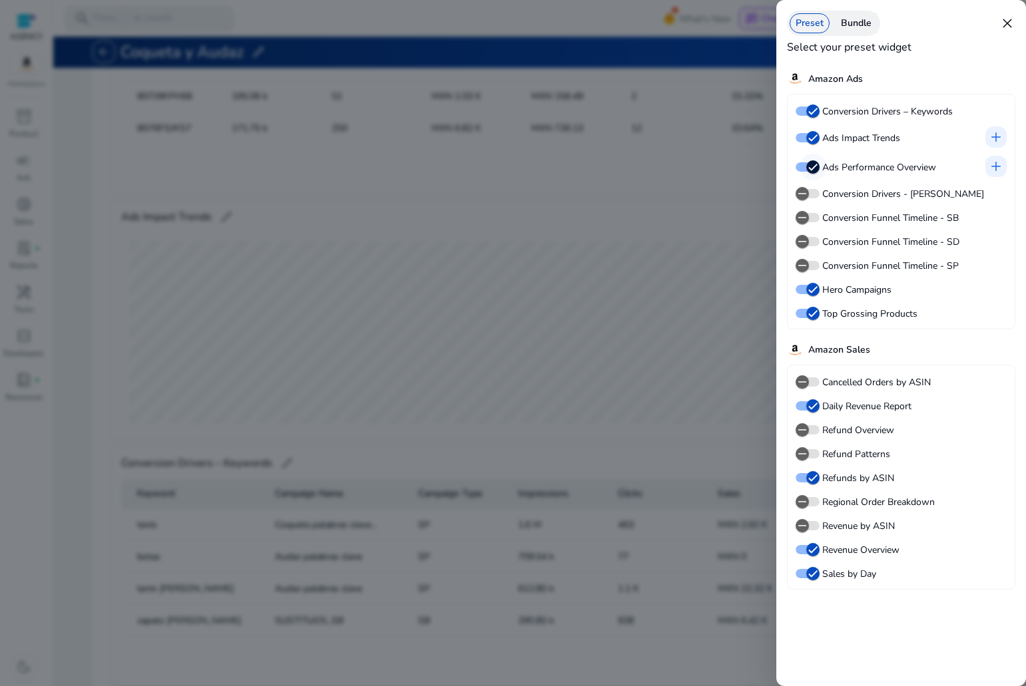
scroll to position [1284, 0]
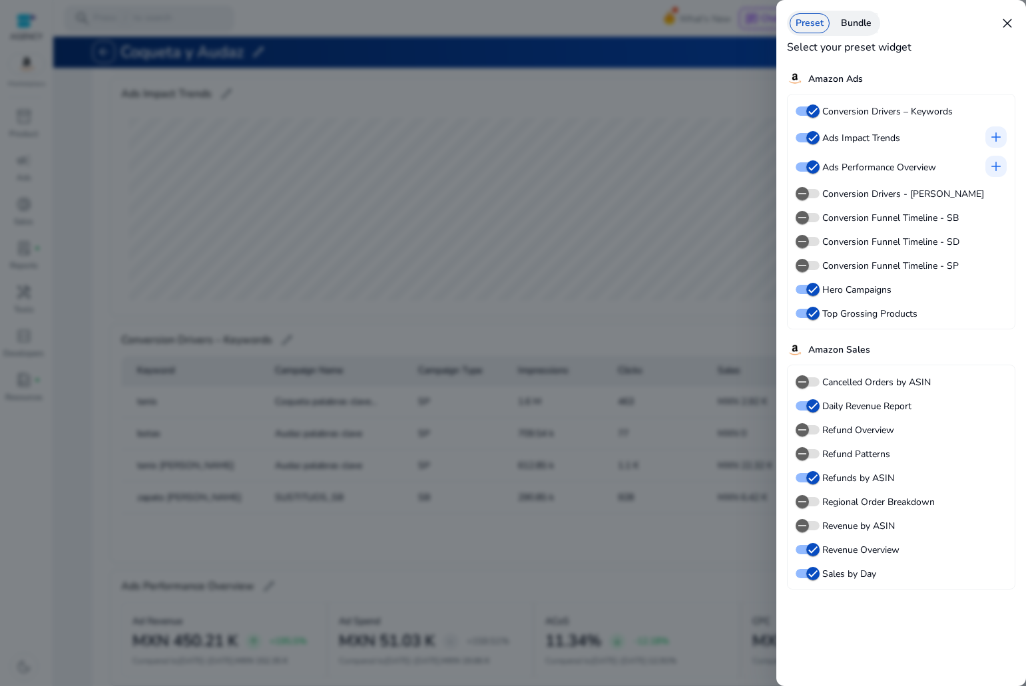
click at [703, 232] on div at bounding box center [513, 343] width 1026 height 686
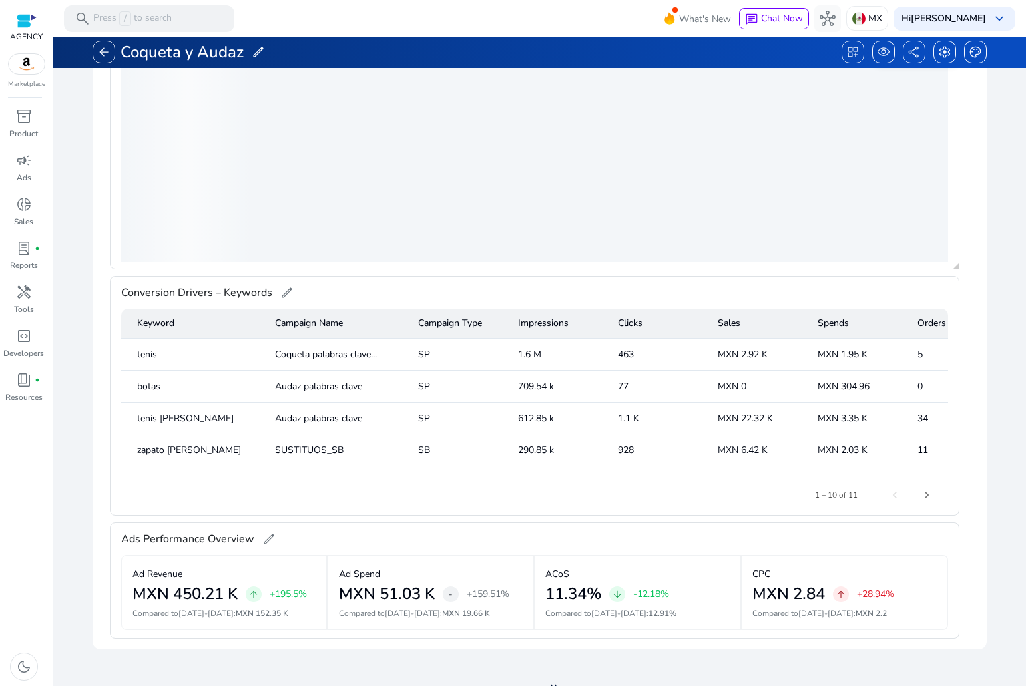
scroll to position [339, 0]
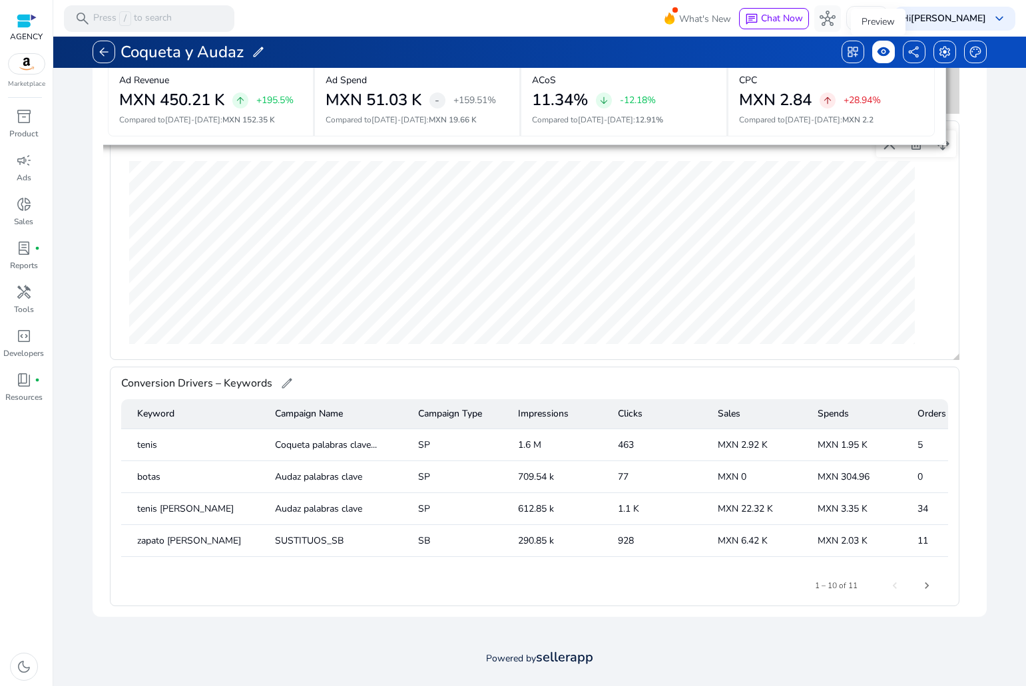
drag, startPoint x: 884, startPoint y: 508, endPoint x: 870, endPoint y: 47, distance: 461.4
click at [870, 47] on div "arrow_back Coqueta y Audaz edit dashboard_customize visibility share settings p…" at bounding box center [539, 164] width 975 height 906
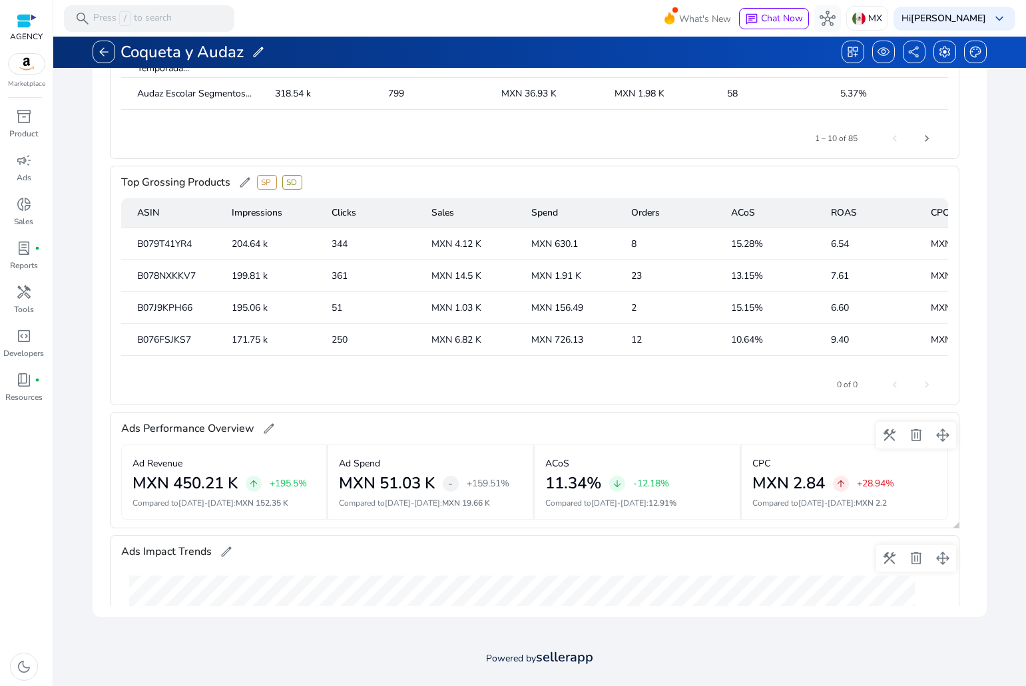
scroll to position [751, 0]
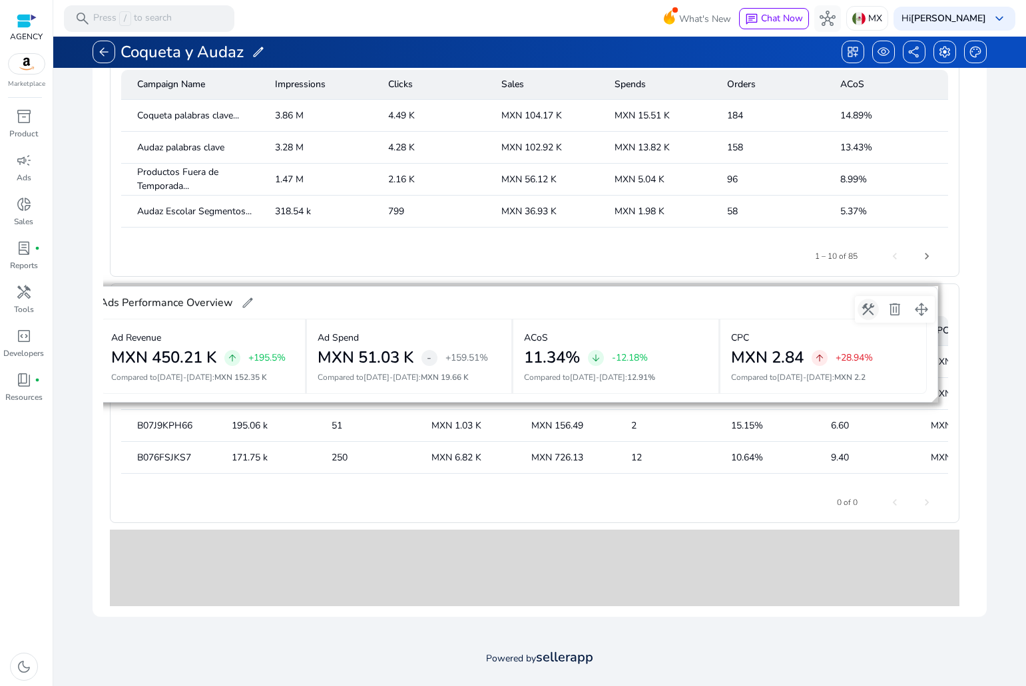
drag, startPoint x: 886, startPoint y: 552, endPoint x: 868, endPoint y: 306, distance: 246.3
click at [868, 306] on span at bounding box center [868, 309] width 32 height 32
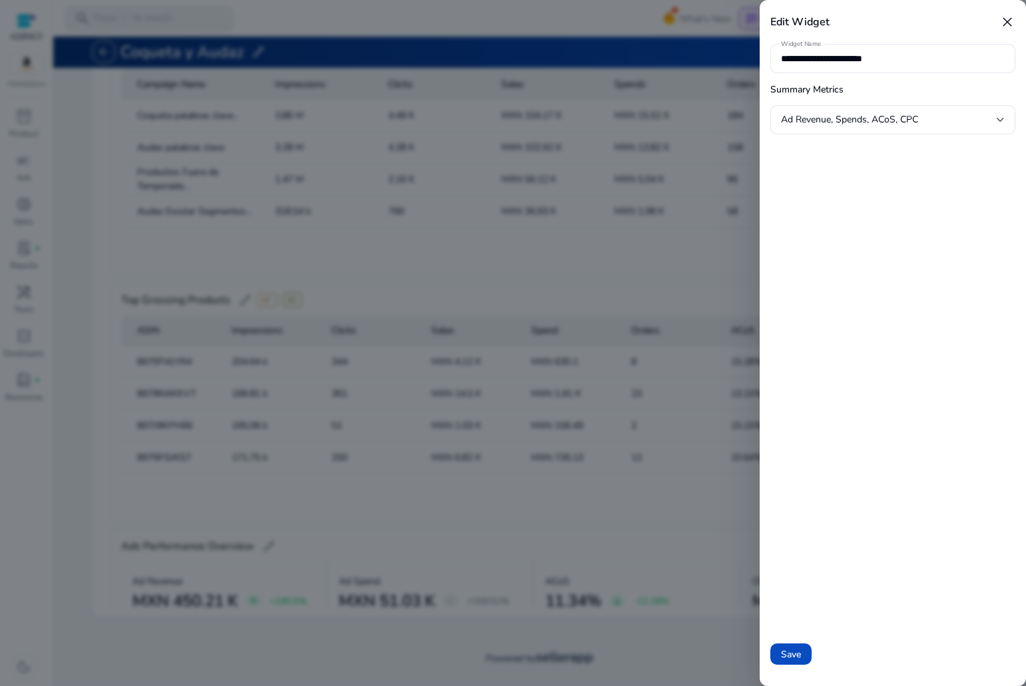
click at [600, 424] on div at bounding box center [513, 343] width 1026 height 686
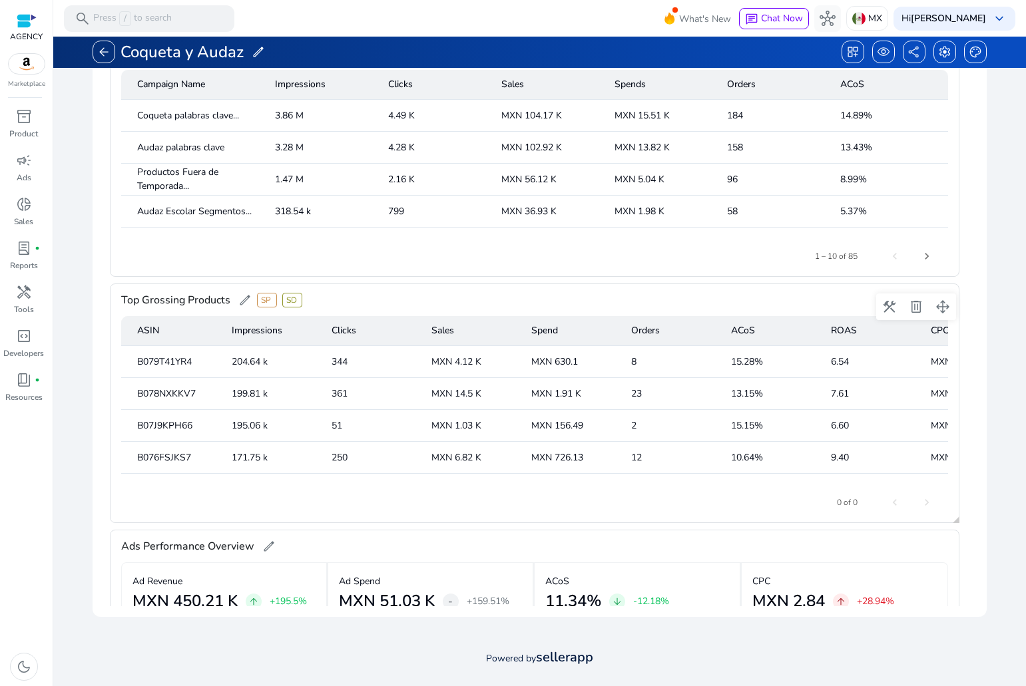
drag, startPoint x: 507, startPoint y: 553, endPoint x: 502, endPoint y: 465, distance: 88.6
click at [518, 397] on gridster "construction delete drag_pan Sales by Day edit construction delete drag_pan Rev…" at bounding box center [539, 263] width 872 height 686
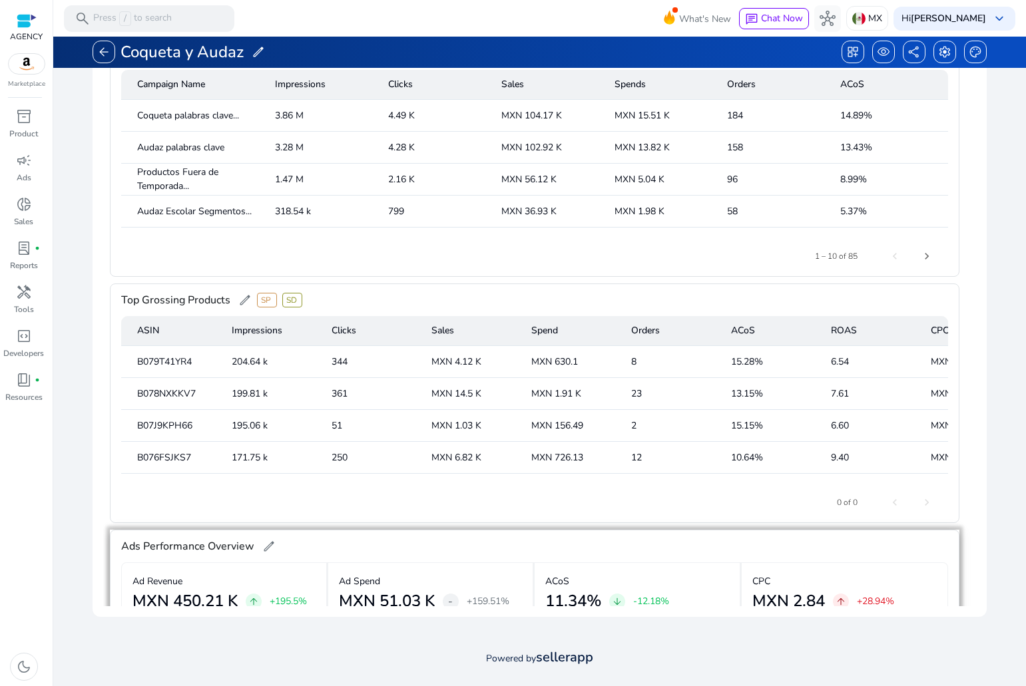
click at [829, 535] on div at bounding box center [534, 533] width 849 height 7
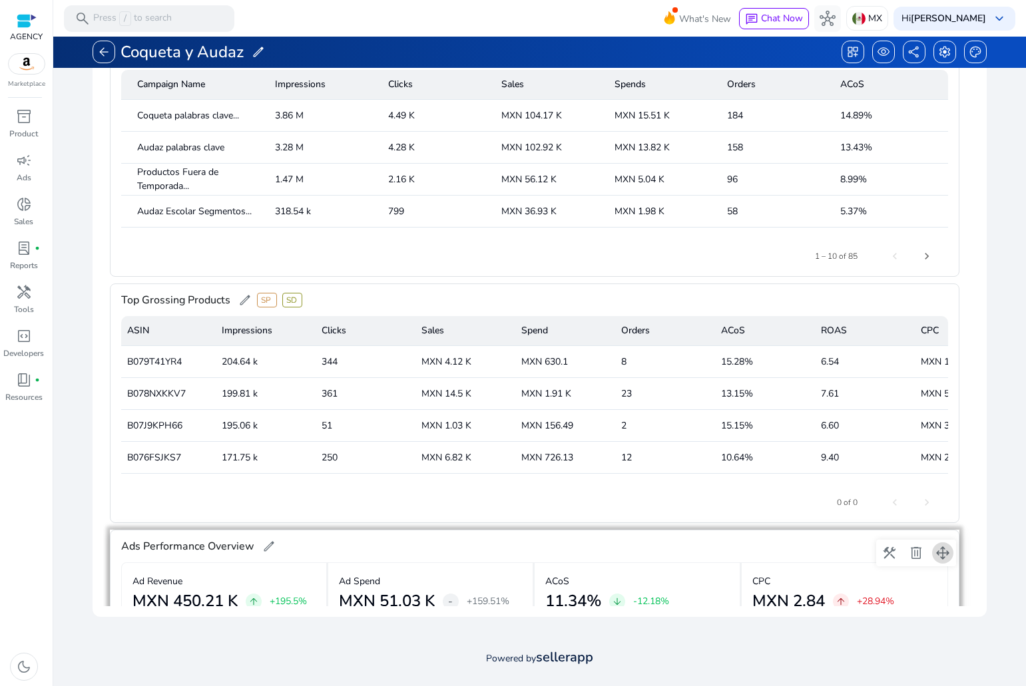
scroll to position [0, 53]
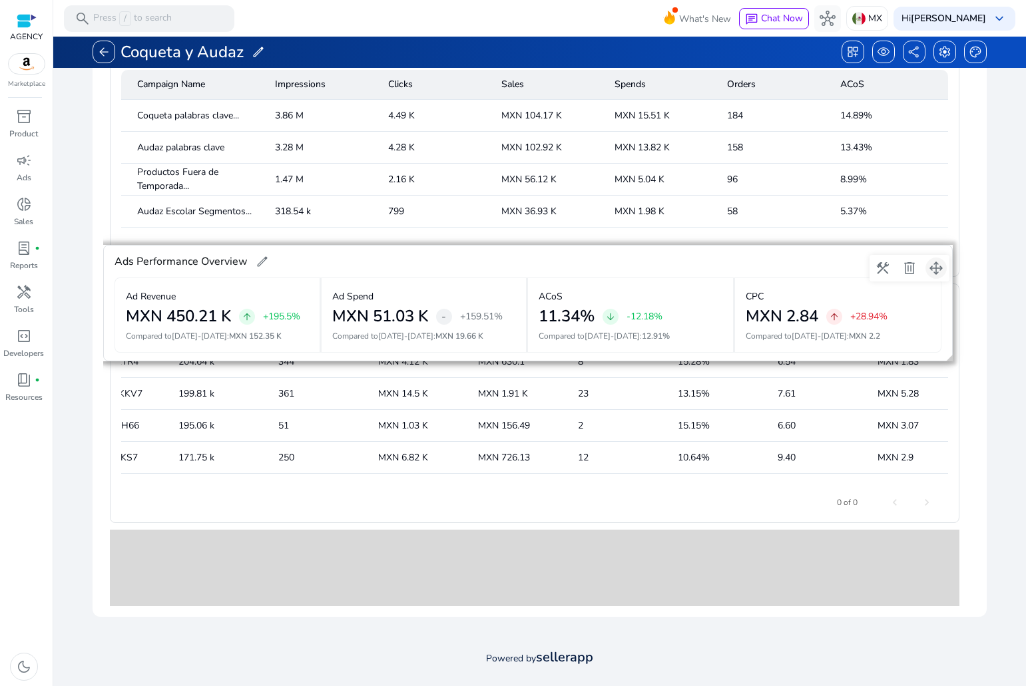
click at [935, 270] on span at bounding box center [936, 268] width 32 height 32
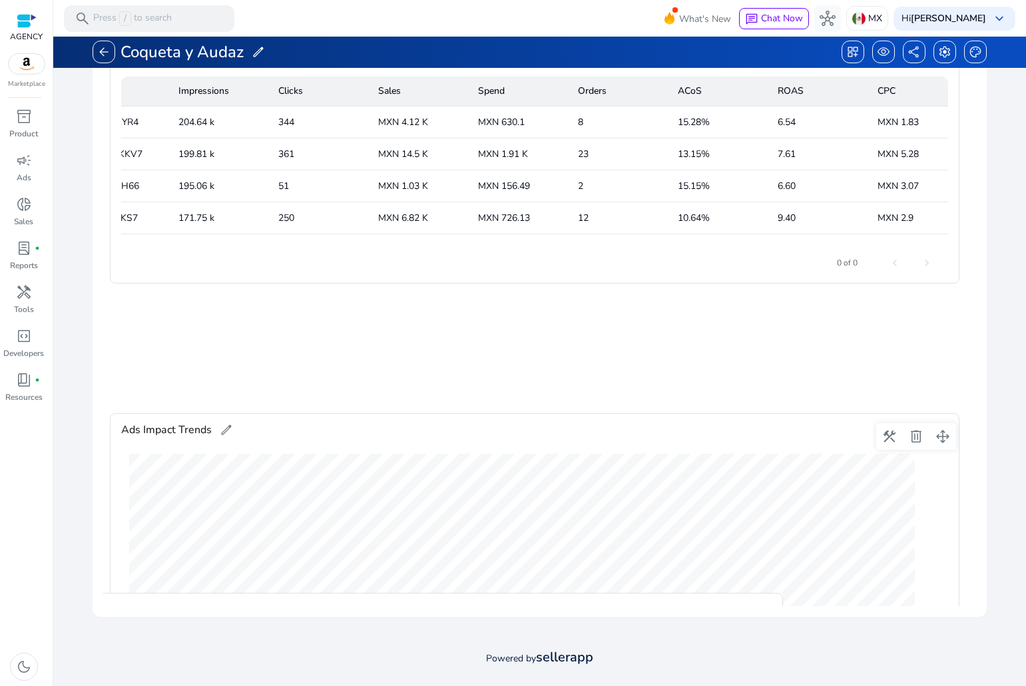
drag, startPoint x: 759, startPoint y: 372, endPoint x: 762, endPoint y: 357, distance: 15.0
click at [760, 368] on gridster "construction delete drag_pan Sales by Day edit construction delete drag_pan Rev…" at bounding box center [539, 263] width 872 height 686
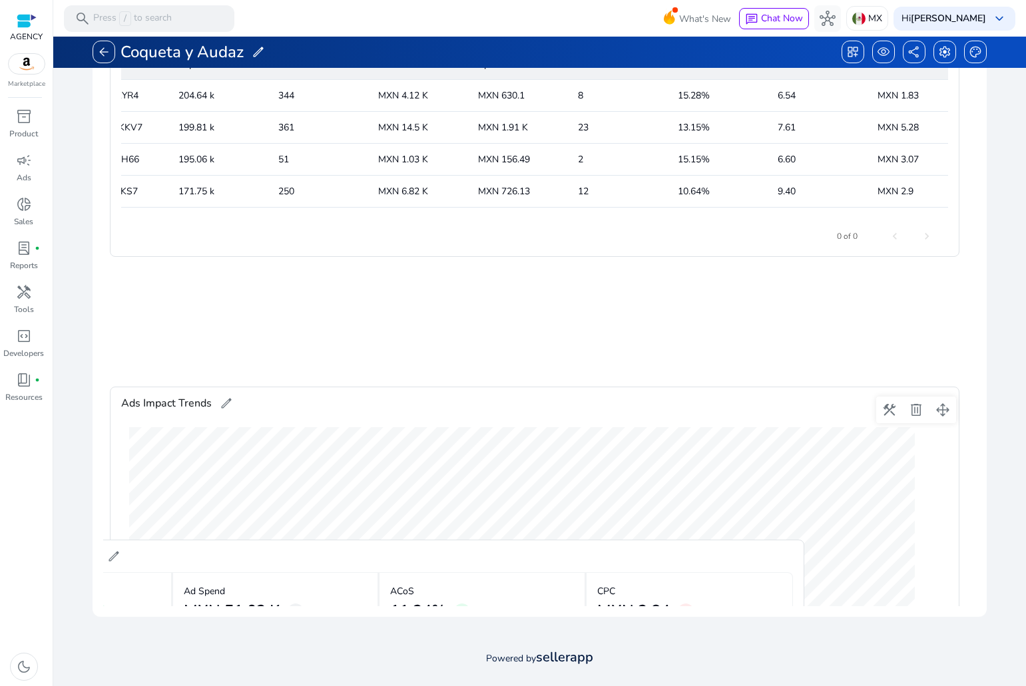
click at [780, 280] on gridster "construction delete drag_pan Sales by Day edit construction delete drag_pan Rev…" at bounding box center [539, 263] width 872 height 686
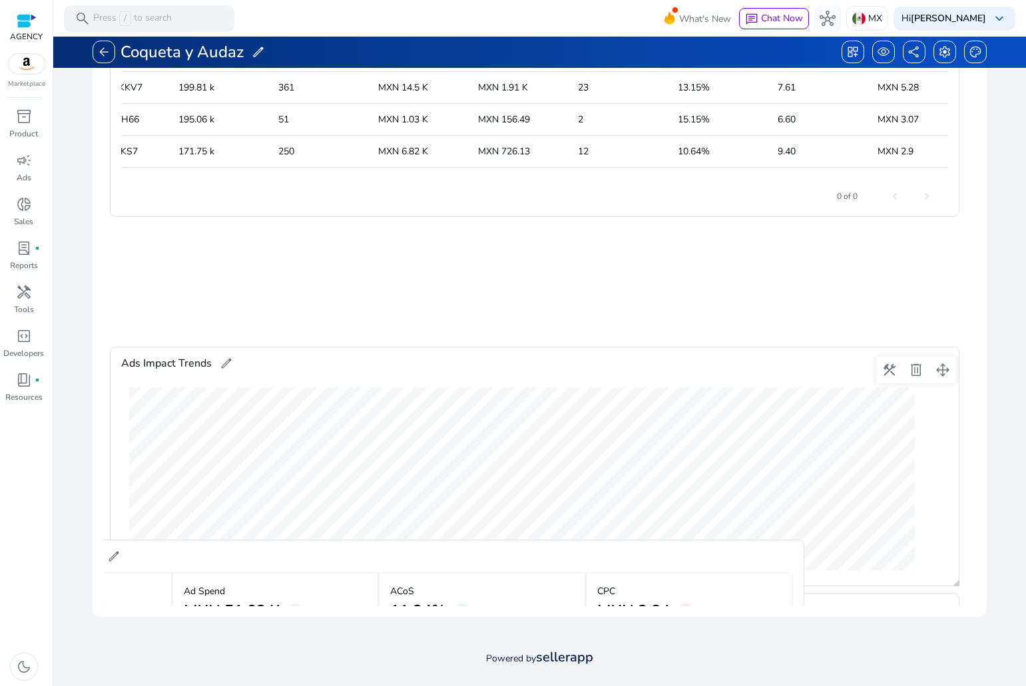
scroll to position [1084, 0]
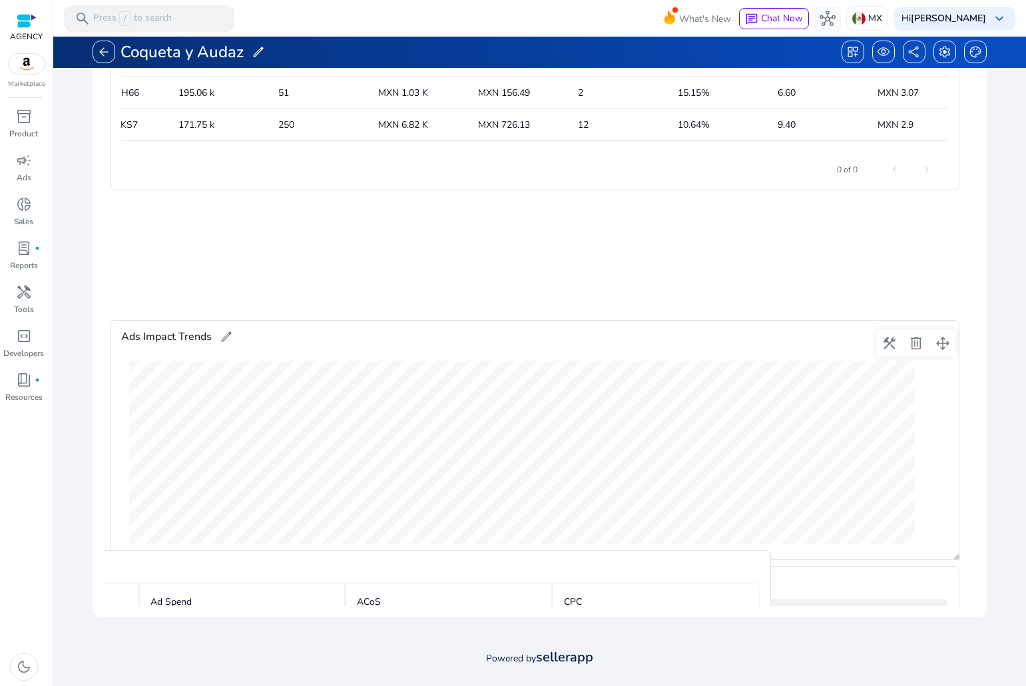
click at [751, 284] on gridster "construction delete drag_pan Sales by Day edit construction delete drag_pan Rev…" at bounding box center [539, 263] width 872 height 686
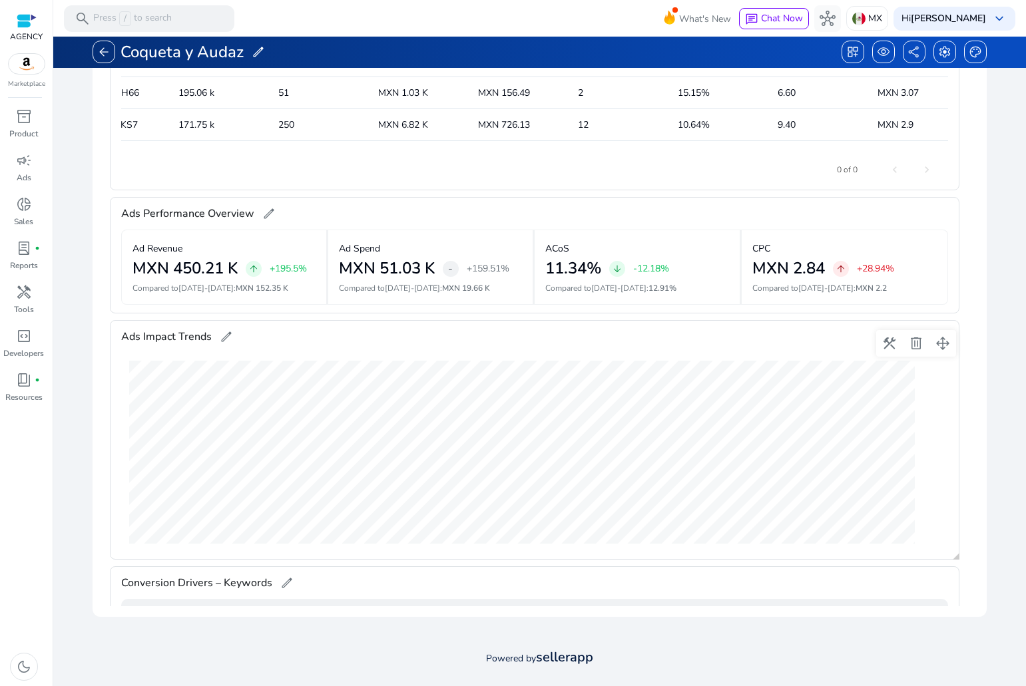
drag, startPoint x: 751, startPoint y: 284, endPoint x: 804, endPoint y: 196, distance: 103.3
click at [804, 196] on gridster "construction delete drag_pan Sales by Day edit construction delete drag_pan Rev…" at bounding box center [539, 263] width 872 height 686
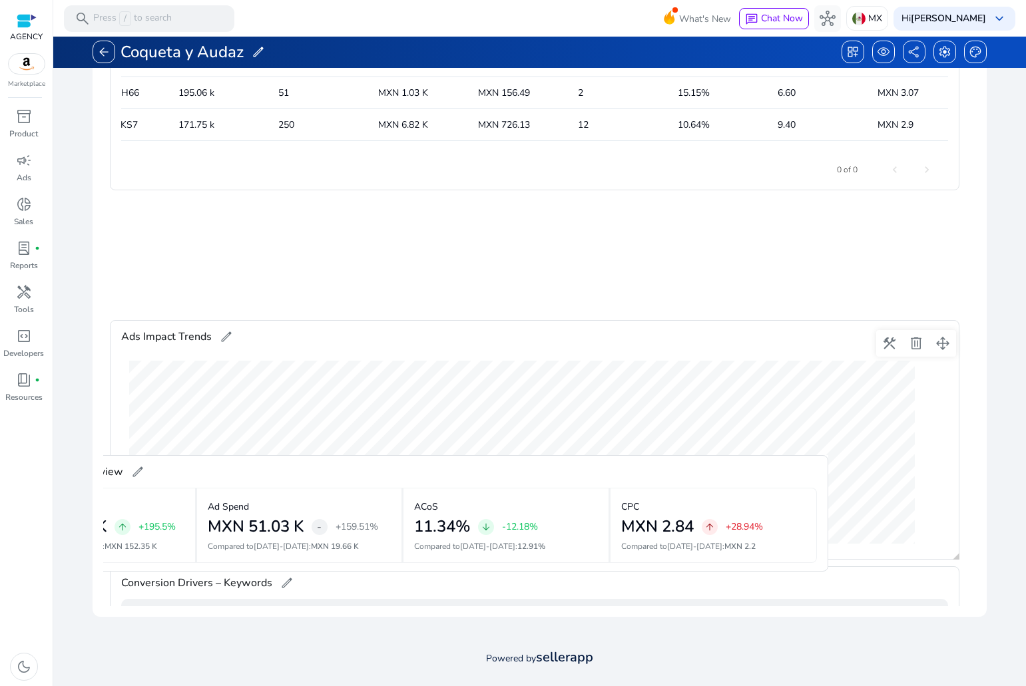
click at [804, 196] on gridster "construction delete drag_pan Sales by Day edit construction delete drag_pan Rev…" at bounding box center [539, 263] width 872 height 686
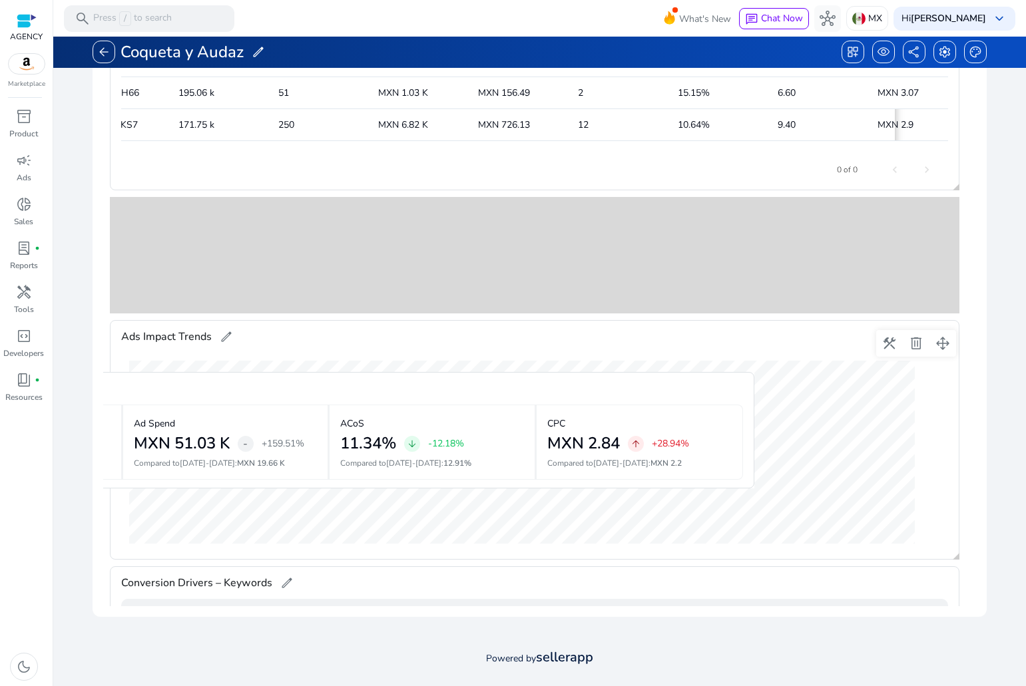
click at [729, 112] on mat-cell "10.64%" at bounding box center [717, 125] width 100 height 32
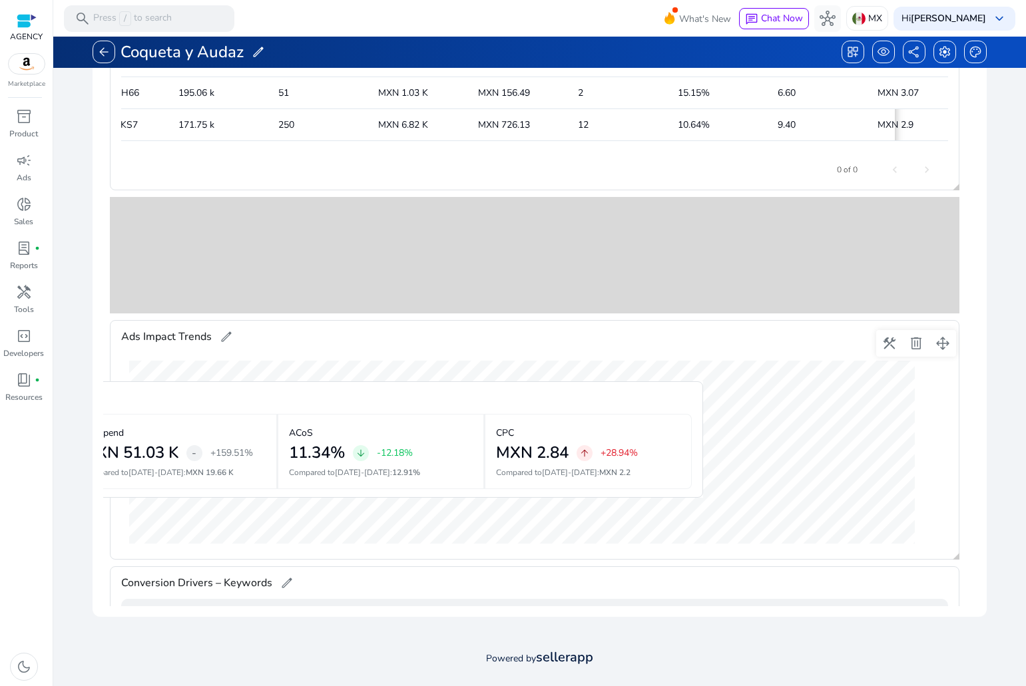
click at [683, 122] on mat-cell "10.64%" at bounding box center [717, 125] width 100 height 32
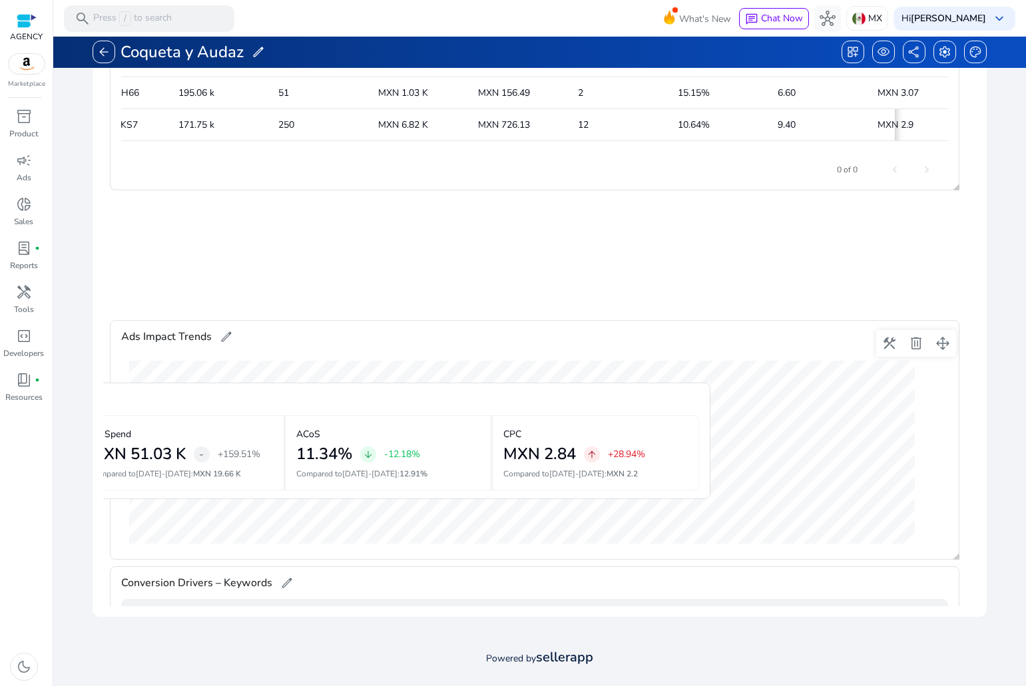
click at [687, 123] on mat-cell "10.64%" at bounding box center [717, 125] width 100 height 32
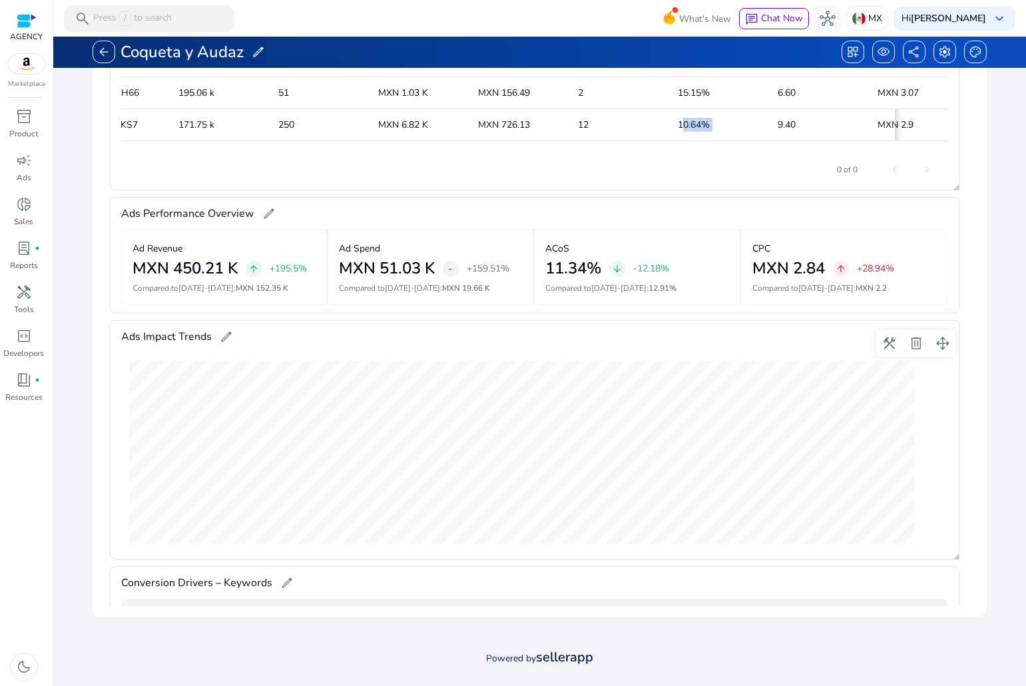
click at [687, 123] on mat-cell "10.64%" at bounding box center [717, 125] width 100 height 32
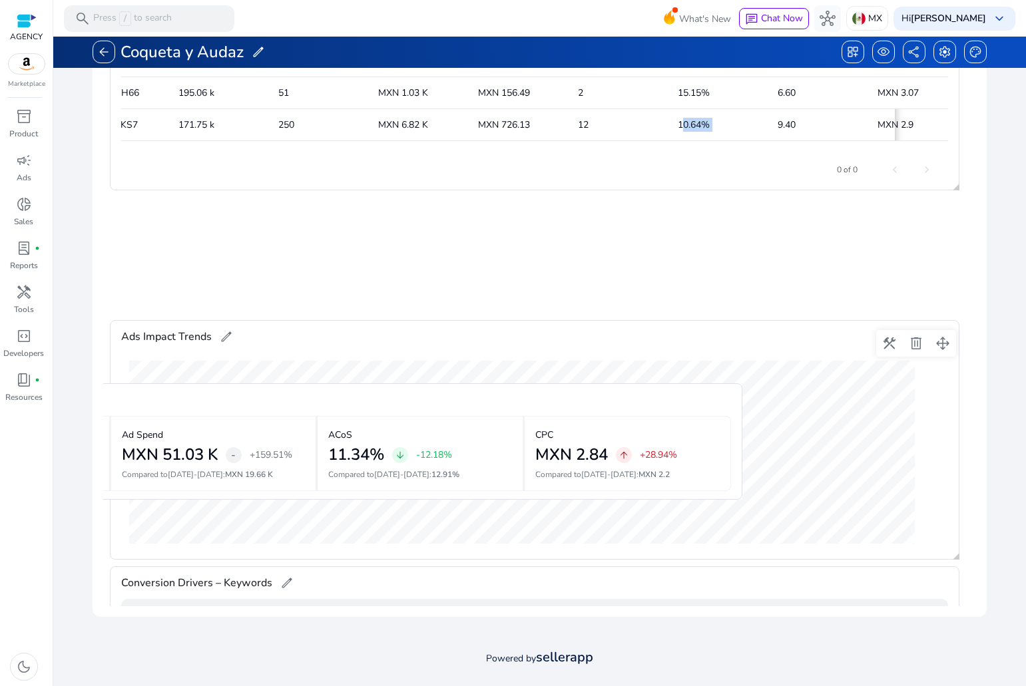
click at [719, 124] on mat-cell "10.64%" at bounding box center [717, 125] width 100 height 32
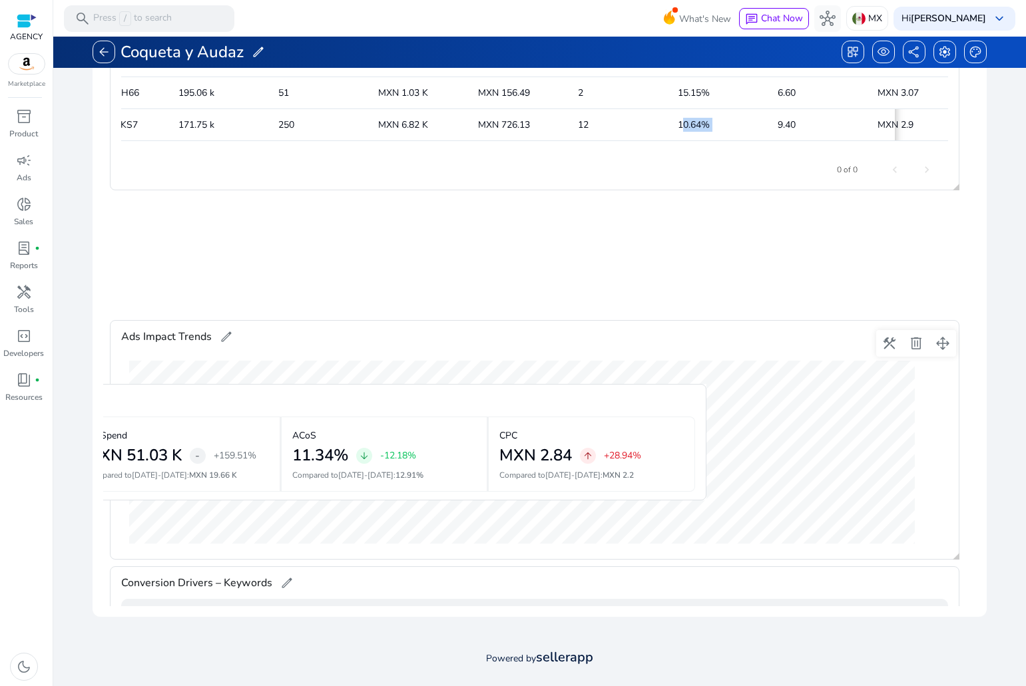
click at [682, 124] on mat-cell "10.64%" at bounding box center [717, 125] width 100 height 32
click at [687, 122] on mat-cell "10.64%" at bounding box center [717, 125] width 100 height 32
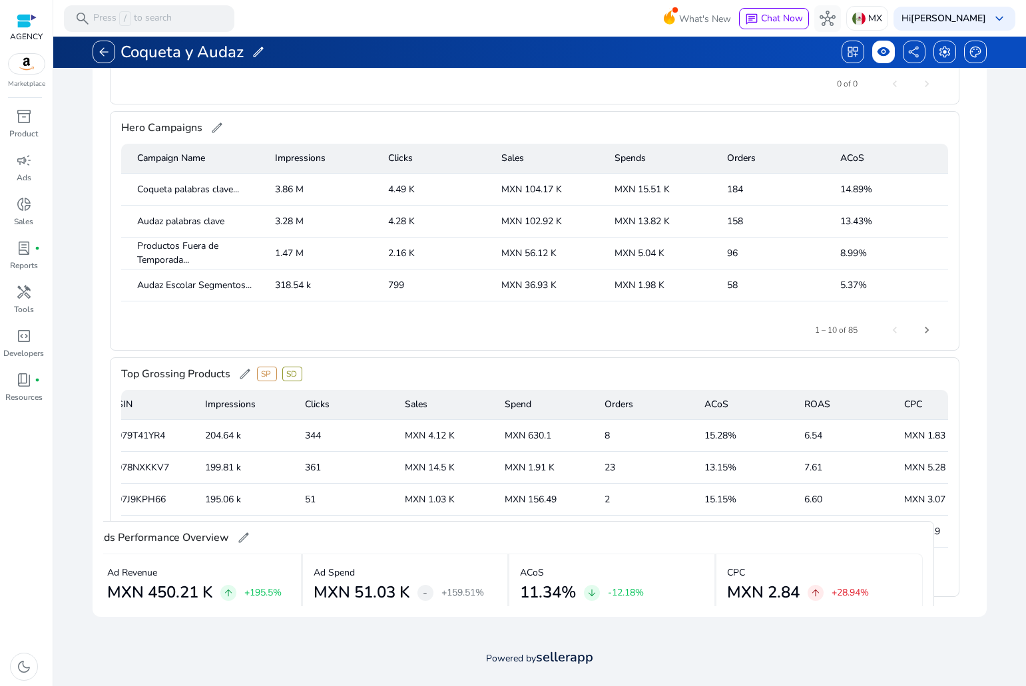
scroll to position [552, 0]
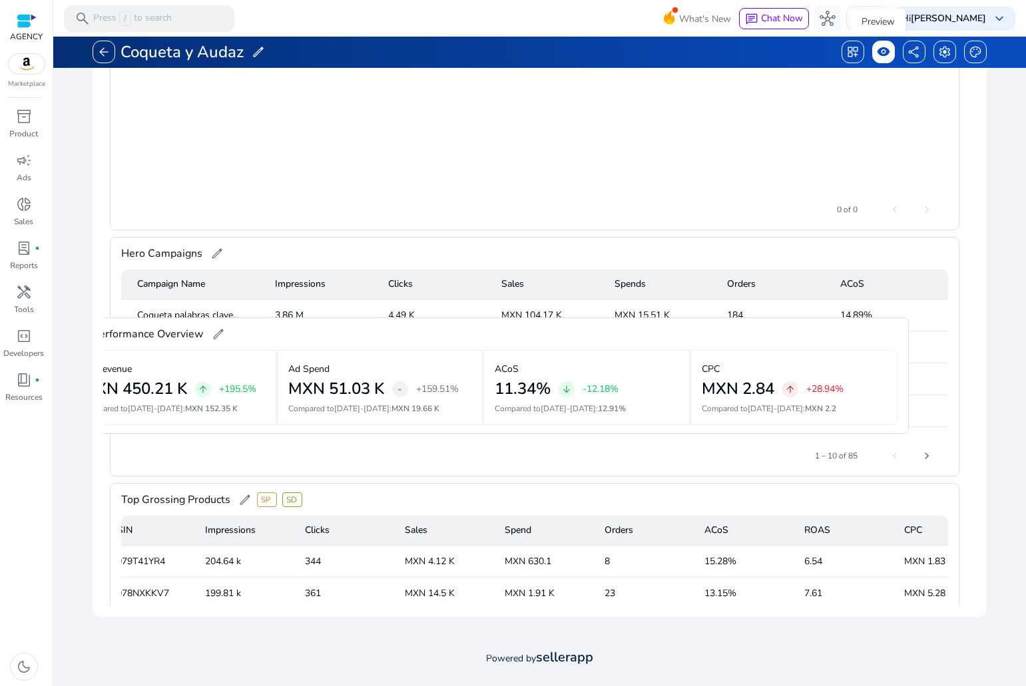
click at [884, 51] on span "visibility" at bounding box center [882, 51] width 13 height 13
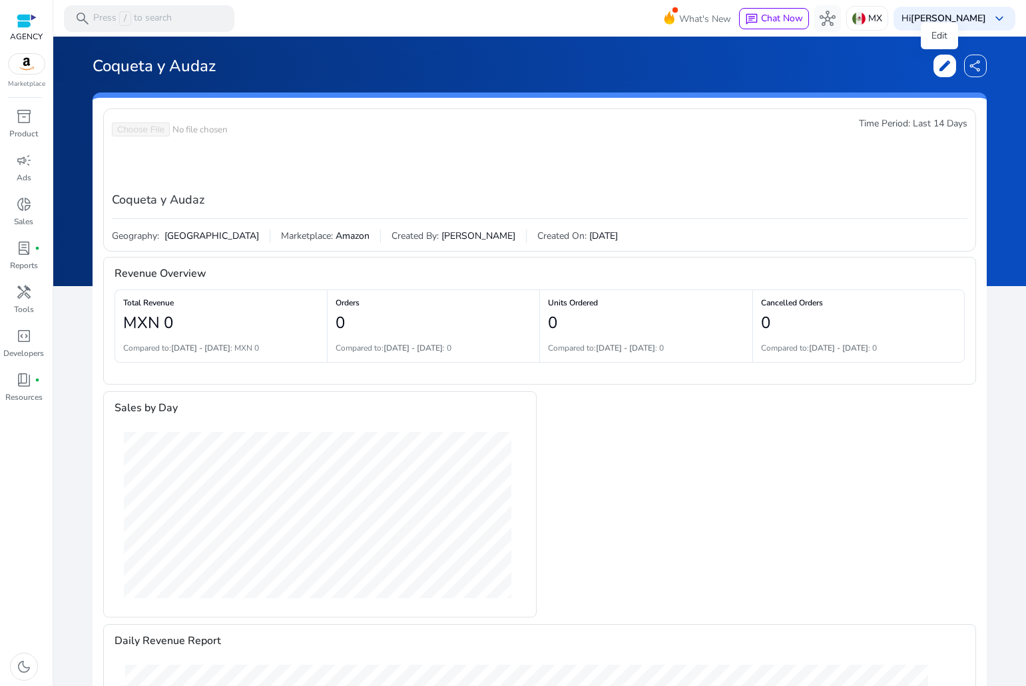
click at [938, 63] on span "edit" at bounding box center [944, 65] width 13 height 13
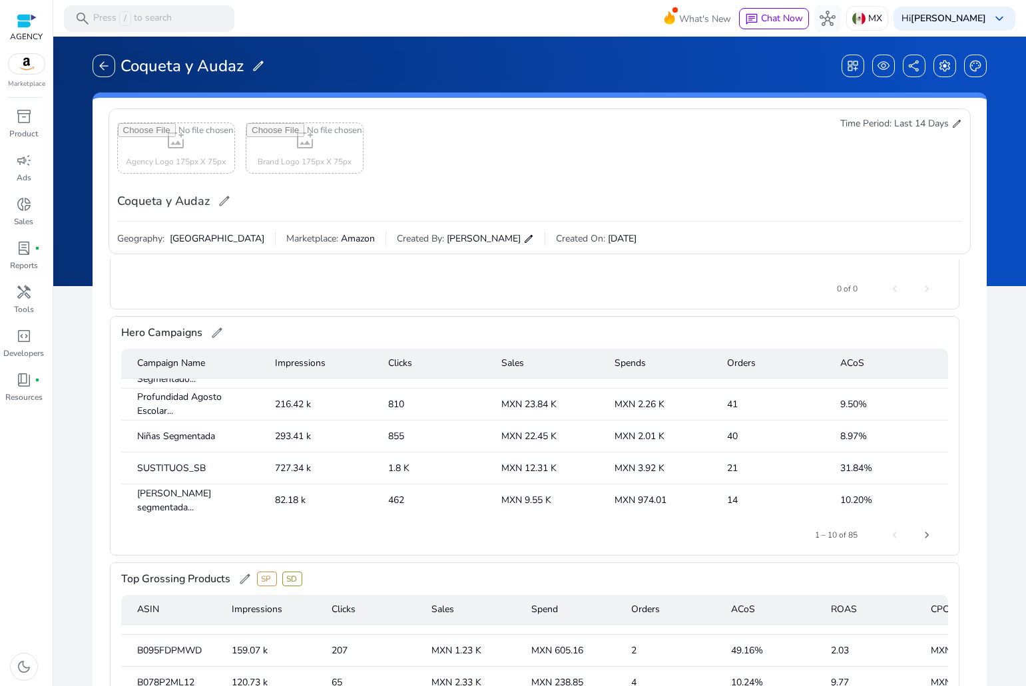
scroll to position [785, 0]
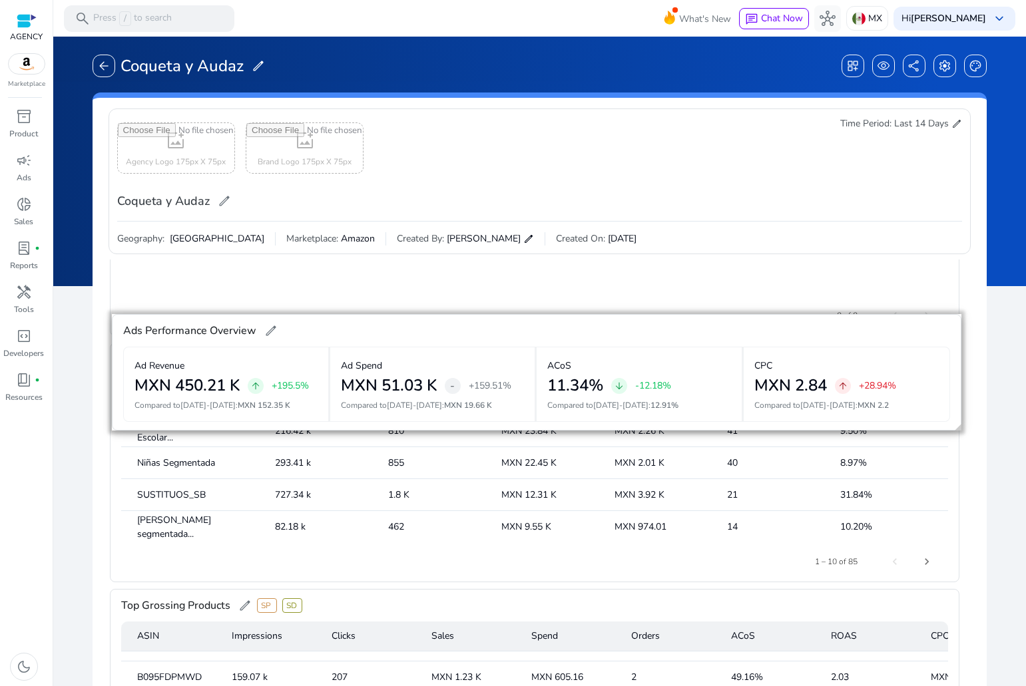
drag, startPoint x: 942, startPoint y: 448, endPoint x: 944, endPoint y: 339, distance: 108.5
click at [944, 339] on span at bounding box center [944, 337] width 32 height 32
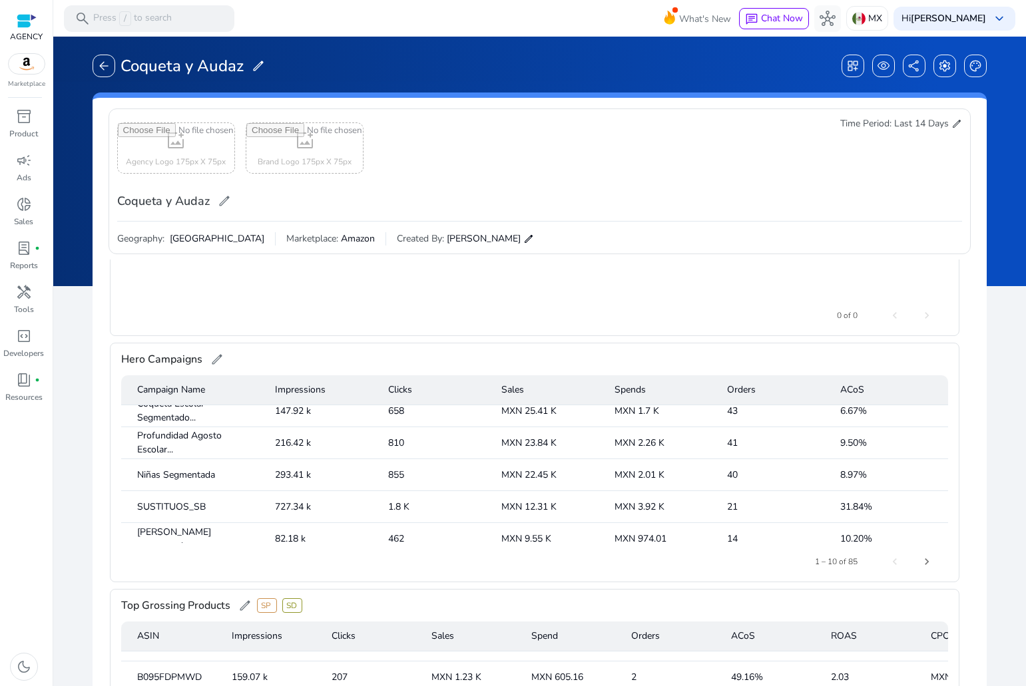
drag, startPoint x: 790, startPoint y: 361, endPoint x: 775, endPoint y: 337, distance: 29.0
click at [775, 337] on gridster "construction delete drag_pan Sales by Day edit construction delete drag_pan Rev…" at bounding box center [539, 603] width 872 height 686
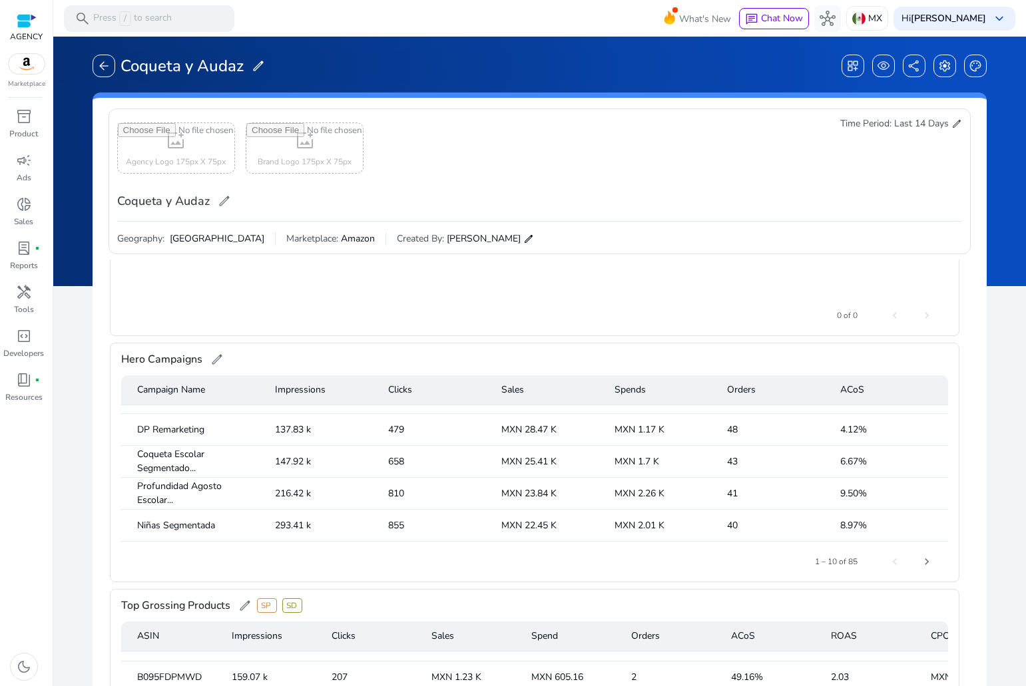
click at [963, 495] on gridster "construction delete drag_pan Sales by Day edit construction delete drag_pan Rev…" at bounding box center [539, 603] width 872 height 686
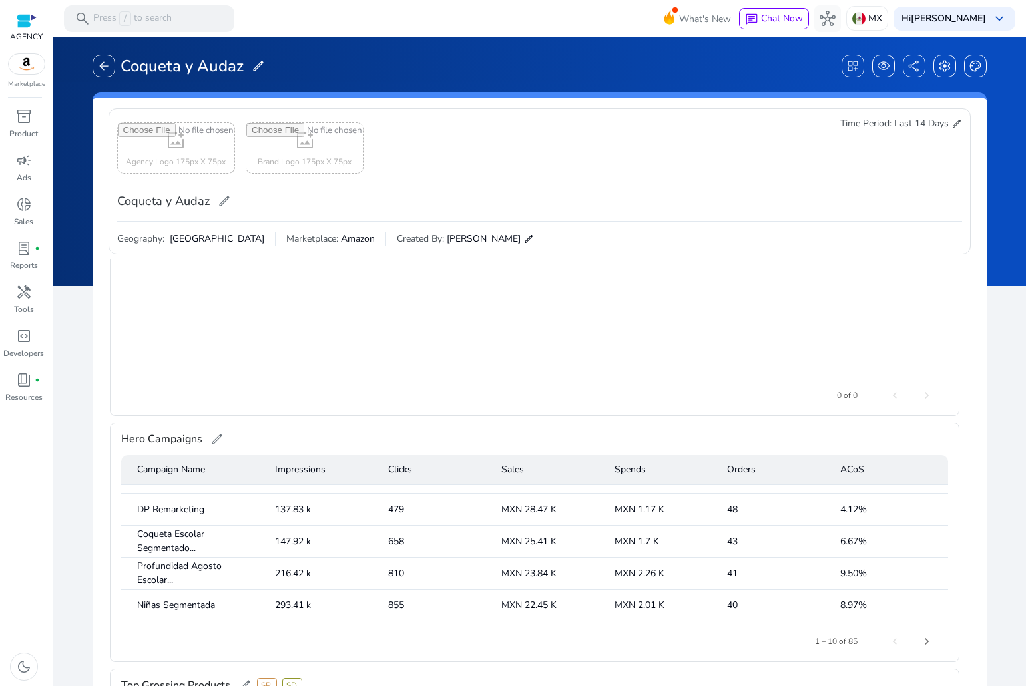
scroll to position [679, 0]
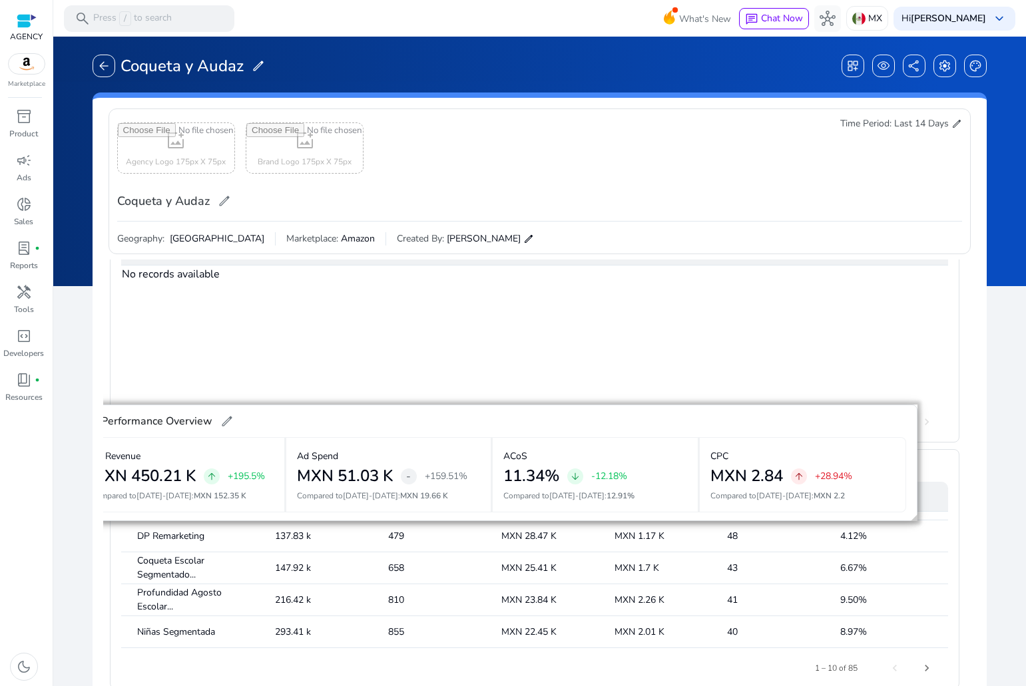
drag, startPoint x: 944, startPoint y: 528, endPoint x: 902, endPoint y: 431, distance: 106.4
click at [902, 431] on span at bounding box center [900, 428] width 32 height 32
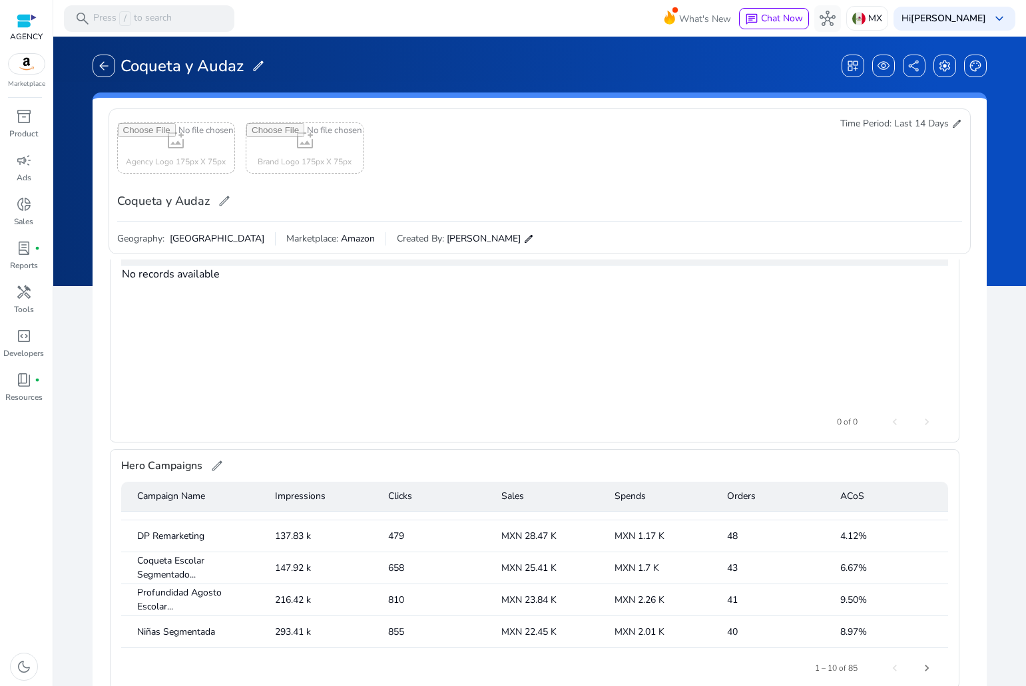
click at [982, 469] on div "arrow_back Coqueta y Audaz edit dashboard_customize visibility share settings p…" at bounding box center [539, 503] width 975 height 906
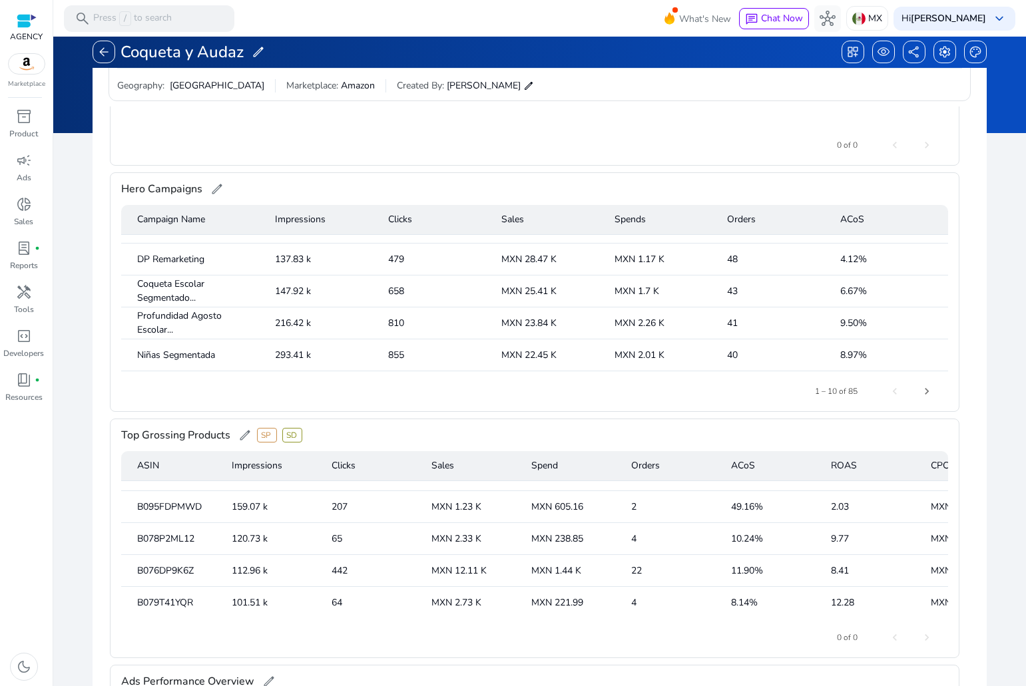
scroll to position [260, 0]
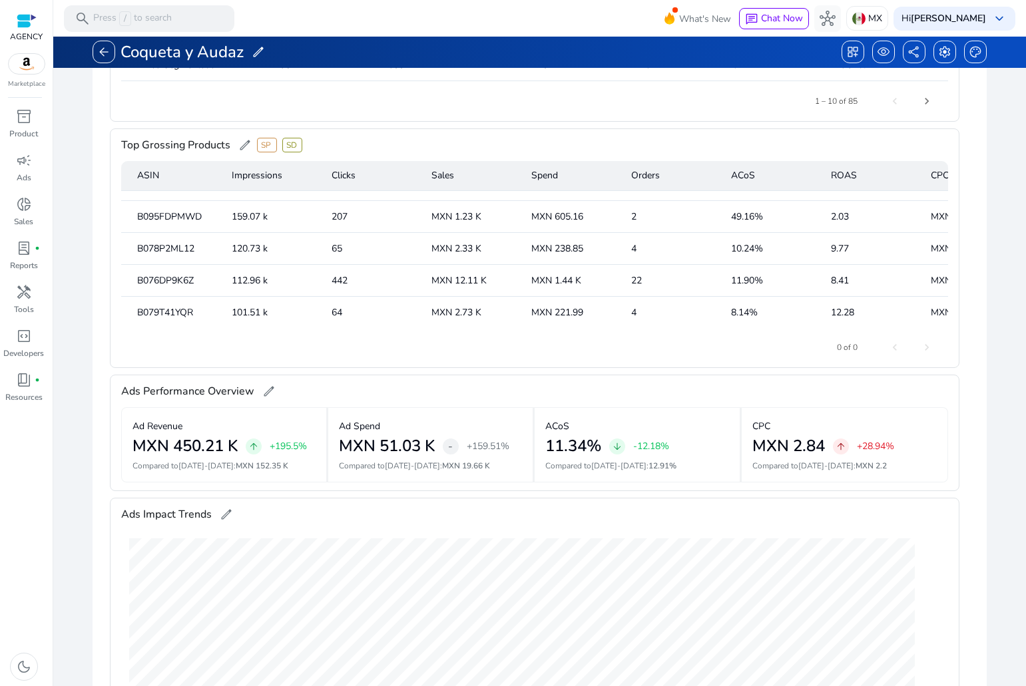
drag, startPoint x: 784, startPoint y: 420, endPoint x: 701, endPoint y: 717, distance: 308.7
click at [701, 685] on html "We recommend switching to desktop view for the best experience. AGENCY Marketpl…" at bounding box center [513, 343] width 1026 height 686
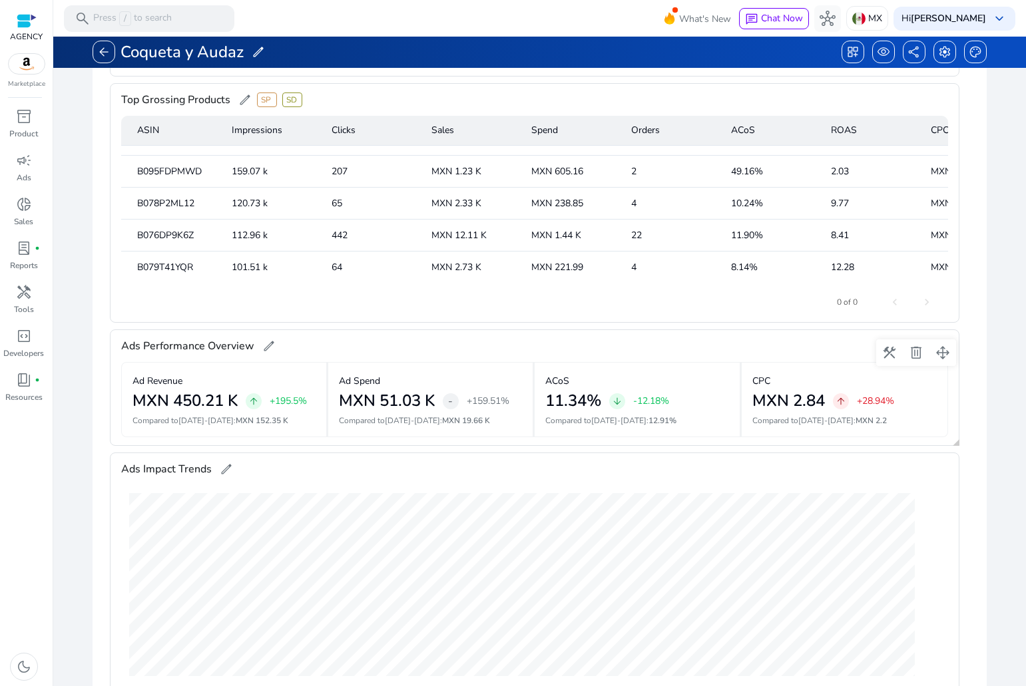
click at [908, 417] on p "Compared to Jul 24-Aug 6 : MXN 2.2" at bounding box center [844, 421] width 185 height 12
click at [839, 397] on span "arrow_upward" at bounding box center [840, 401] width 11 height 11
click at [802, 386] on div "MXN 2.84" at bounding box center [788, 372] width 63 height 27
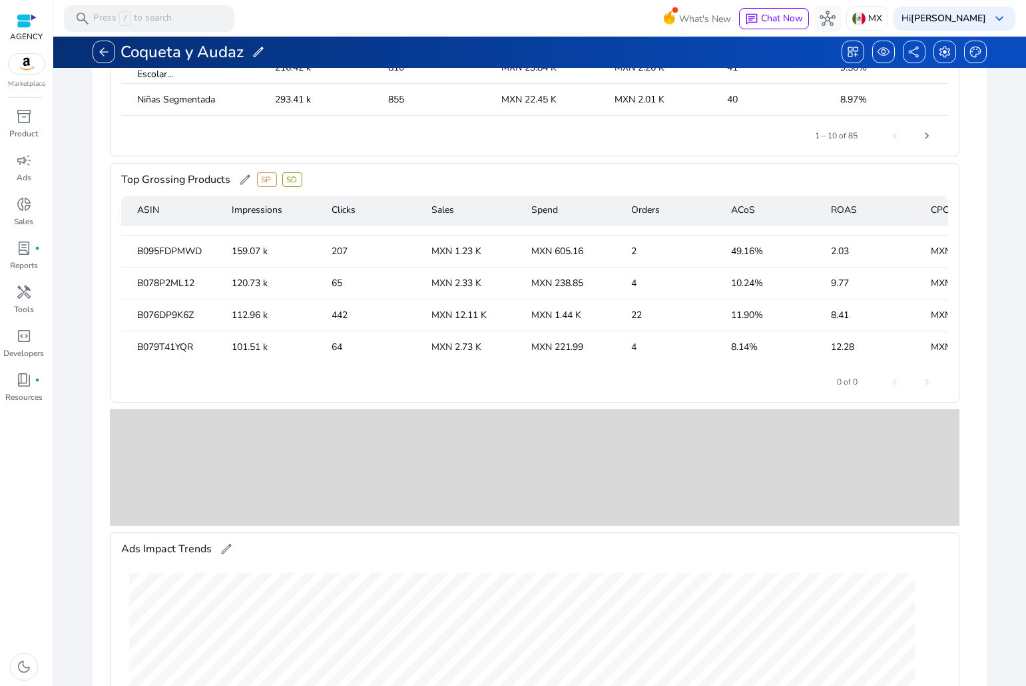
scroll to position [938, 0]
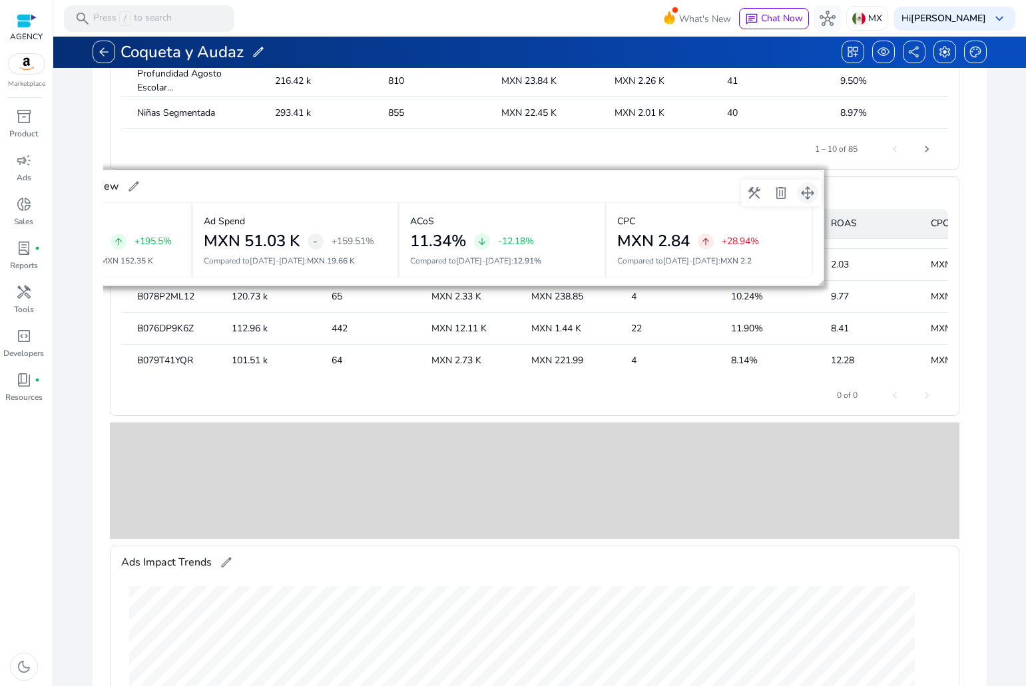
drag, startPoint x: 940, startPoint y: 344, endPoint x: 805, endPoint y: 184, distance: 209.2
click at [805, 184] on span at bounding box center [807, 193] width 32 height 32
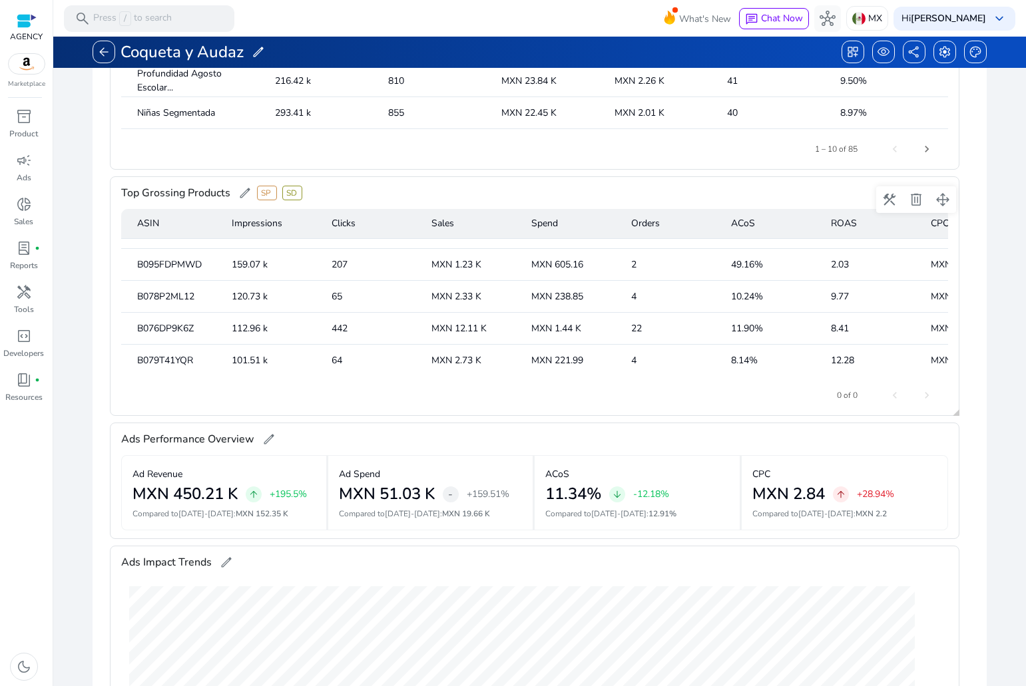
click at [795, 188] on div "Top Grossing Products edit SP SD" at bounding box center [534, 193] width 827 height 32
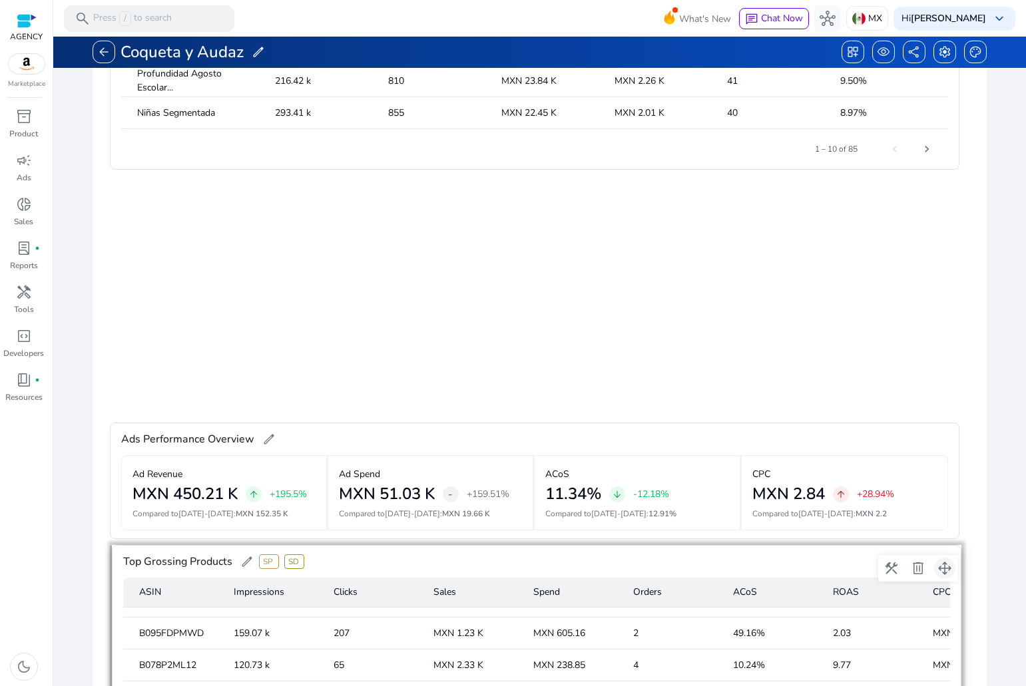
drag, startPoint x: 941, startPoint y: 200, endPoint x: 943, endPoint y: 569, distance: 368.7
click at [943, 569] on span at bounding box center [944, 568] width 32 height 32
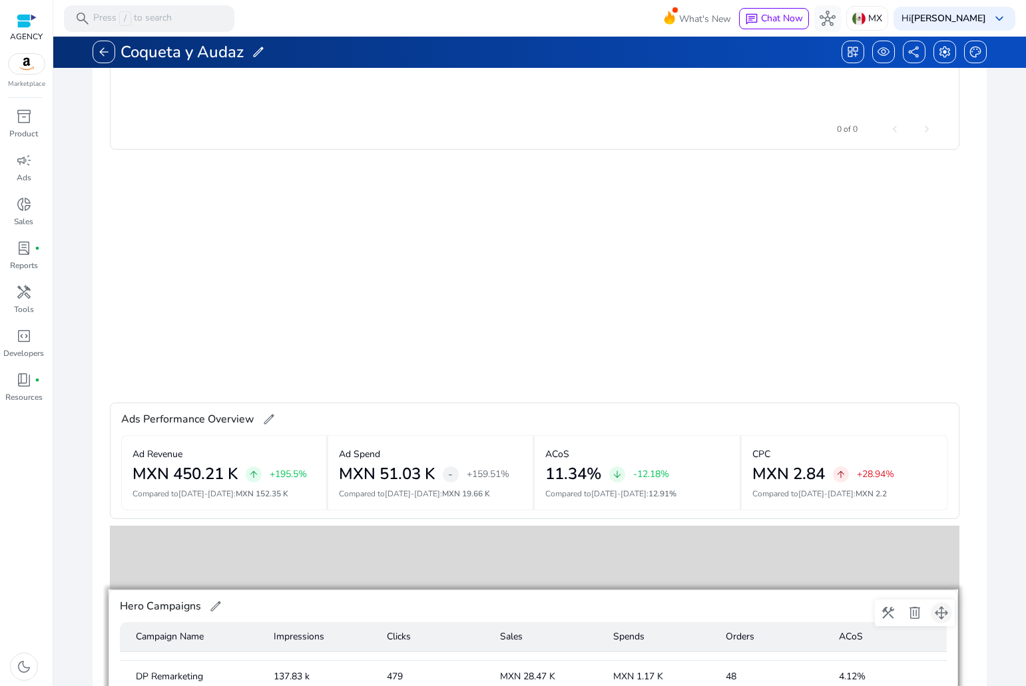
scroll to position [739, 0]
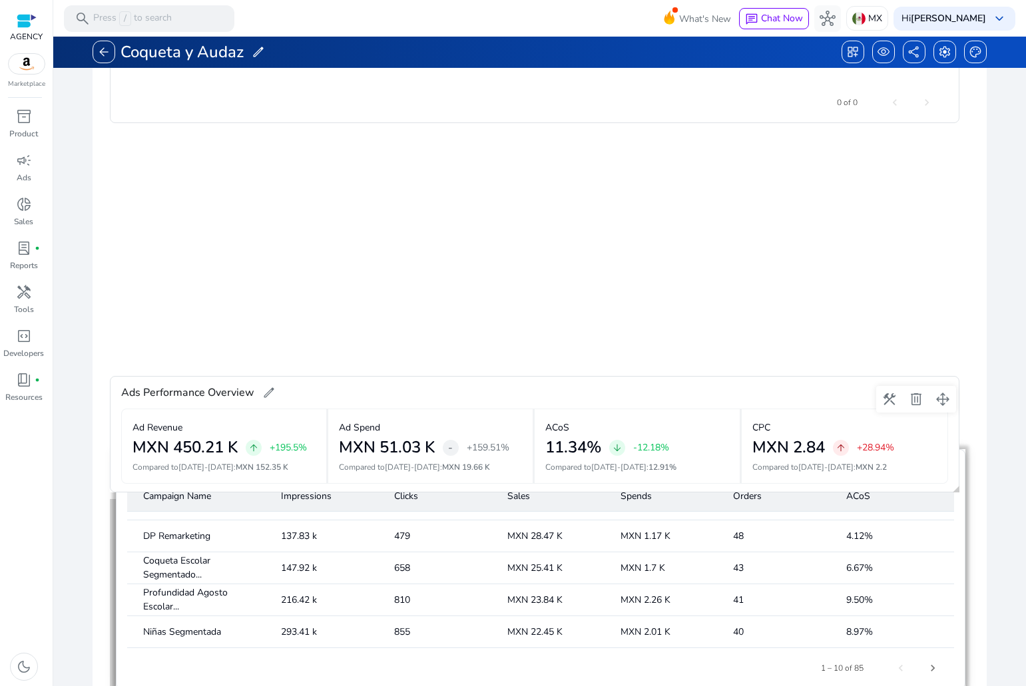
drag, startPoint x: 940, startPoint y: 222, endPoint x: 946, endPoint y: 475, distance: 253.0
click at [946, 475] on gridster "construction delete drag_pan Sales by Day edit construction delete drag_pan Rev…" at bounding box center [539, 343] width 872 height 686
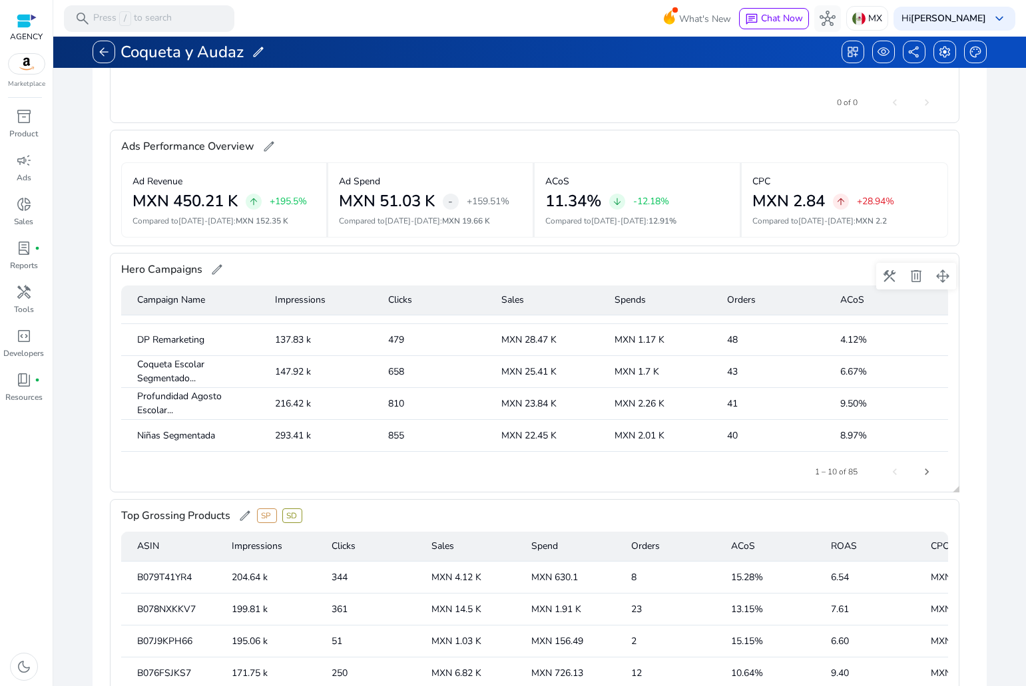
scroll to position [672, 0]
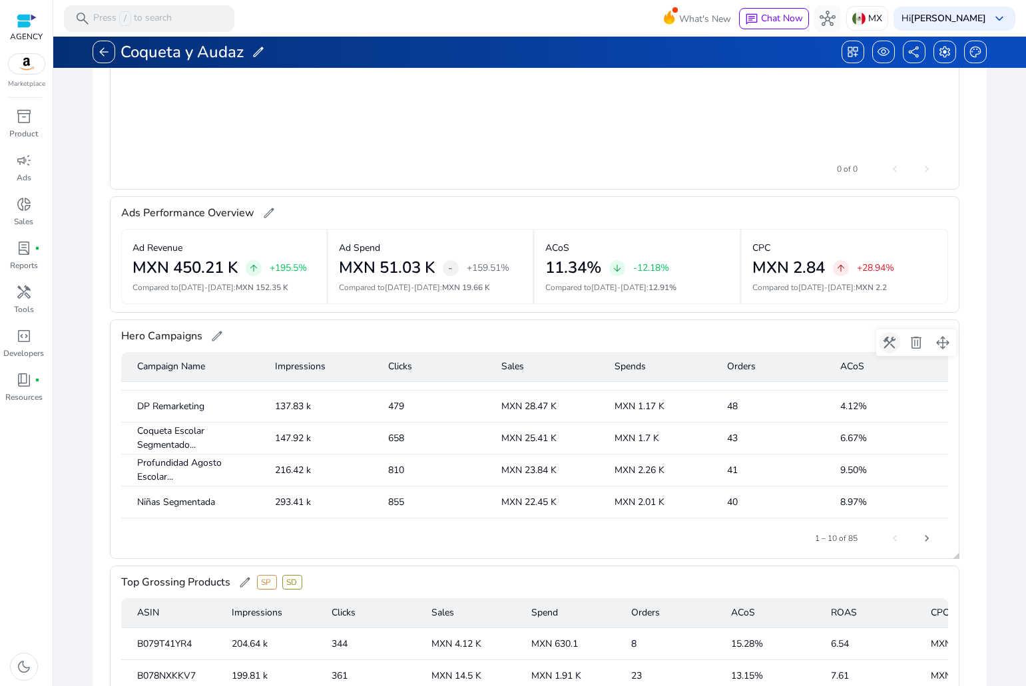
click at [890, 340] on span at bounding box center [889, 343] width 32 height 32
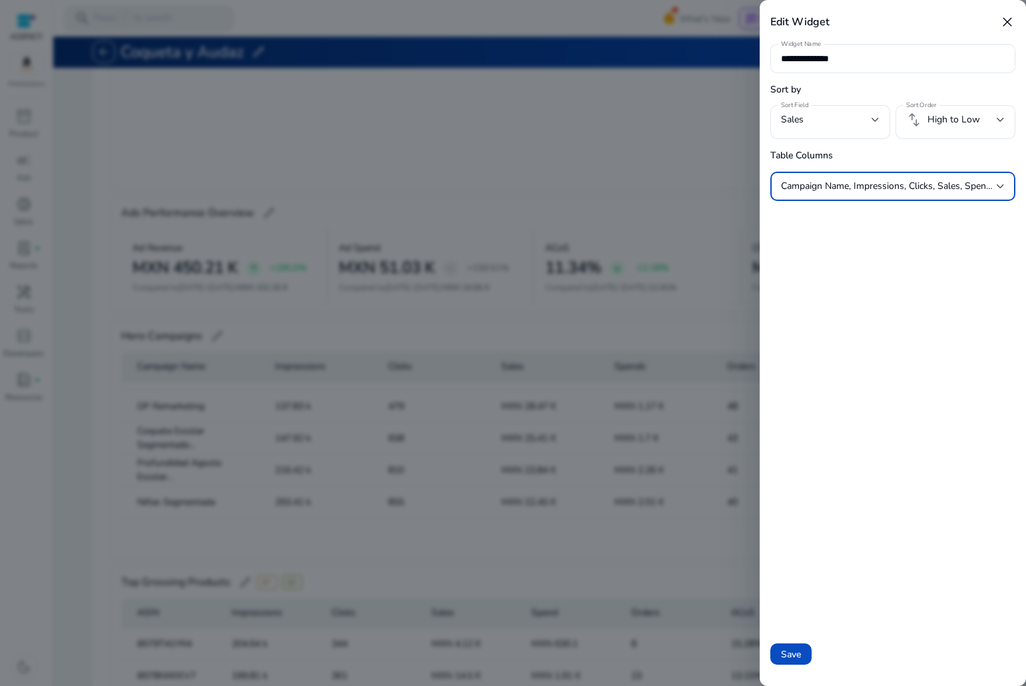
click at [866, 192] on div "Campaign Name, Impressions, Clicks, Sales, Spends, Orders, ACoS" at bounding box center [889, 186] width 216 height 15
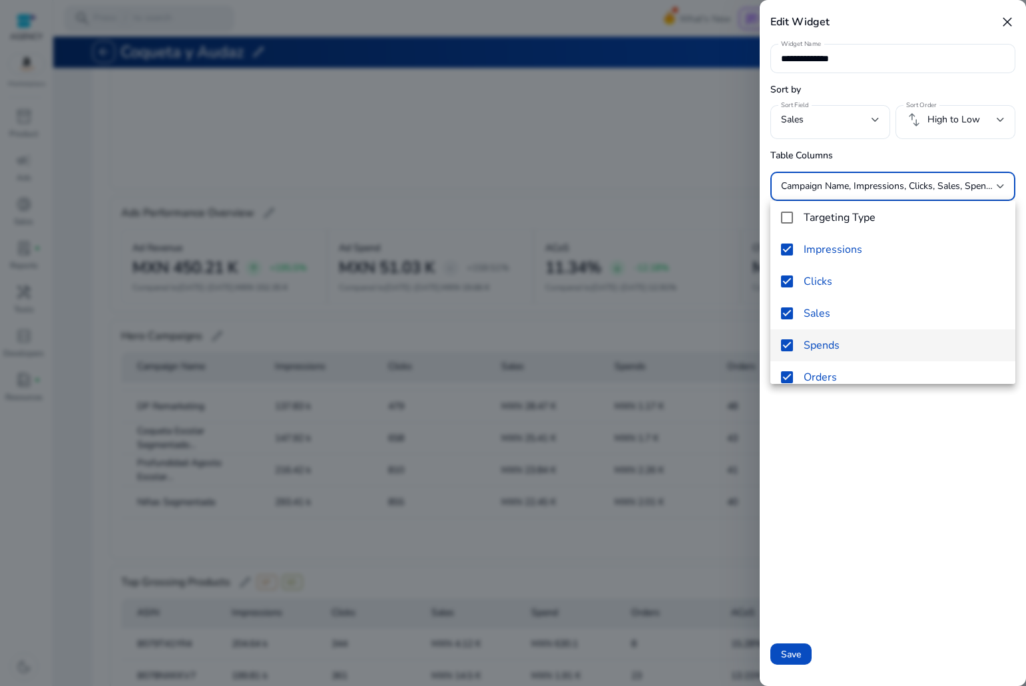
scroll to position [0, 0]
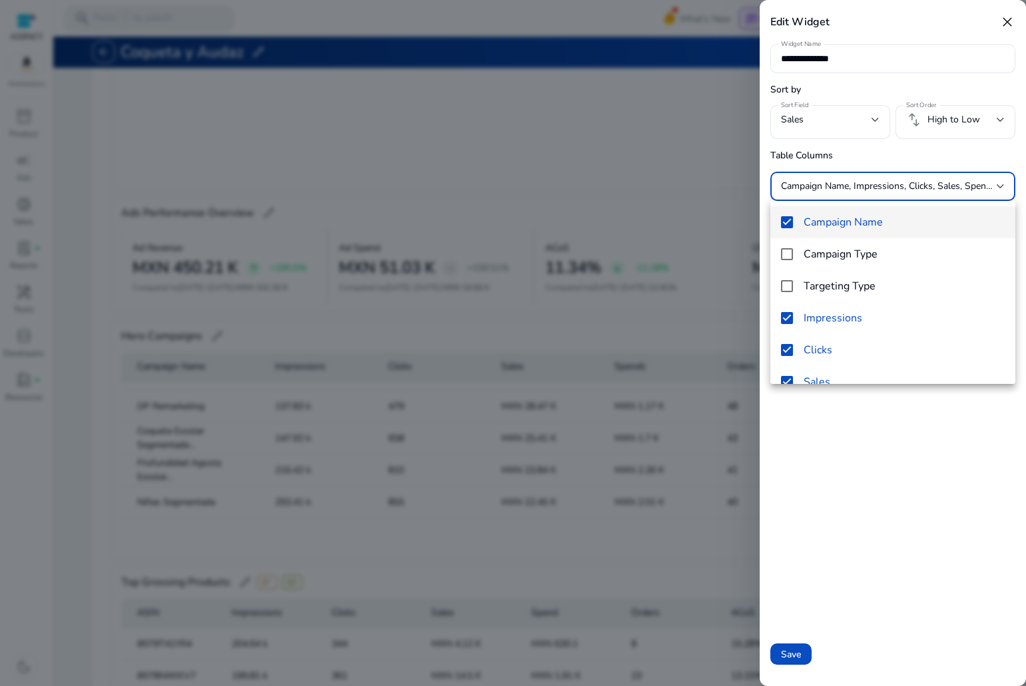
click at [562, 281] on div at bounding box center [513, 343] width 1026 height 686
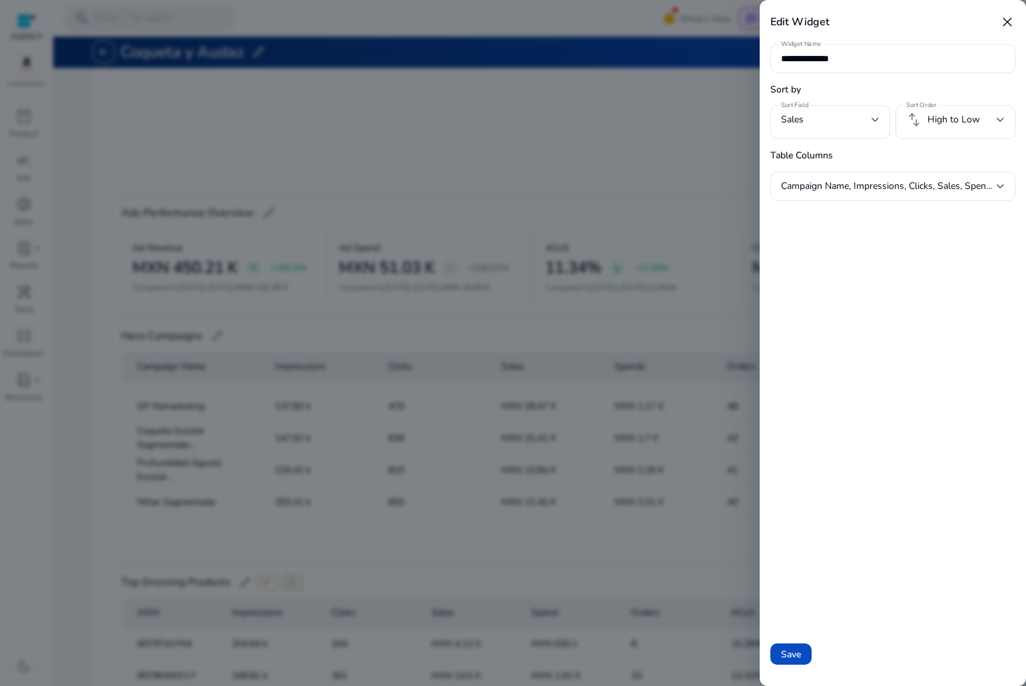
click at [545, 315] on div at bounding box center [513, 343] width 1026 height 686
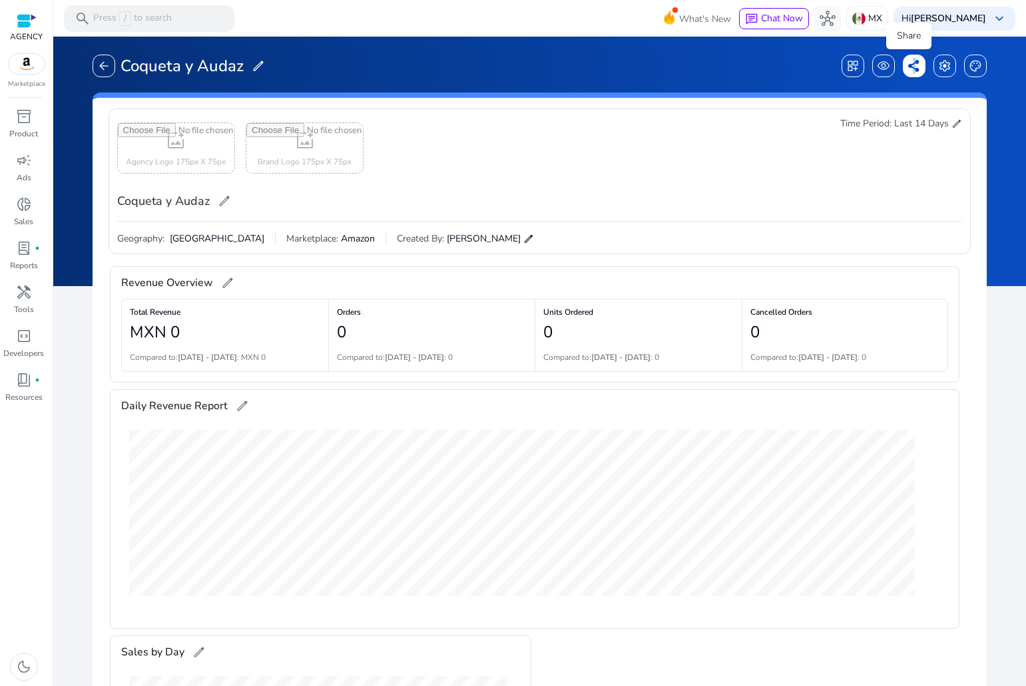
click at [907, 68] on span "share" at bounding box center [913, 65] width 13 height 13
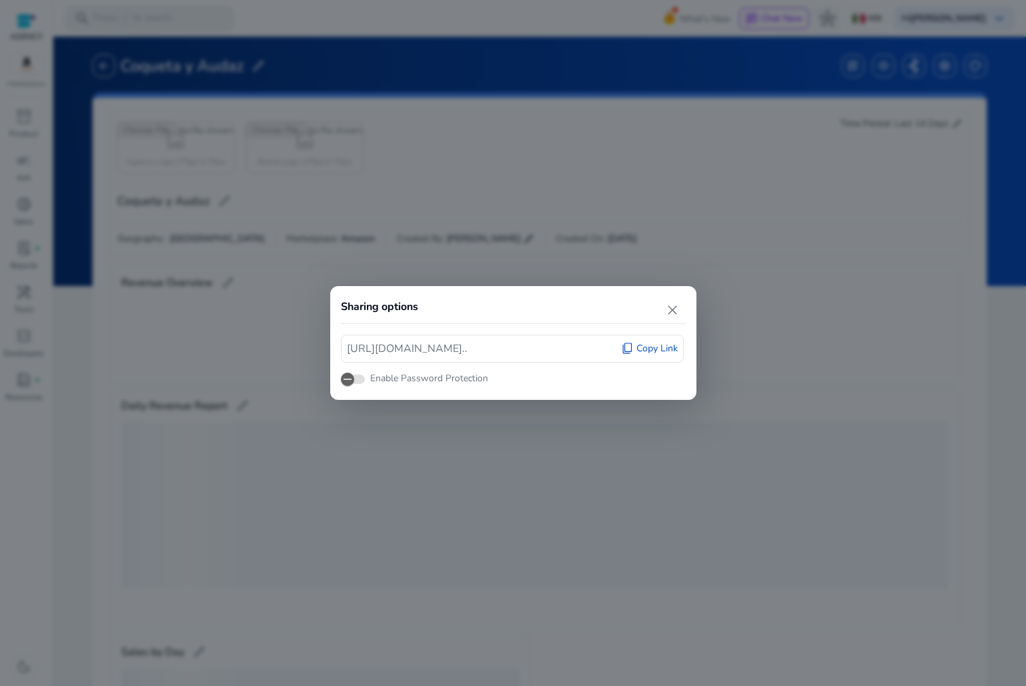
click at [646, 343] on span "Copy Link" at bounding box center [656, 348] width 41 height 13
copy span "h"
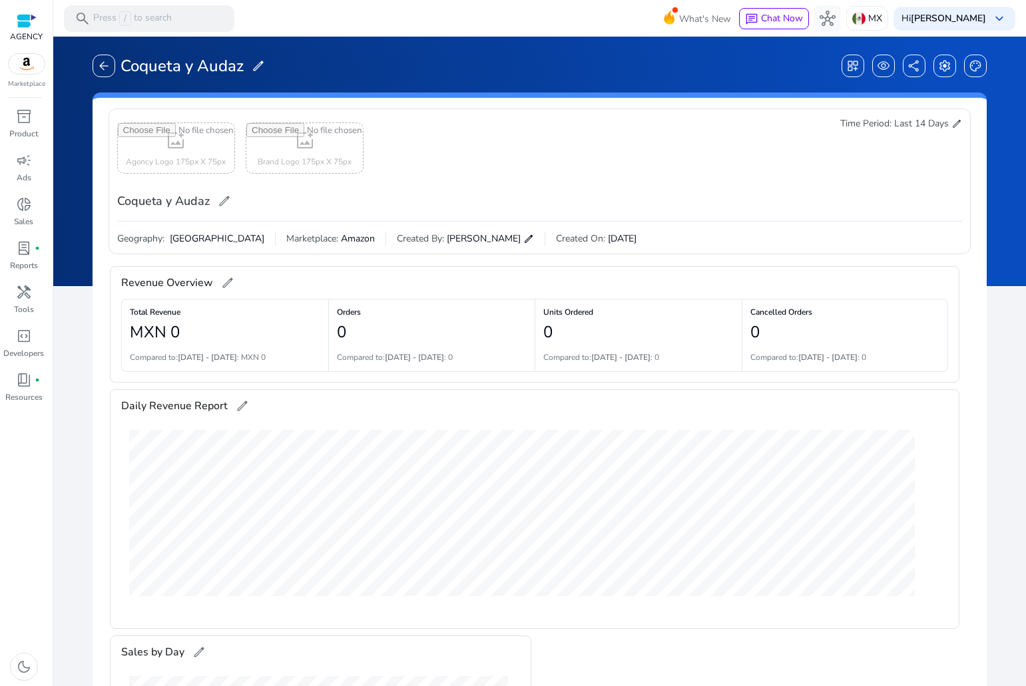
click at [951, 118] on span "edit" at bounding box center [956, 123] width 11 height 11
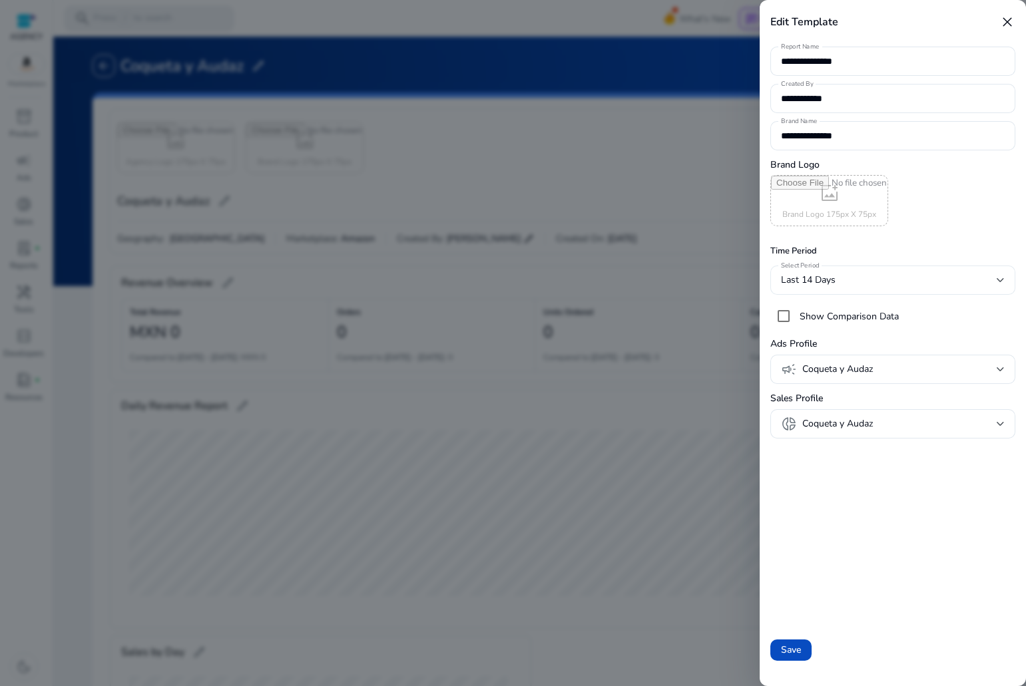
click at [920, 271] on div "Last 14 Days" at bounding box center [893, 280] width 224 height 29
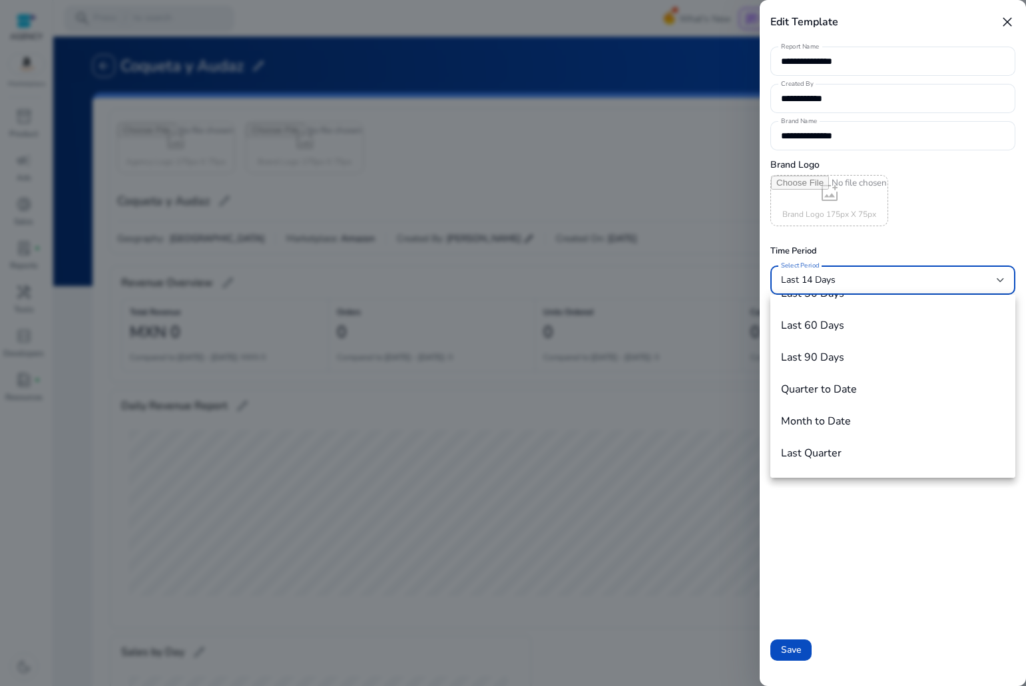
scroll to position [133, 0]
click at [300, 408] on div at bounding box center [513, 343] width 1026 height 686
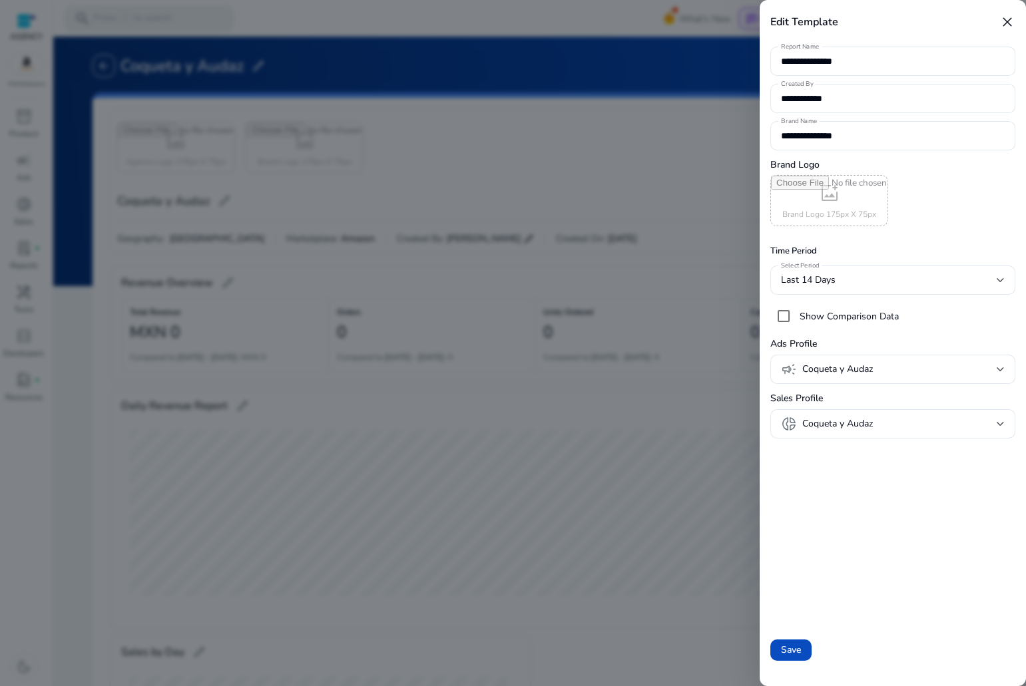
click at [510, 369] on div at bounding box center [513, 343] width 1026 height 686
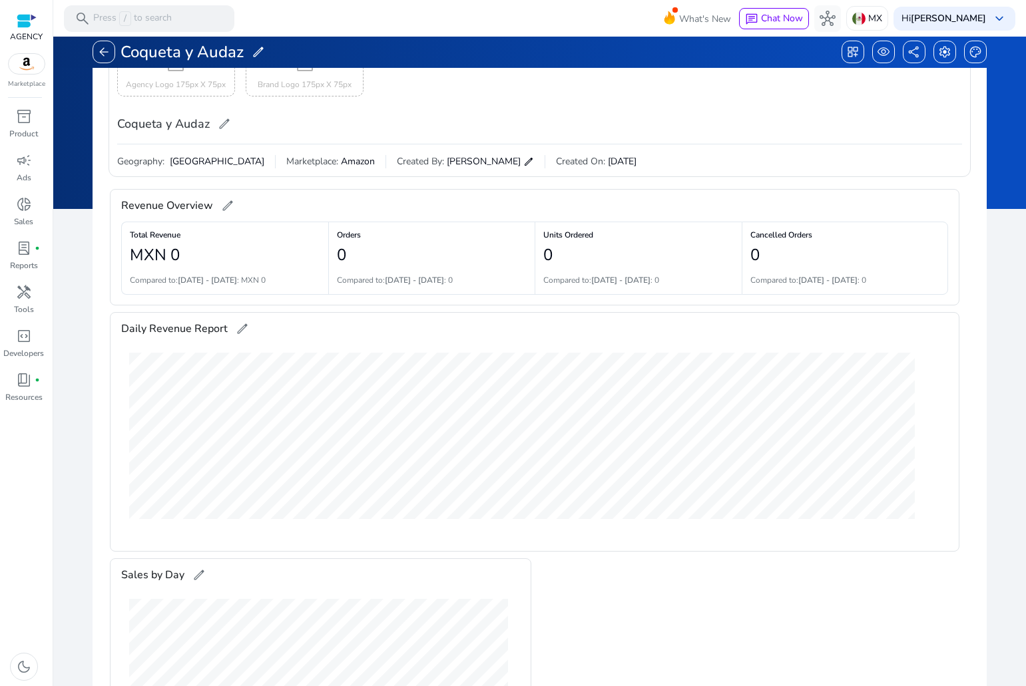
scroll to position [0, 0]
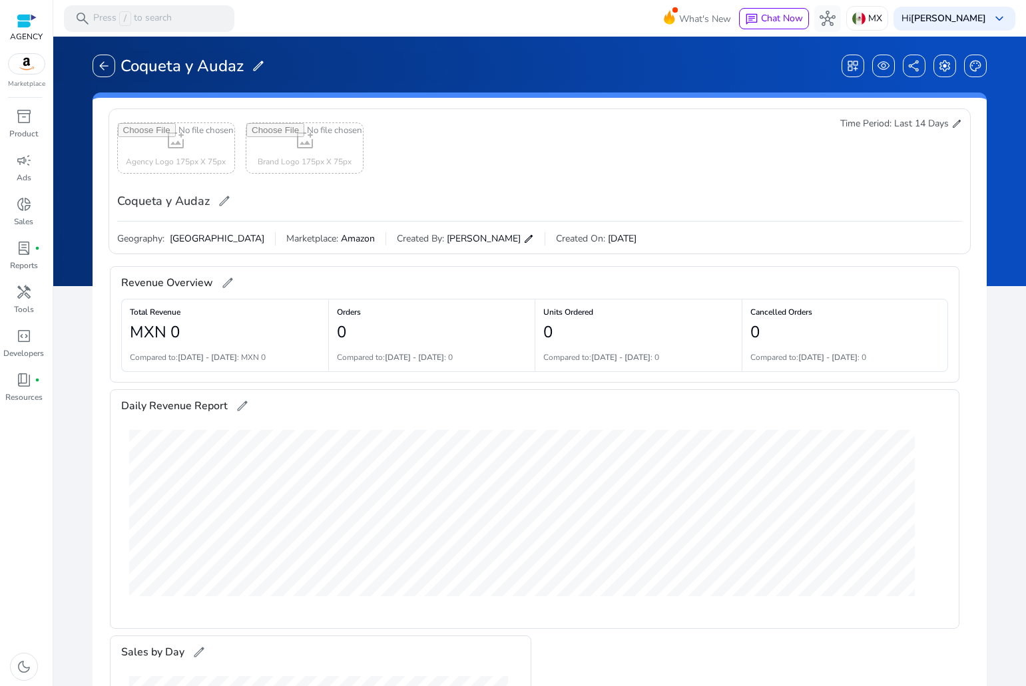
click at [953, 133] on div "Time Period: Last 14 Days edit" at bounding box center [901, 166] width 122 height 98
click at [957, 128] on div "add_photo_alternate Agency Logo 175px X 75px add_photo_alternate Brand Logo 175…" at bounding box center [539, 181] width 862 height 146
click at [951, 127] on span "edit" at bounding box center [956, 123] width 11 height 11
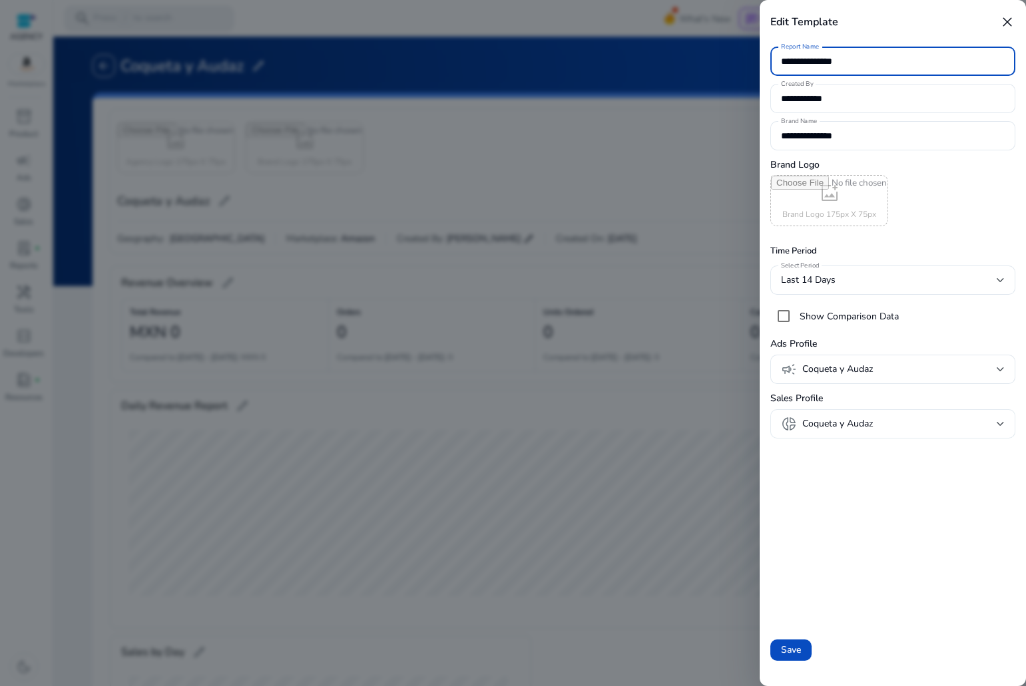
click at [839, 428] on span "Coqueta y Audaz" at bounding box center [899, 424] width 194 height 15
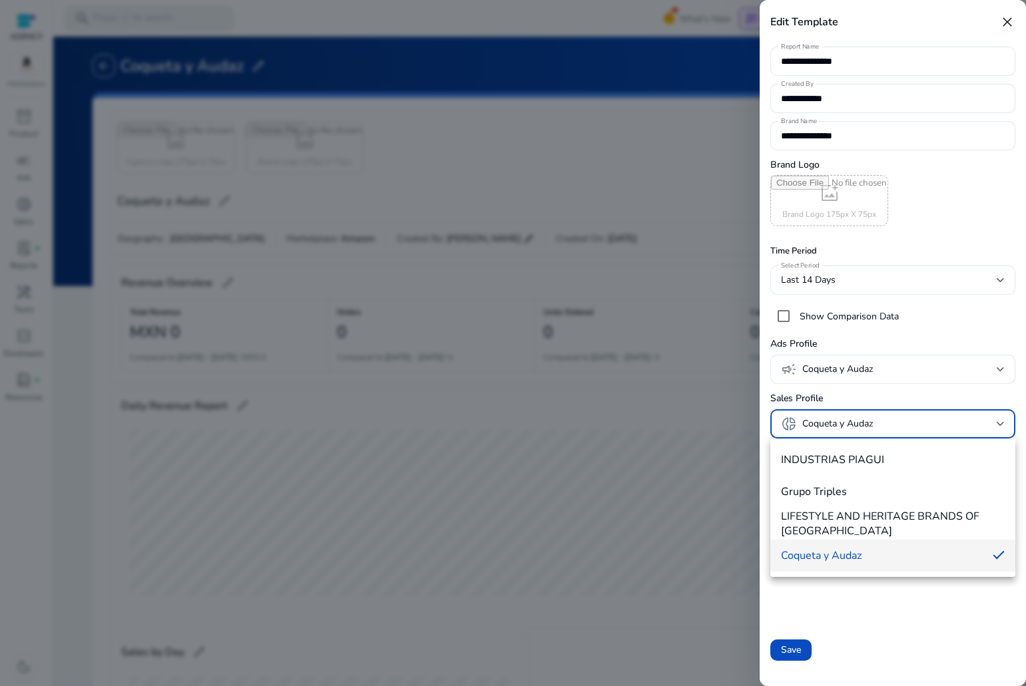
click at [914, 240] on div at bounding box center [513, 343] width 1026 height 686
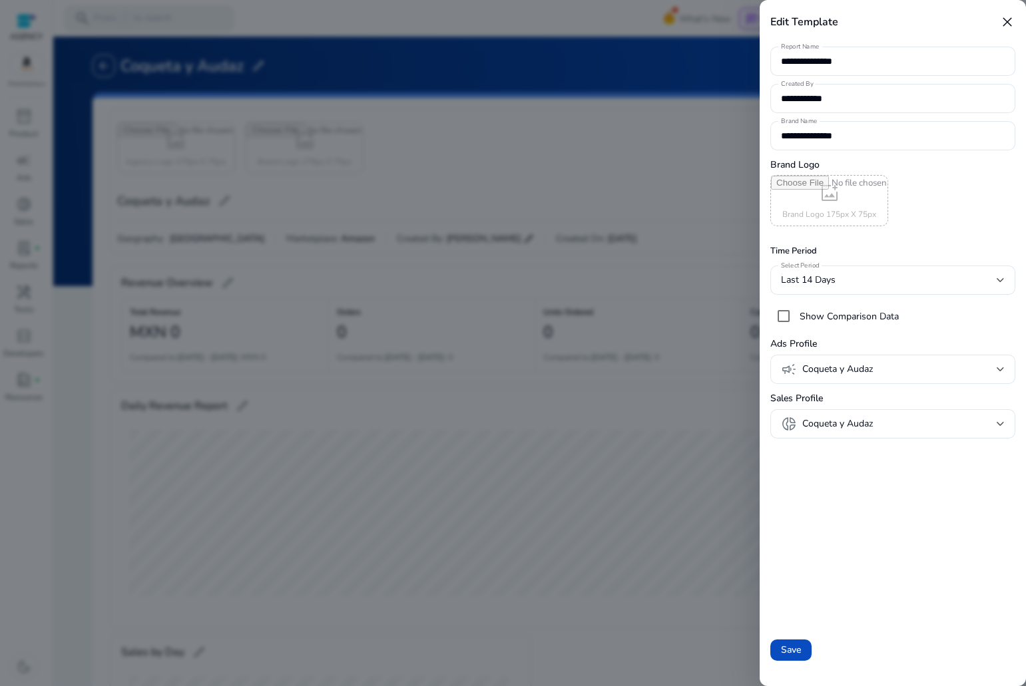
click at [416, 461] on div at bounding box center [513, 343] width 1026 height 686
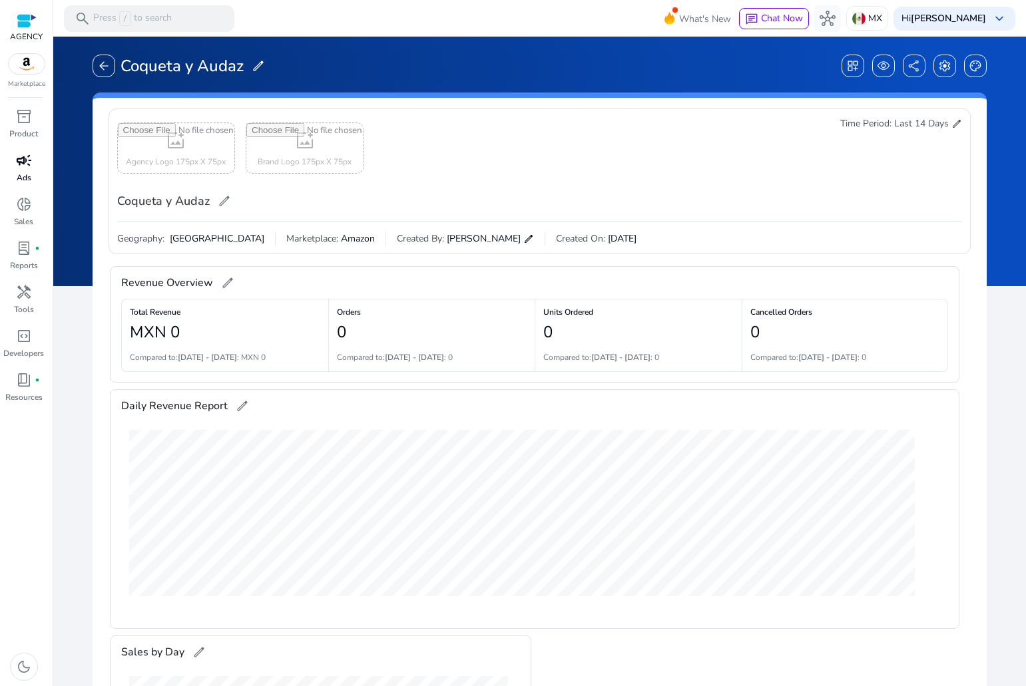
click at [30, 168] on span "campaign" at bounding box center [24, 160] width 16 height 16
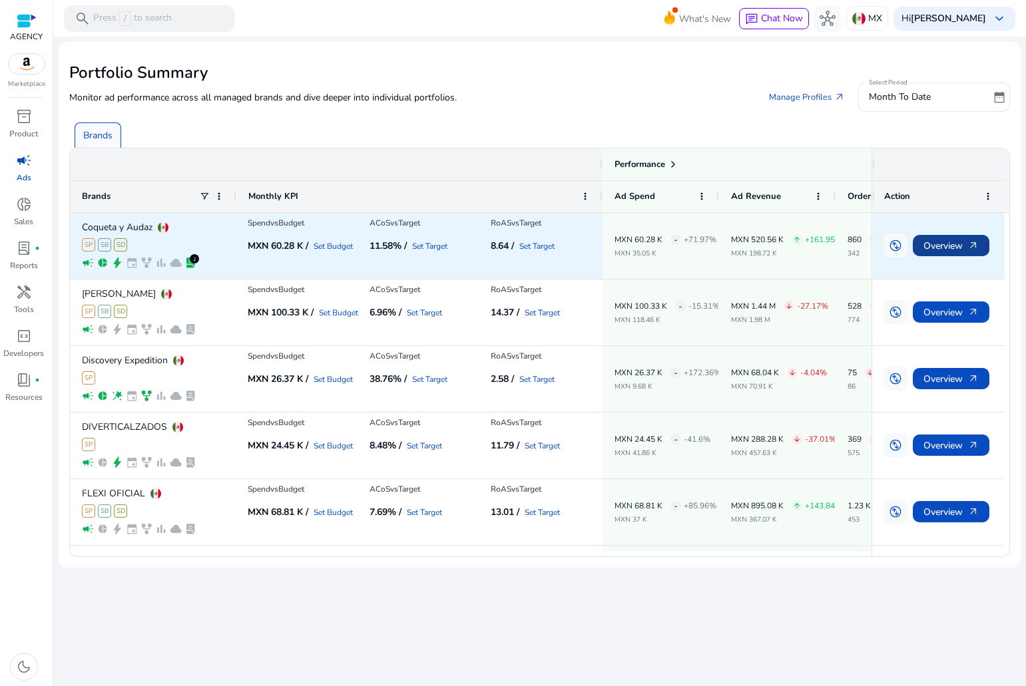
click at [936, 244] on span "Overview arrow_outward" at bounding box center [950, 245] width 55 height 27
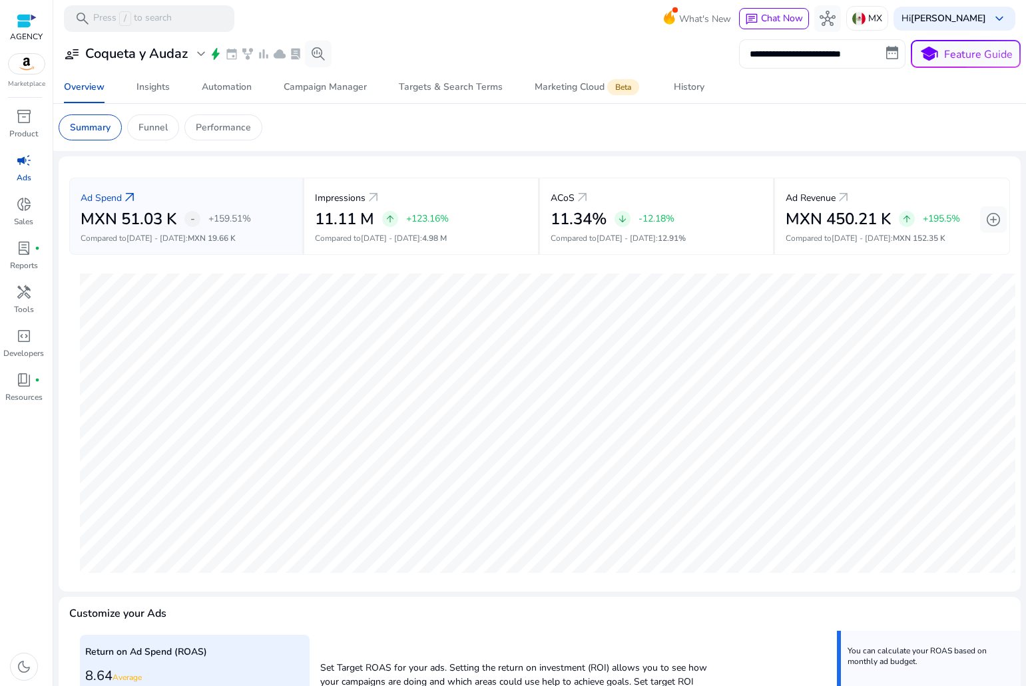
click at [888, 54] on input "**********" at bounding box center [822, 53] width 166 height 29
click at [210, 190] on div "Ad Spend arrow_outward" at bounding box center [186, 197] width 211 height 25
click at [930, 192] on div "Ad Revenue arrow_outward" at bounding box center [891, 197] width 213 height 25
click at [985, 221] on span "add_circle" at bounding box center [993, 220] width 16 height 16
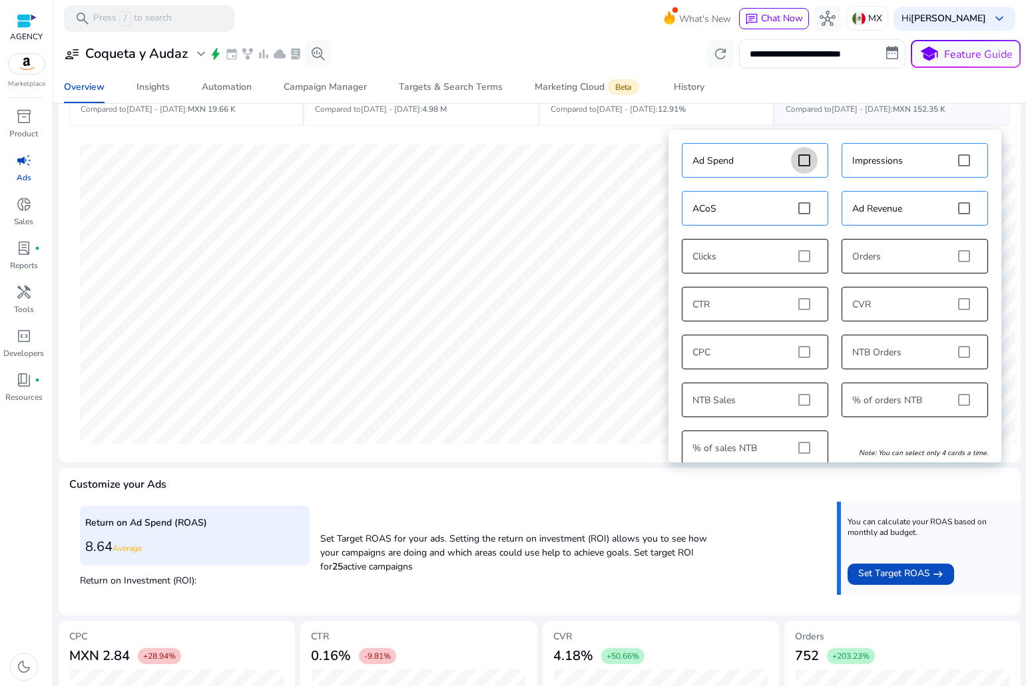
scroll to position [133, 0]
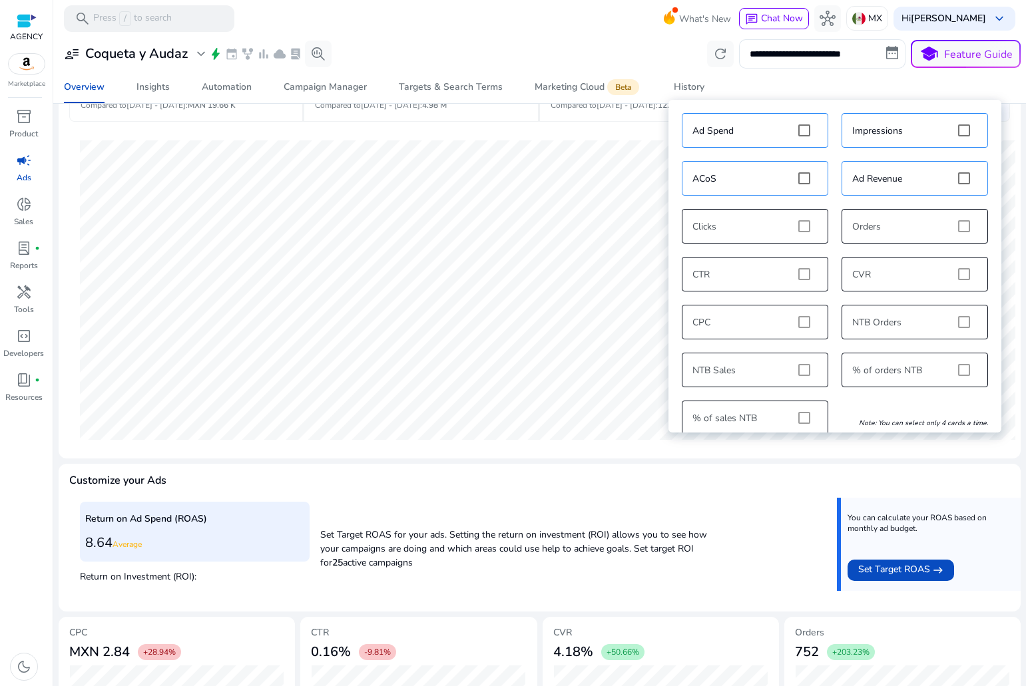
click at [965, 89] on div "Overview Insights Automation Campaign Manager Targets & Search Terms Marketing …" at bounding box center [539, 87] width 983 height 32
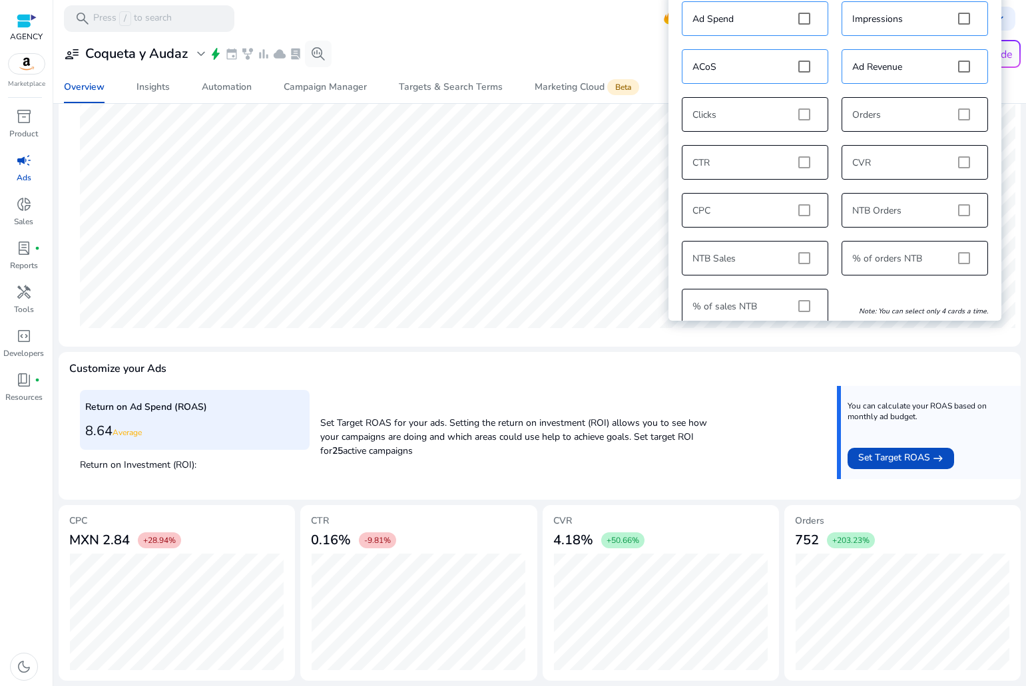
scroll to position [45, 0]
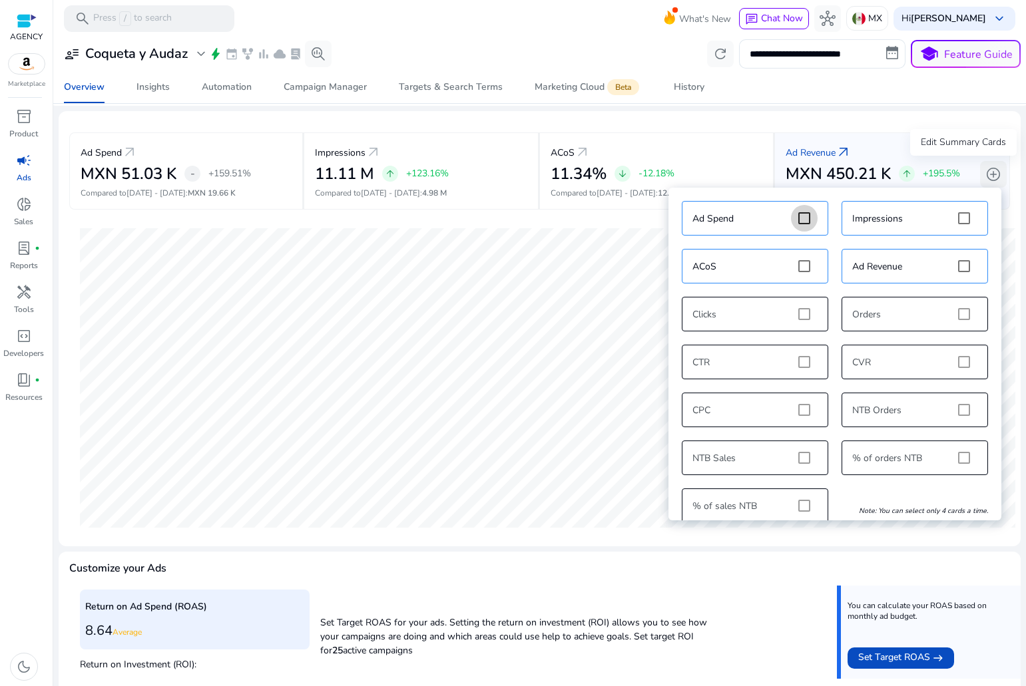
click at [989, 172] on span "add_circle" at bounding box center [993, 174] width 16 height 16
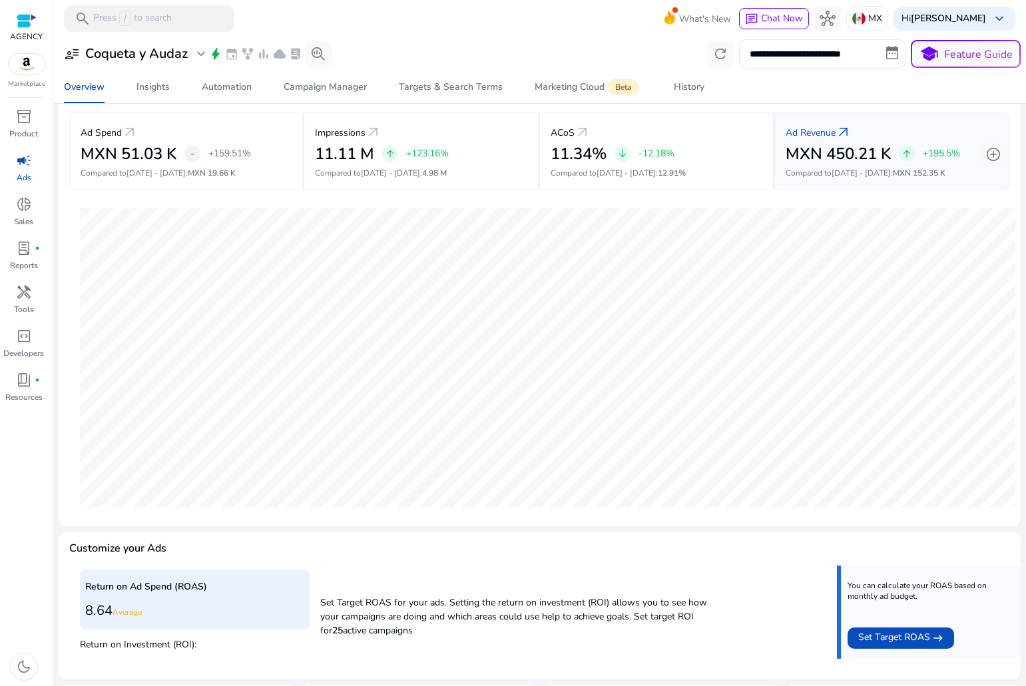
scroll to position [0, 0]
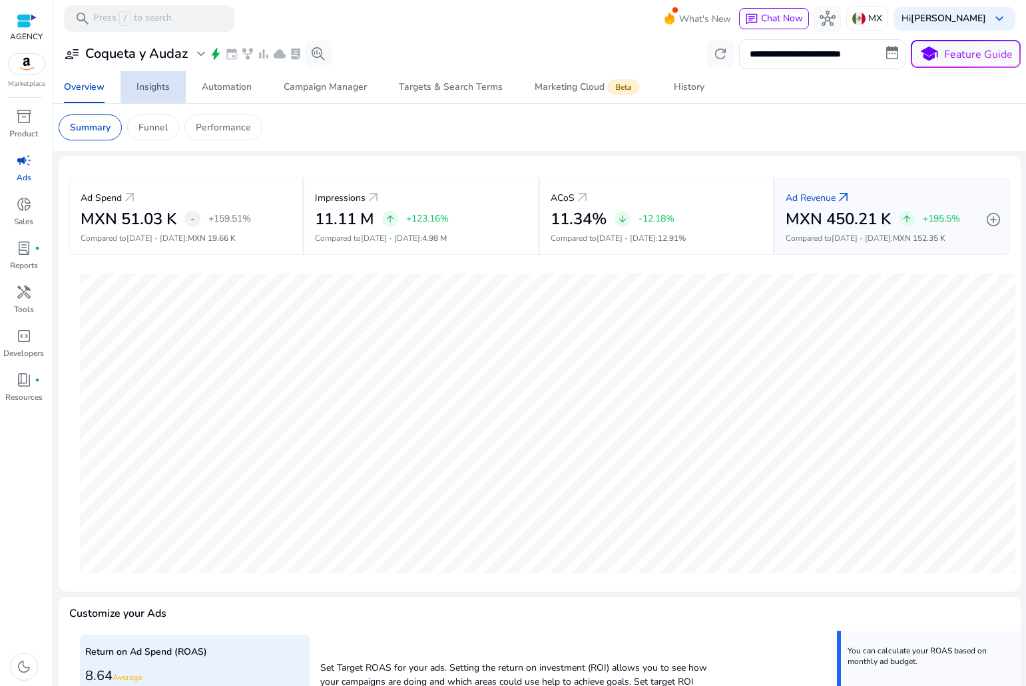
click at [142, 87] on div "Insights" at bounding box center [152, 87] width 33 height 9
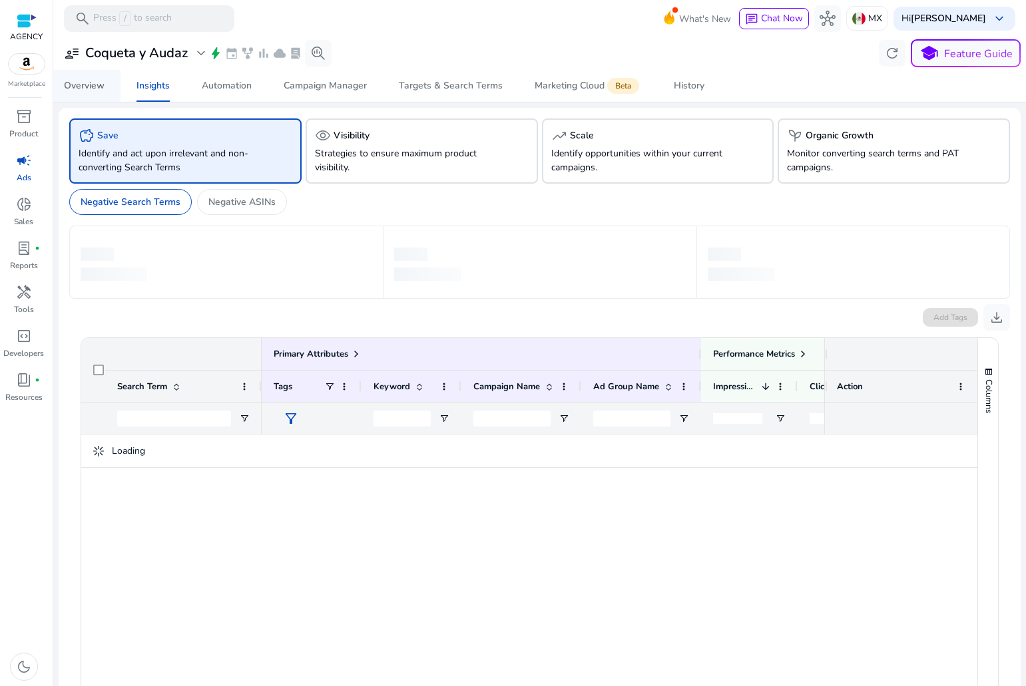
click at [98, 92] on span "Overview" at bounding box center [84, 86] width 41 height 32
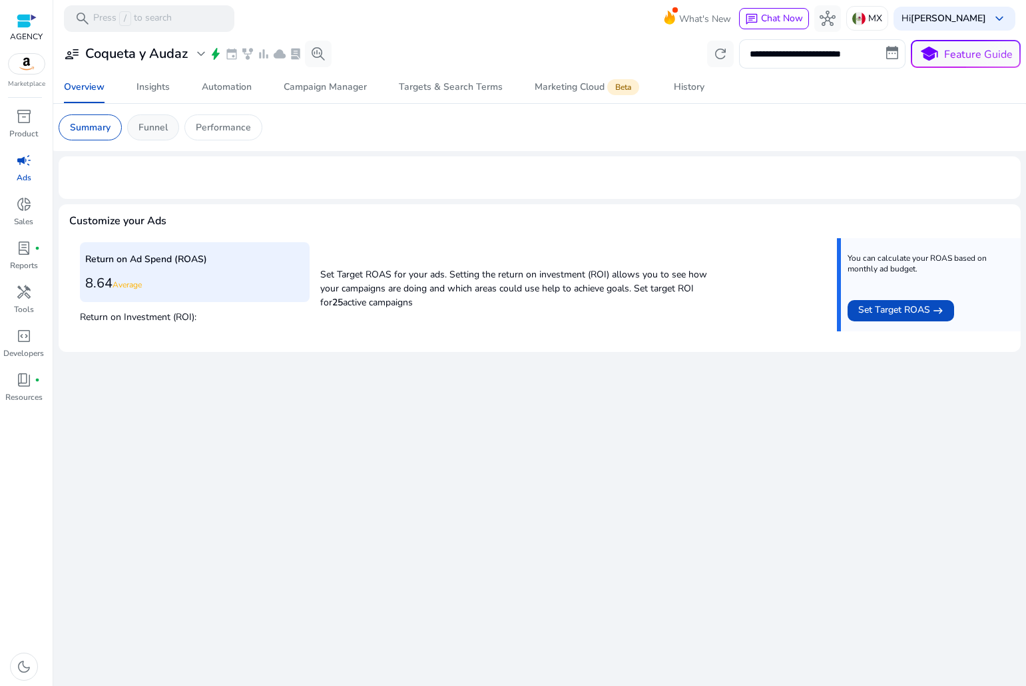
click at [173, 124] on div "Funnel" at bounding box center [153, 127] width 52 height 26
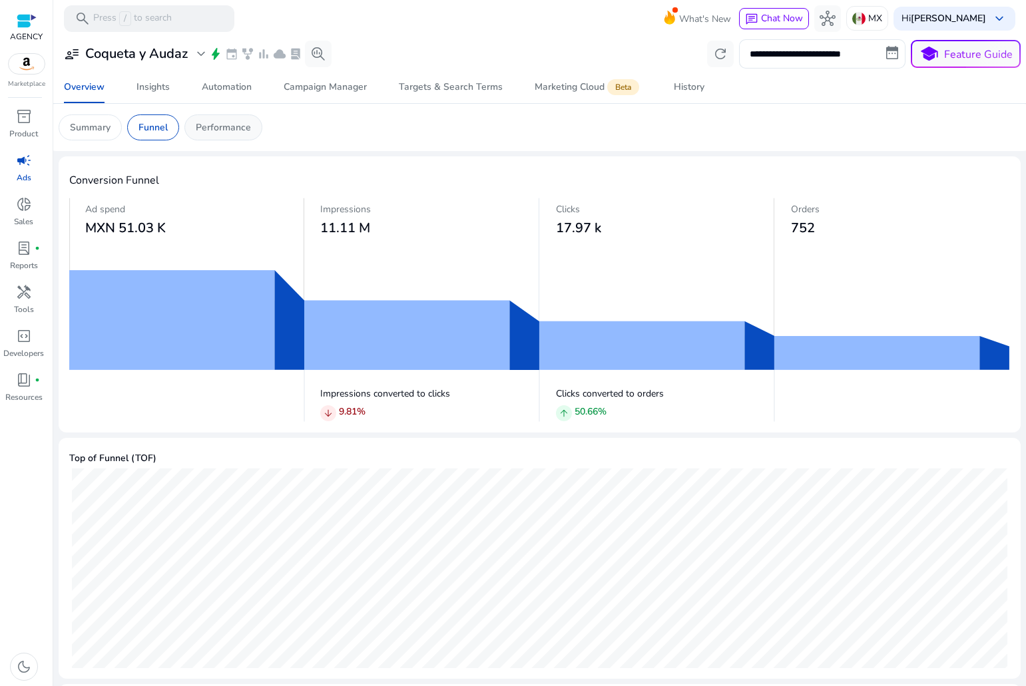
click at [221, 122] on p "Performance" at bounding box center [223, 127] width 55 height 14
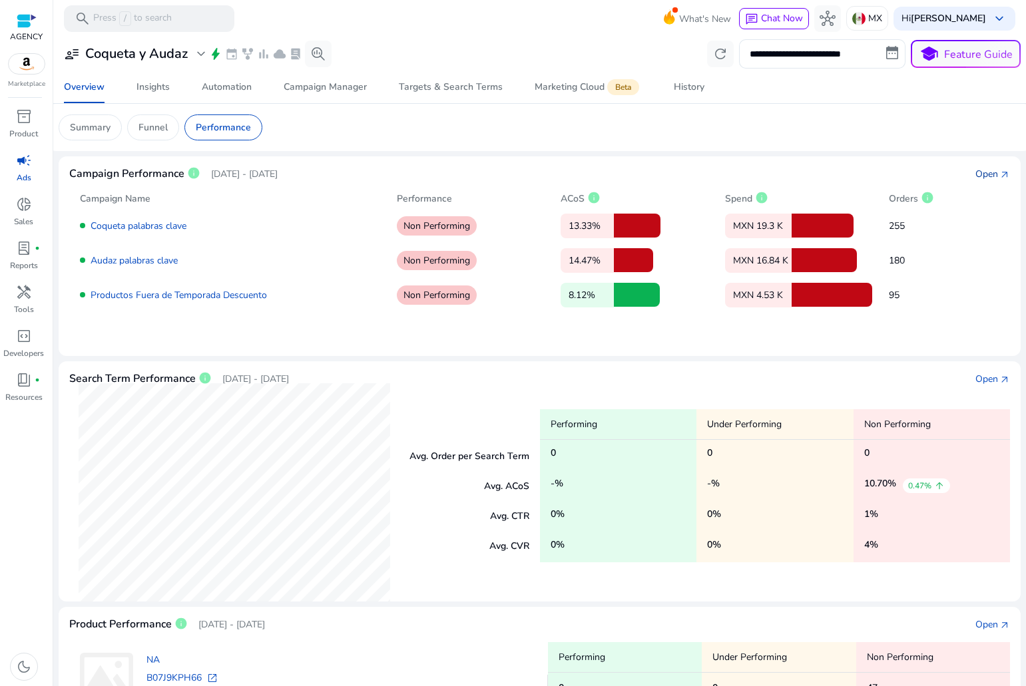
click at [980, 169] on div "Open" at bounding box center [986, 174] width 23 height 14
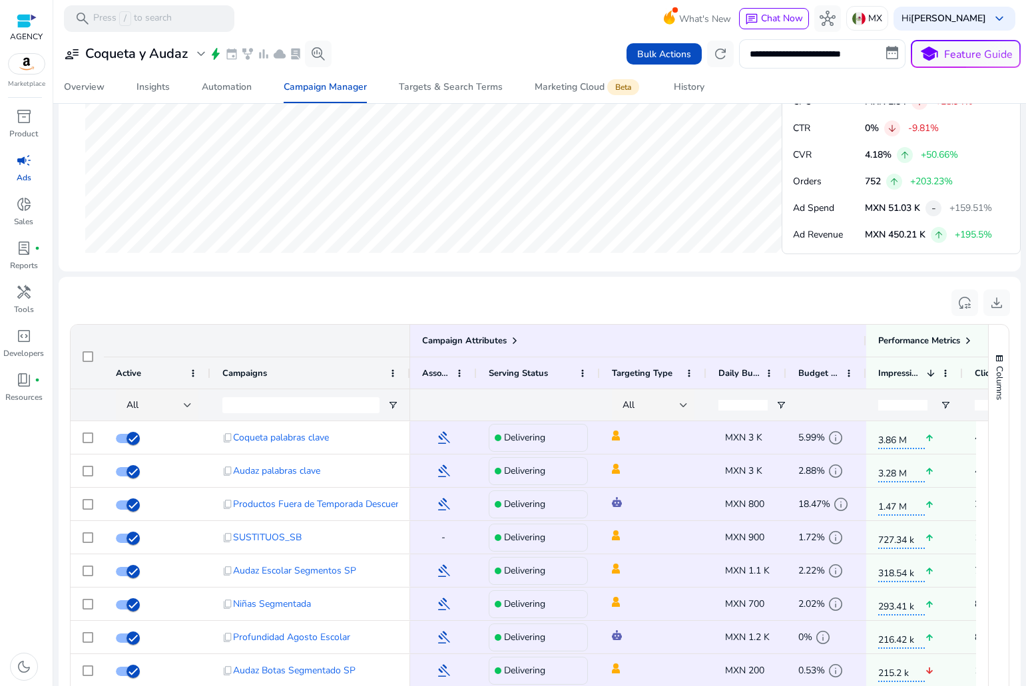
scroll to position [666, 0]
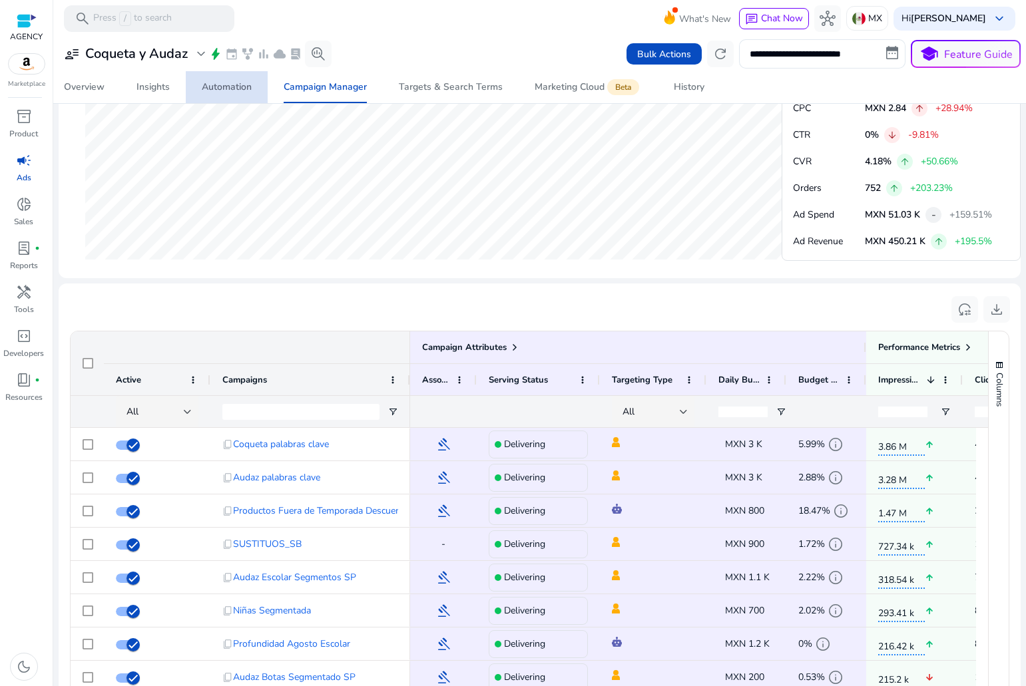
click at [200, 87] on link "Automation" at bounding box center [227, 87] width 82 height 32
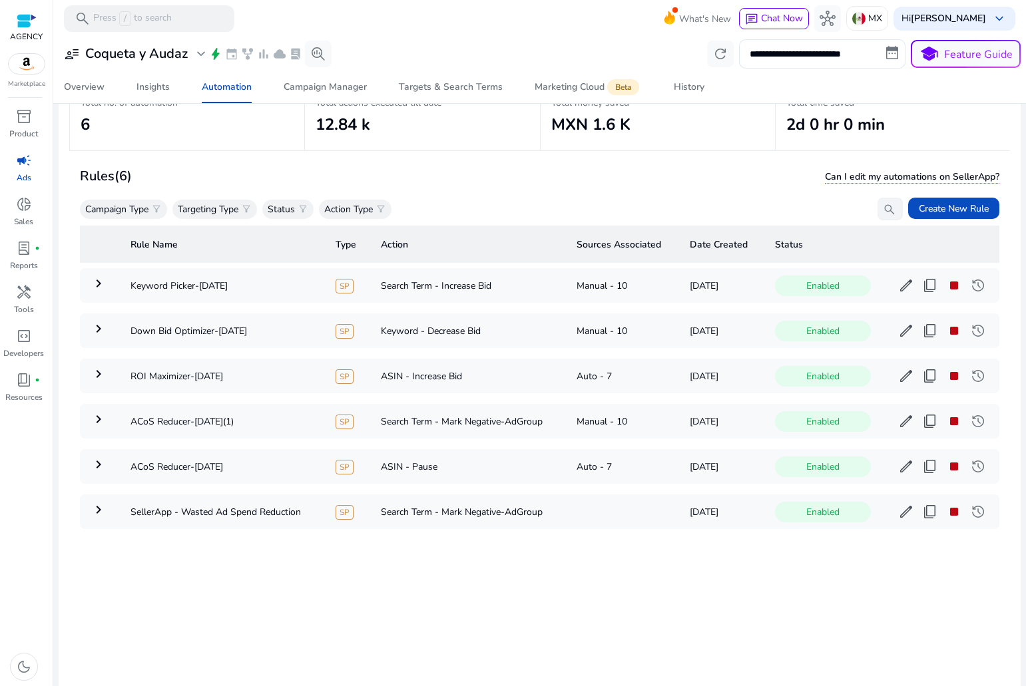
scroll to position [96, 0]
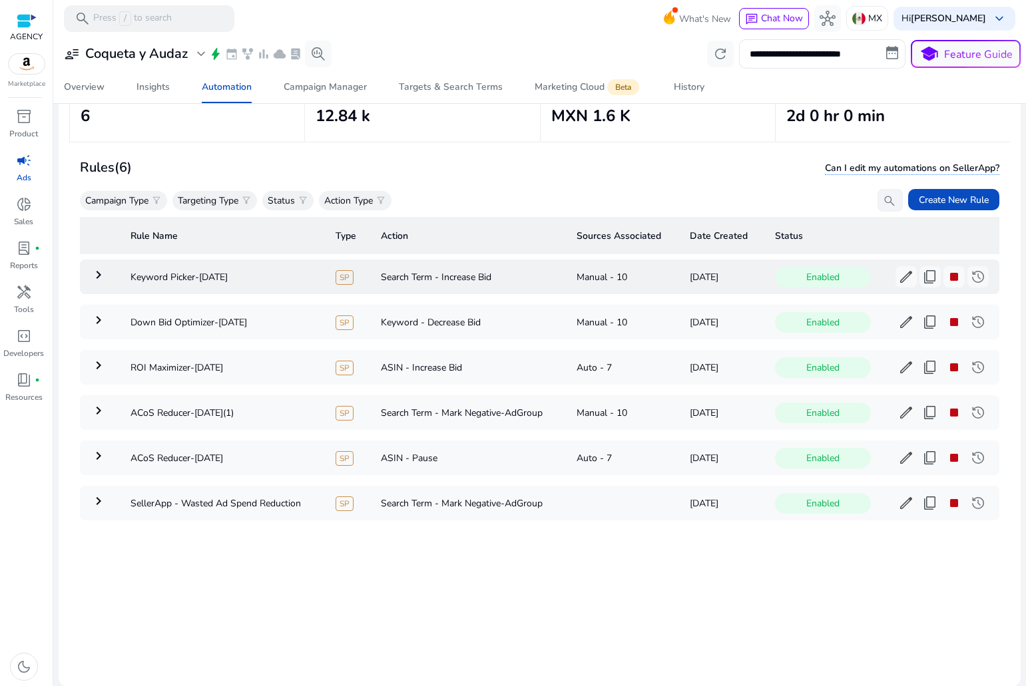
click at [98, 276] on mat-icon "keyboard_arrow_right" at bounding box center [99, 275] width 16 height 16
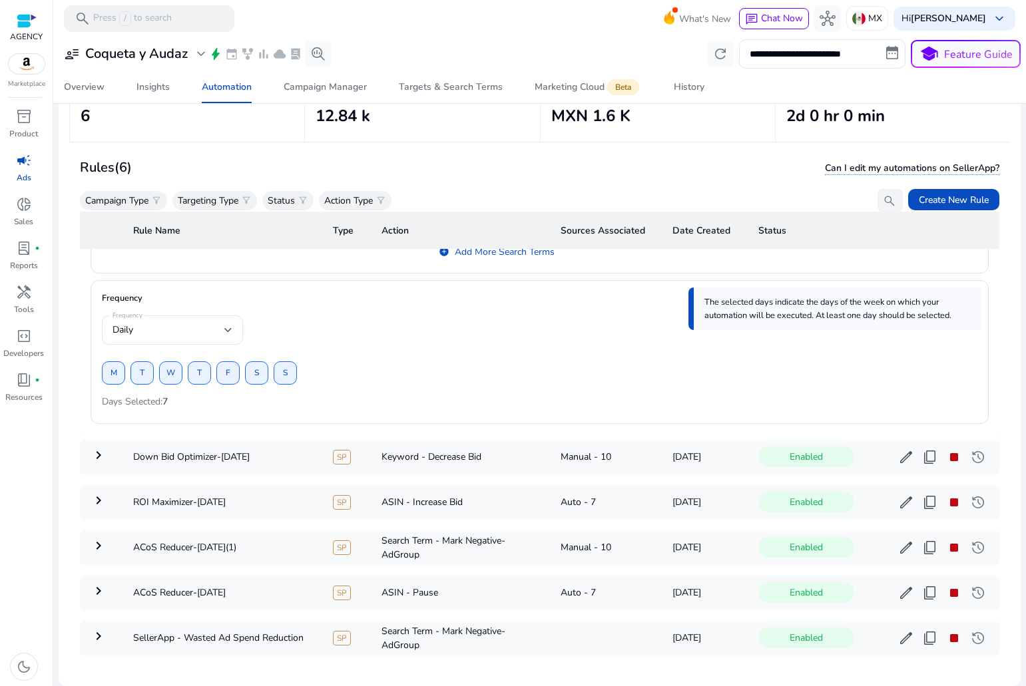
scroll to position [1198, 0]
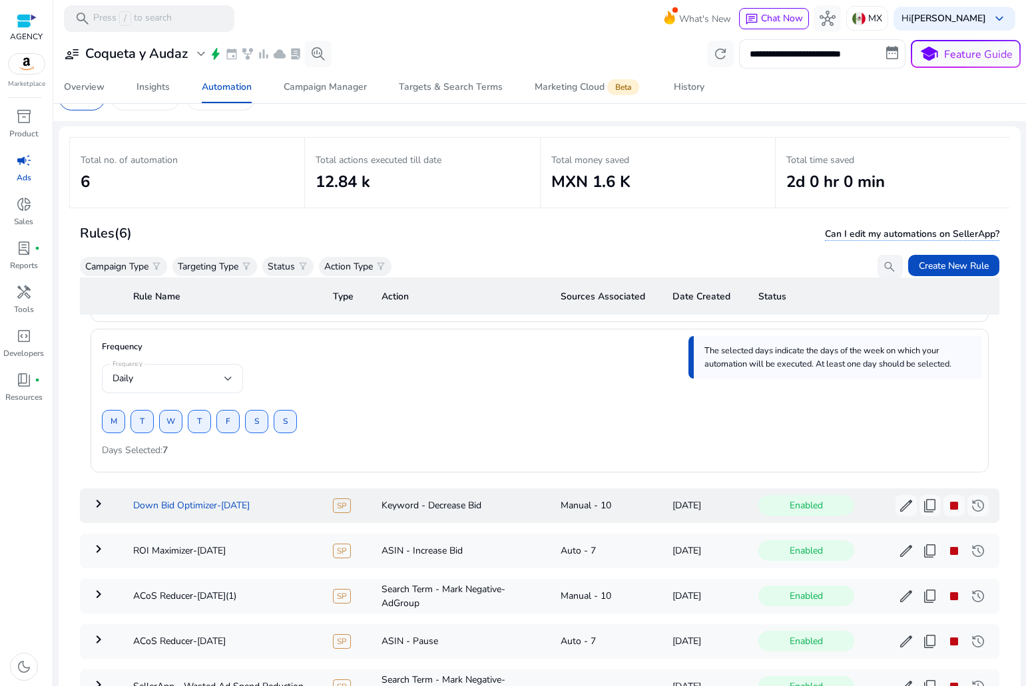
scroll to position [96, 0]
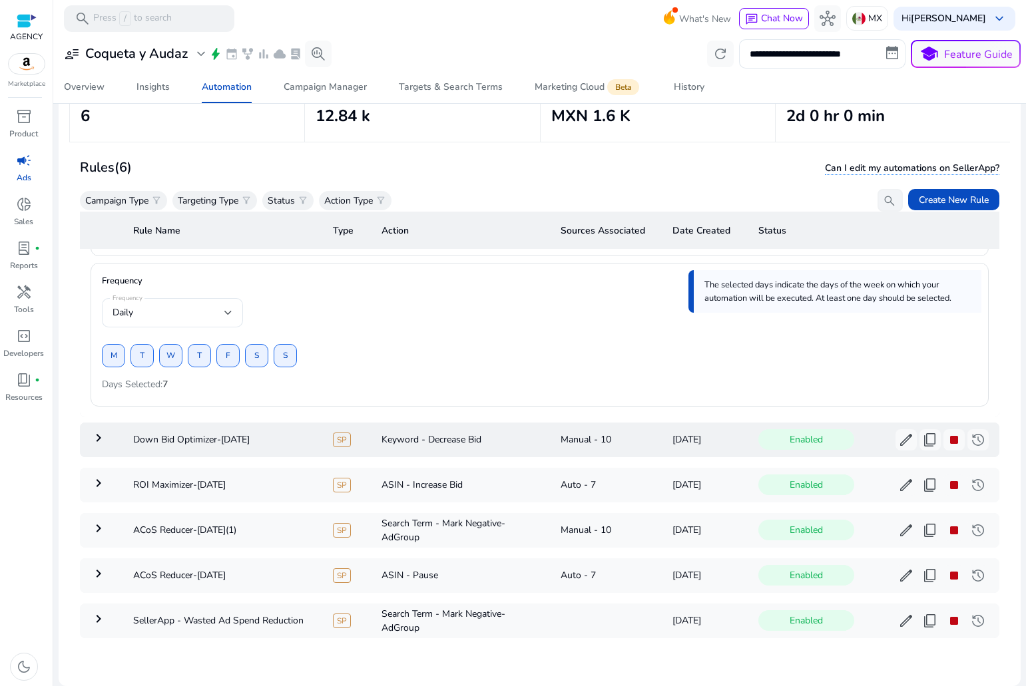
click at [112, 429] on td "keyboard_arrow_right" at bounding box center [101, 440] width 43 height 35
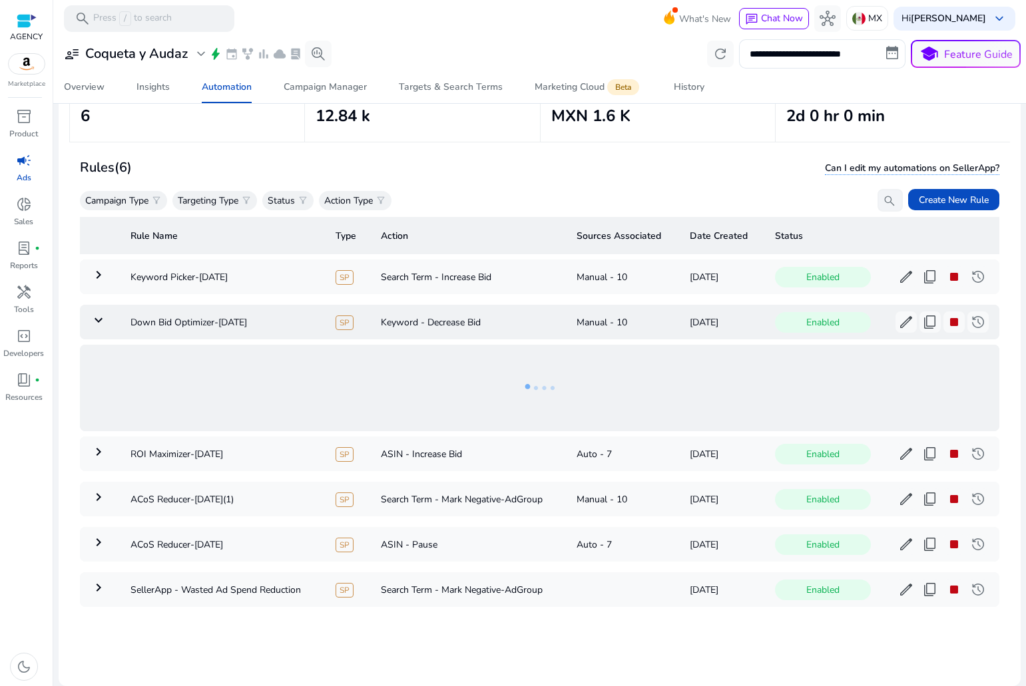
scroll to position [0, 0]
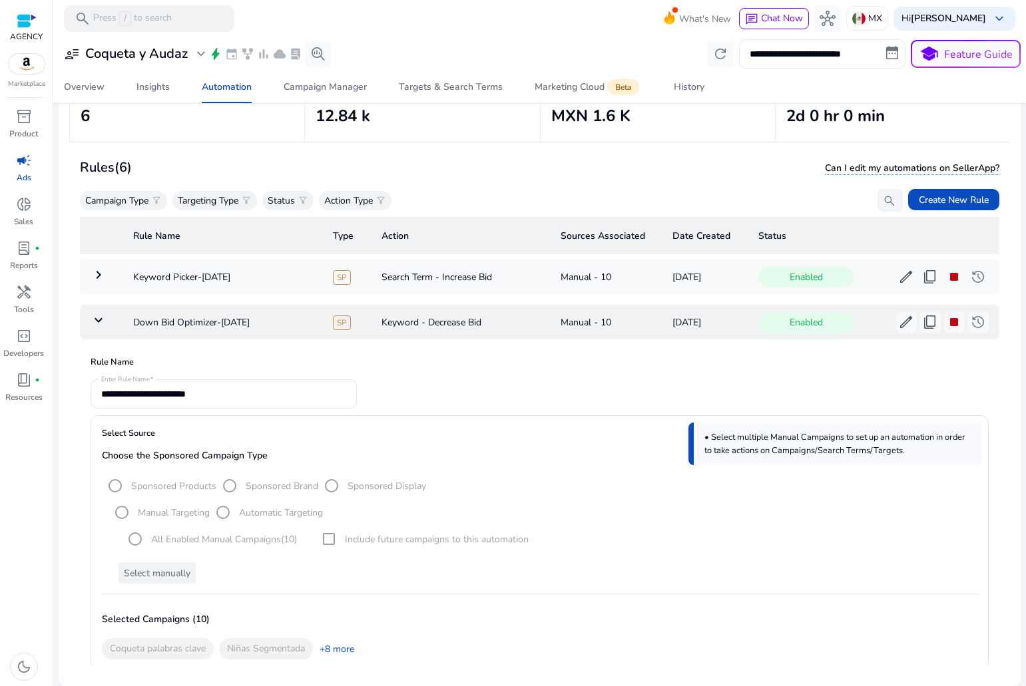
click at [102, 321] on mat-icon "keyboard_arrow_down" at bounding box center [99, 320] width 16 height 16
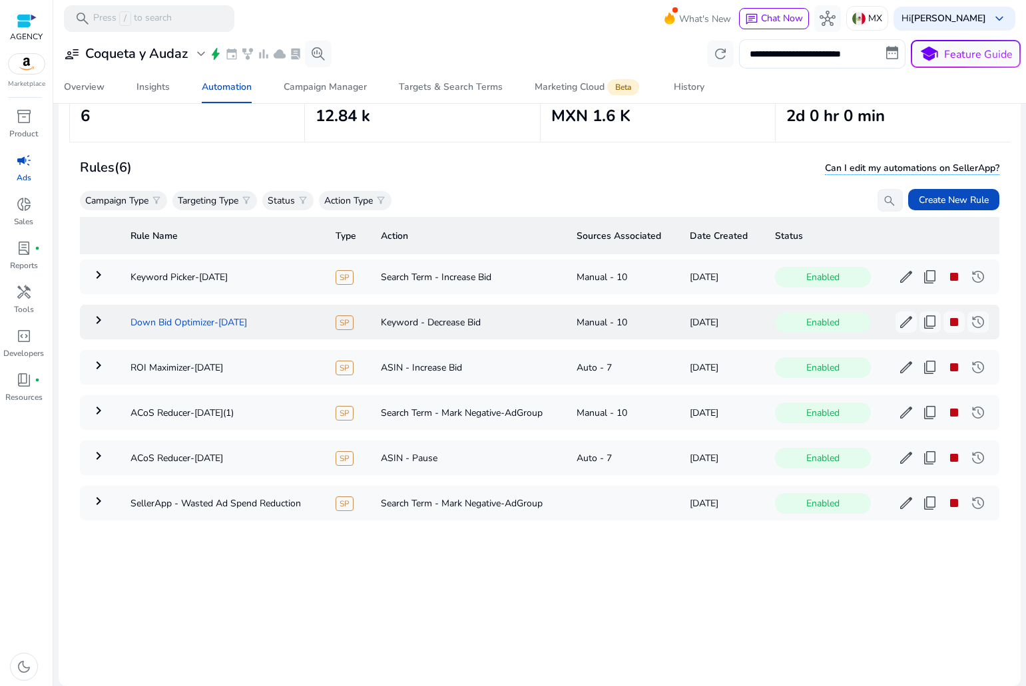
click at [120, 317] on td "Down Bid Optimizer-[DATE]" at bounding box center [222, 322] width 205 height 35
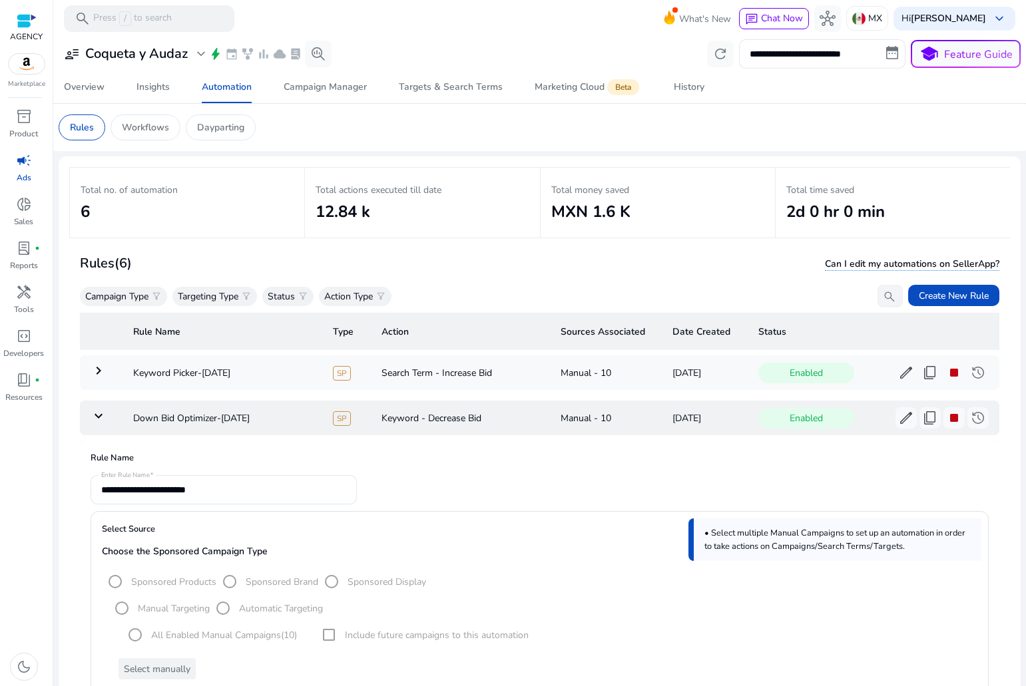
click at [95, 419] on mat-icon "keyboard_arrow_down" at bounding box center [99, 416] width 16 height 16
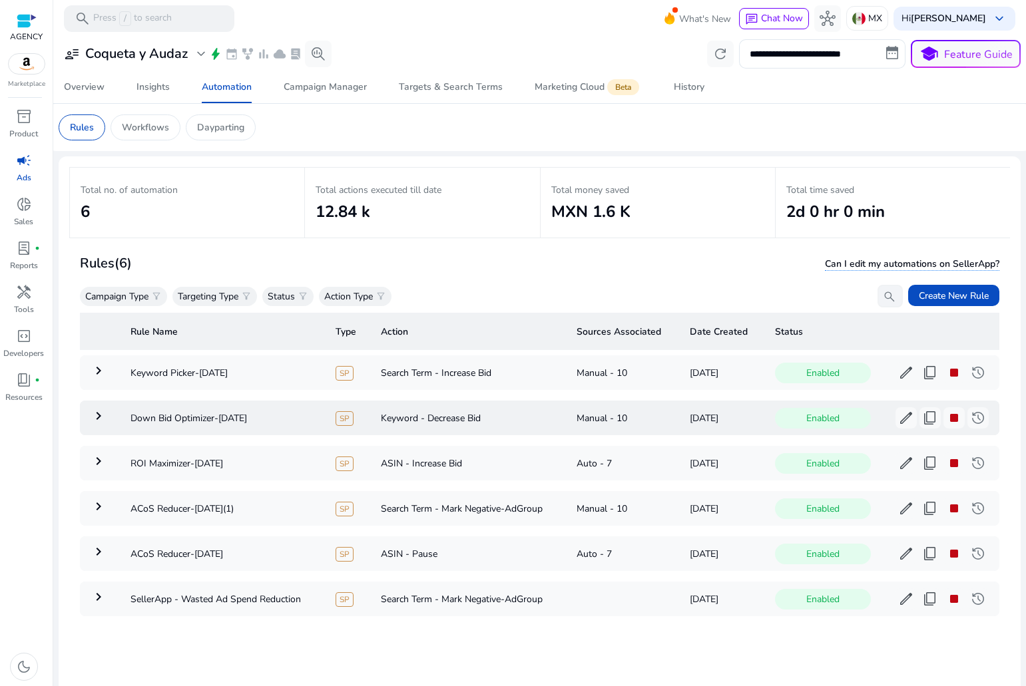
scroll to position [96, 0]
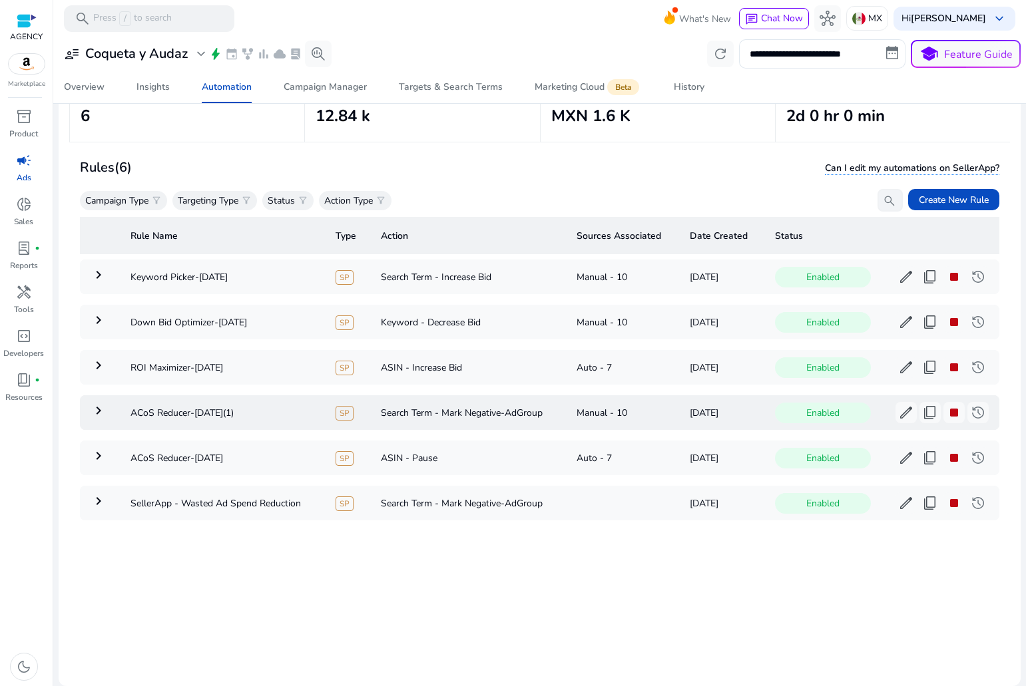
click at [101, 408] on mat-icon "keyboard_arrow_right" at bounding box center [99, 411] width 16 height 16
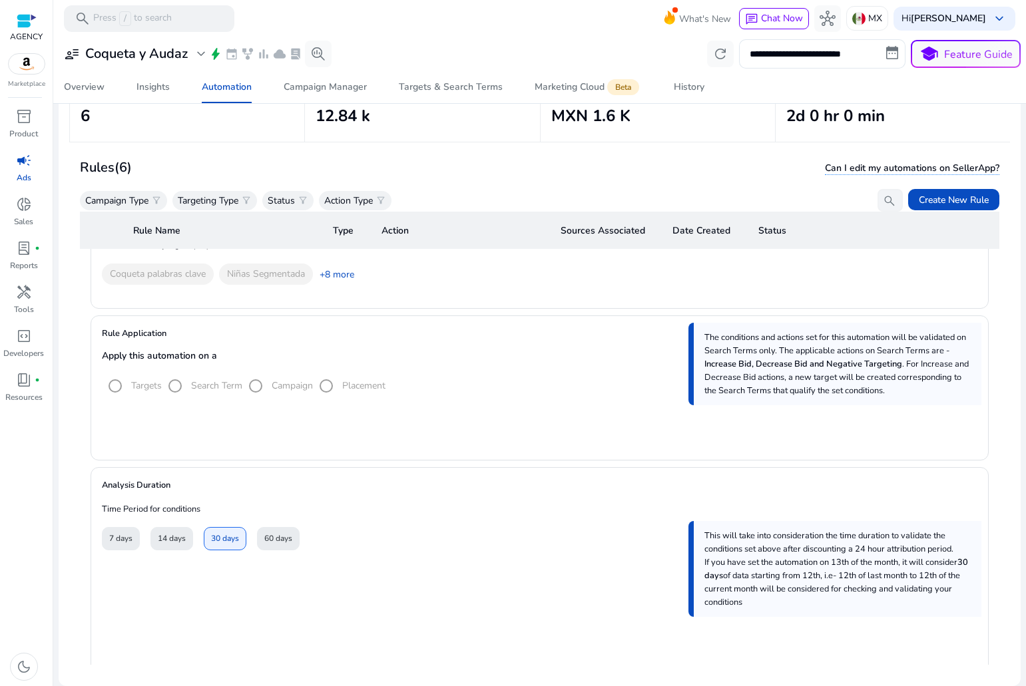
scroll to position [266, 0]
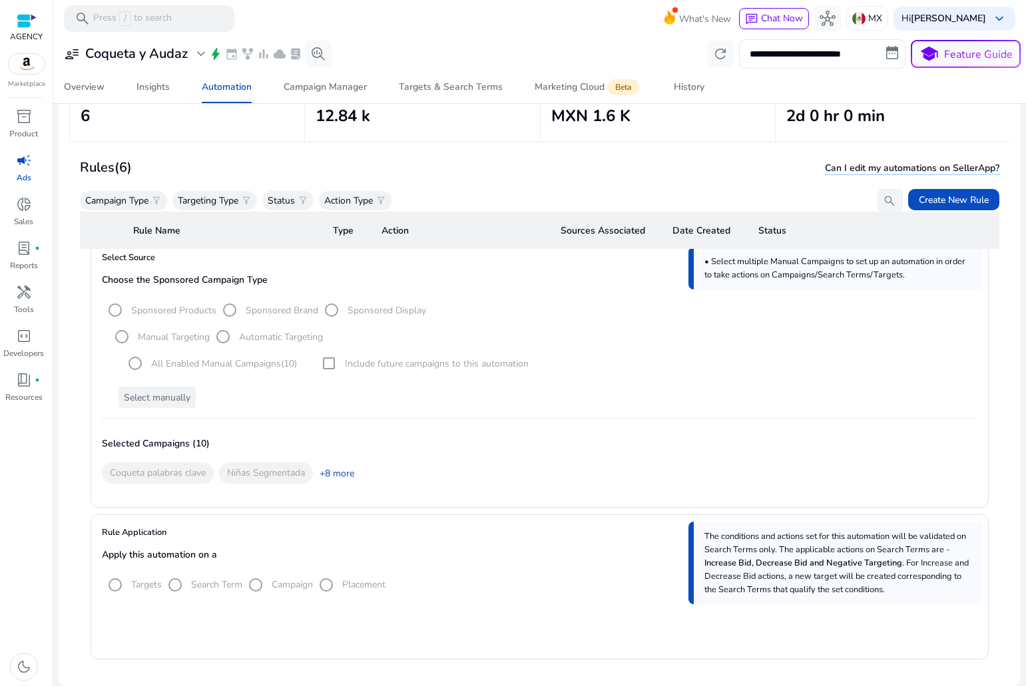
click at [169, 474] on div "Coqueta palabras clave Niñas Segmentada" at bounding box center [204, 473] width 216 height 27
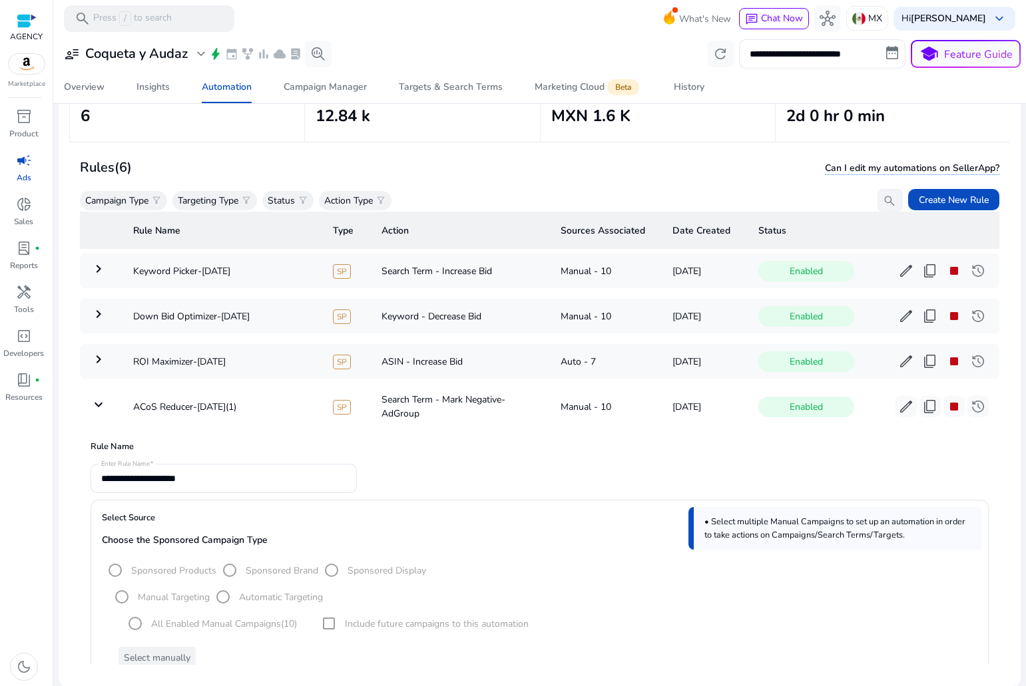
scroll to position [0, 0]
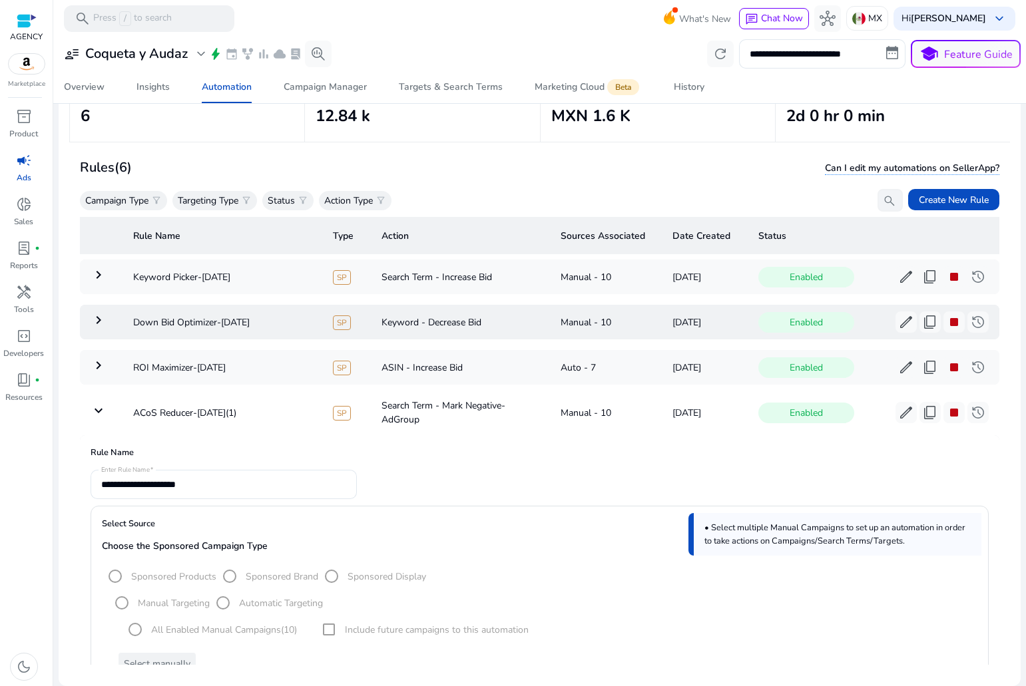
click at [96, 323] on mat-icon "keyboard_arrow_right" at bounding box center [99, 320] width 16 height 16
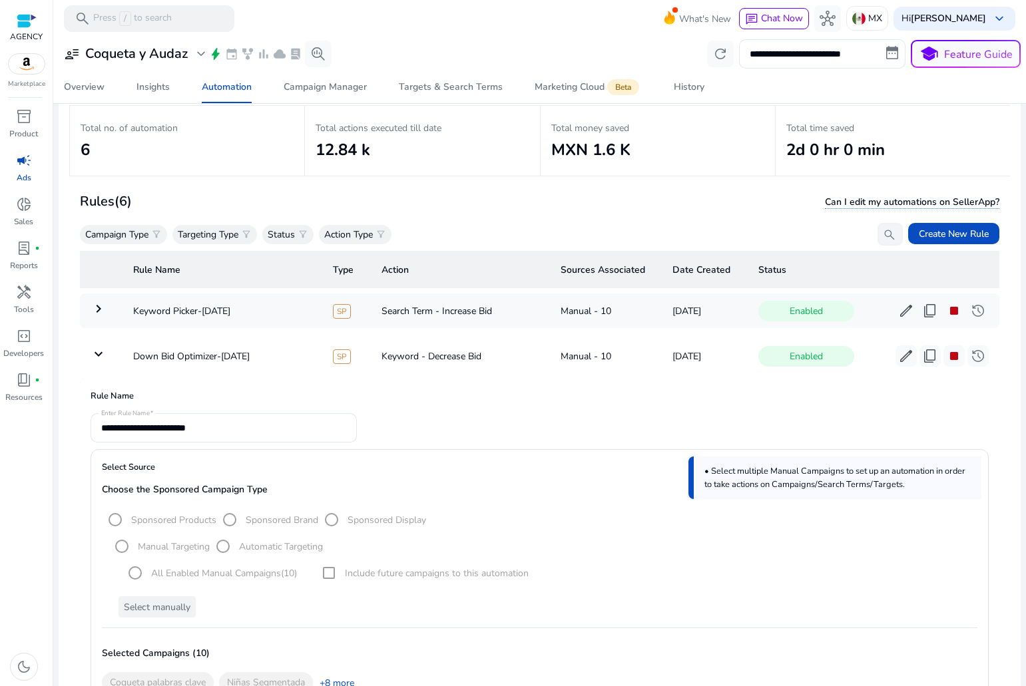
scroll to position [30, 0]
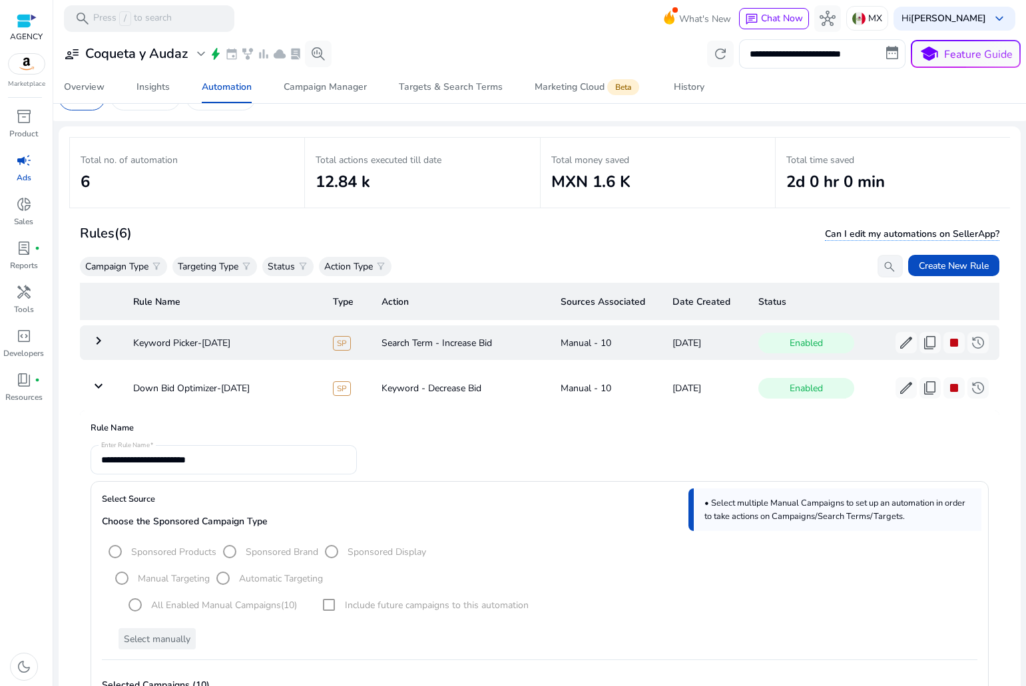
click at [100, 338] on mat-icon "keyboard_arrow_right" at bounding box center [99, 341] width 16 height 16
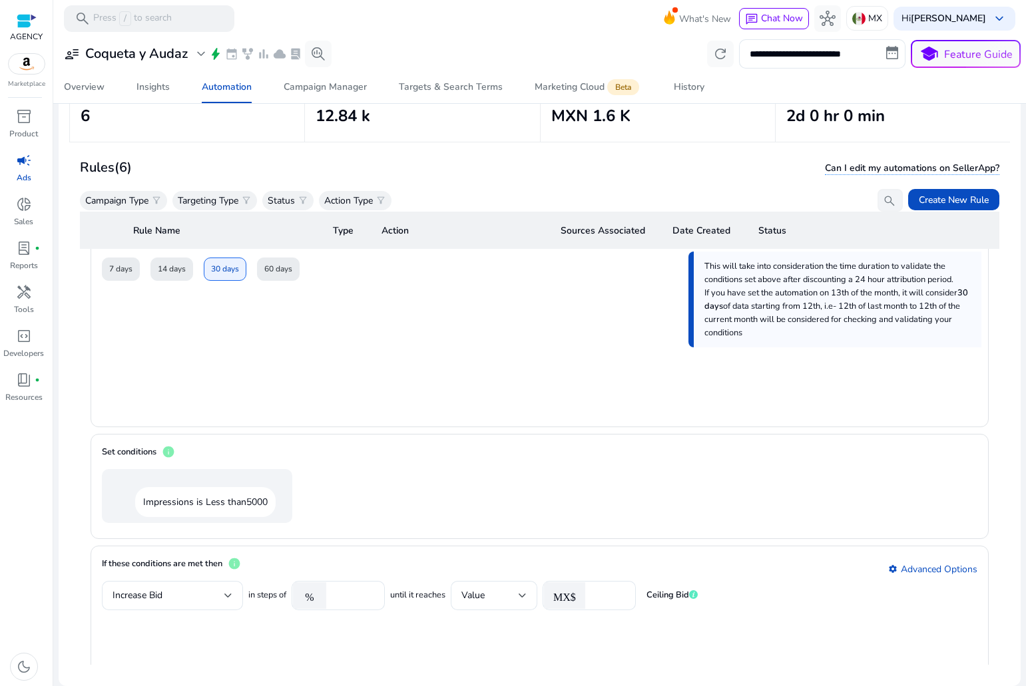
scroll to position [666, 0]
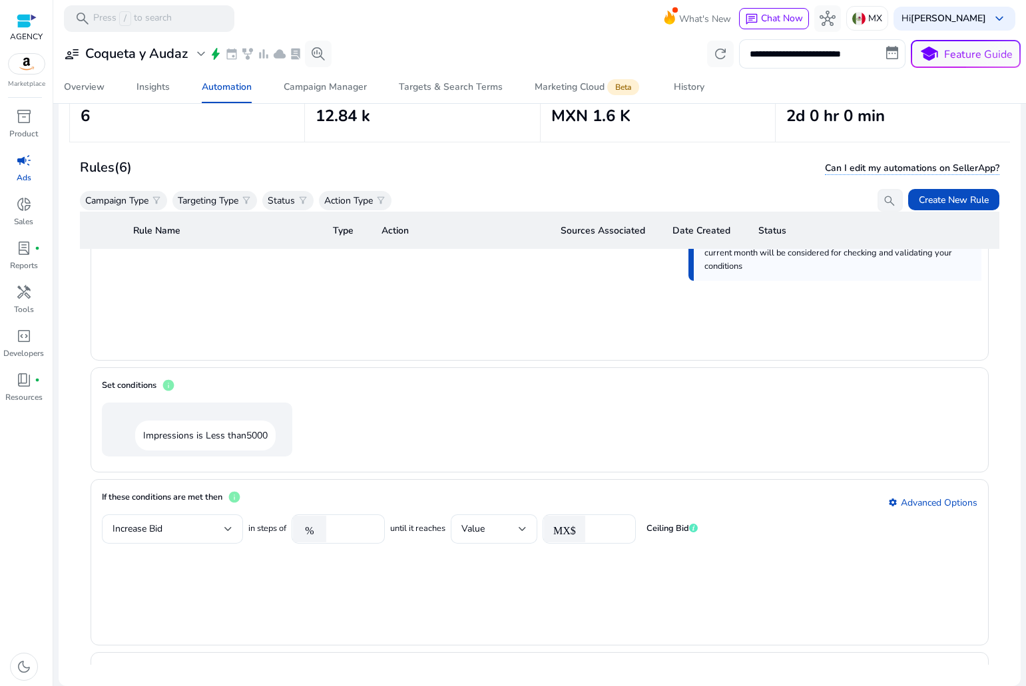
click at [910, 496] on div "If these conditions are met then info settings Advanced Options" at bounding box center [539, 502] width 875 height 24
click at [911, 499] on div "If these conditions are met then info settings Advanced Options" at bounding box center [539, 502] width 875 height 24
click at [887, 502] on div "If these conditions are met then info settings Advanced Options" at bounding box center [539, 502] width 875 height 24
click at [880, 502] on div "If these conditions are met then info settings Advanced Options" at bounding box center [539, 502] width 875 height 24
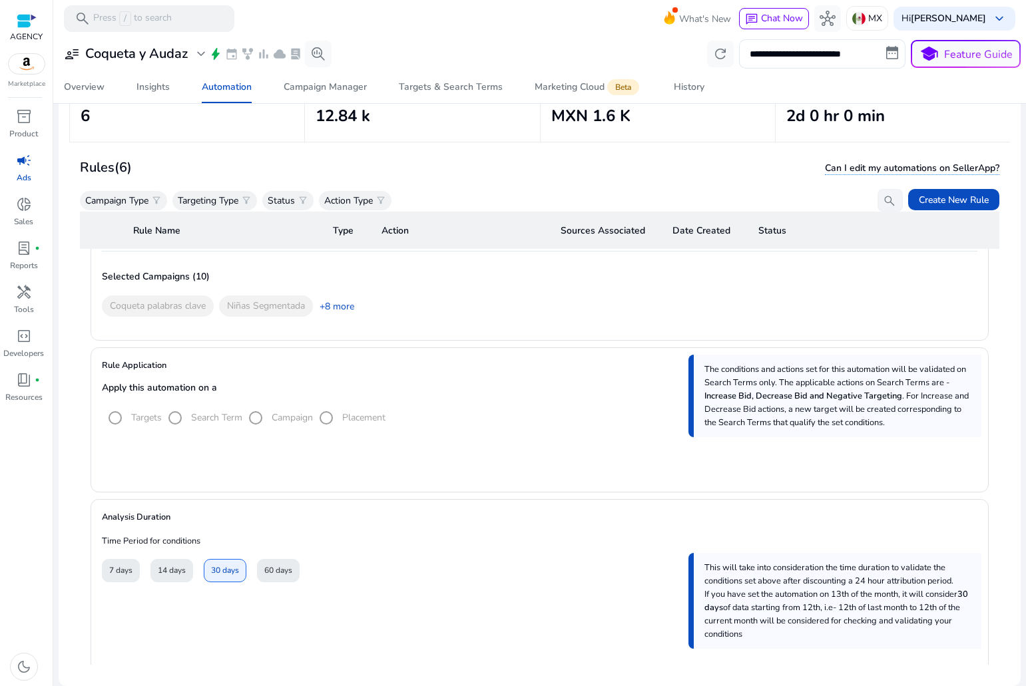
scroll to position [333, 0]
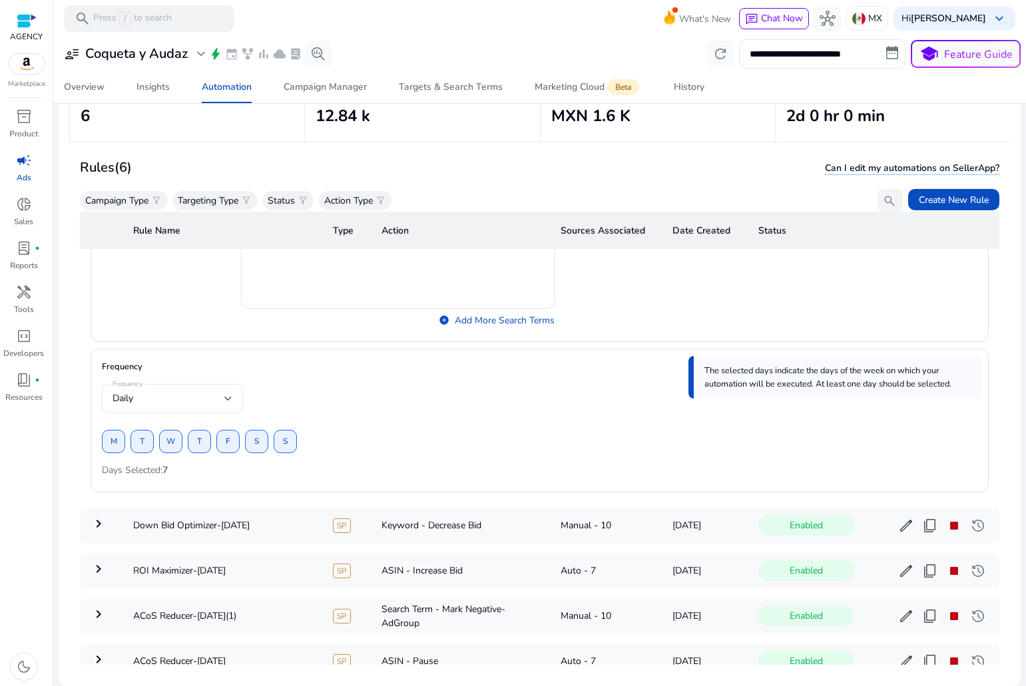
scroll to position [1198, 0]
click at [102, 520] on mat-icon "keyboard_arrow_right" at bounding box center [99, 522] width 16 height 16
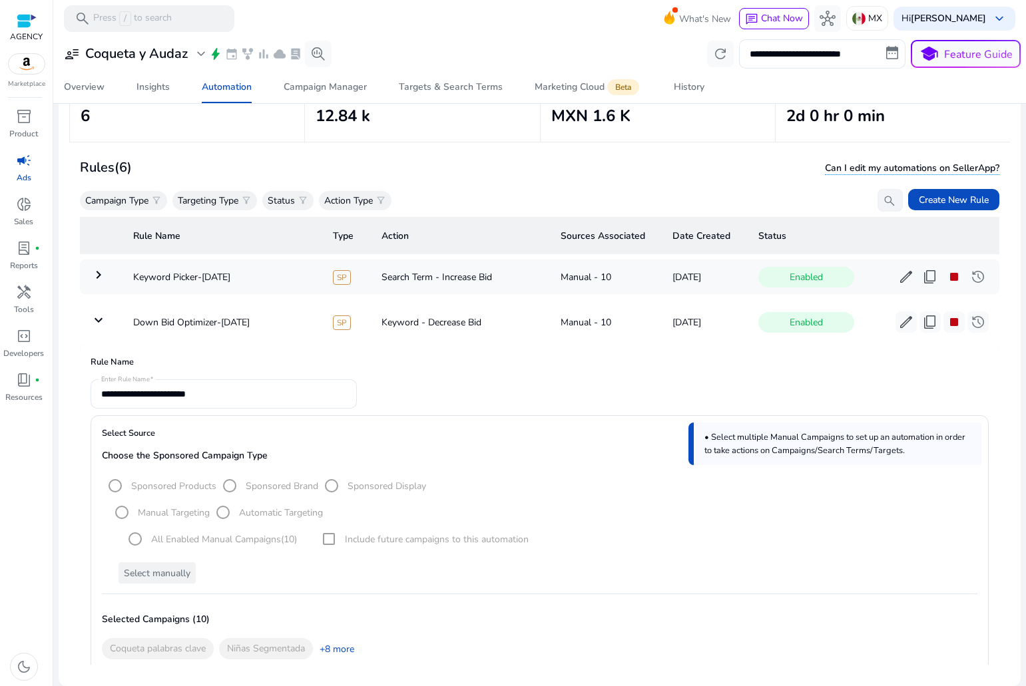
scroll to position [0, 0]
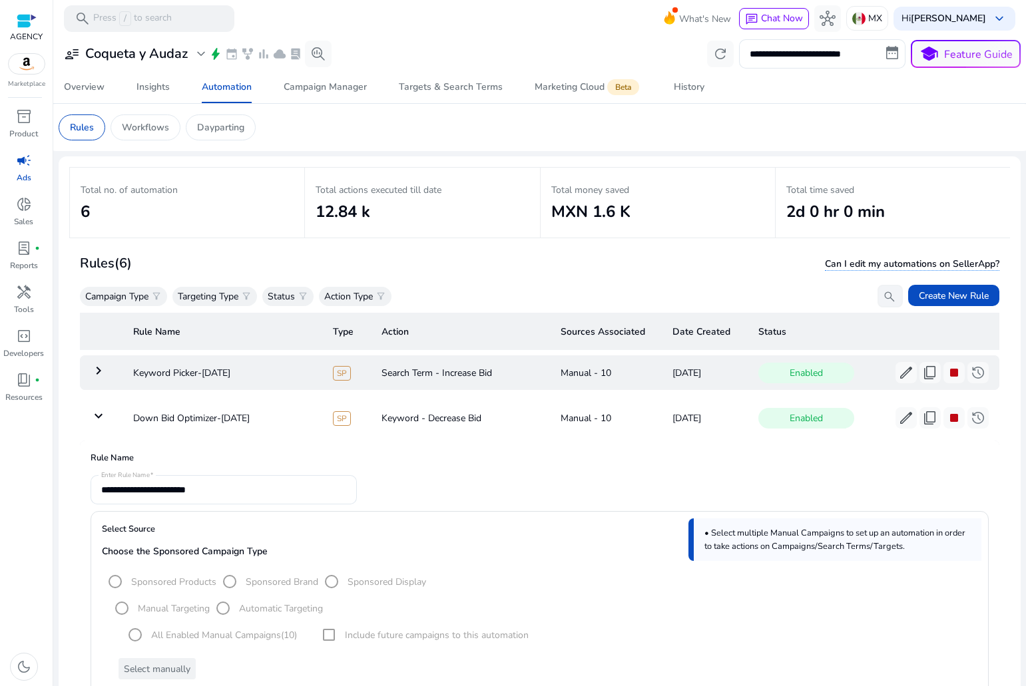
click at [94, 369] on mat-icon "keyboard_arrow_right" at bounding box center [99, 371] width 16 height 16
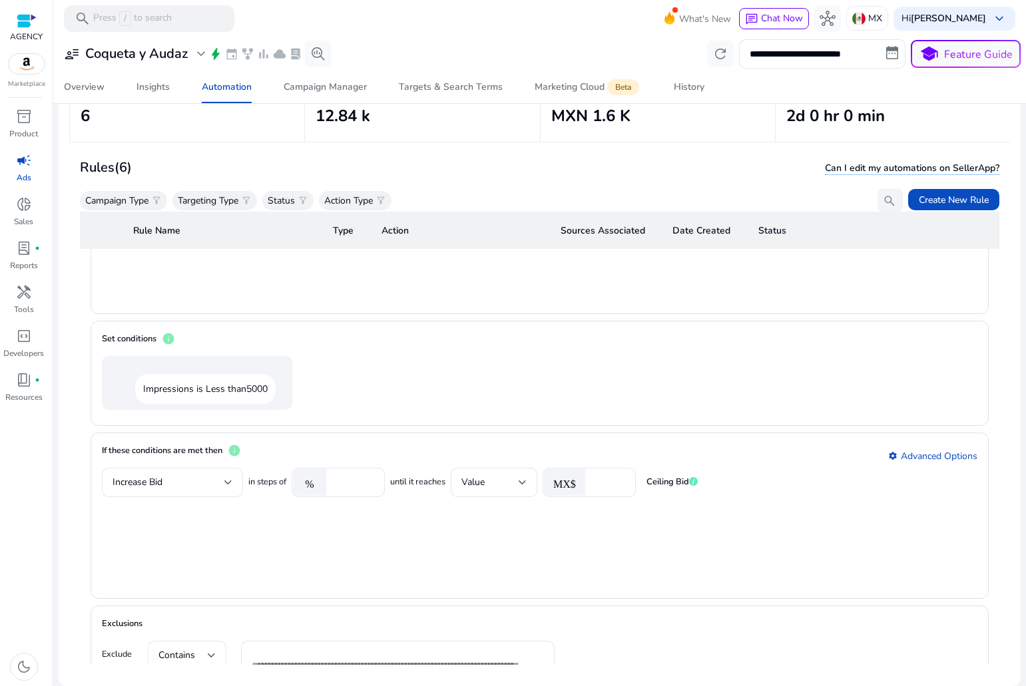
scroll to position [713, 0]
drag, startPoint x: 148, startPoint y: 385, endPoint x: 266, endPoint y: 383, distance: 117.8
click at [266, 383] on p "Impressions is Less than 5000" at bounding box center [205, 388] width 140 height 30
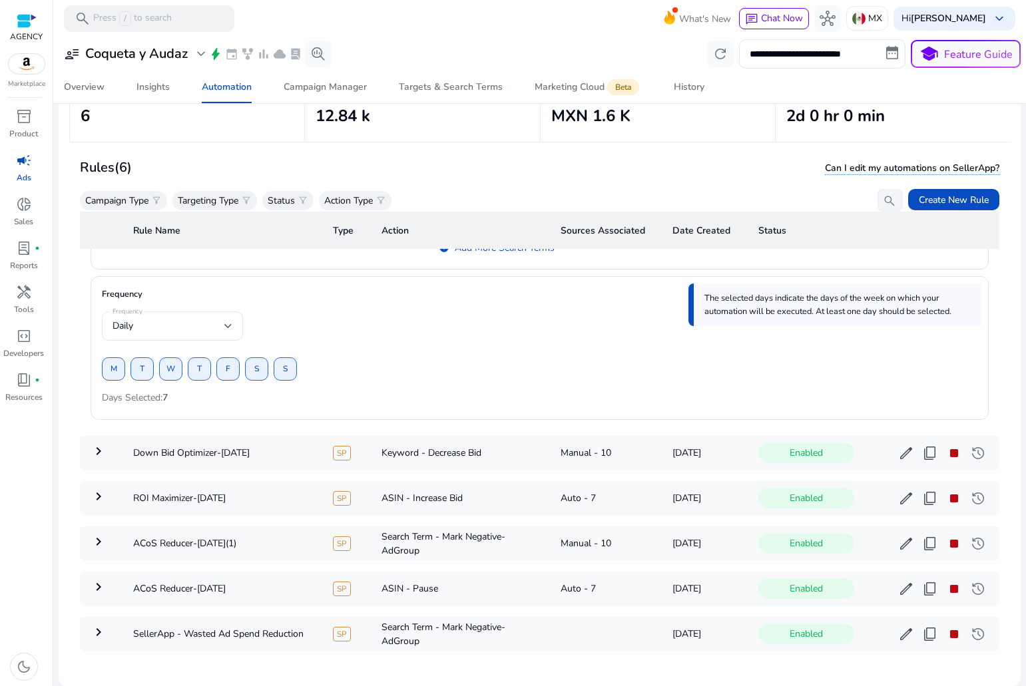
scroll to position [1287, 0]
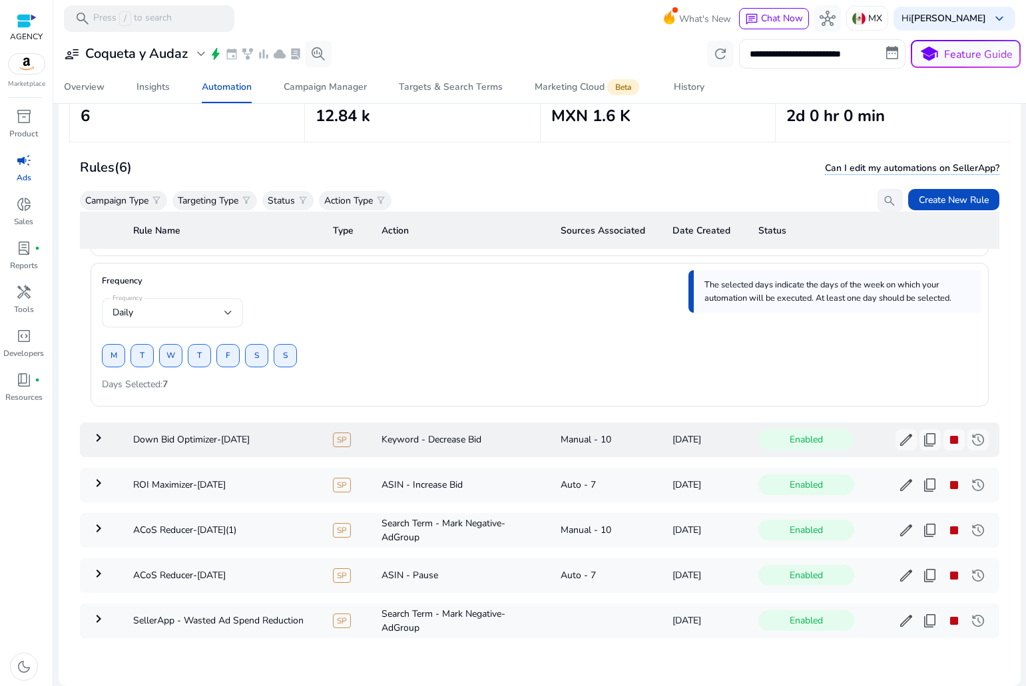
click at [99, 432] on mat-icon "keyboard_arrow_right" at bounding box center [99, 438] width 16 height 16
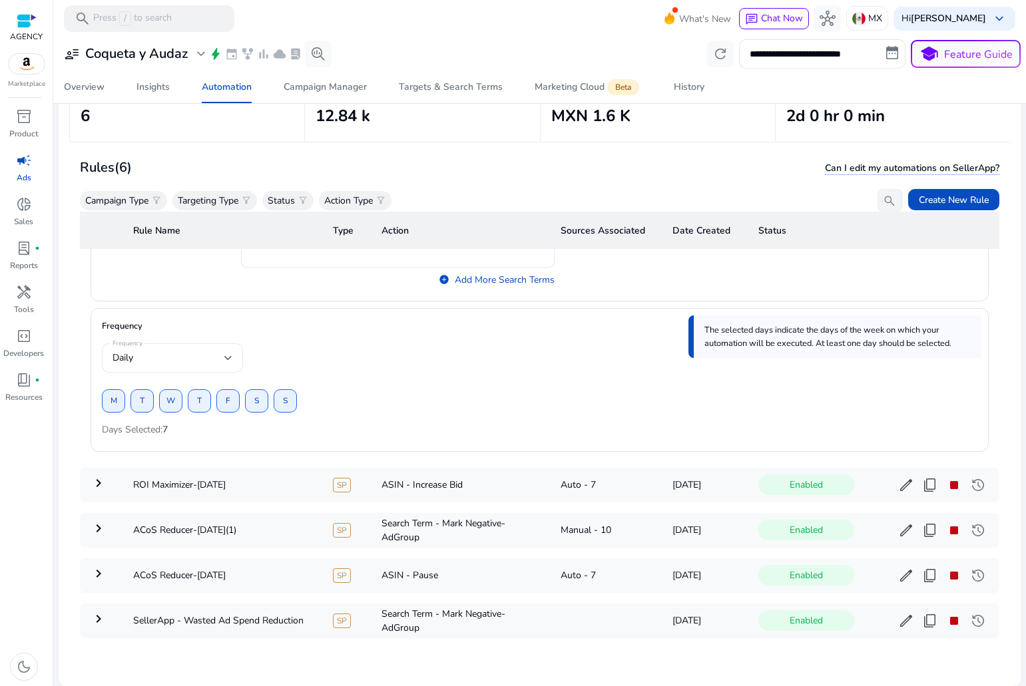
scroll to position [1402, 0]
click at [102, 476] on mat-icon "keyboard_arrow_right" at bounding box center [99, 483] width 16 height 16
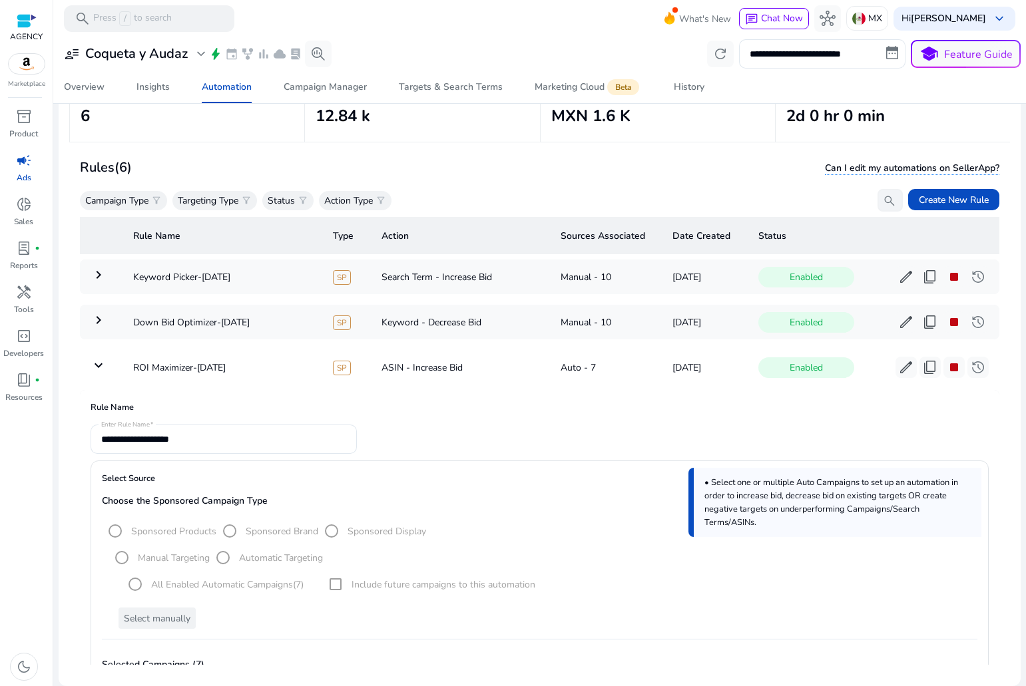
scroll to position [0, 0]
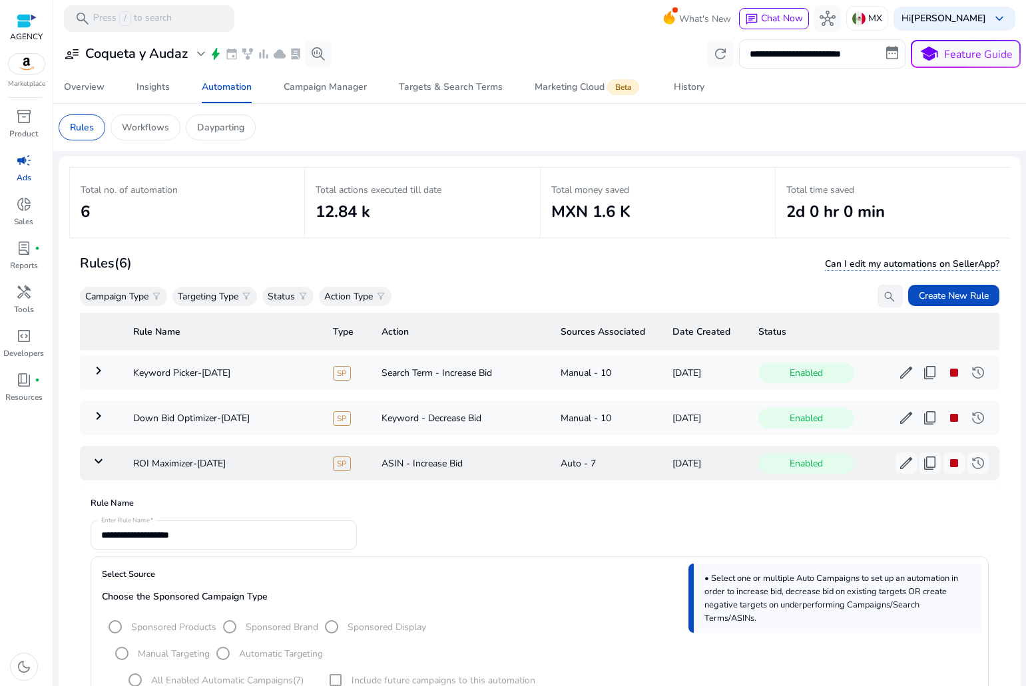
click at [93, 463] on mat-icon "keyboard_arrow_down" at bounding box center [99, 461] width 16 height 16
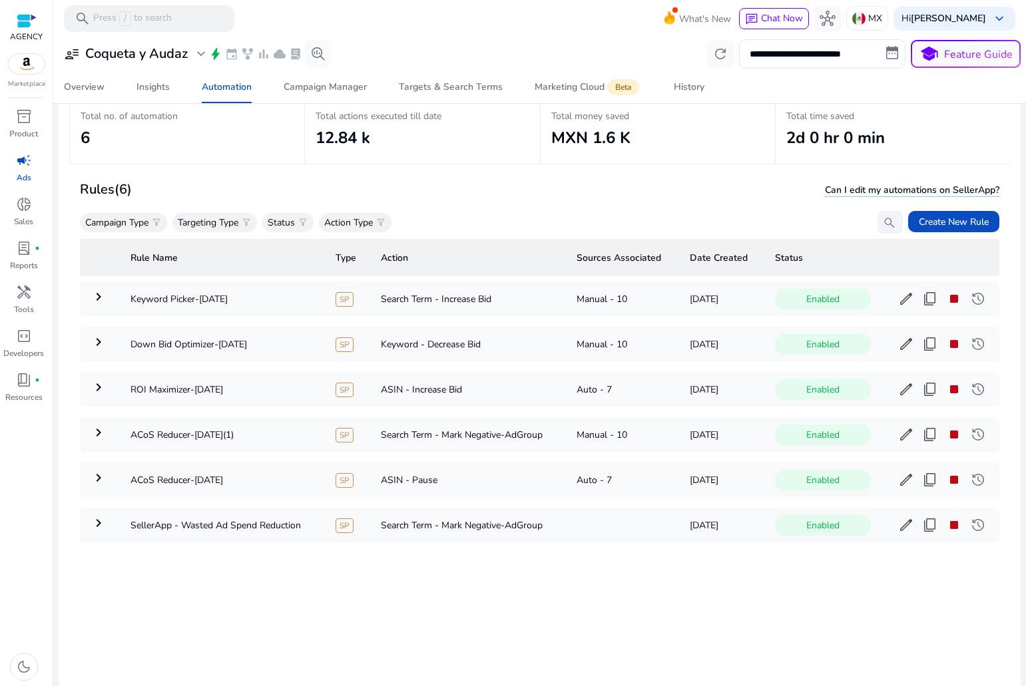
scroll to position [96, 0]
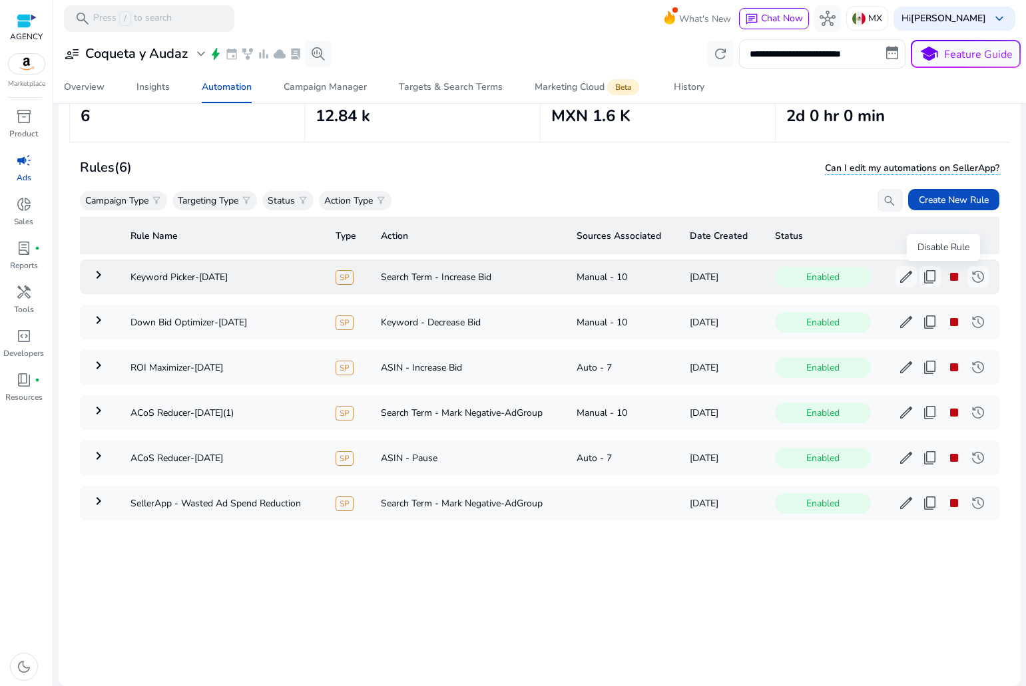
click at [946, 282] on span "stop" at bounding box center [954, 277] width 16 height 16
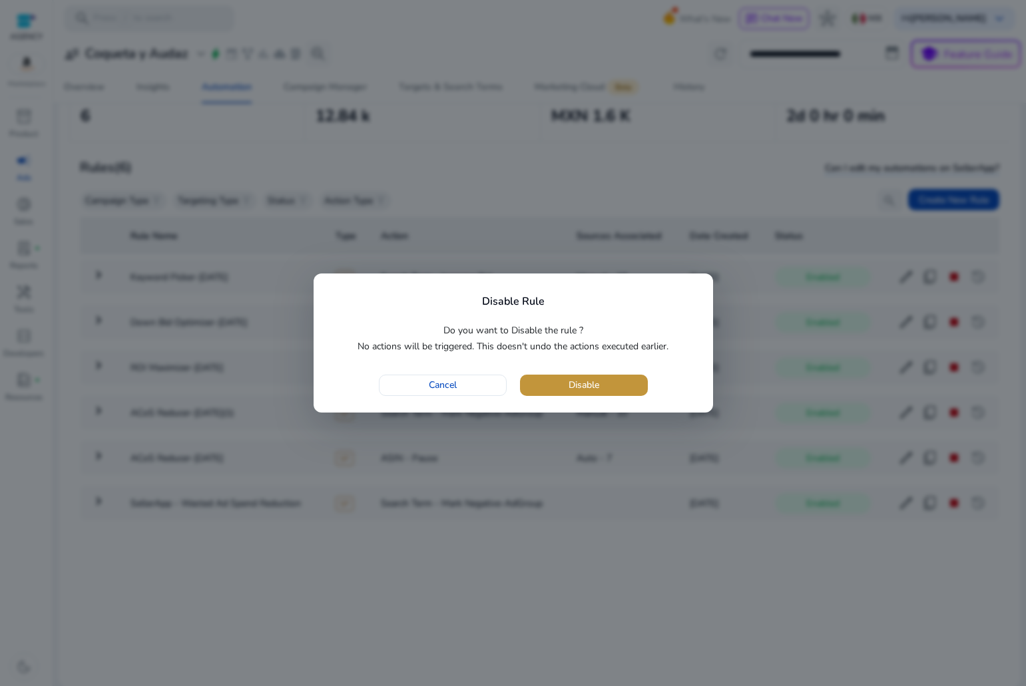
click at [600, 391] on span "button" at bounding box center [584, 385] width 128 height 32
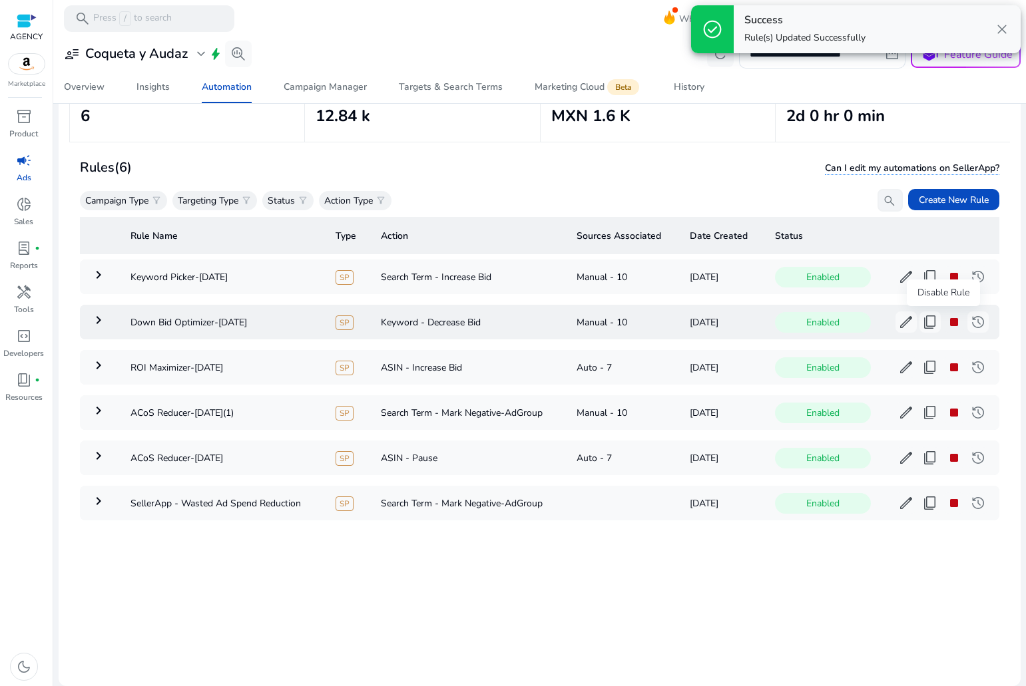
click at [946, 323] on span "stop" at bounding box center [954, 322] width 16 height 16
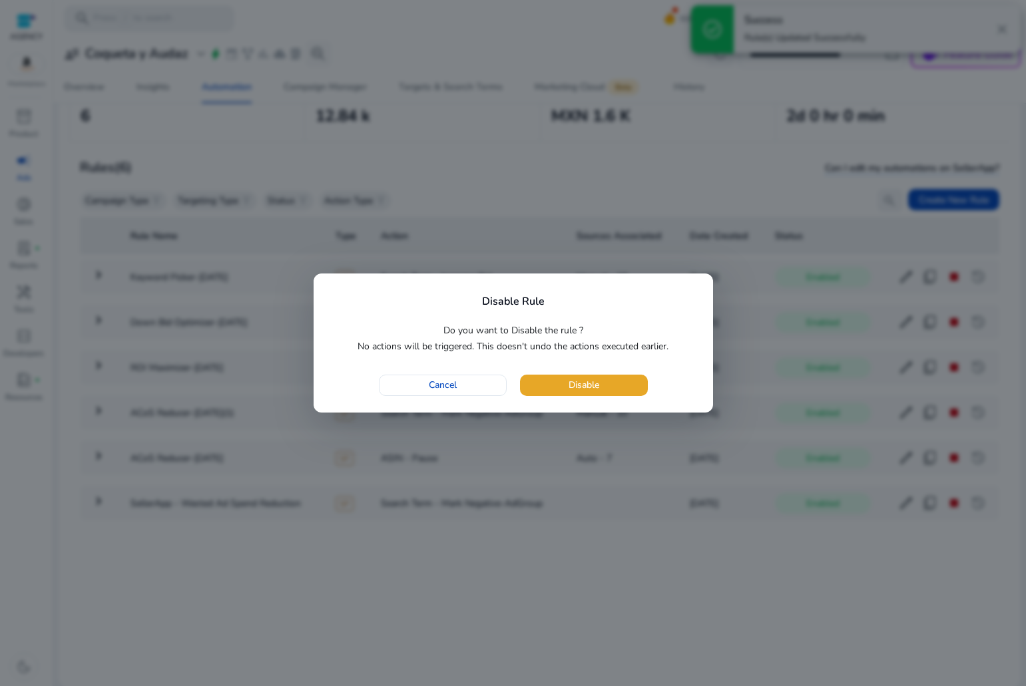
click at [622, 387] on span "button" at bounding box center [584, 385] width 128 height 32
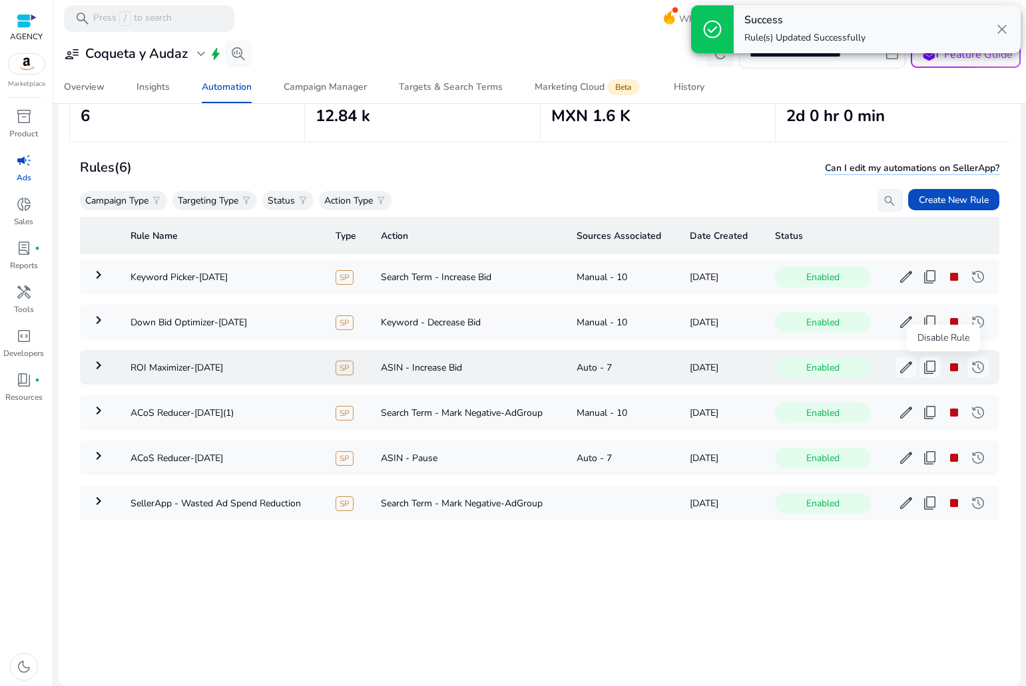
click at [946, 363] on span "stop" at bounding box center [954, 367] width 16 height 16
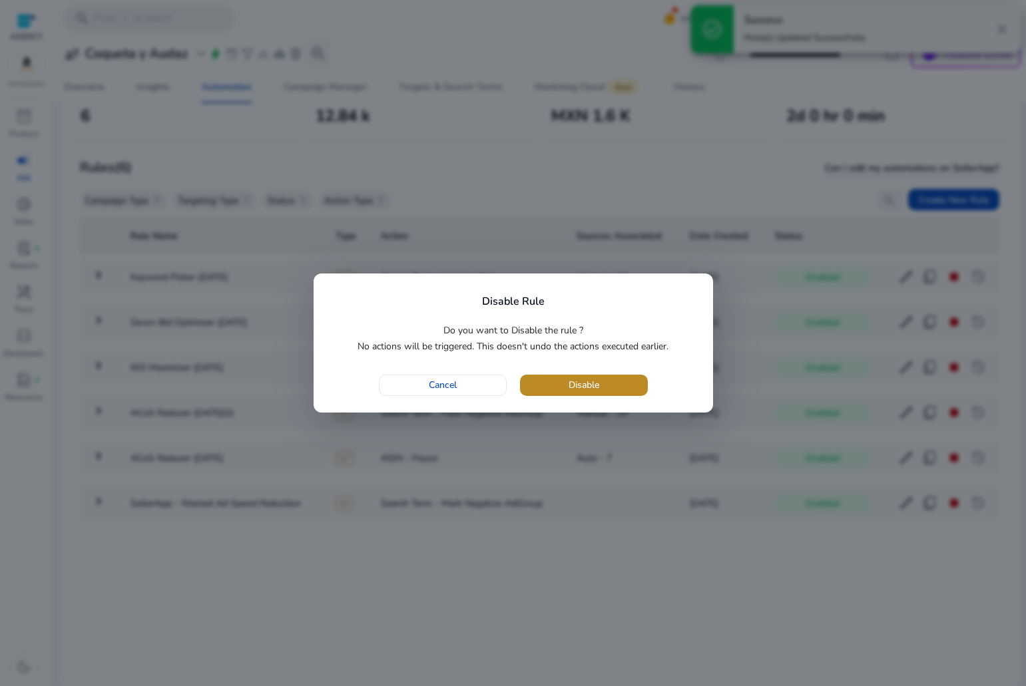
click at [598, 391] on span "Disable" at bounding box center [583, 385] width 31 height 14
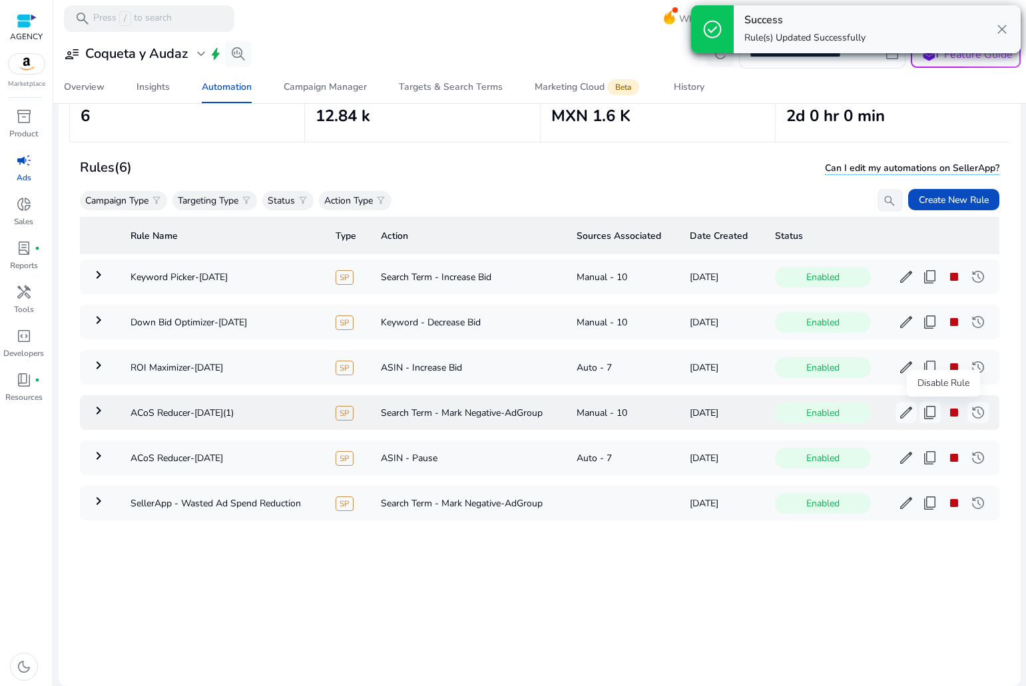
click at [946, 411] on span "stop" at bounding box center [954, 413] width 16 height 16
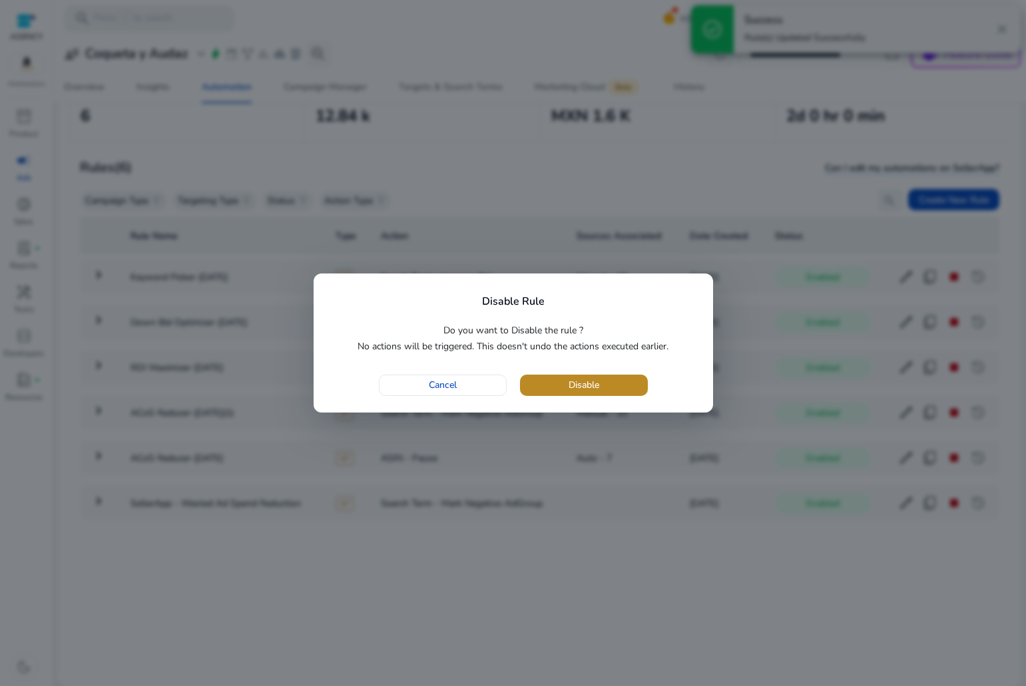
click at [614, 384] on span "button" at bounding box center [584, 385] width 128 height 32
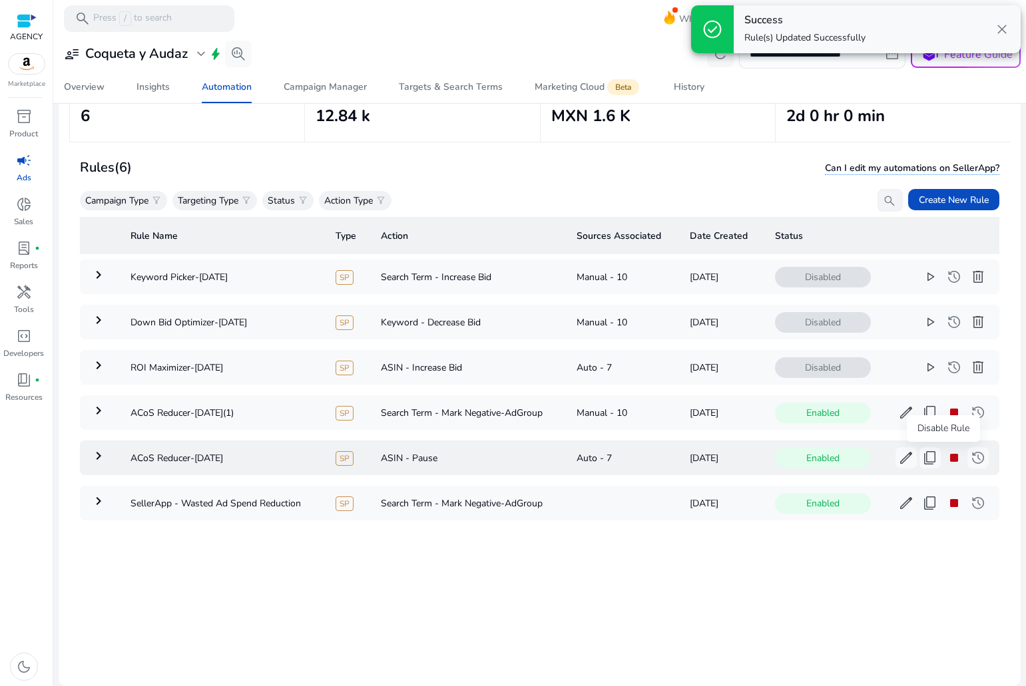
click at [950, 462] on span "stop" at bounding box center [954, 458] width 16 height 16
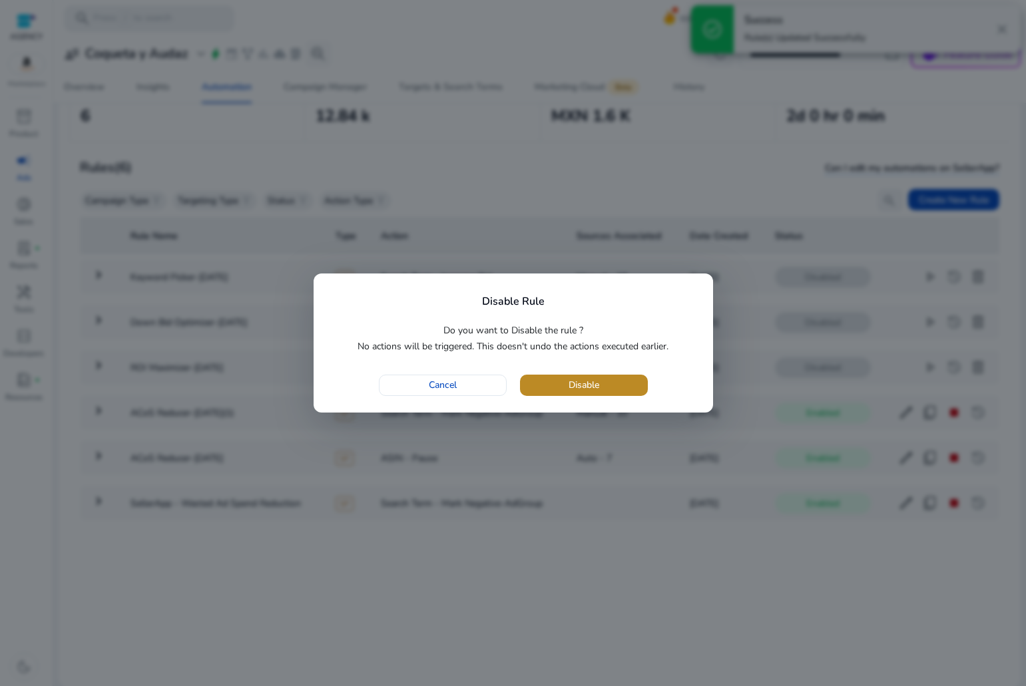
click at [543, 391] on span "button" at bounding box center [584, 385] width 128 height 32
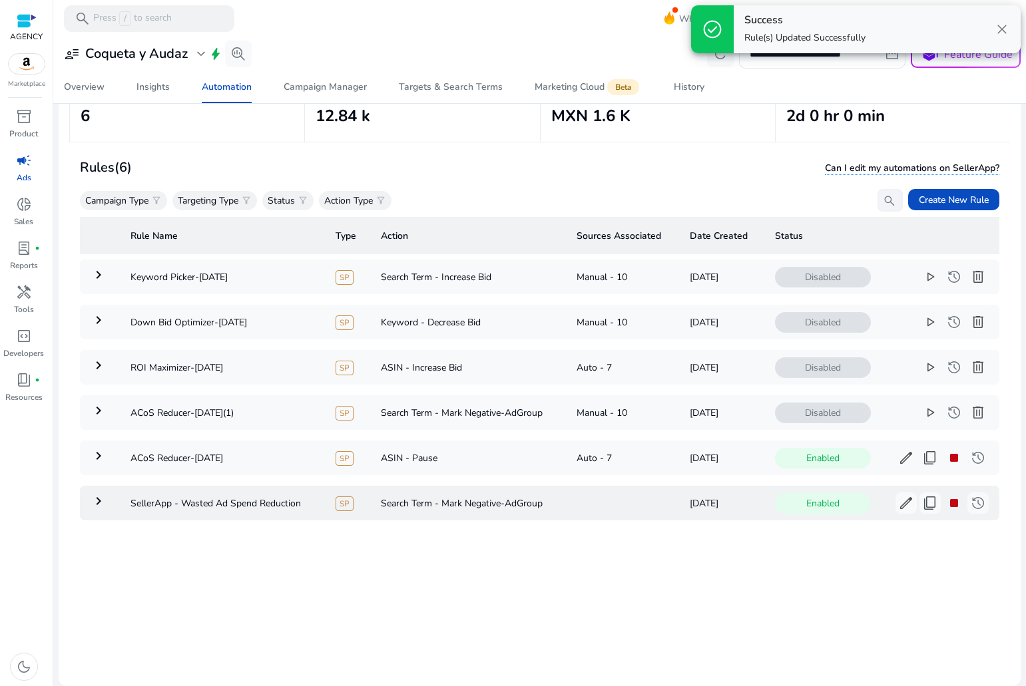
click at [943, 504] on button "stop" at bounding box center [953, 502] width 21 height 21
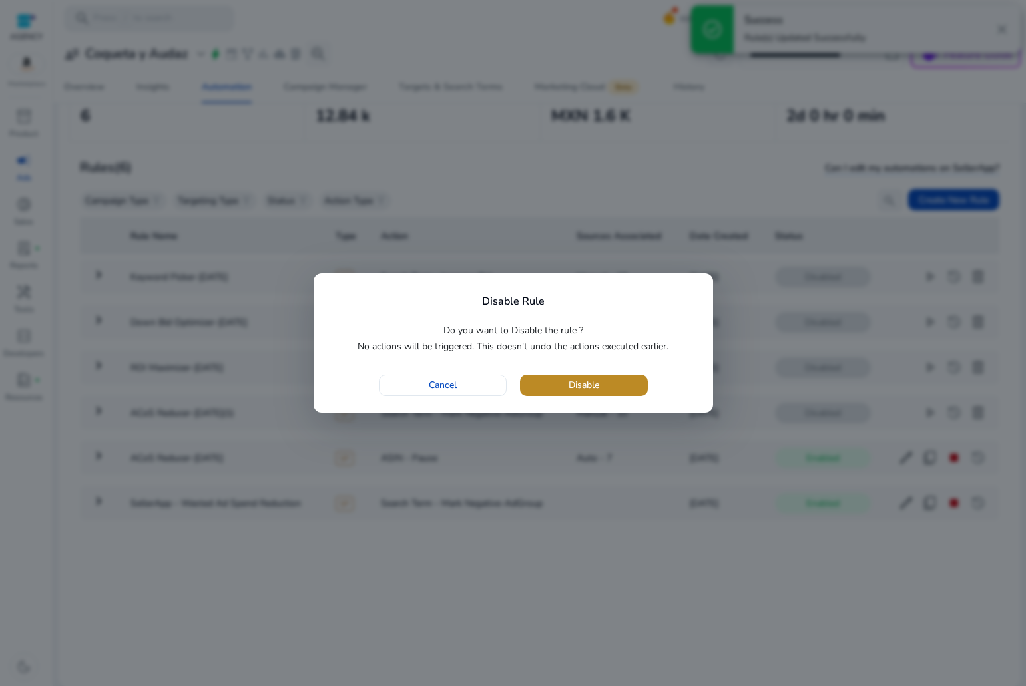
click at [548, 387] on span "button" at bounding box center [584, 385] width 128 height 32
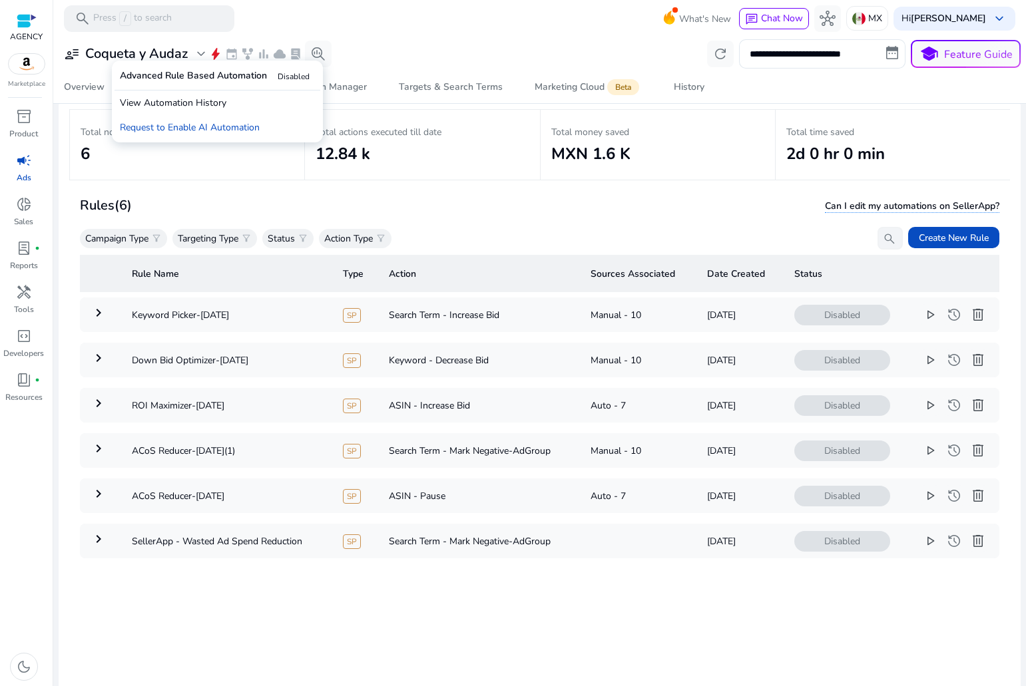
scroll to position [30, 0]
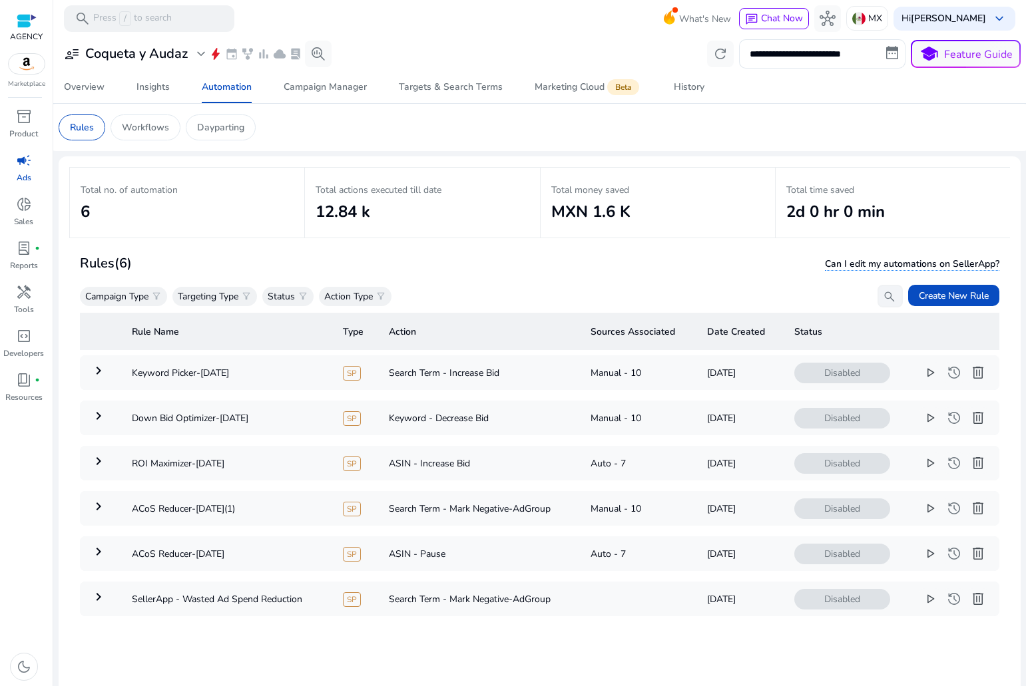
scroll to position [30, 0]
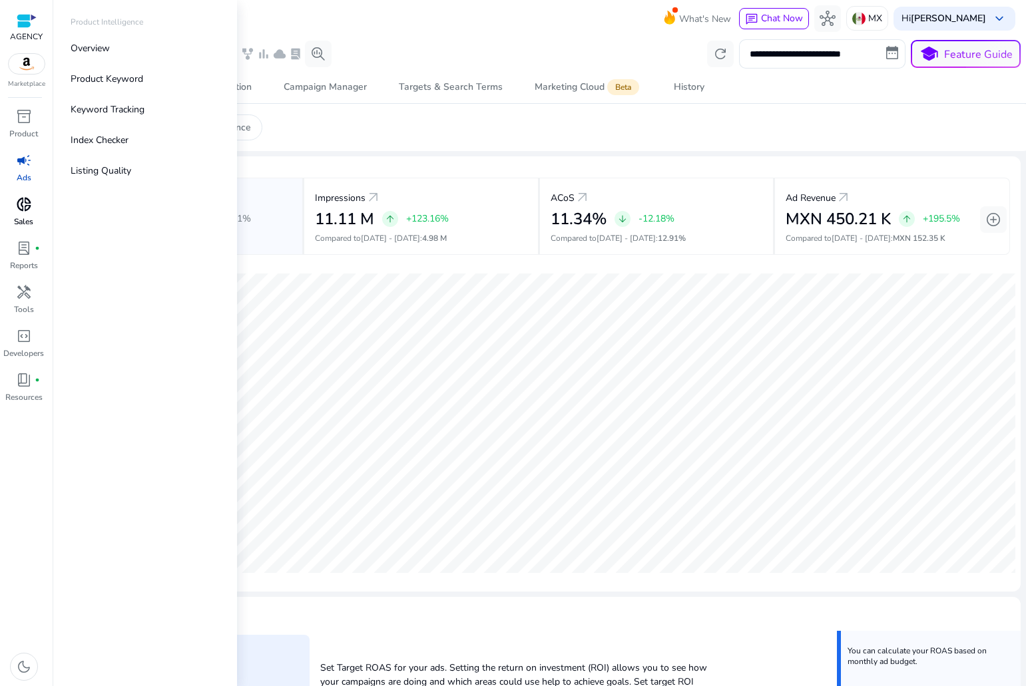
click at [19, 198] on span "donut_small" at bounding box center [24, 204] width 16 height 16
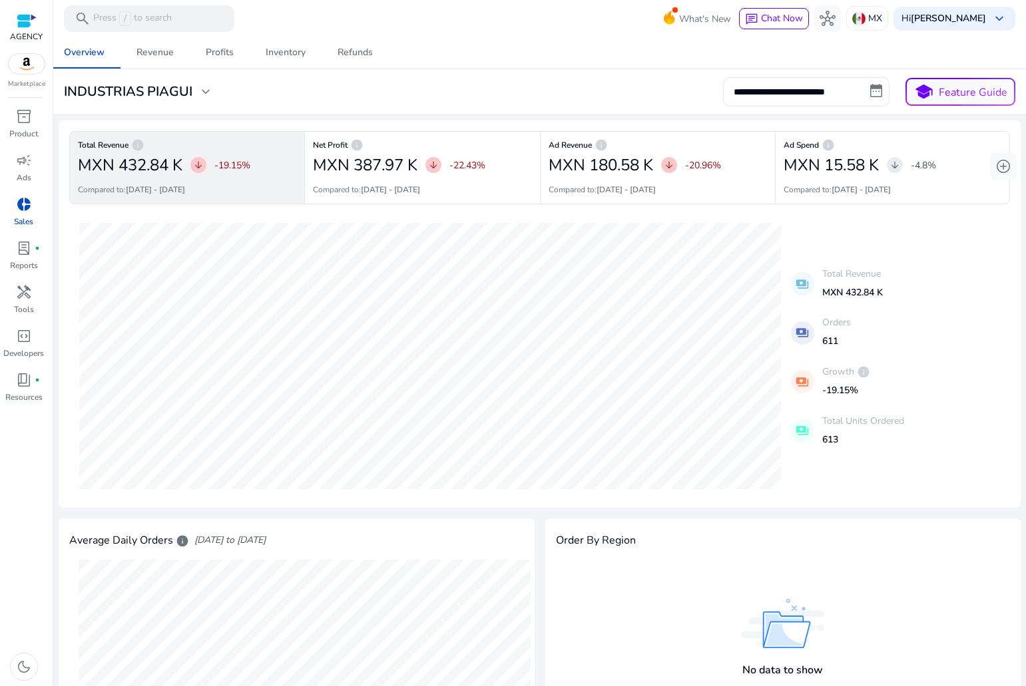
click at [211, 77] on div "**********" at bounding box center [540, 91] width 962 height 29
click at [205, 87] on span "expand_more" at bounding box center [206, 92] width 16 height 16
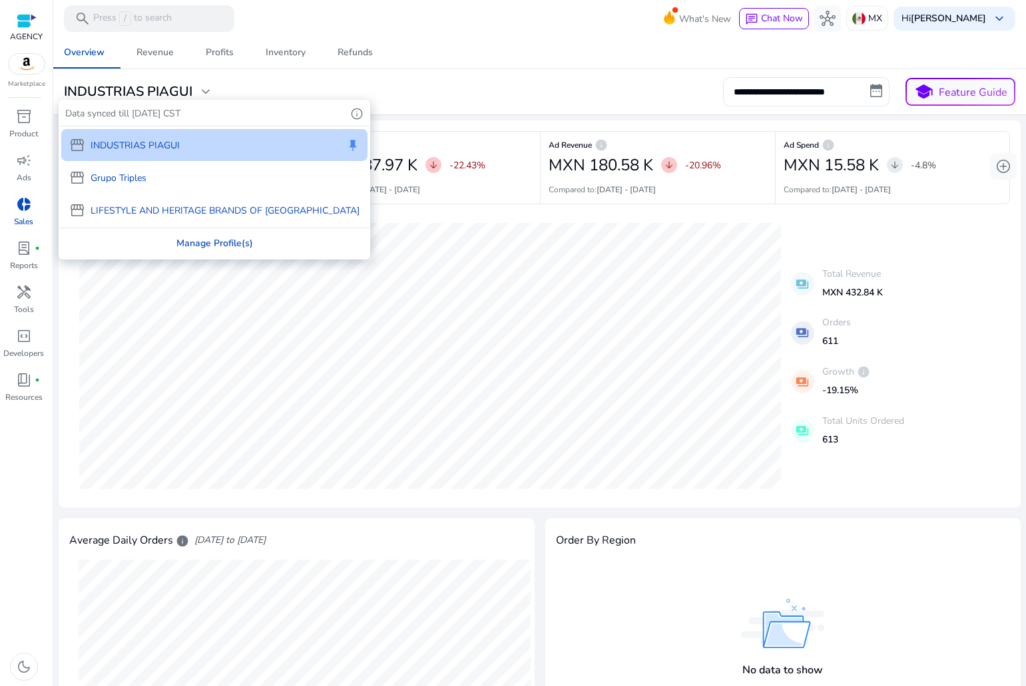
click at [169, 252] on div "Manage Profile(s)" at bounding box center [214, 243] width 309 height 30
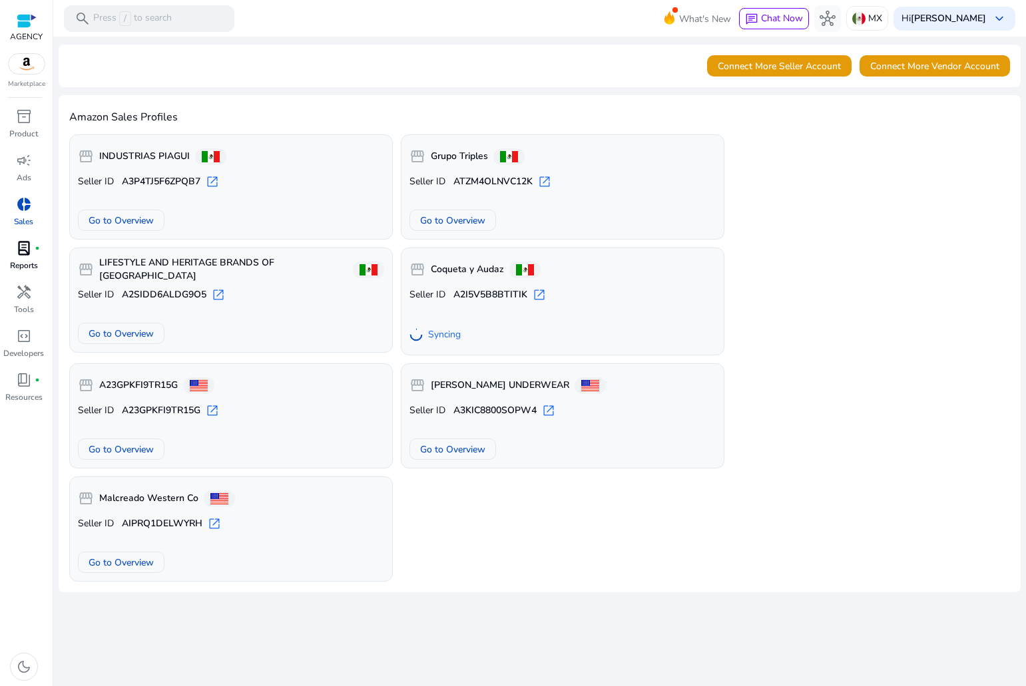
click at [21, 263] on p "Reports" at bounding box center [24, 266] width 28 height 12
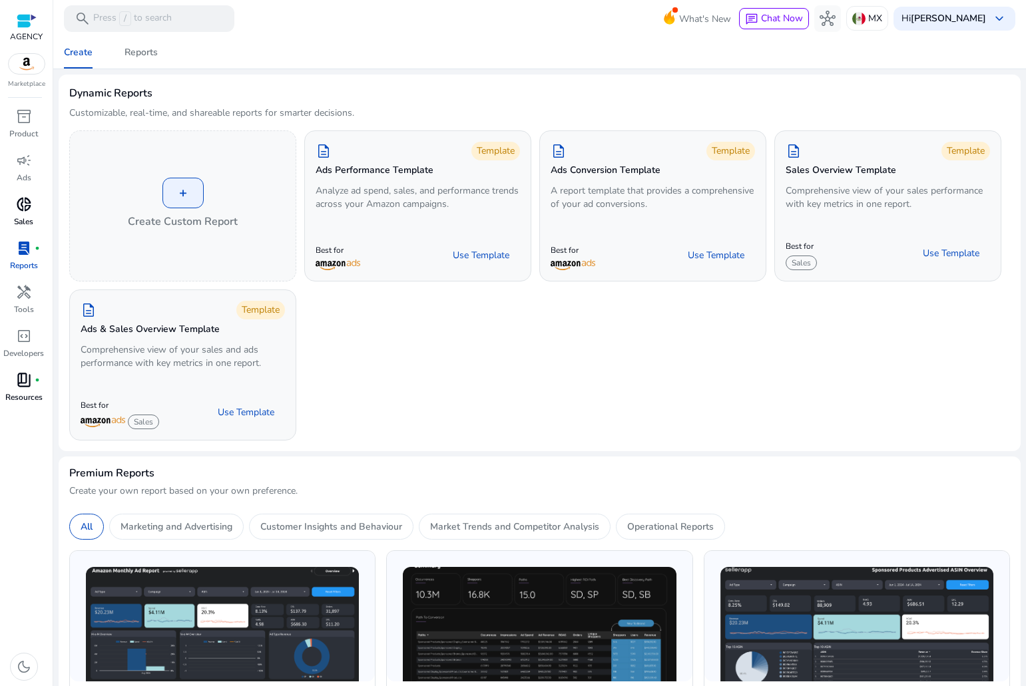
click at [17, 383] on span "book_4" at bounding box center [24, 380] width 16 height 16
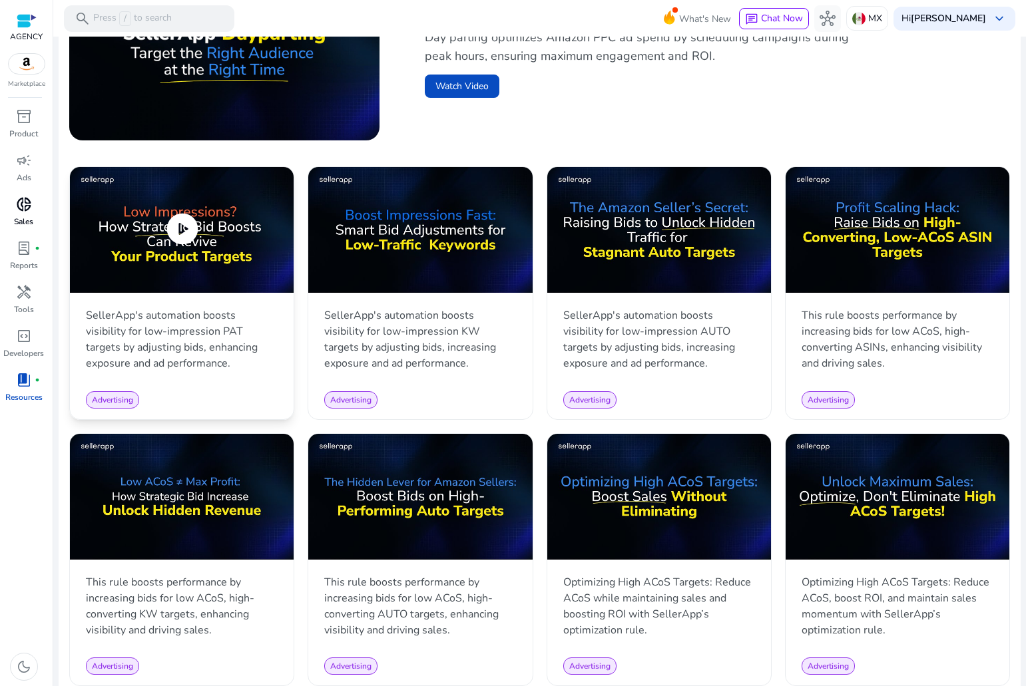
scroll to position [599, 0]
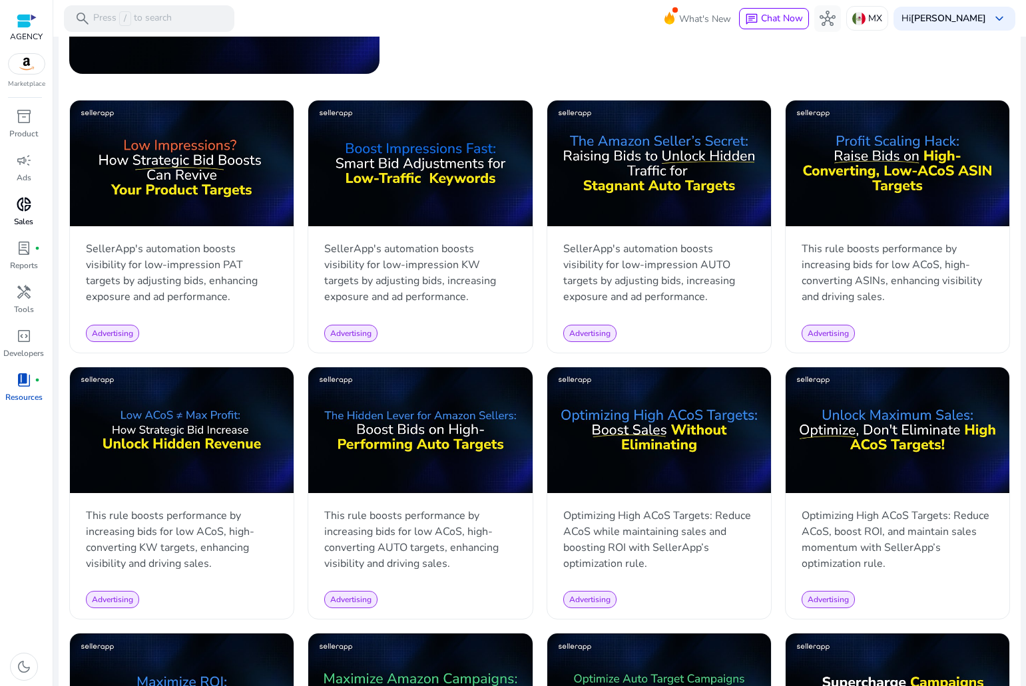
click at [30, 210] on span "donut_small" at bounding box center [24, 204] width 16 height 16
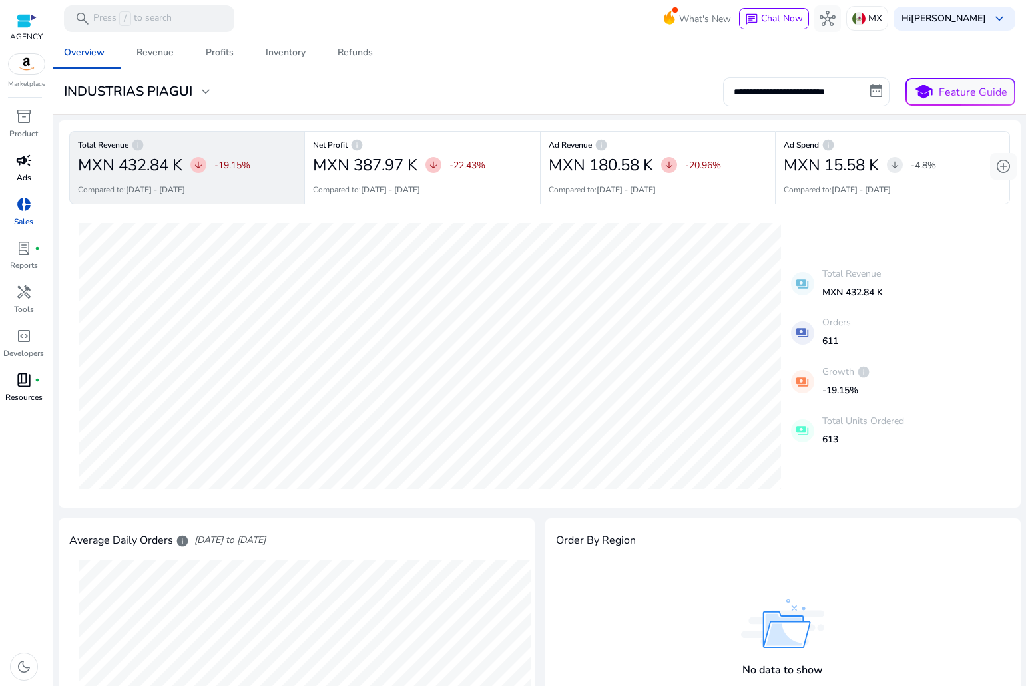
click at [20, 172] on p "Ads" at bounding box center [24, 178] width 15 height 12
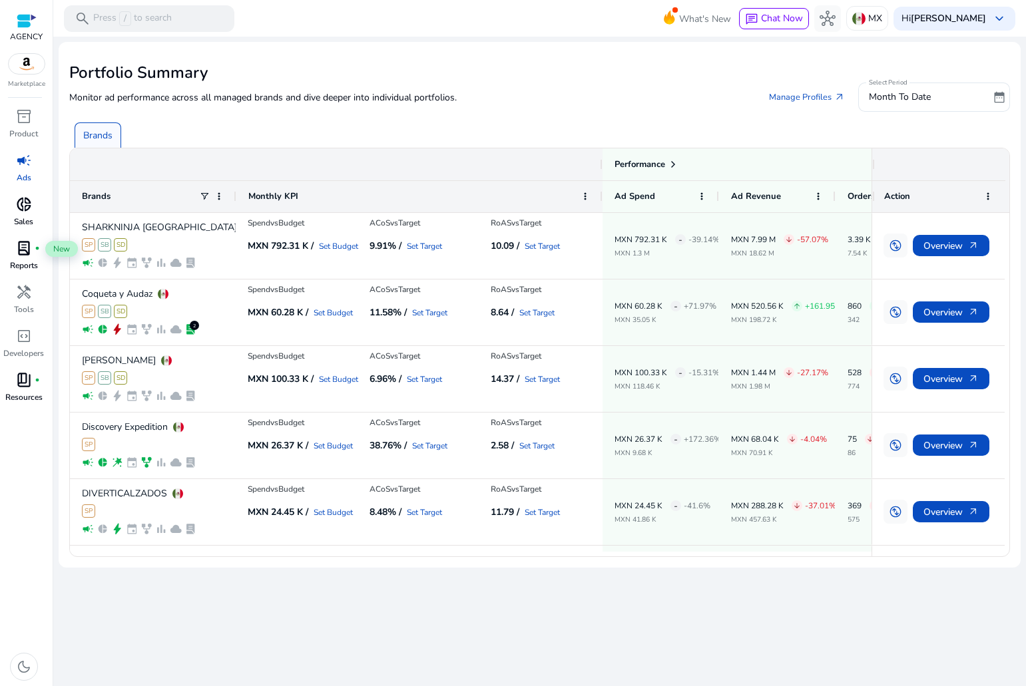
click at [30, 256] on span "lab_profile" at bounding box center [24, 248] width 16 height 16
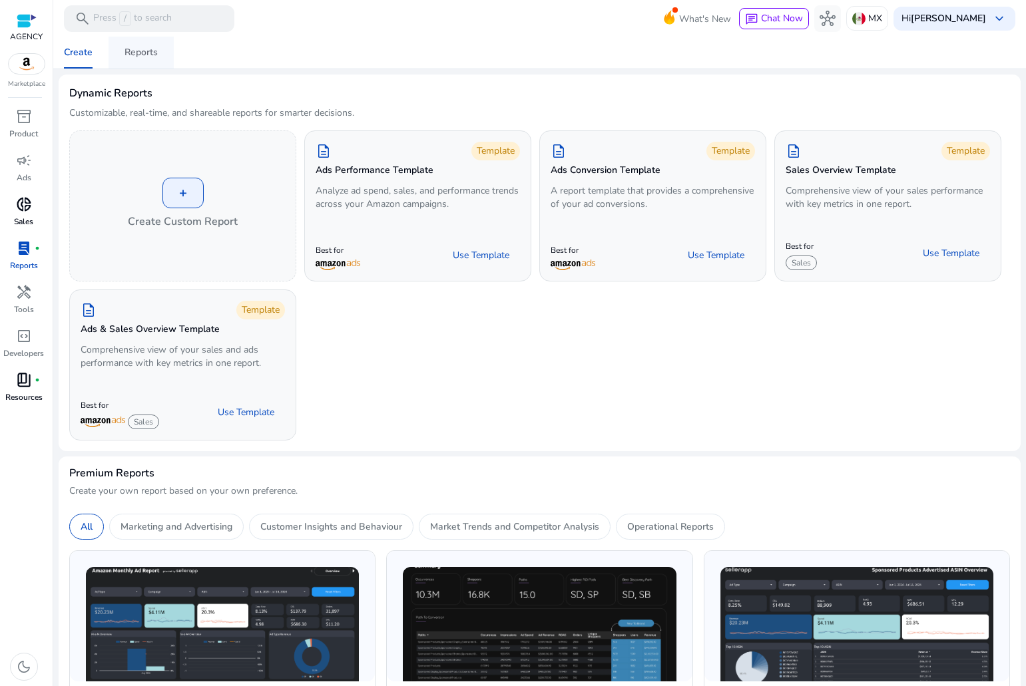
click at [148, 56] on div "Reports" at bounding box center [140, 52] width 33 height 9
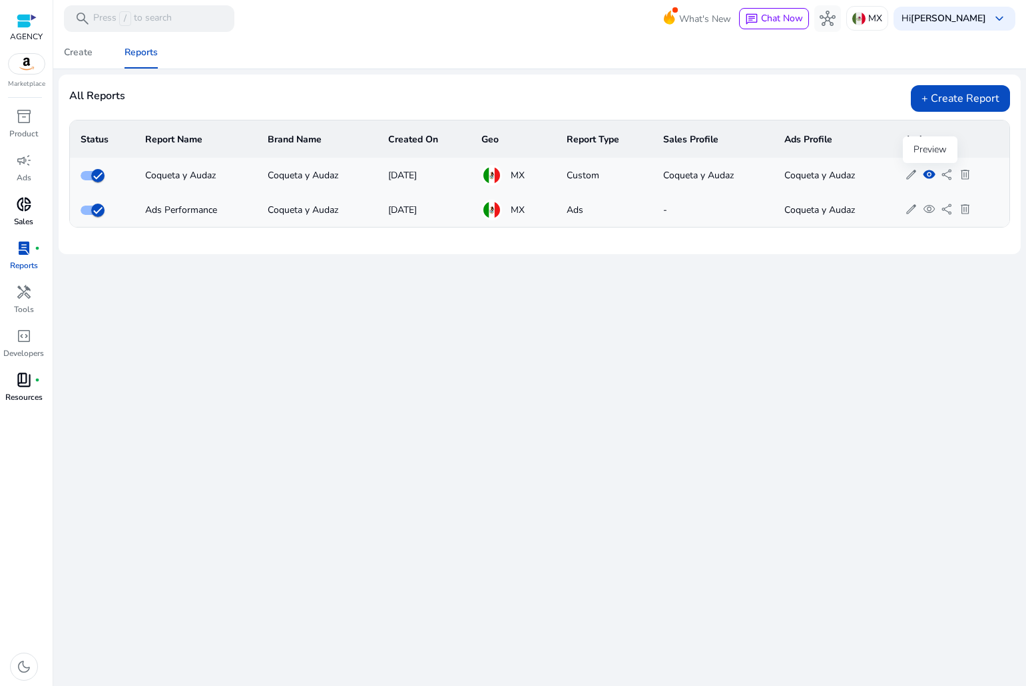
click at [924, 180] on span "visibility" at bounding box center [928, 174] width 13 height 13
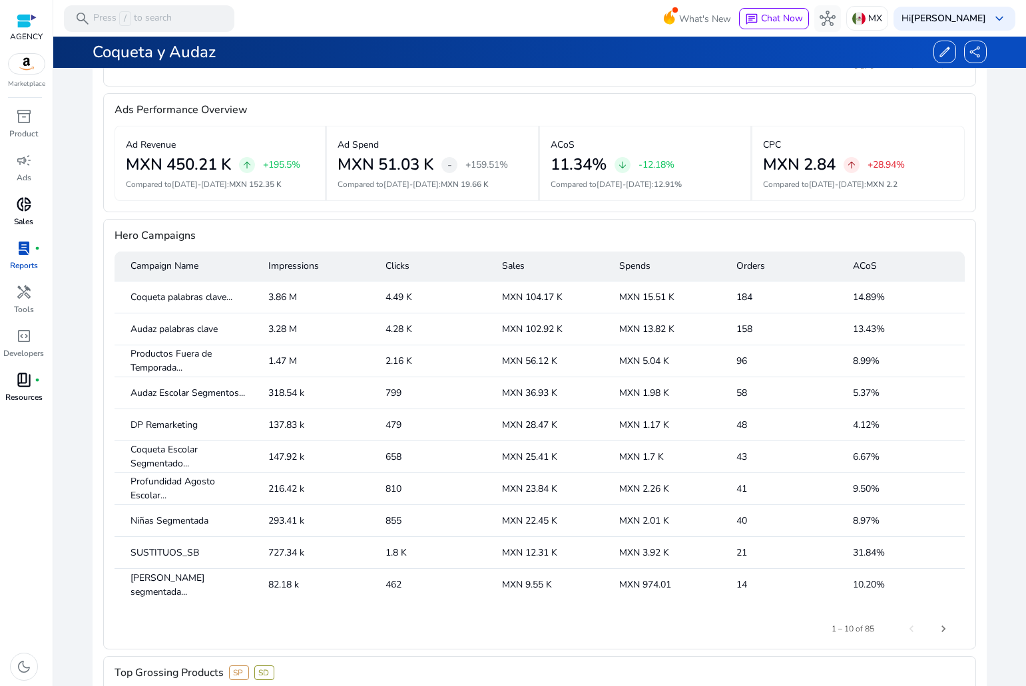
scroll to position [998, 0]
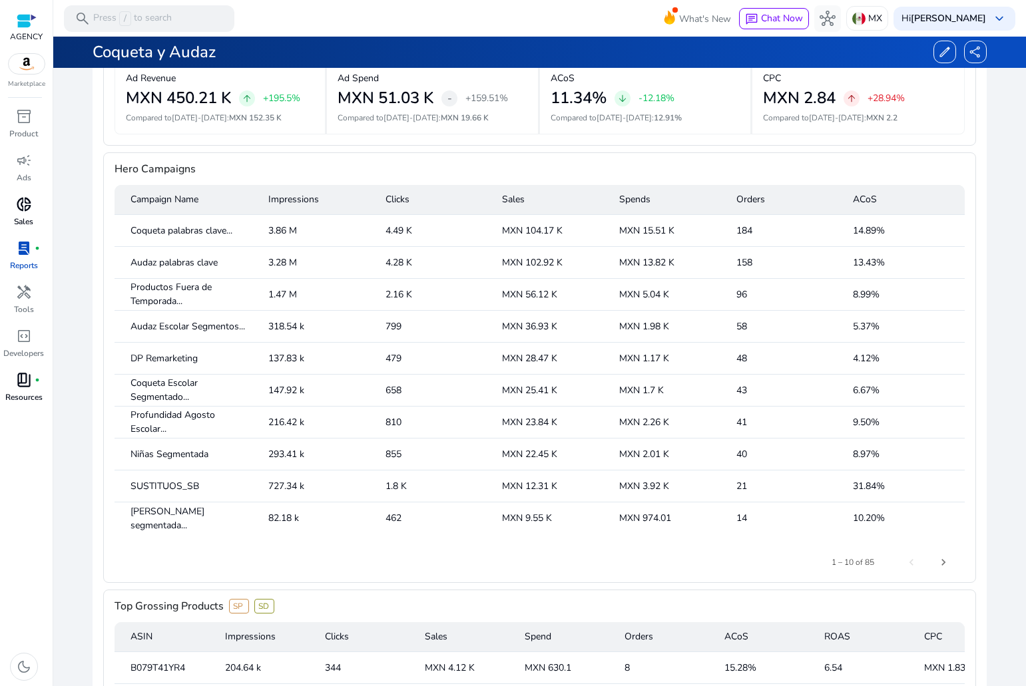
click at [746, 226] on mat-cell "184" at bounding box center [783, 231] width 117 height 32
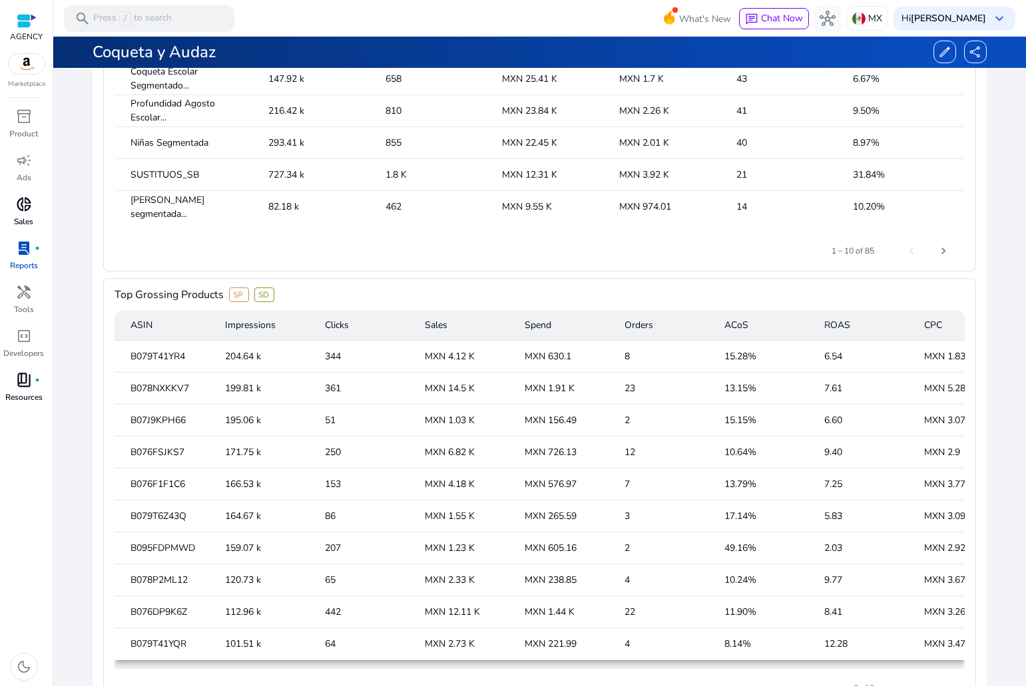
scroll to position [1331, 0]
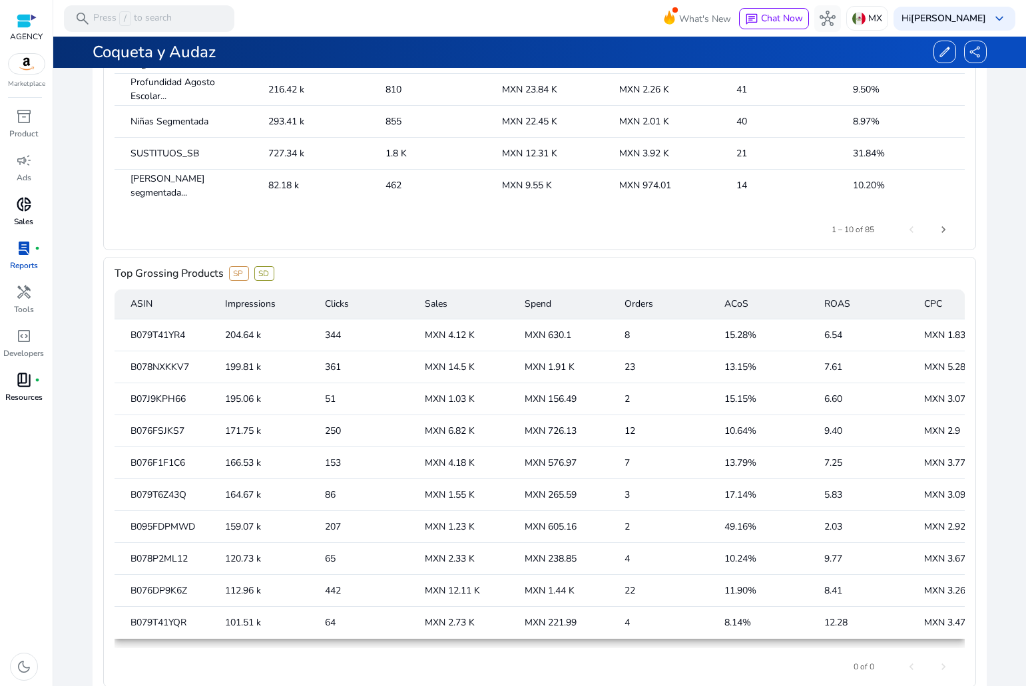
click at [143, 342] on mat-cell "B079T41YR4" at bounding box center [164, 335] width 100 height 32
click at [150, 338] on mat-cell "B079T41YR4" at bounding box center [164, 335] width 100 height 32
click at [238, 341] on mat-cell "204.64 k" at bounding box center [264, 335] width 100 height 32
click at [242, 334] on mat-cell "204.64 k" at bounding box center [264, 335] width 100 height 32
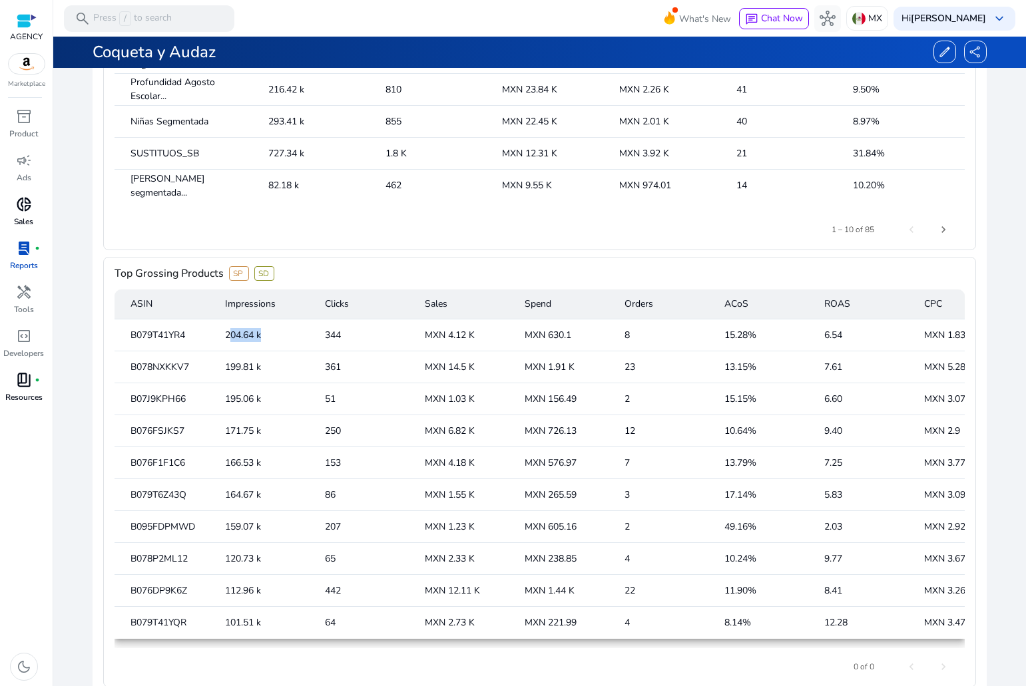
click at [242, 334] on mat-cell "204.64 k" at bounding box center [264, 335] width 100 height 32
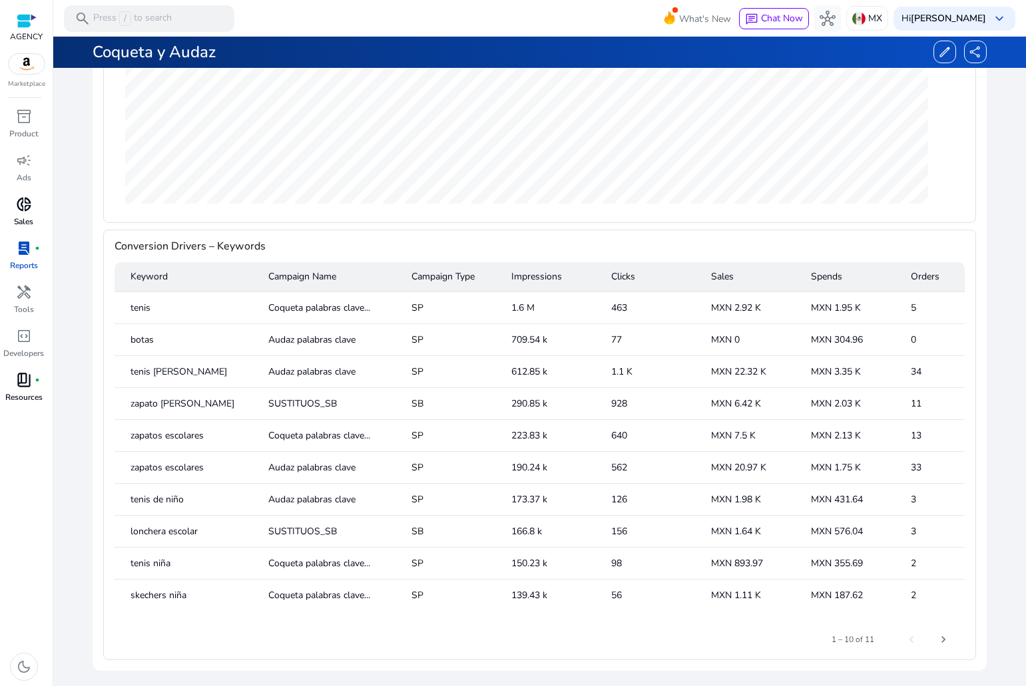
scroll to position [2063, 0]
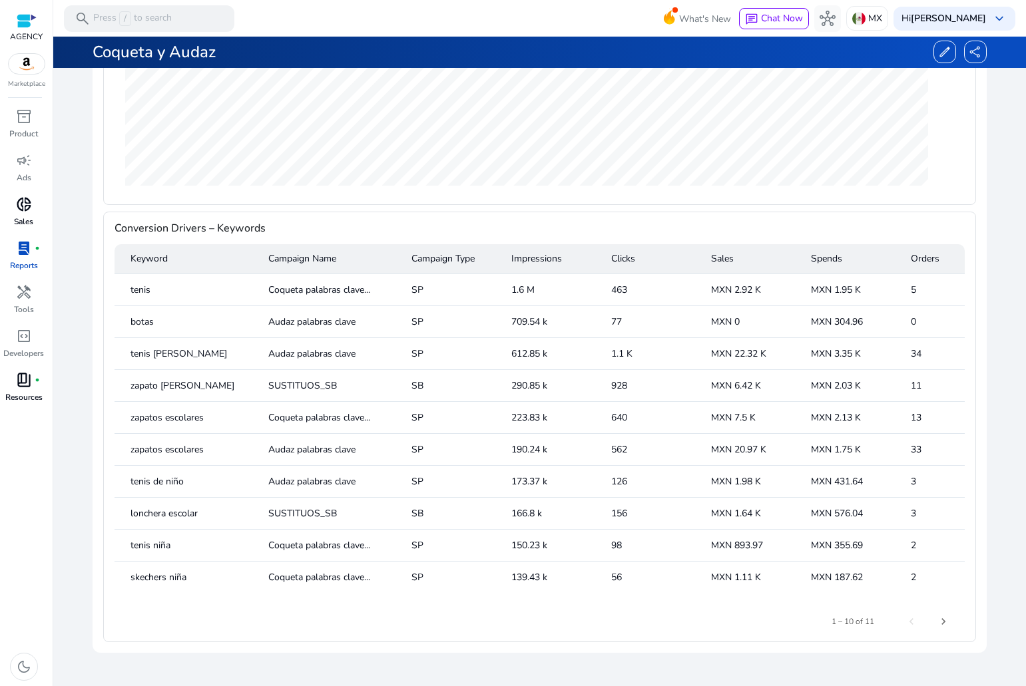
click at [517, 291] on mat-cell "1.6 M" at bounding box center [550, 290] width 100 height 32
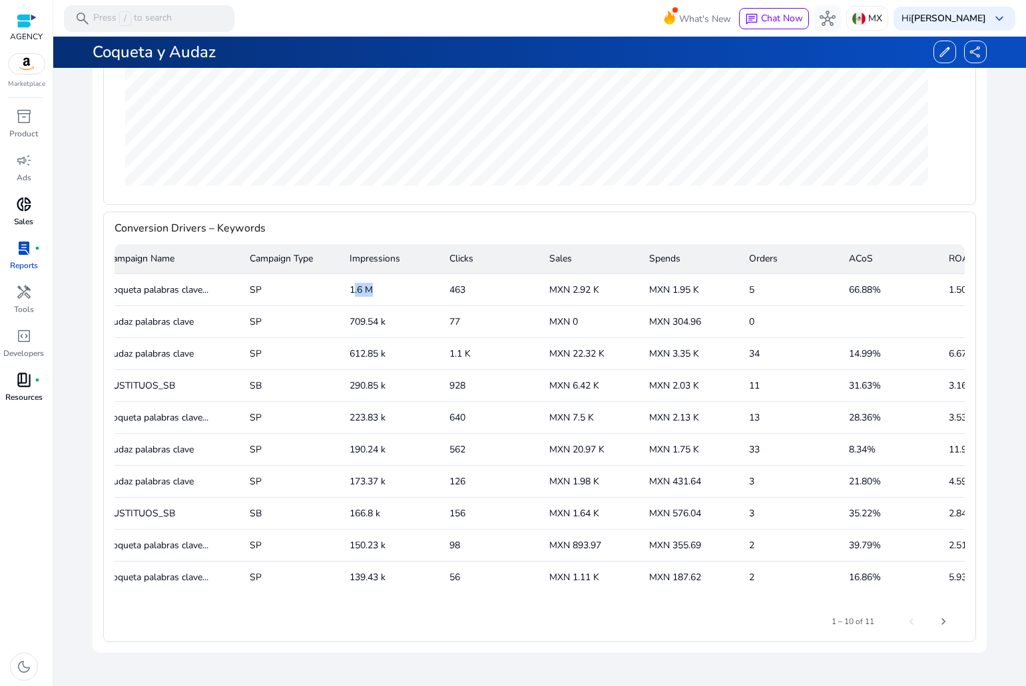
scroll to position [0, 0]
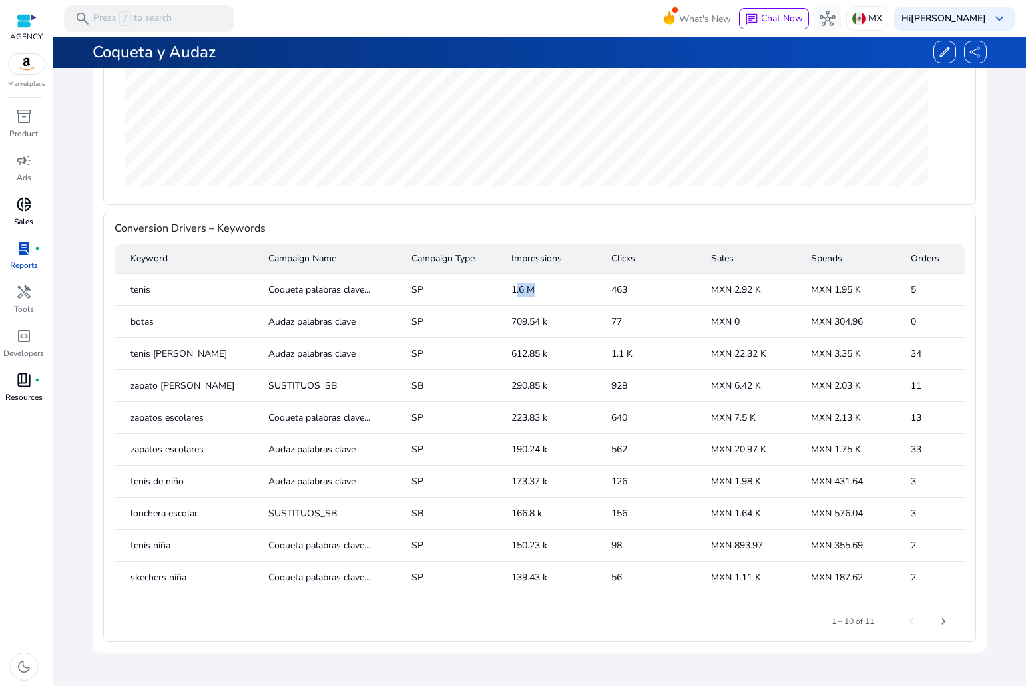
drag, startPoint x: 463, startPoint y: 607, endPoint x: 614, endPoint y: 610, distance: 150.4
click at [614, 603] on div "Keyword Campaign Name Campaign Type Impressions Clicks Sales Spends Orders ACoS…" at bounding box center [539, 423] width 850 height 359
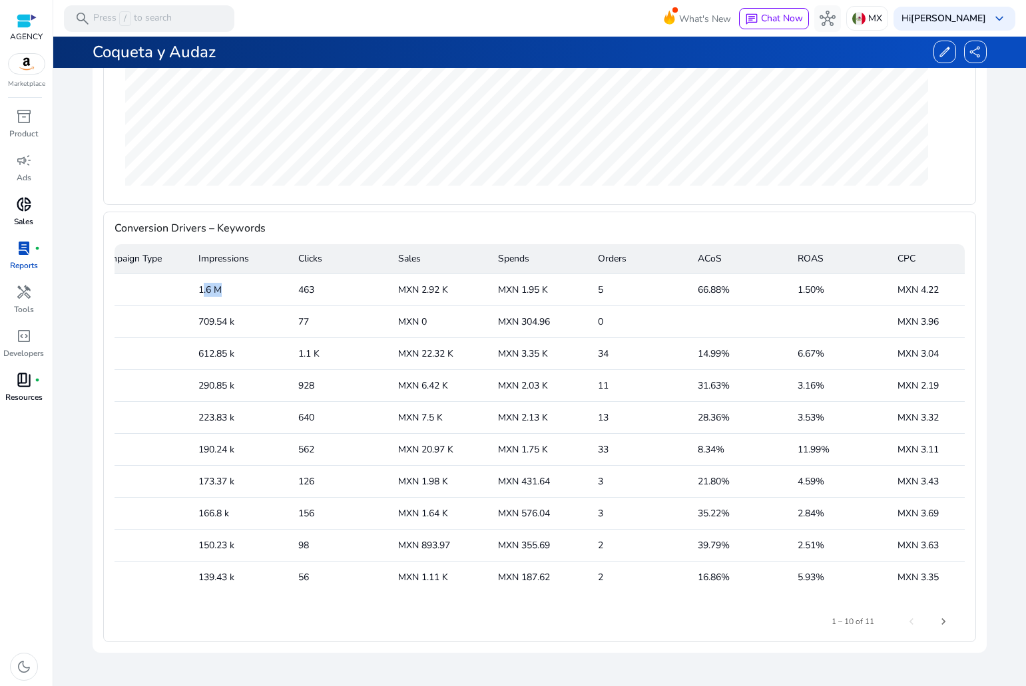
scroll to position [0, 314]
click at [305, 292] on mat-cell "463" at bounding box center [336, 290] width 100 height 32
click at [419, 293] on mat-cell "MXN 2.92 K" at bounding box center [436, 290] width 100 height 32
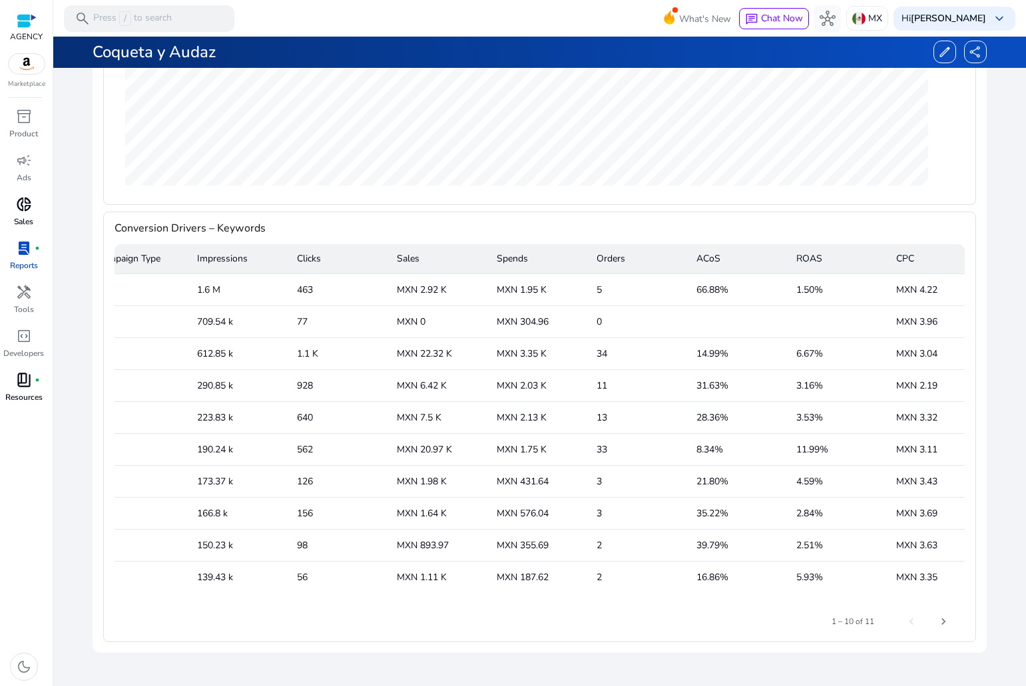
click at [525, 291] on mat-cell "MXN 1.95 K" at bounding box center [536, 290] width 100 height 32
click at [710, 293] on mat-cell "66.88%" at bounding box center [735, 290] width 100 height 32
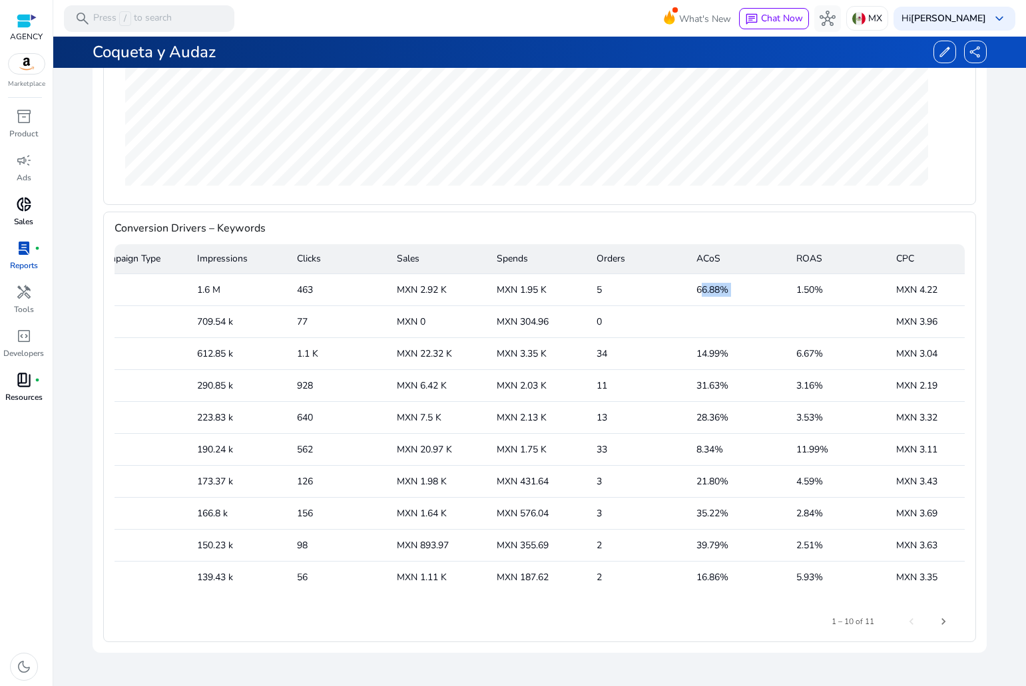
drag, startPoint x: 829, startPoint y: 293, endPoint x: 790, endPoint y: 290, distance: 38.7
click at [790, 290] on mat-cell "1.50%" at bounding box center [835, 290] width 100 height 32
drag, startPoint x: 614, startPoint y: 614, endPoint x: 546, endPoint y: 604, distance: 68.7
click at [546, 604] on div "Conversion Drivers – Keywords Keyword Campaign Name Campaign Type Impressions C…" at bounding box center [539, 427] width 872 height 431
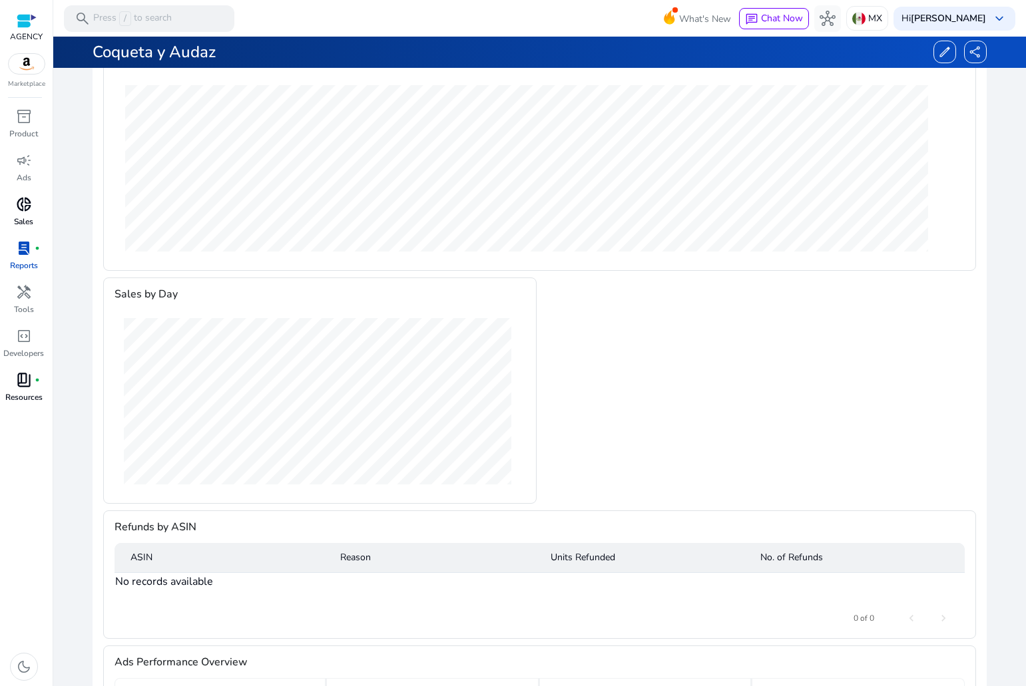
scroll to position [246, 0]
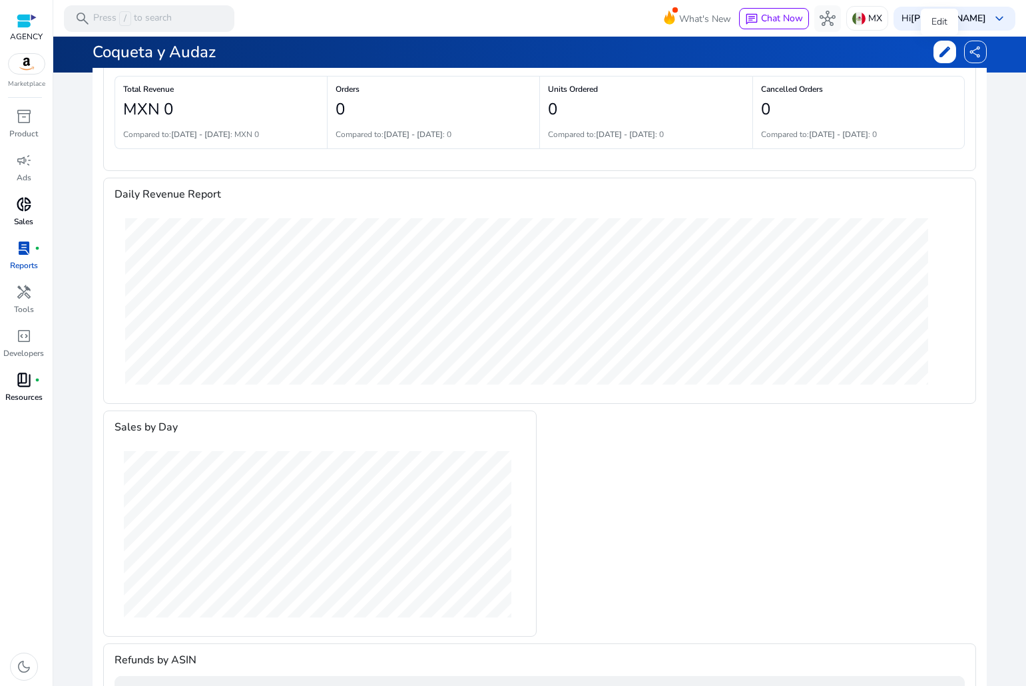
click at [938, 53] on span "edit" at bounding box center [944, 51] width 13 height 13
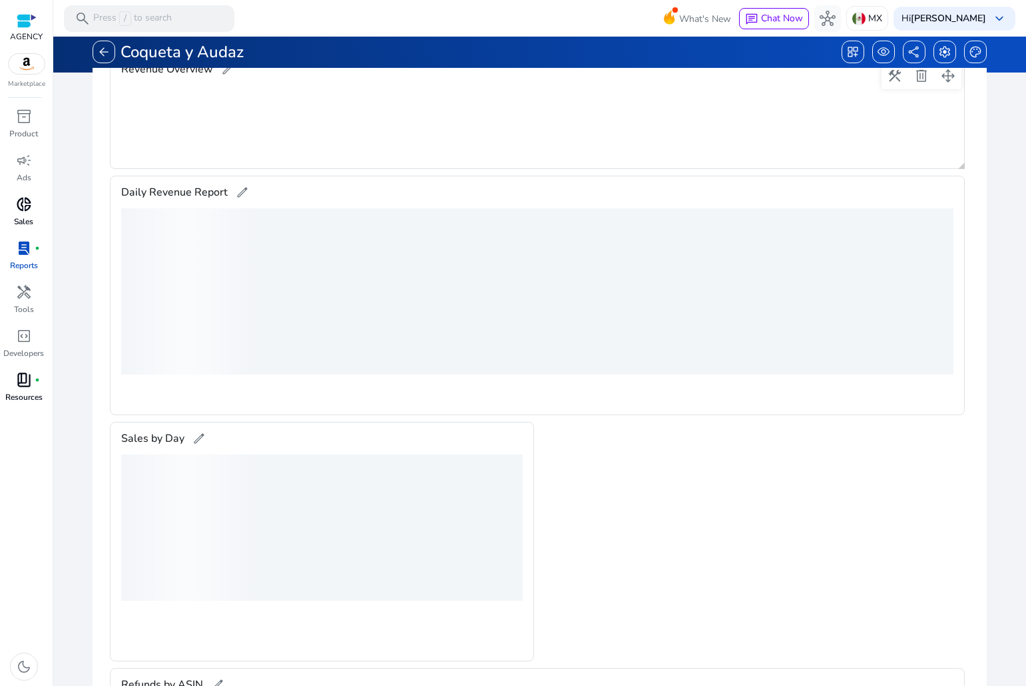
scroll to position [214, 0]
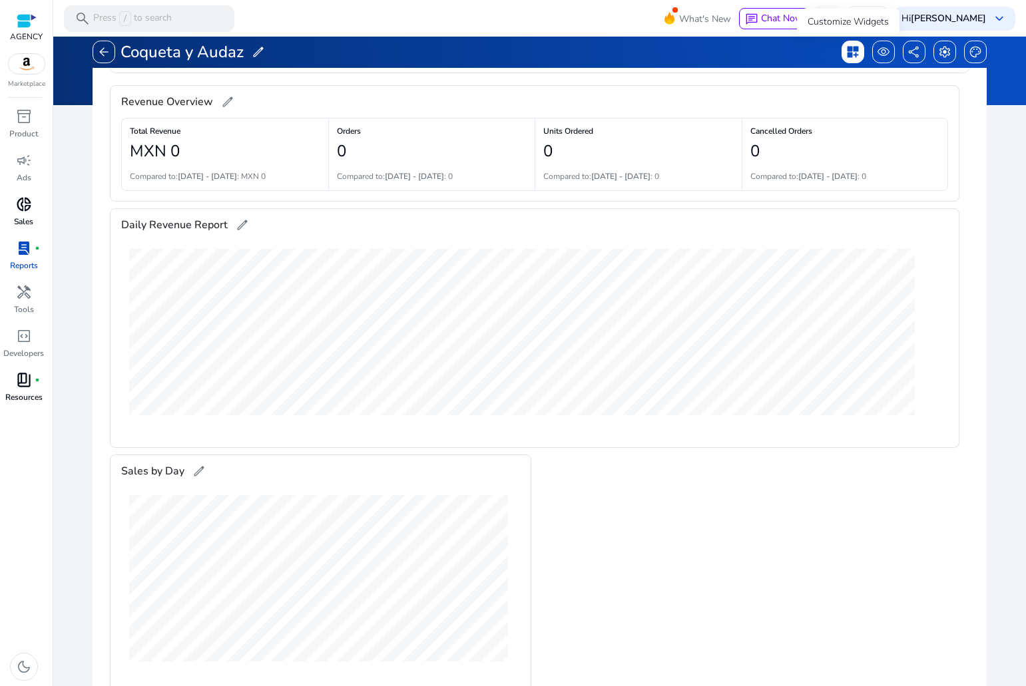
click at [849, 54] on span "dashboard_customize" at bounding box center [852, 51] width 13 height 13
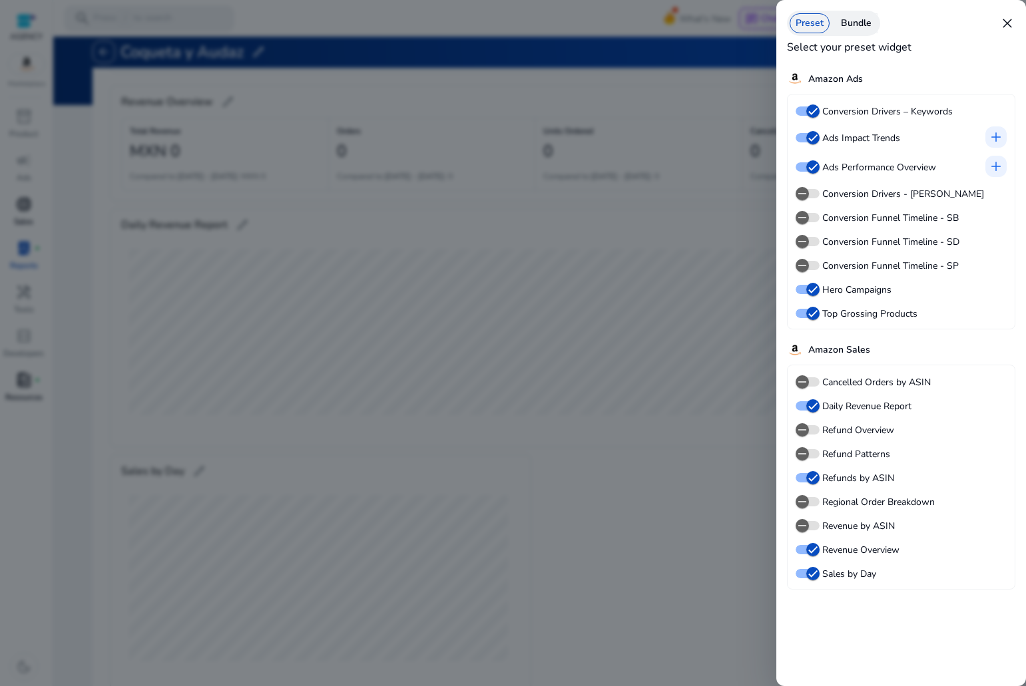
click at [1010, 31] on span "close" at bounding box center [1007, 23] width 16 height 16
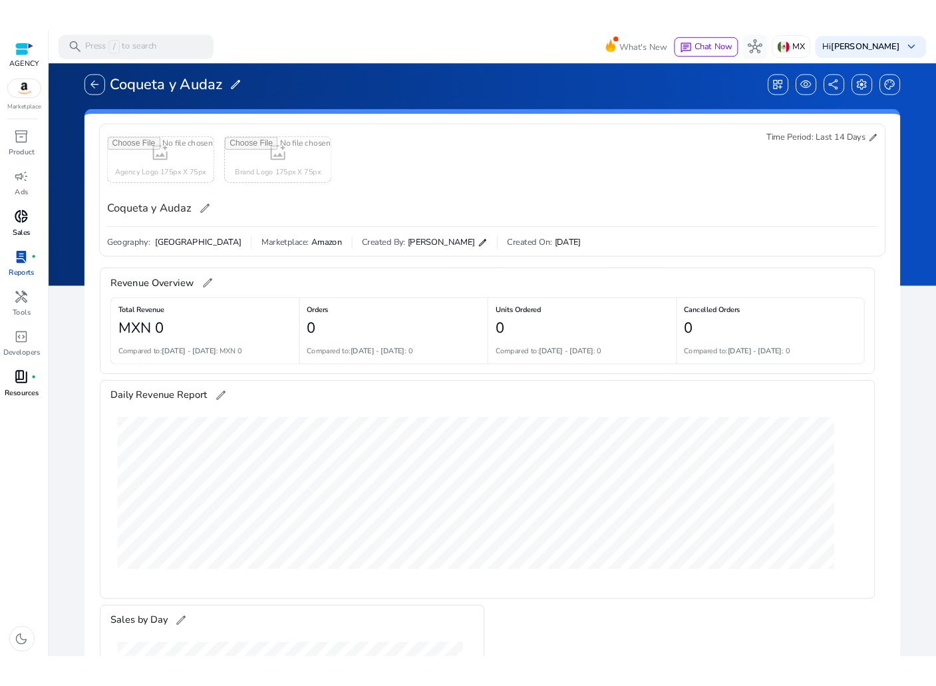
scroll to position [0, 0]
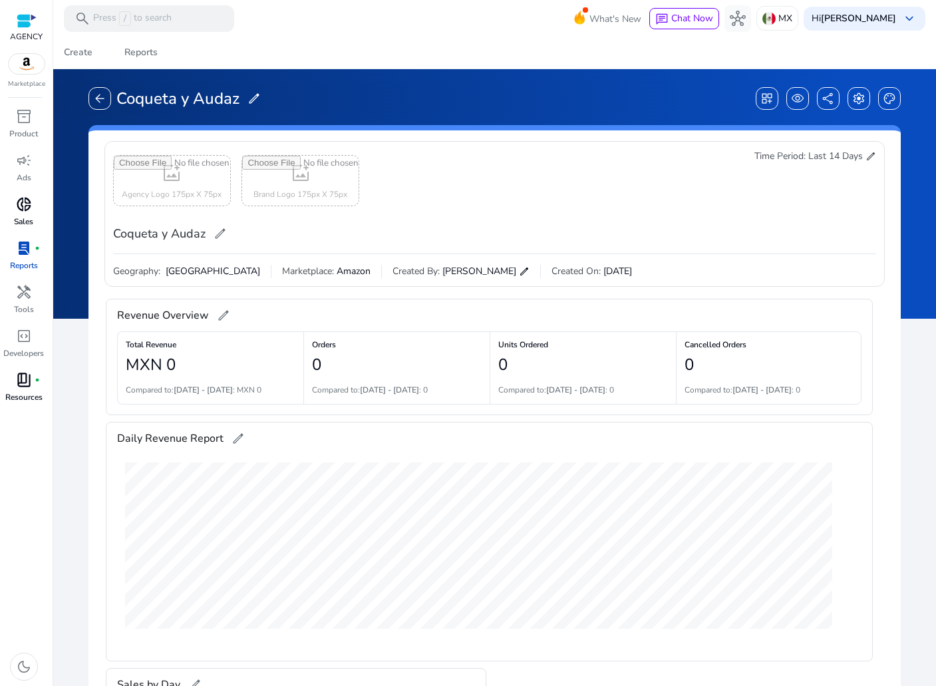
click at [20, 33] on p "AGENCY" at bounding box center [26, 37] width 33 height 12
click at [25, 60] on img at bounding box center [27, 64] width 36 height 20
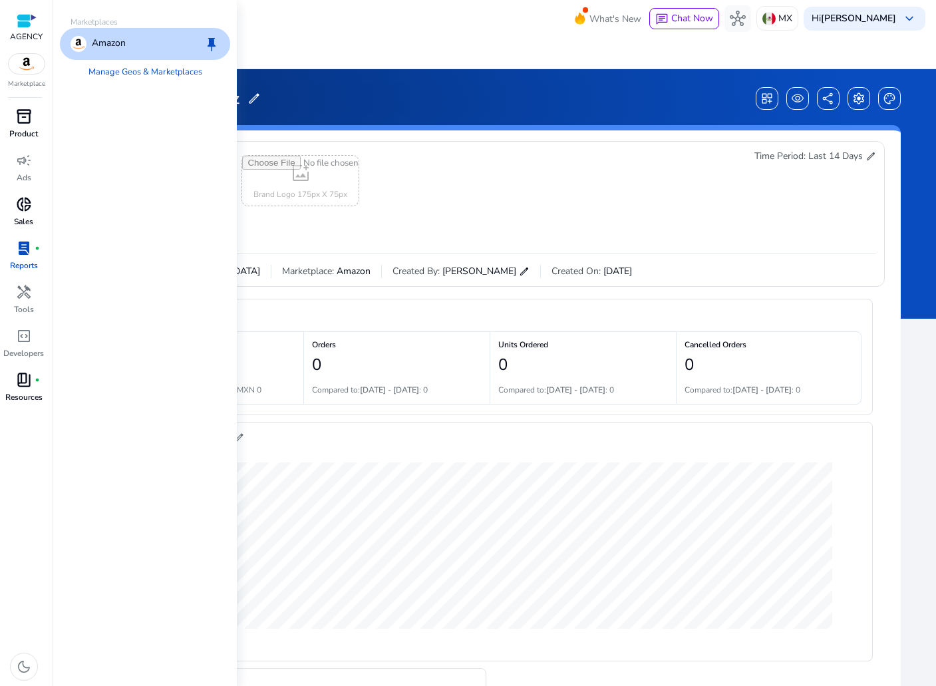
click at [31, 112] on span "inventory_2" at bounding box center [24, 116] width 16 height 16
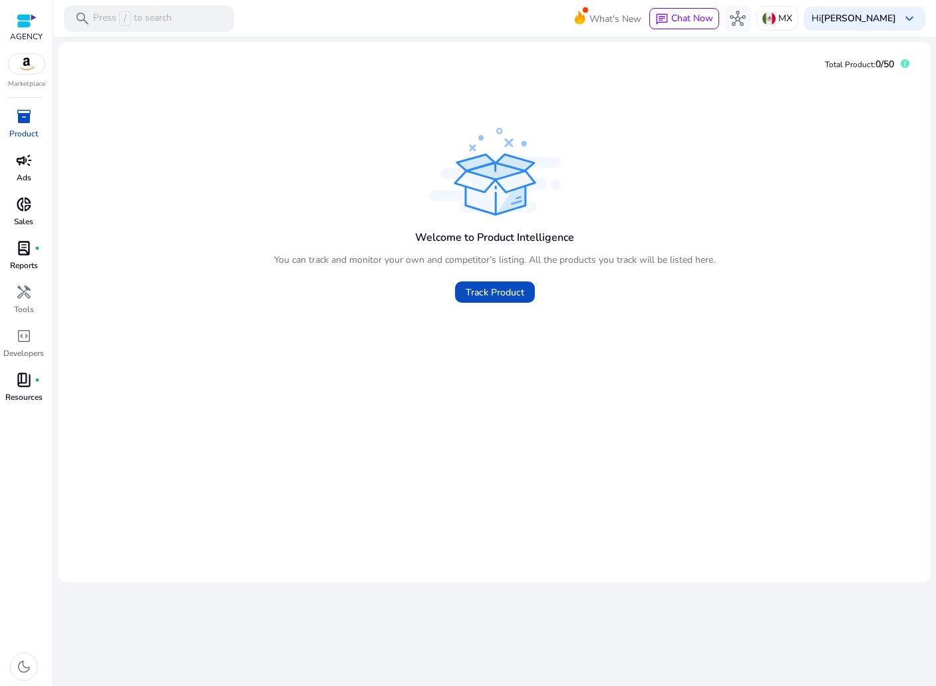
click at [22, 168] on span "campaign" at bounding box center [24, 160] width 16 height 16
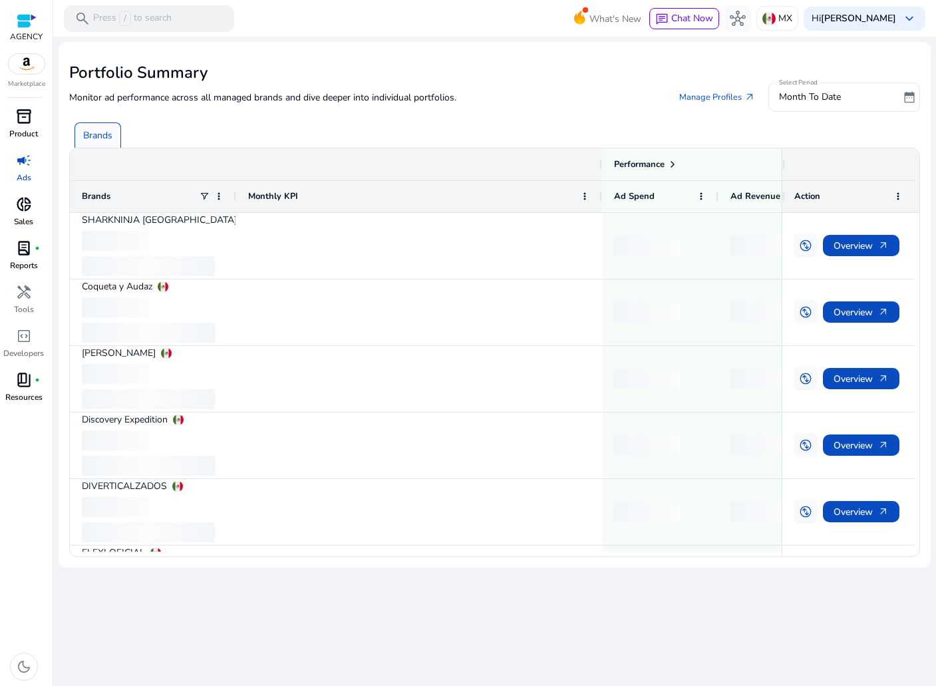
click at [20, 208] on span "donut_small" at bounding box center [24, 204] width 16 height 16
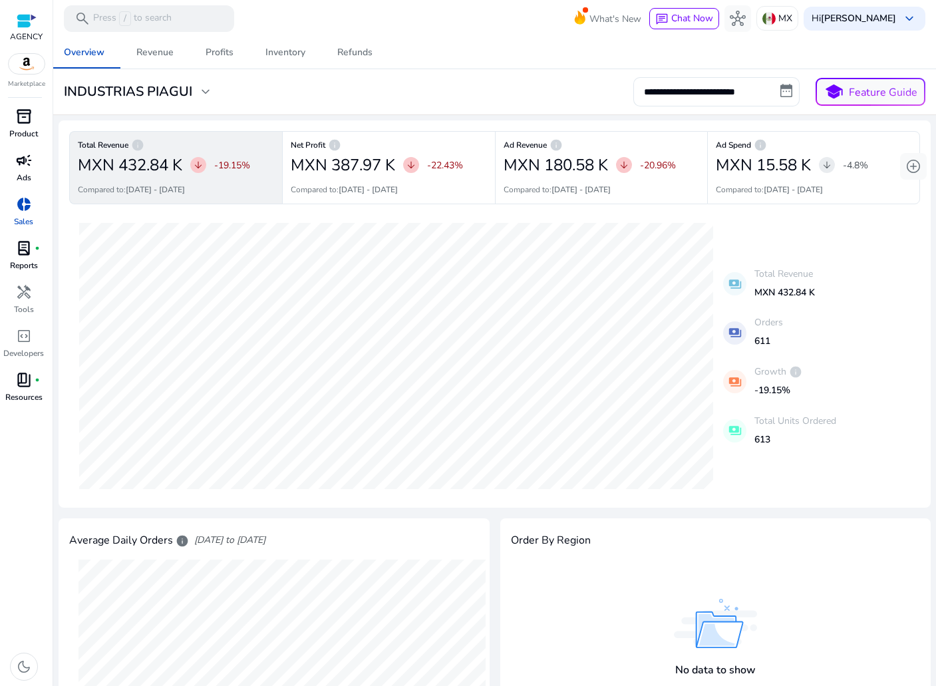
click at [194, 95] on div "INDUSTRIAS PIAGUI expand_more" at bounding box center [139, 92] width 150 height 16
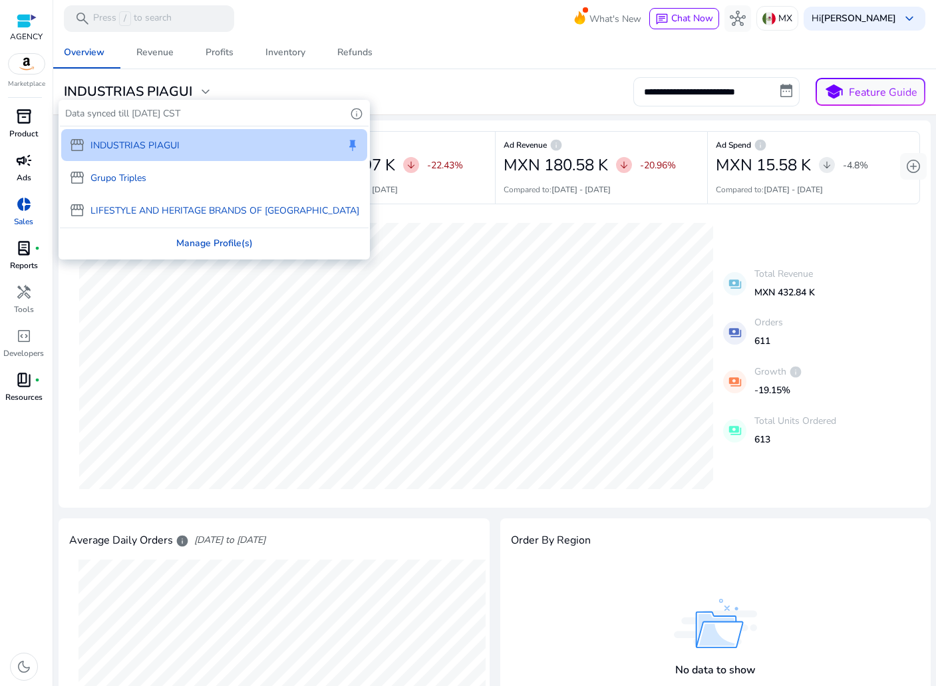
click at [166, 244] on div "Manage Profile(s)" at bounding box center [214, 243] width 309 height 30
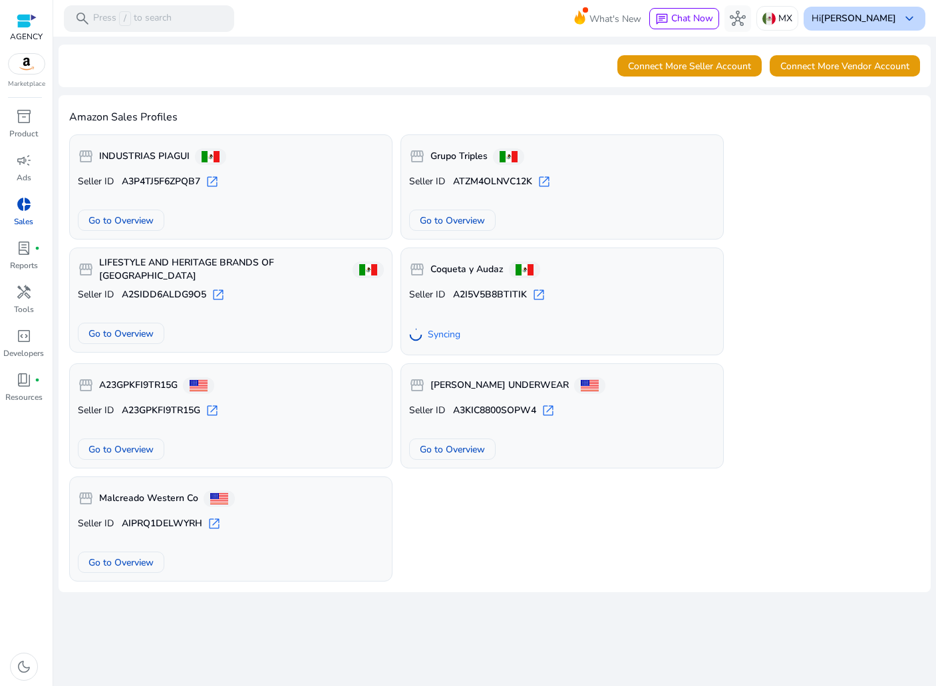
click at [847, 12] on b "[PERSON_NAME]" at bounding box center [858, 18] width 75 height 13
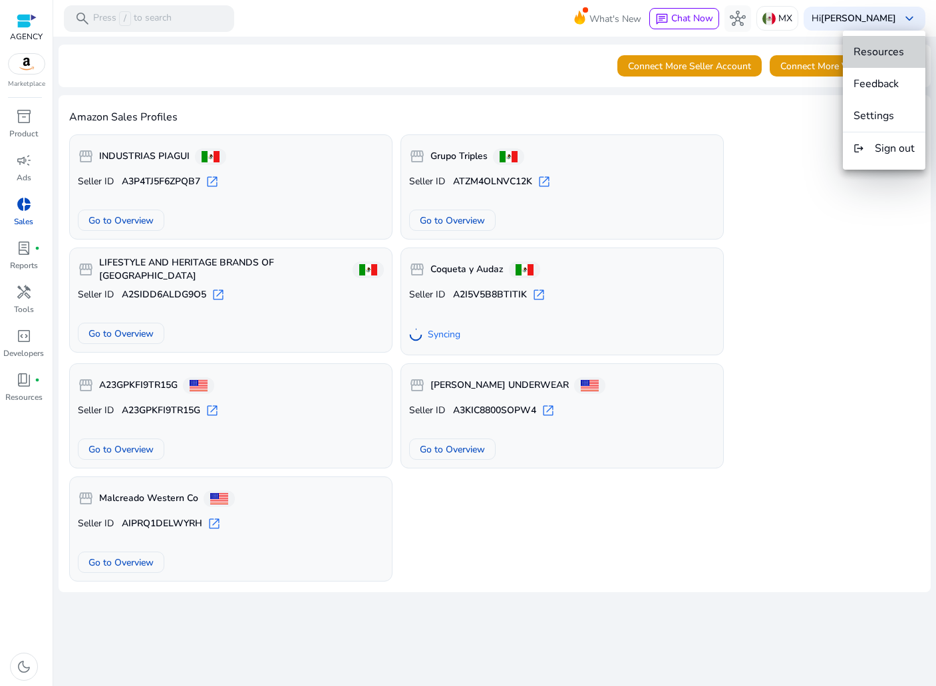
click at [866, 53] on span "Resources" at bounding box center [879, 52] width 51 height 15
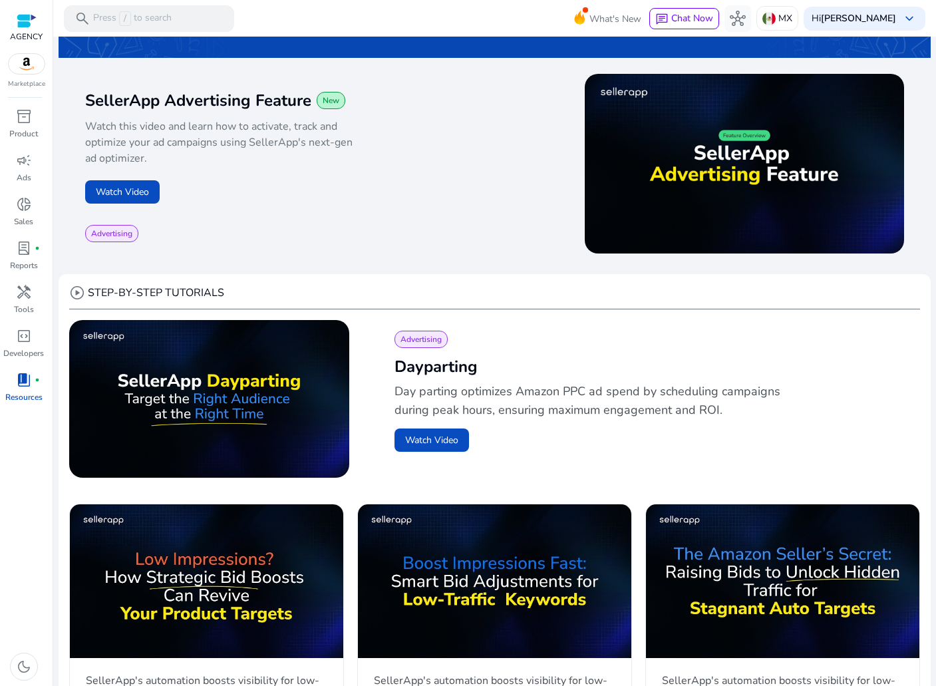
scroll to position [200, 0]
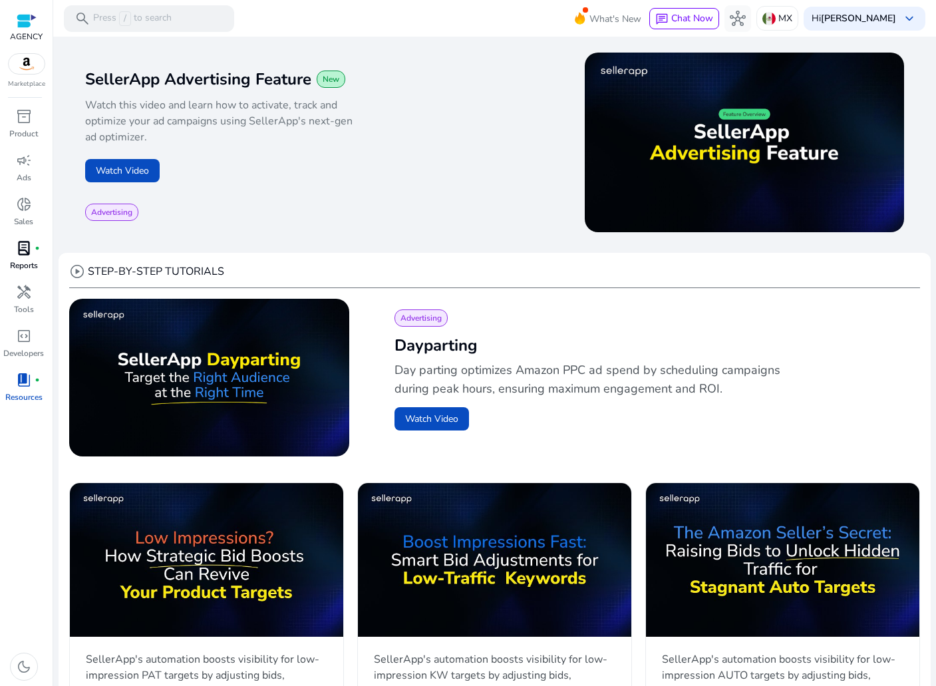
click at [27, 241] on span "lab_profile" at bounding box center [24, 248] width 16 height 16
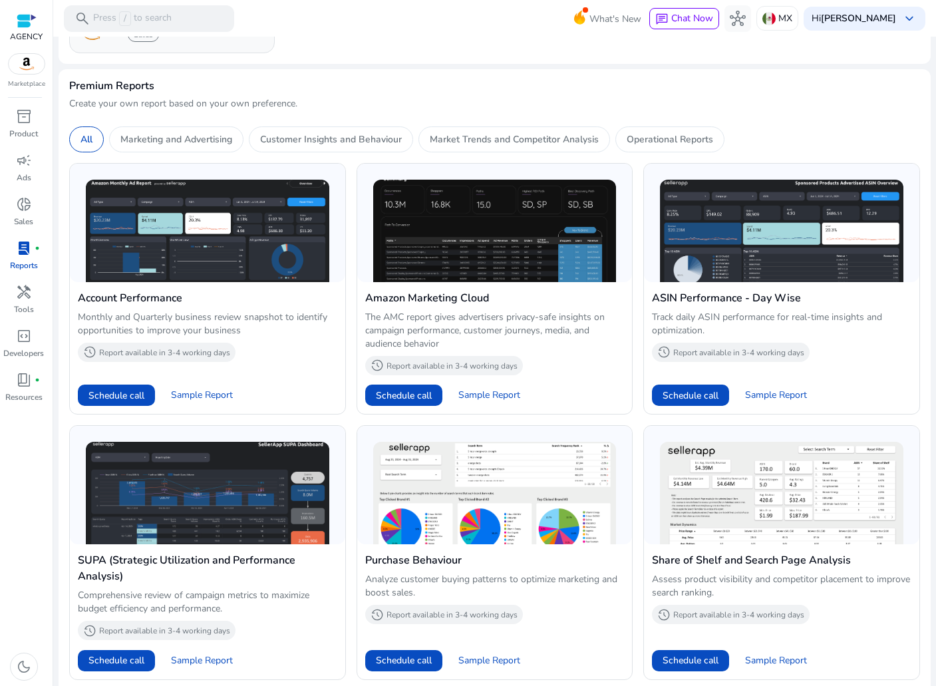
scroll to position [377, 0]
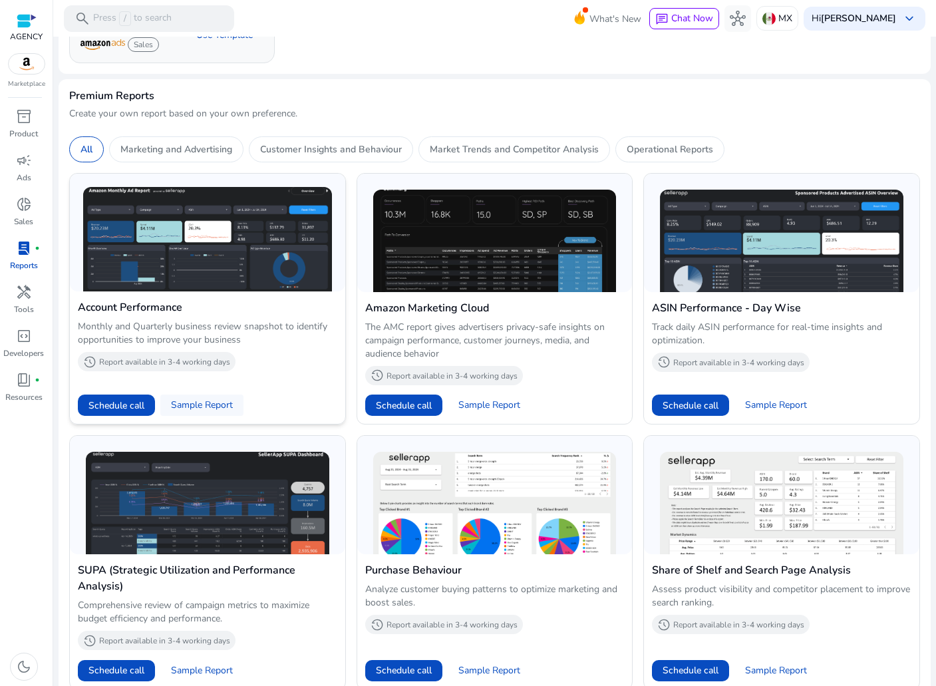
click at [190, 397] on span at bounding box center [201, 405] width 83 height 32
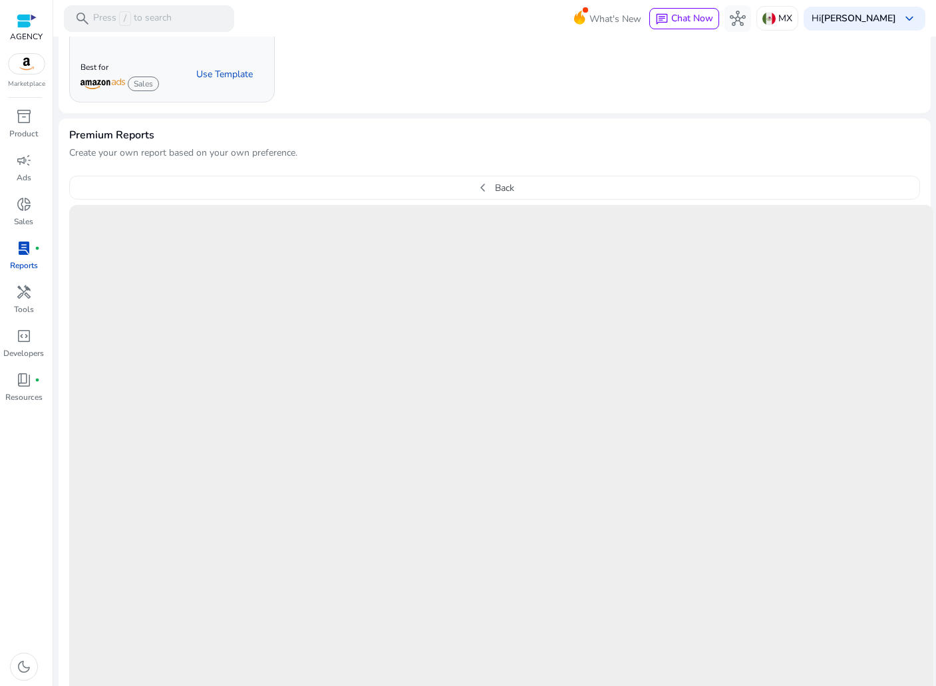
scroll to position [399, 0]
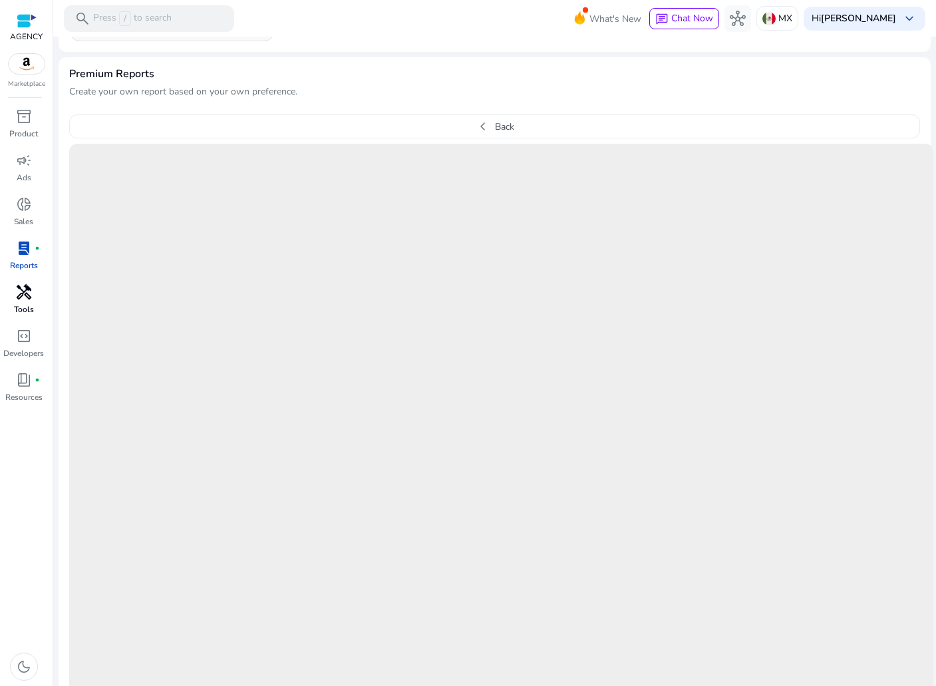
click at [16, 302] on div "handyman" at bounding box center [23, 292] width 37 height 21
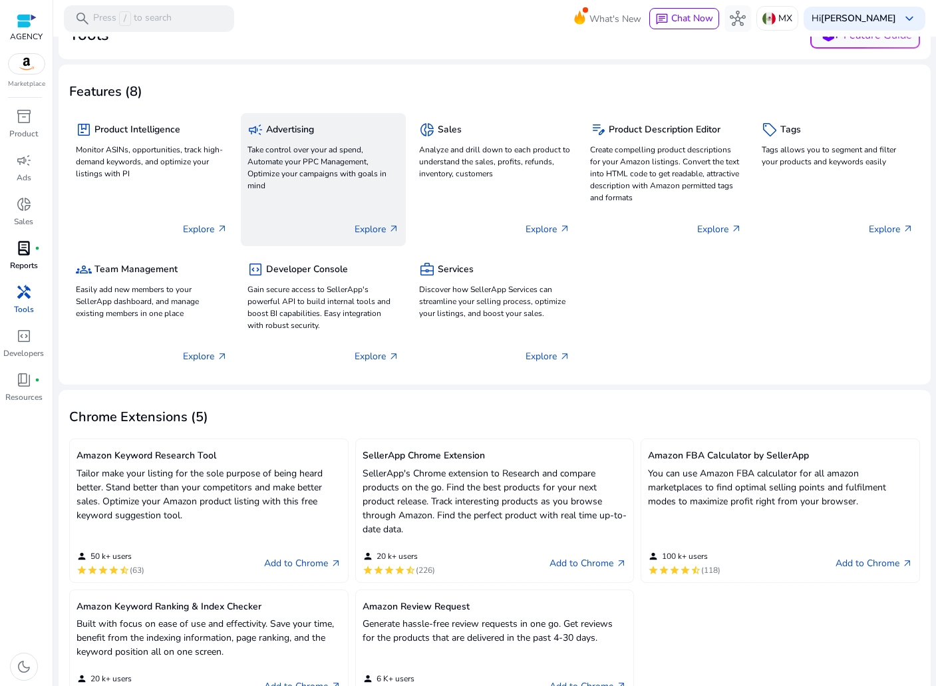
scroll to position [62, 0]
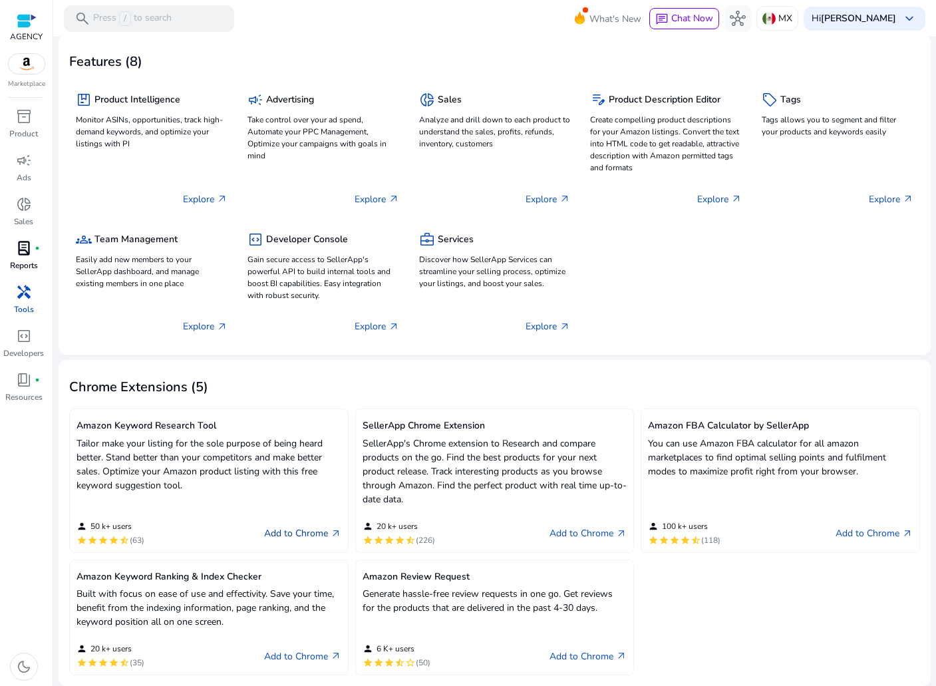
click at [289, 538] on link "Add to Chrome arrow_outward" at bounding box center [302, 534] width 77 height 16
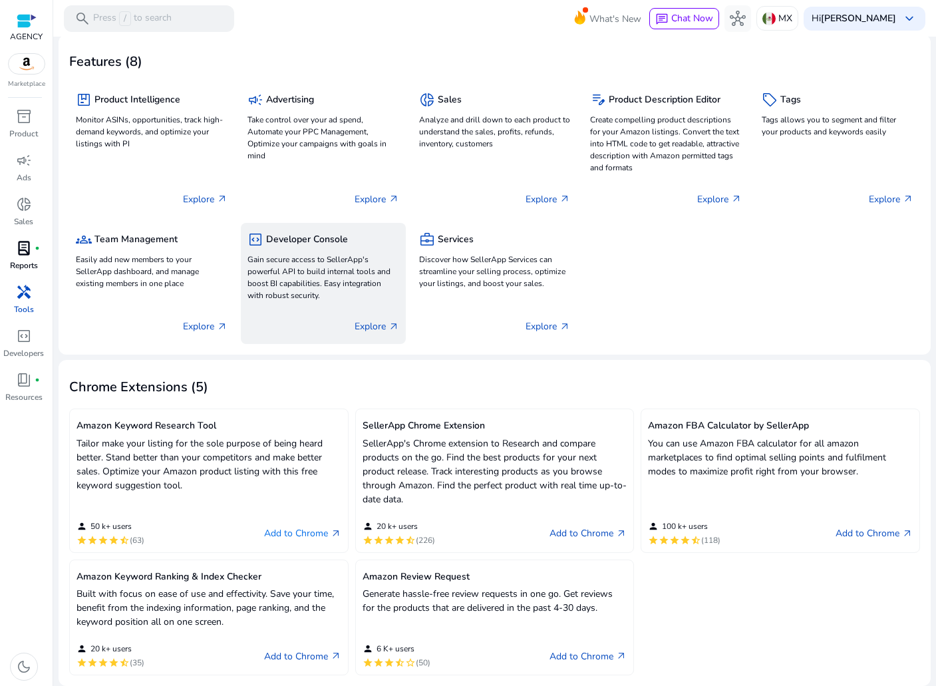
scroll to position [0, 0]
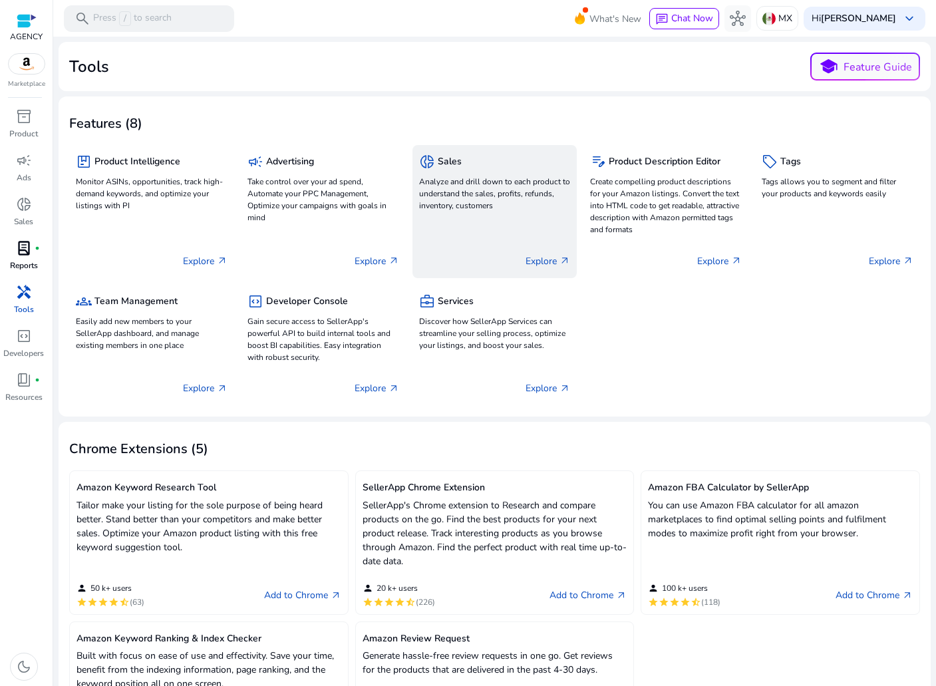
click at [538, 180] on p "Analyze and drill down to each product to understand the sales, profits, refund…" at bounding box center [495, 194] width 152 height 36
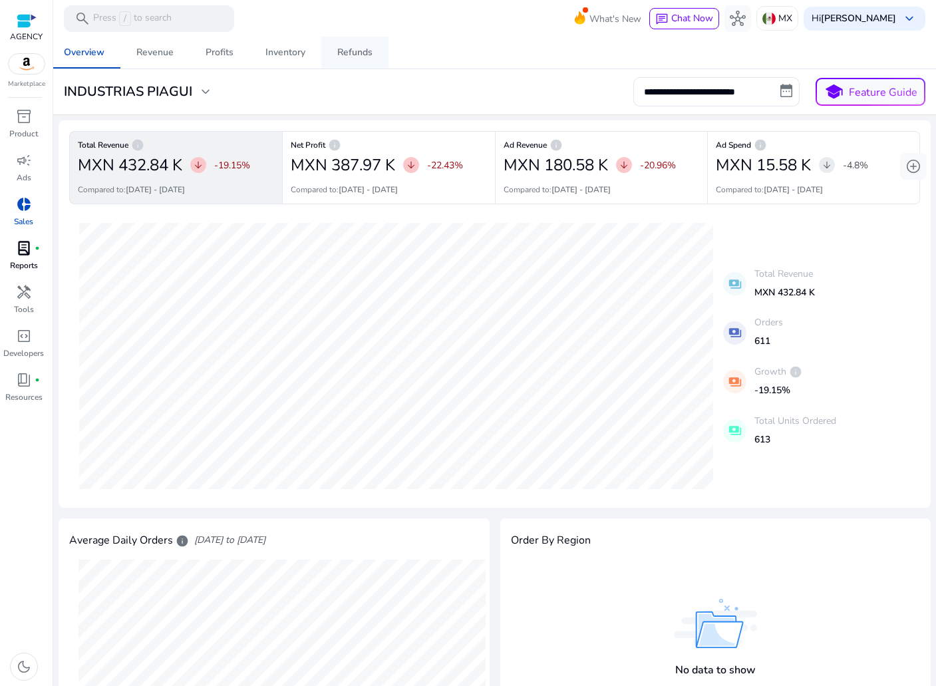
click at [331, 57] on link "Refunds" at bounding box center [354, 53] width 67 height 32
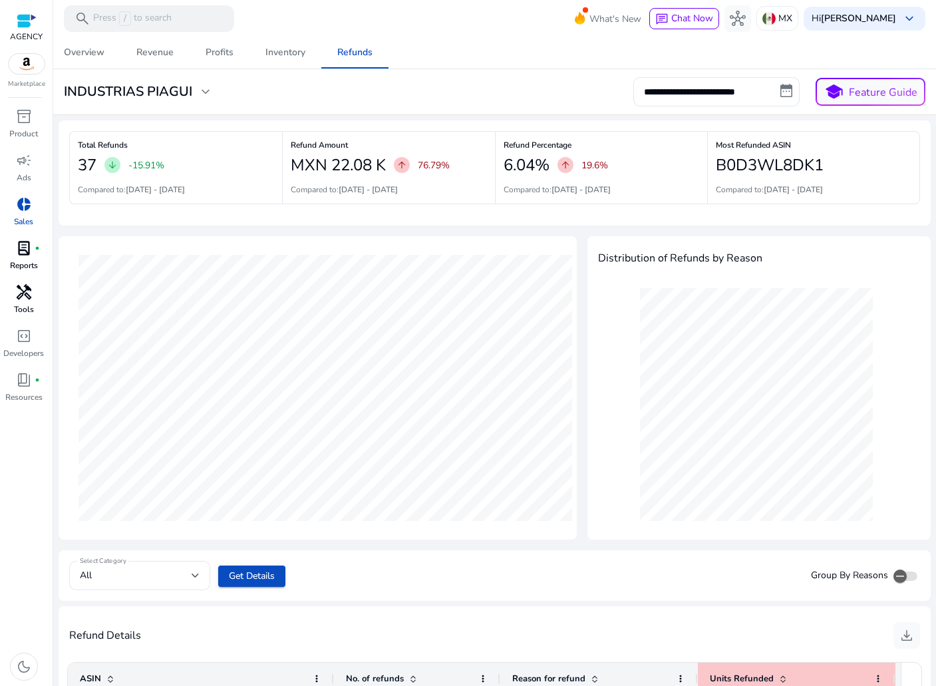
click at [18, 293] on span "handyman" at bounding box center [24, 292] width 16 height 16
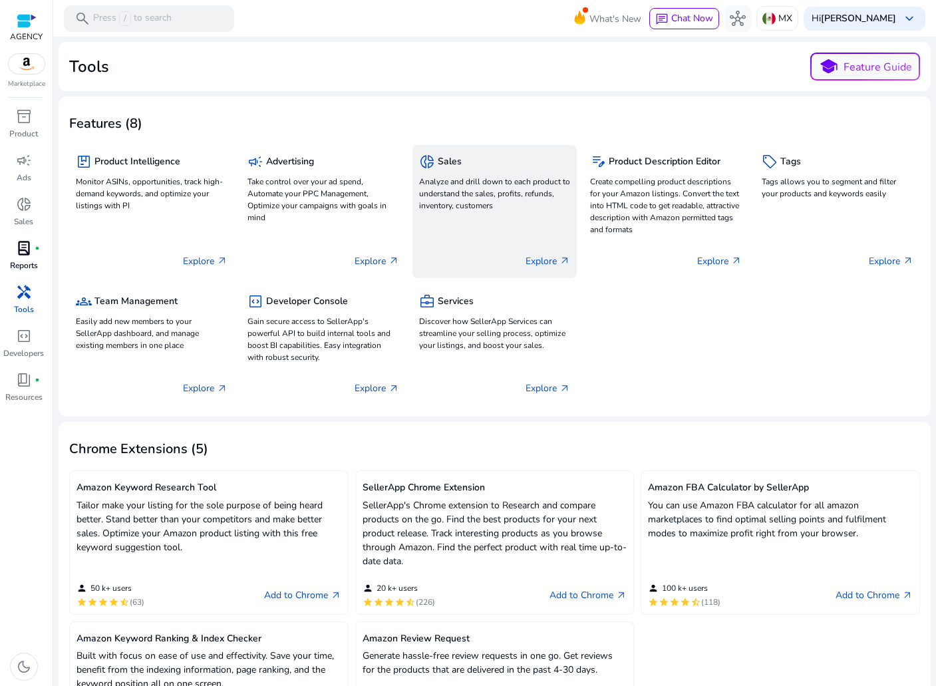
click at [452, 222] on div "donut_small Sales Analyze and drill down to each product to understand the sale…" at bounding box center [495, 211] width 165 height 133
